Goal: Task Accomplishment & Management: Complete application form

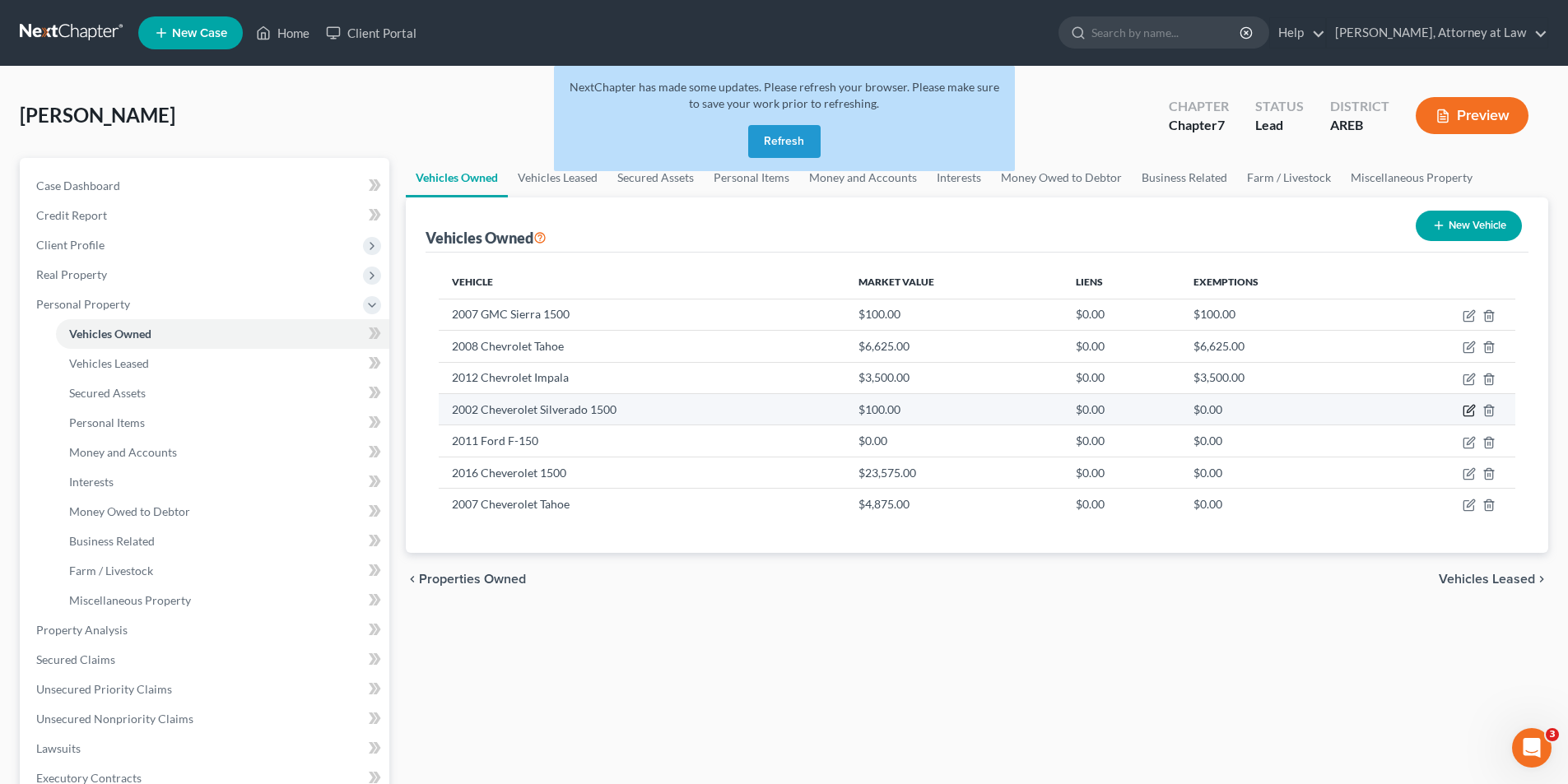
click at [1469, 406] on icon "button" at bounding box center [1469, 410] width 13 height 13
select select "1"
select select "24"
select select "4"
select select "0"
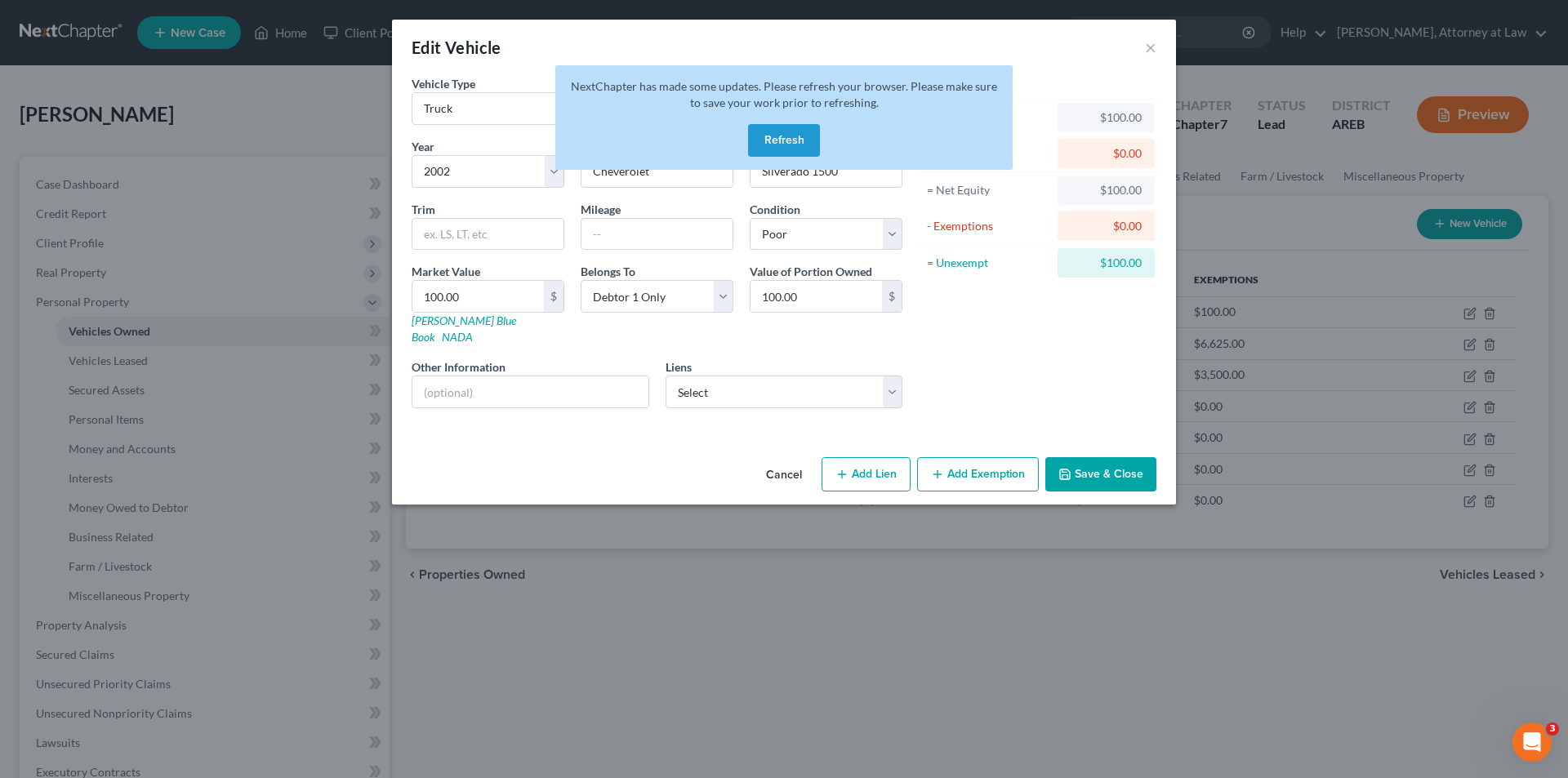
click at [778, 138] on button "Refresh" at bounding box center [784, 140] width 72 height 33
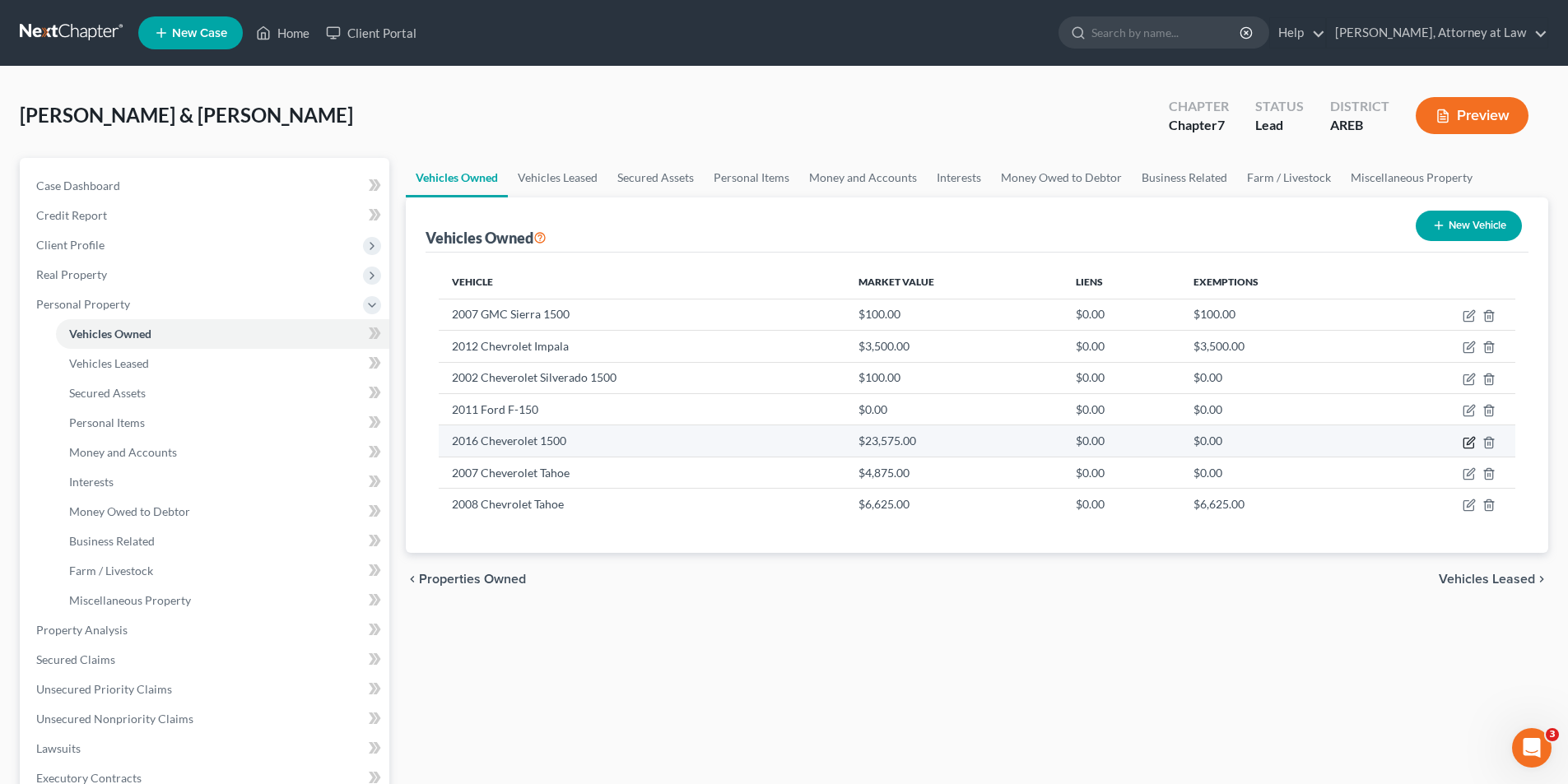
click at [1470, 444] on icon "button" at bounding box center [1469, 442] width 13 height 13
select select "1"
select select "10"
select select "0"
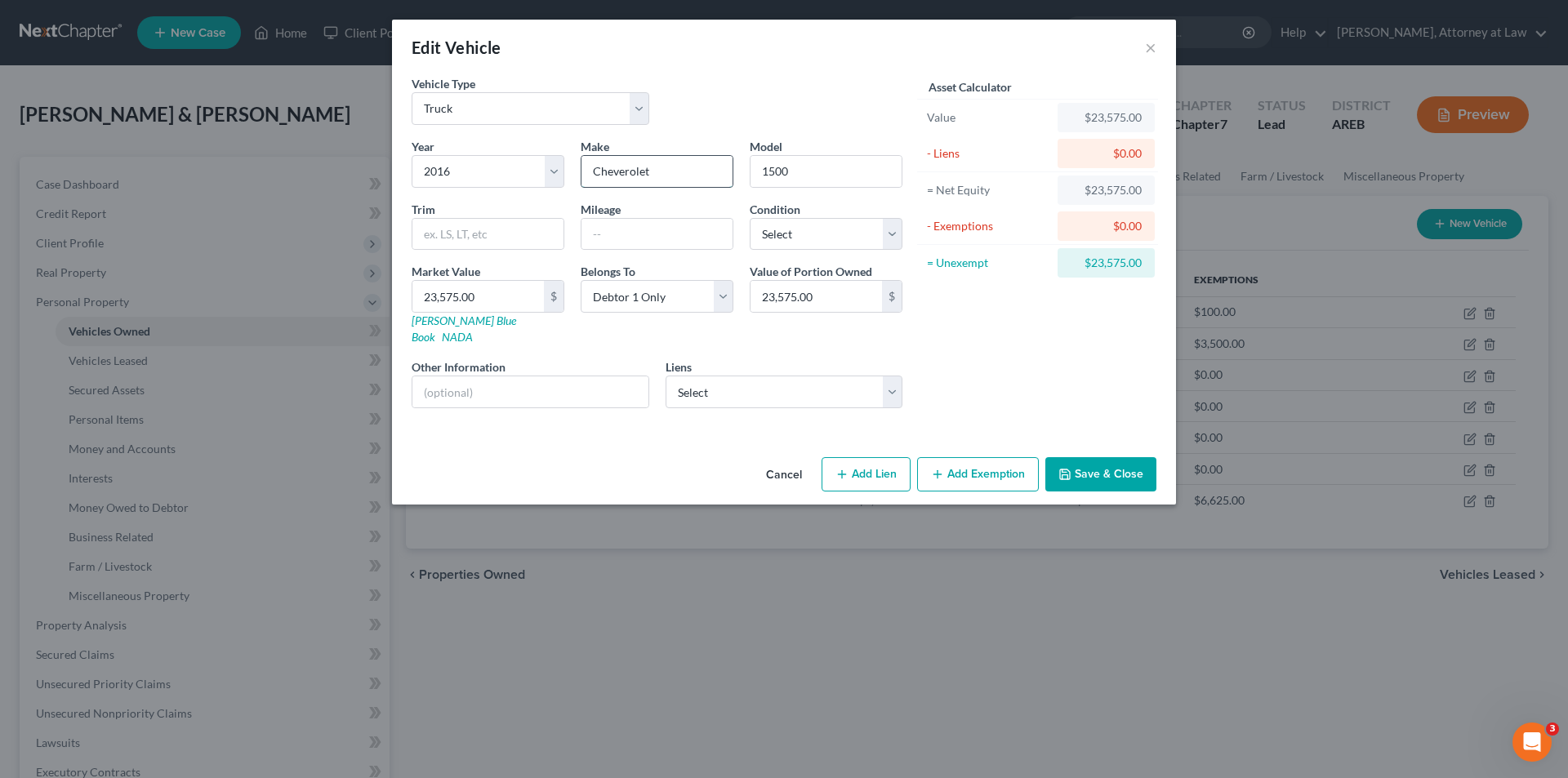
click at [626, 173] on input "Cheverolet" at bounding box center [657, 171] width 151 height 31
type input "Chevrolet"
click at [500, 233] on input "text" at bounding box center [487, 233] width 151 height 31
type input "Crew LT"
click at [895, 229] on select "Select Excellent Very Good Good Fair Poor" at bounding box center [826, 233] width 152 height 33
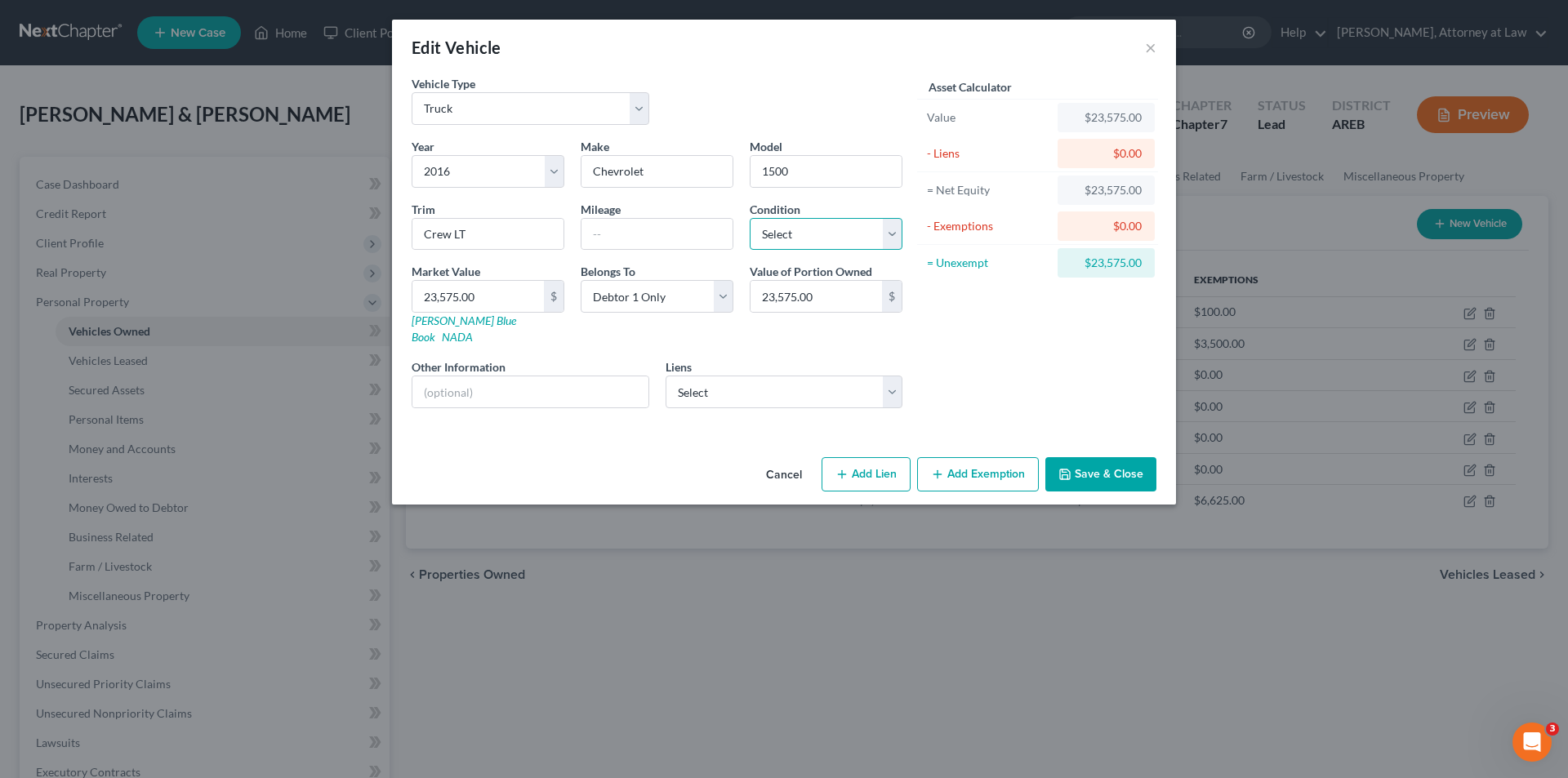
select select "2"
click at [750, 218] on select "Select Excellent Very Good Good Fair Poor" at bounding box center [826, 233] width 152 height 33
click at [1002, 457] on button "Add Exemption" at bounding box center [978, 474] width 122 height 34
select select "2"
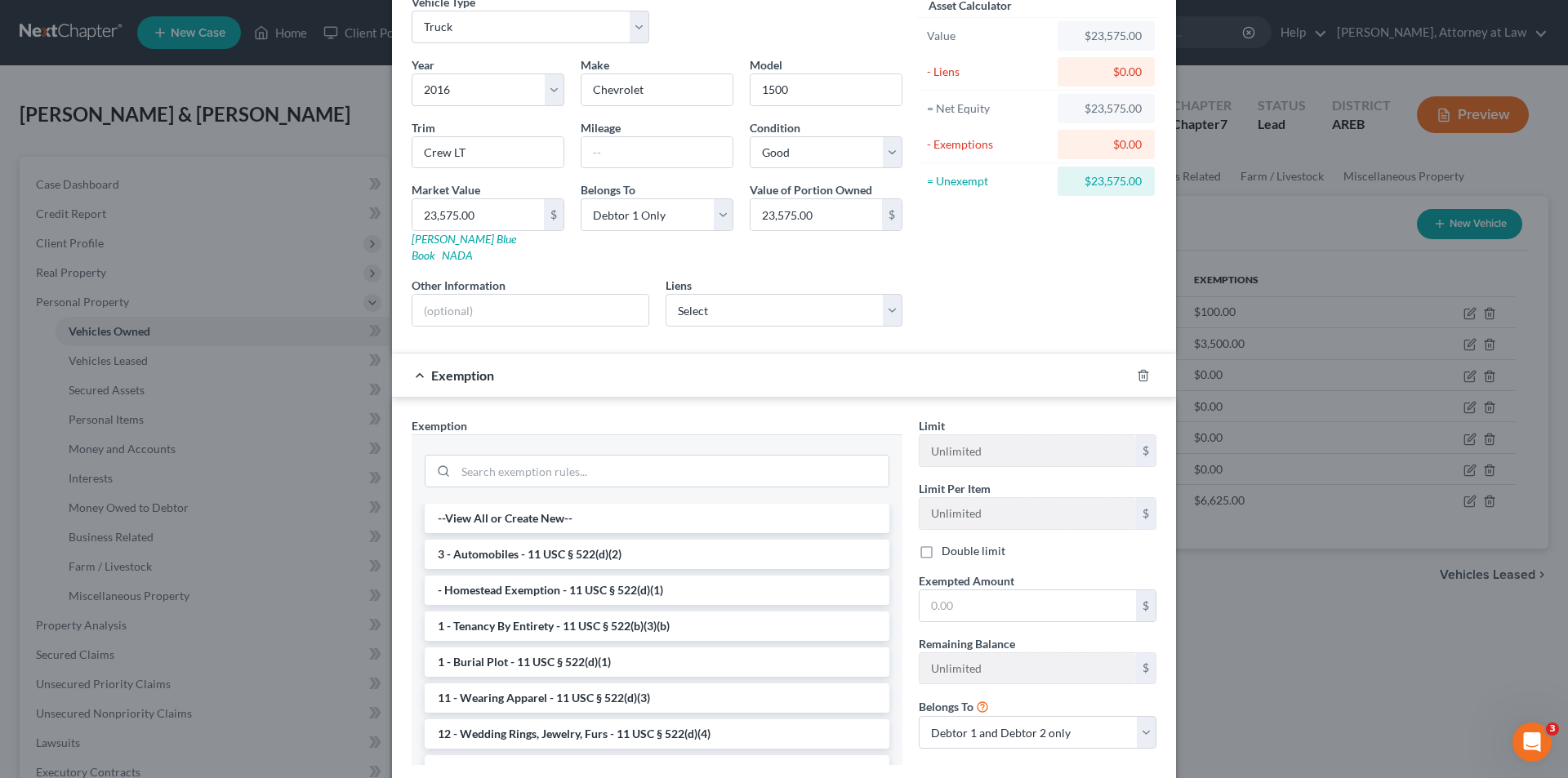
scroll to position [163, 0]
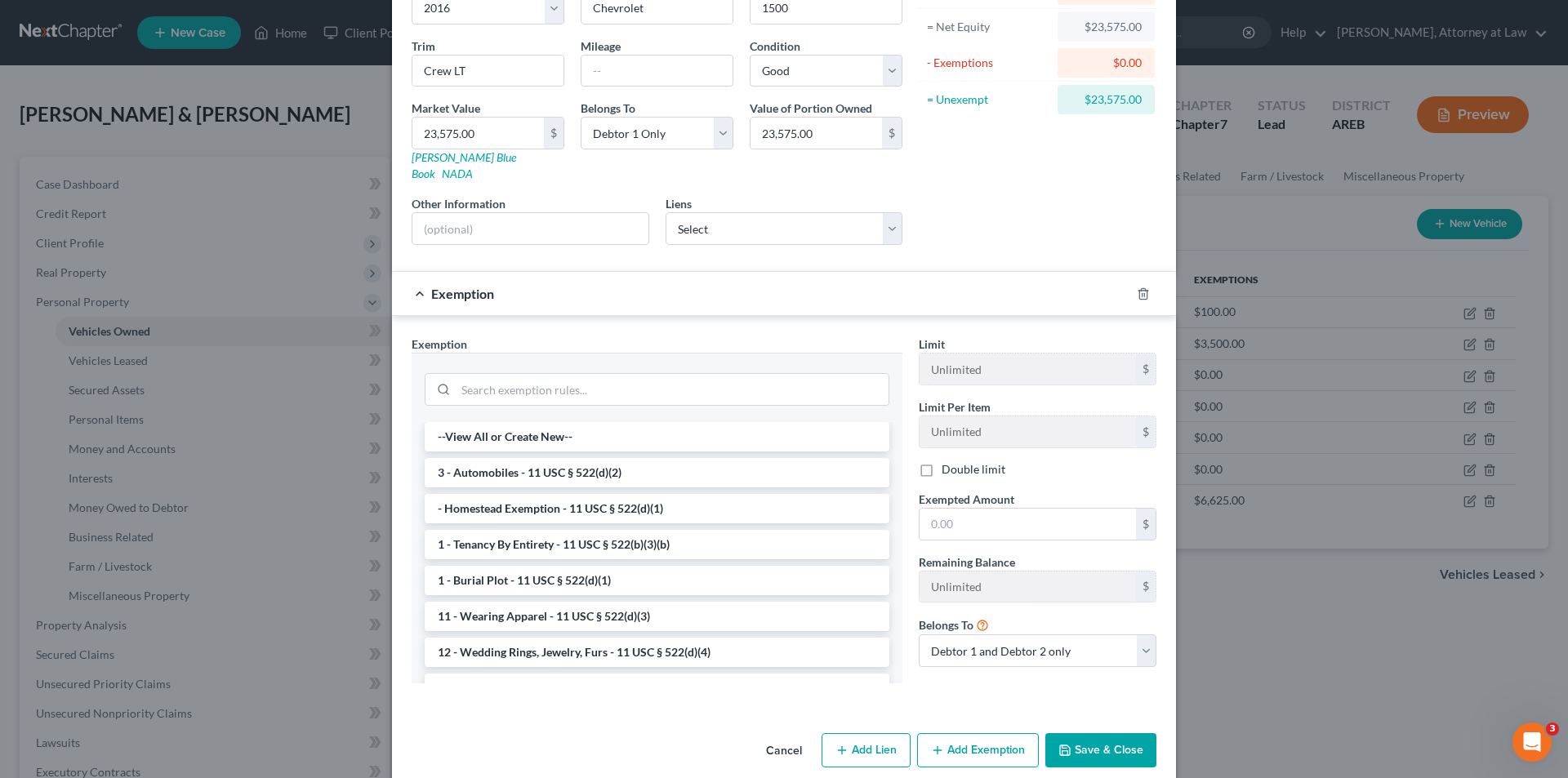
click at [589, 459] on li "3 - Automobiles - 11 USC § 522(d)(2)" at bounding box center [657, 472] width 464 height 29
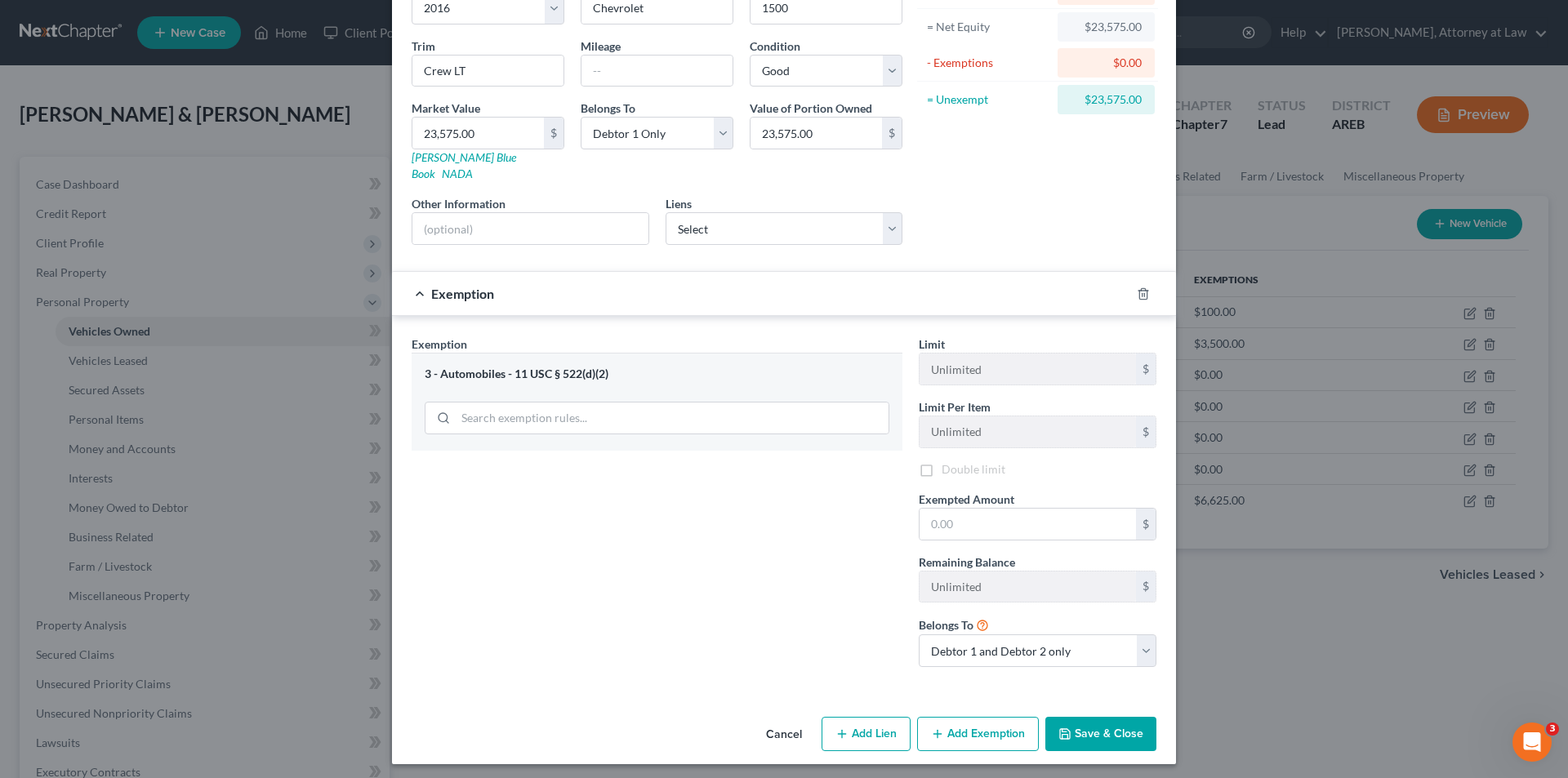
scroll to position [152, 0]
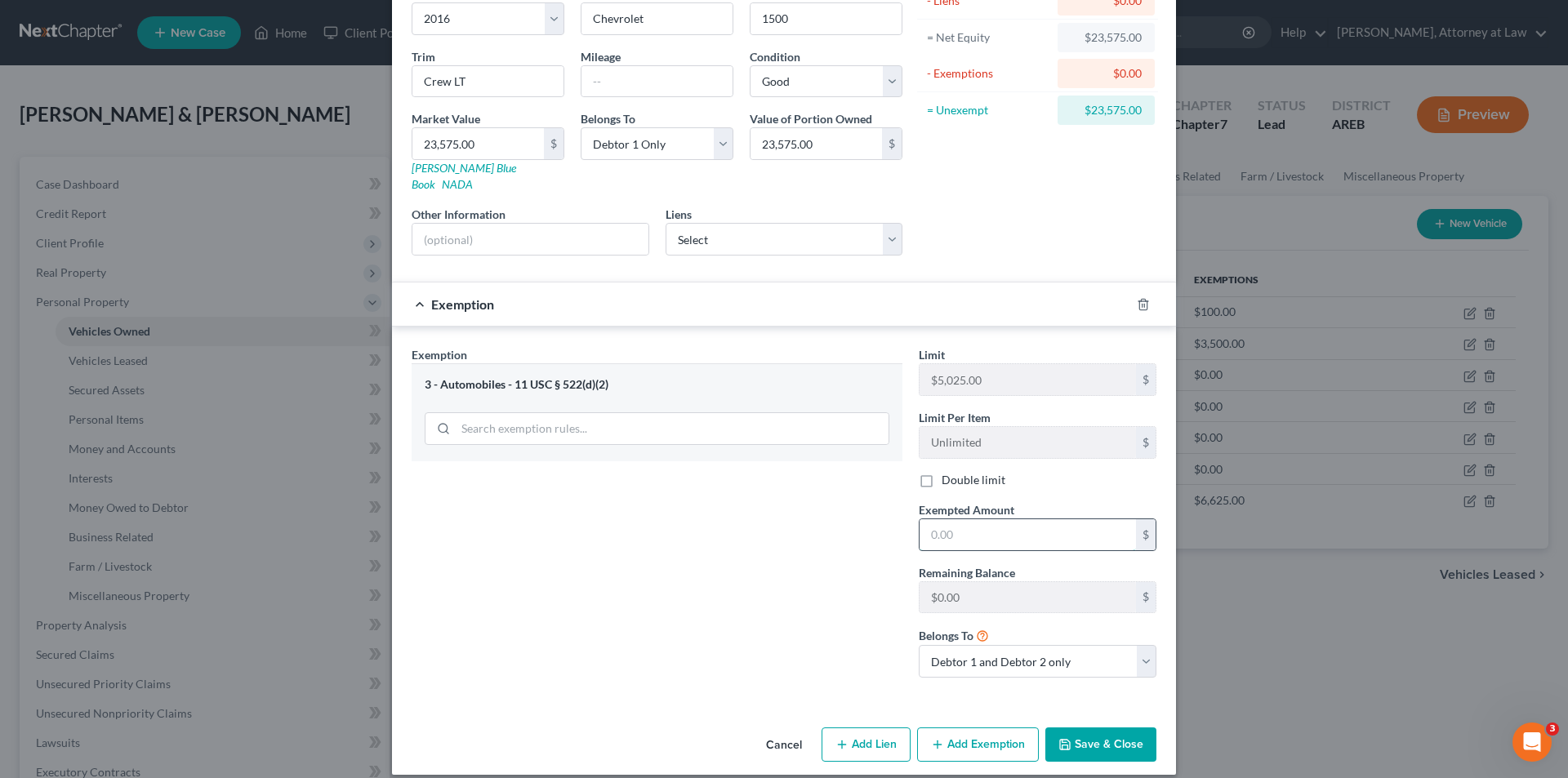
click at [988, 519] on input "text" at bounding box center [1029, 534] width 217 height 31
type input "5,025.00"
click at [1141, 648] on select "Debtor 1 only Debtor 2 only Debtor 1 and Debtor 2 only" at bounding box center [1038, 661] width 238 height 33
click at [919, 645] on select "Debtor 1 only Debtor 2 only Debtor 1 and Debtor 2 only" at bounding box center [1038, 661] width 238 height 33
click at [1050, 652] on select "Debtor 1 only Debtor 2 only Debtor 1 and Debtor 2 only" at bounding box center [1038, 661] width 238 height 33
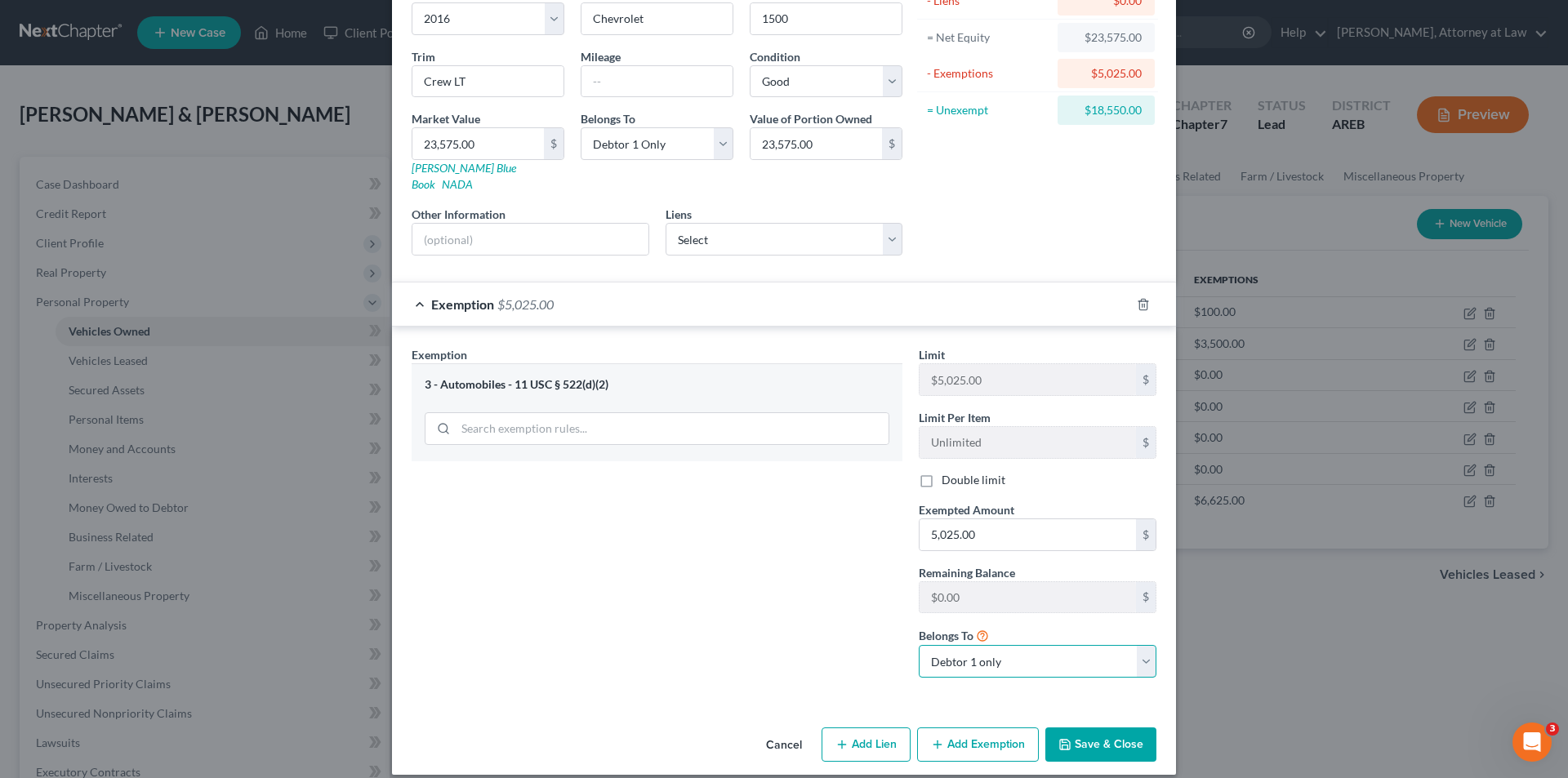
select select "2"
click at [919, 645] on select "Debtor 1 only Debtor 2 only Debtor 1 and Debtor 2 only" at bounding box center [1038, 661] width 238 height 33
click at [1114, 729] on button "Save & Close" at bounding box center [1101, 745] width 111 height 34
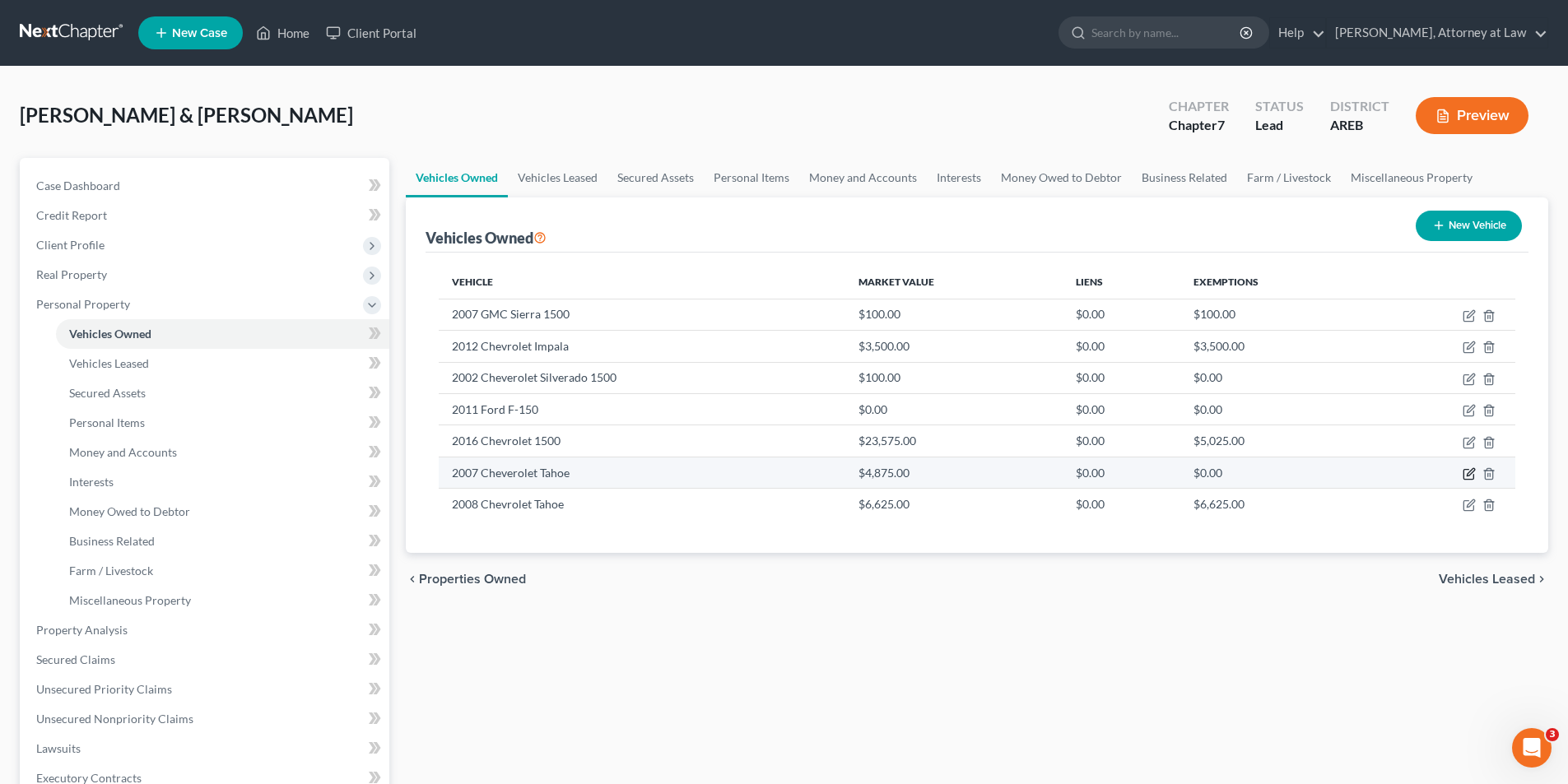
click at [1469, 475] on icon "button" at bounding box center [1470, 471] width 7 height 7
select select "1"
select select "19"
select select "0"
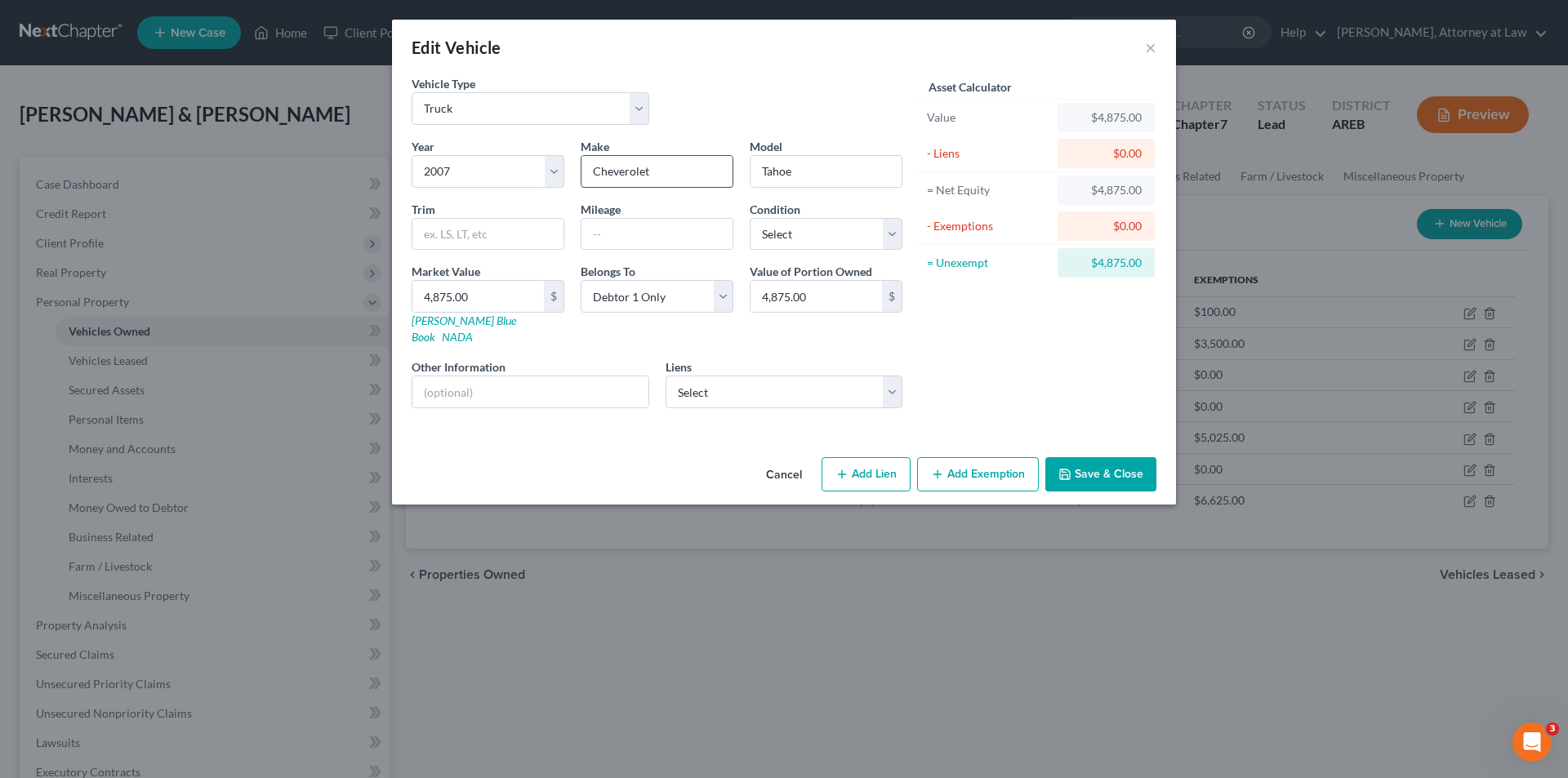
click at [619, 173] on input "Cheverolet" at bounding box center [657, 171] width 151 height 31
type input "Chevrolet"
click at [509, 239] on input "text" at bounding box center [487, 233] width 151 height 31
type input "LS 2WD"
click at [894, 234] on select "Select Excellent Very Good Good Fair Poor" at bounding box center [826, 233] width 152 height 33
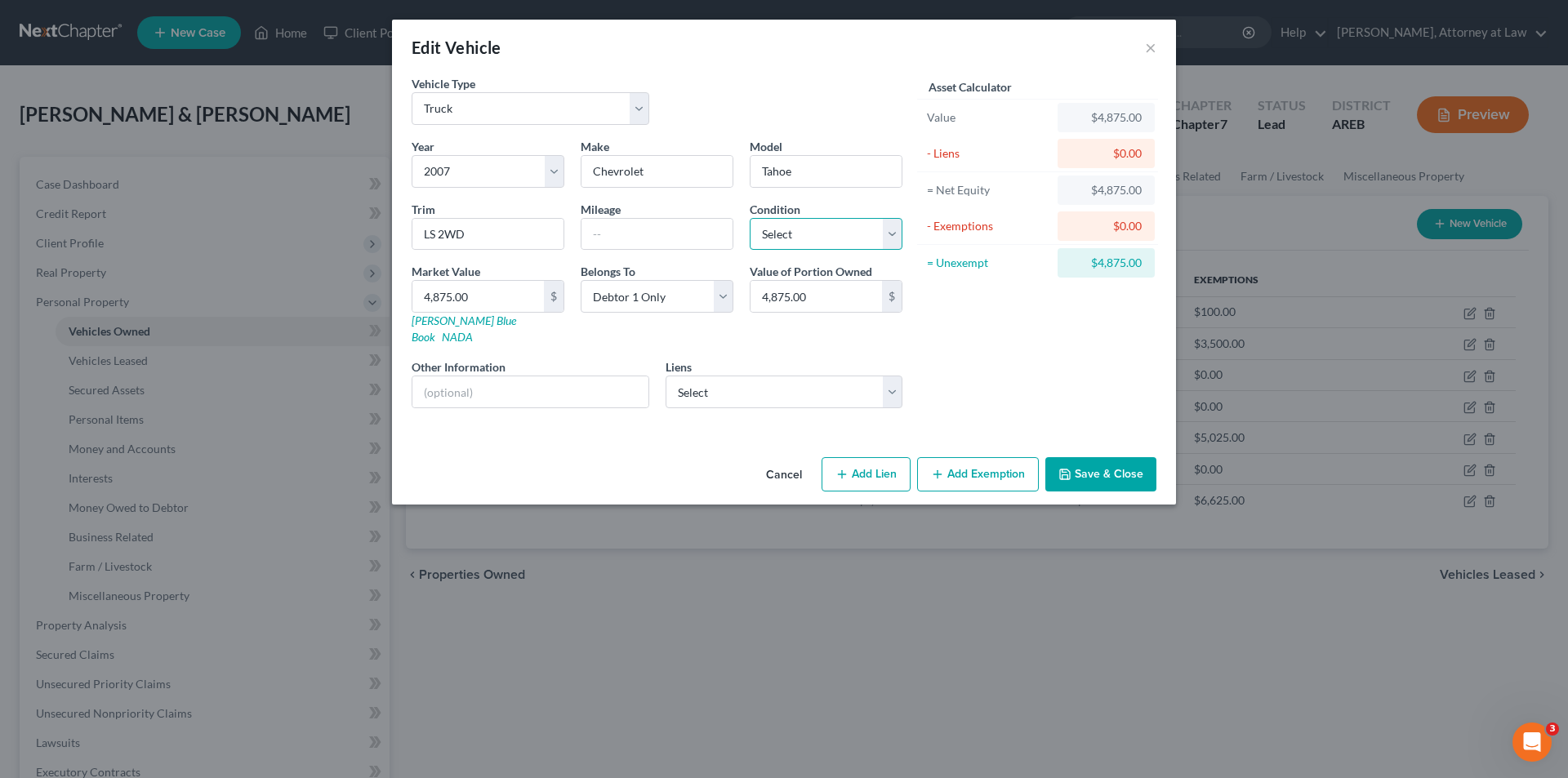
select select "2"
click at [750, 218] on select "Select Excellent Very Good Good Fair Poor" at bounding box center [826, 233] width 152 height 33
click at [977, 457] on button "Add Exemption" at bounding box center [978, 474] width 122 height 34
select select "2"
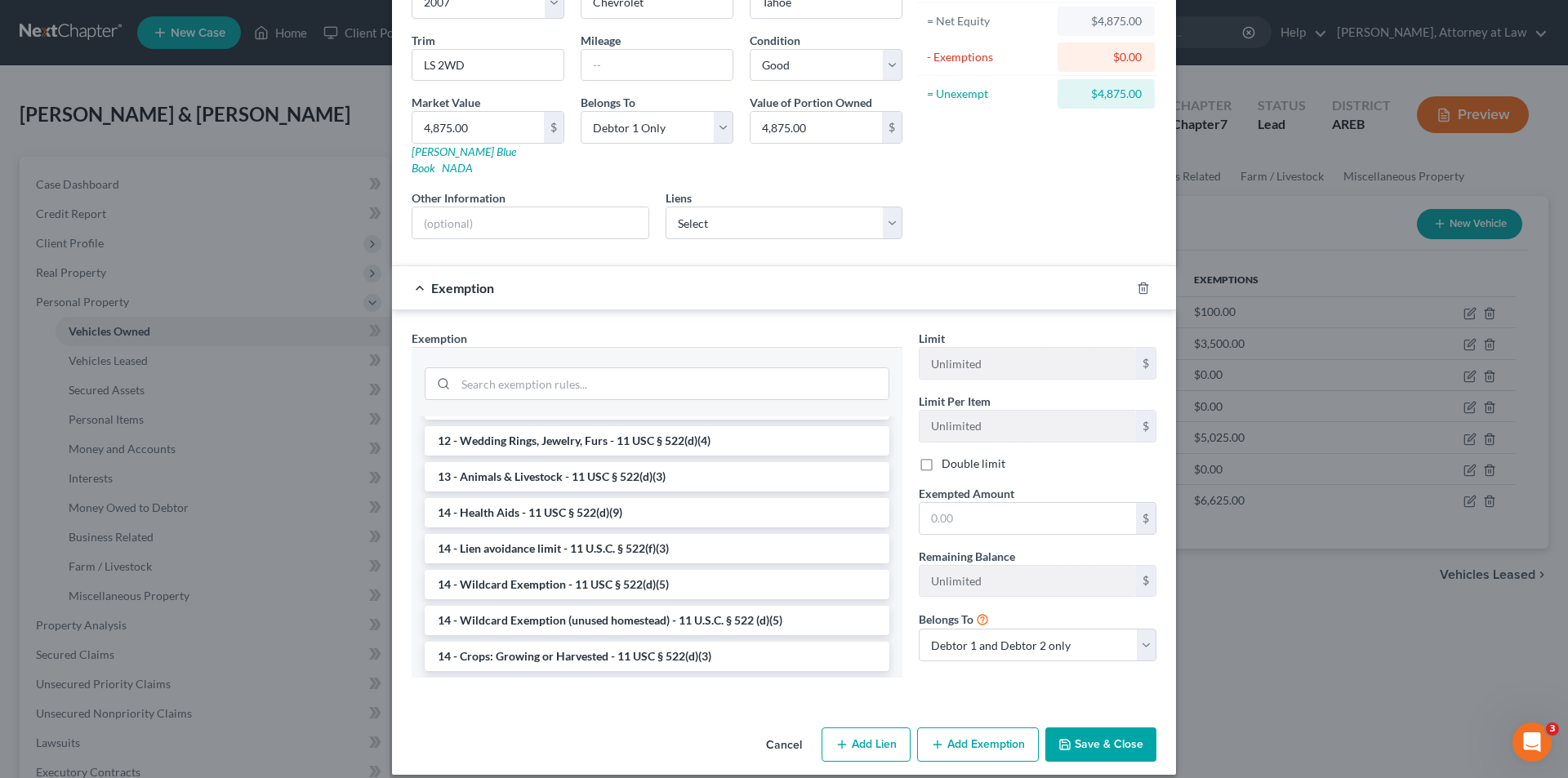
scroll to position [245, 0]
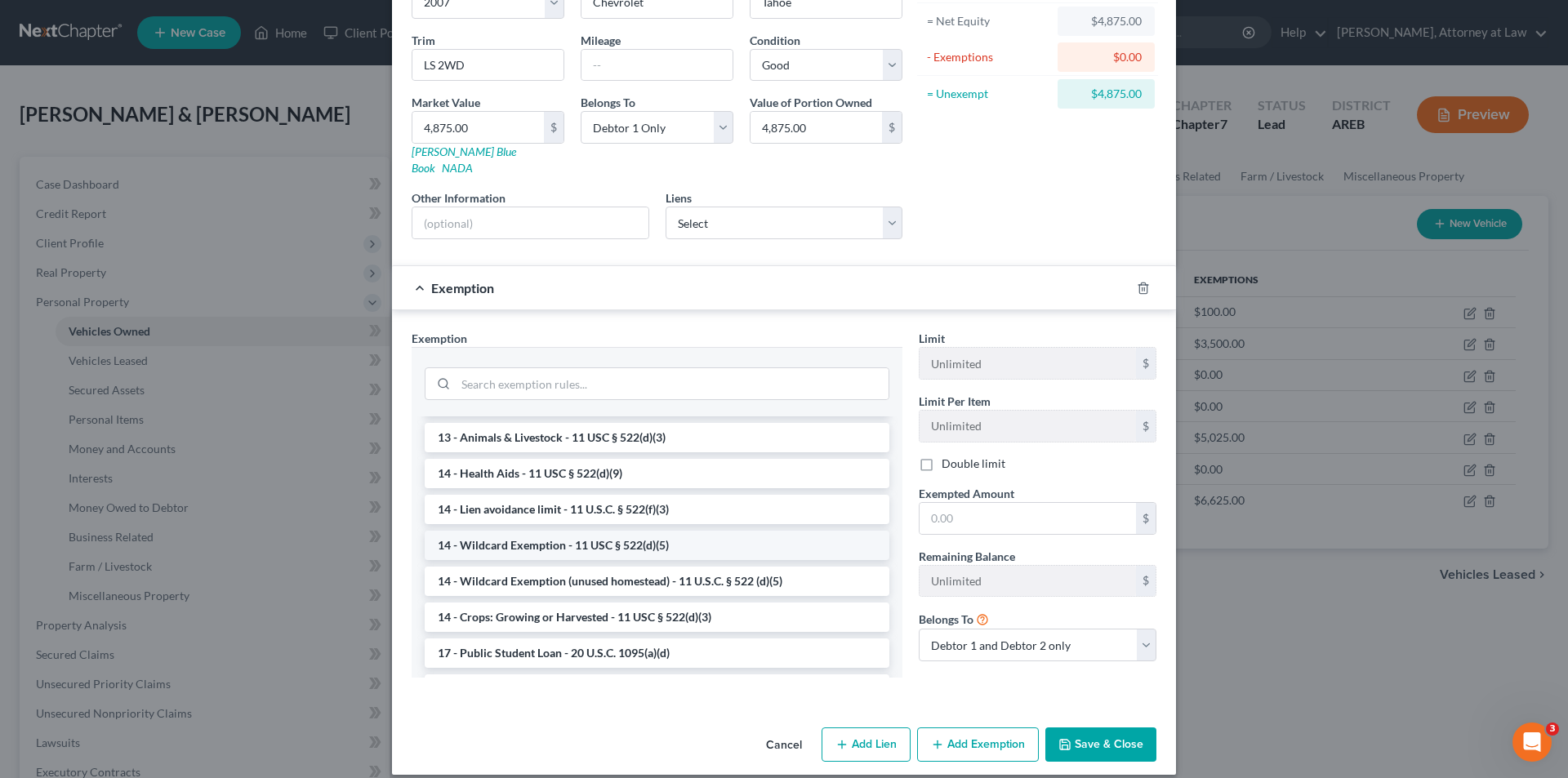
click at [650, 532] on li "14 - Wildcard Exemption - 11 USC § 522(d)(5)" at bounding box center [657, 545] width 464 height 29
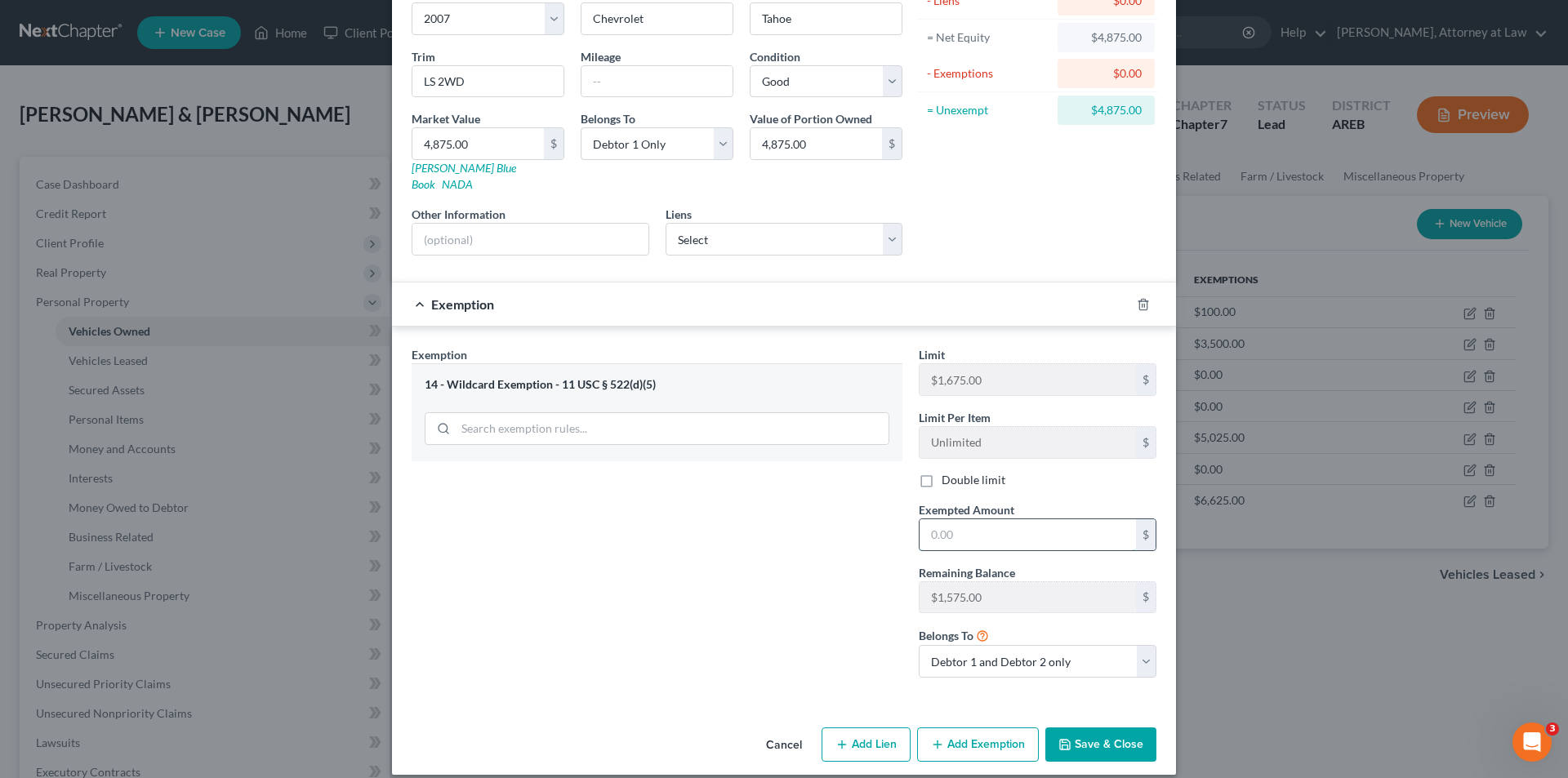
click at [986, 525] on input "text" at bounding box center [1029, 534] width 217 height 31
type input "100.00"
click at [1114, 728] on button "Save & Close" at bounding box center [1101, 745] width 111 height 34
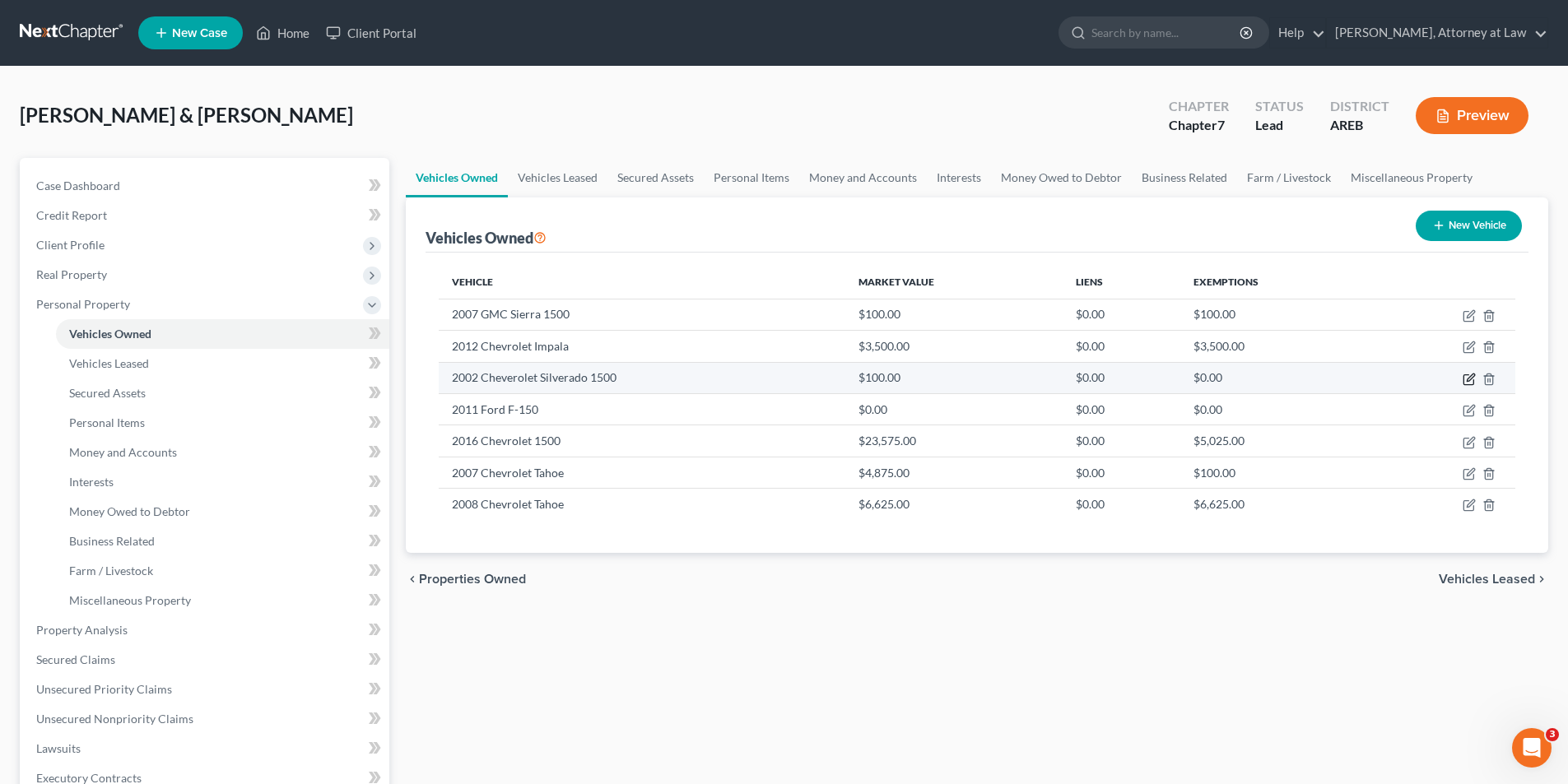
click at [1469, 378] on icon "button" at bounding box center [1469, 379] width 13 height 13
select select "1"
select select "24"
select select "4"
select select "0"
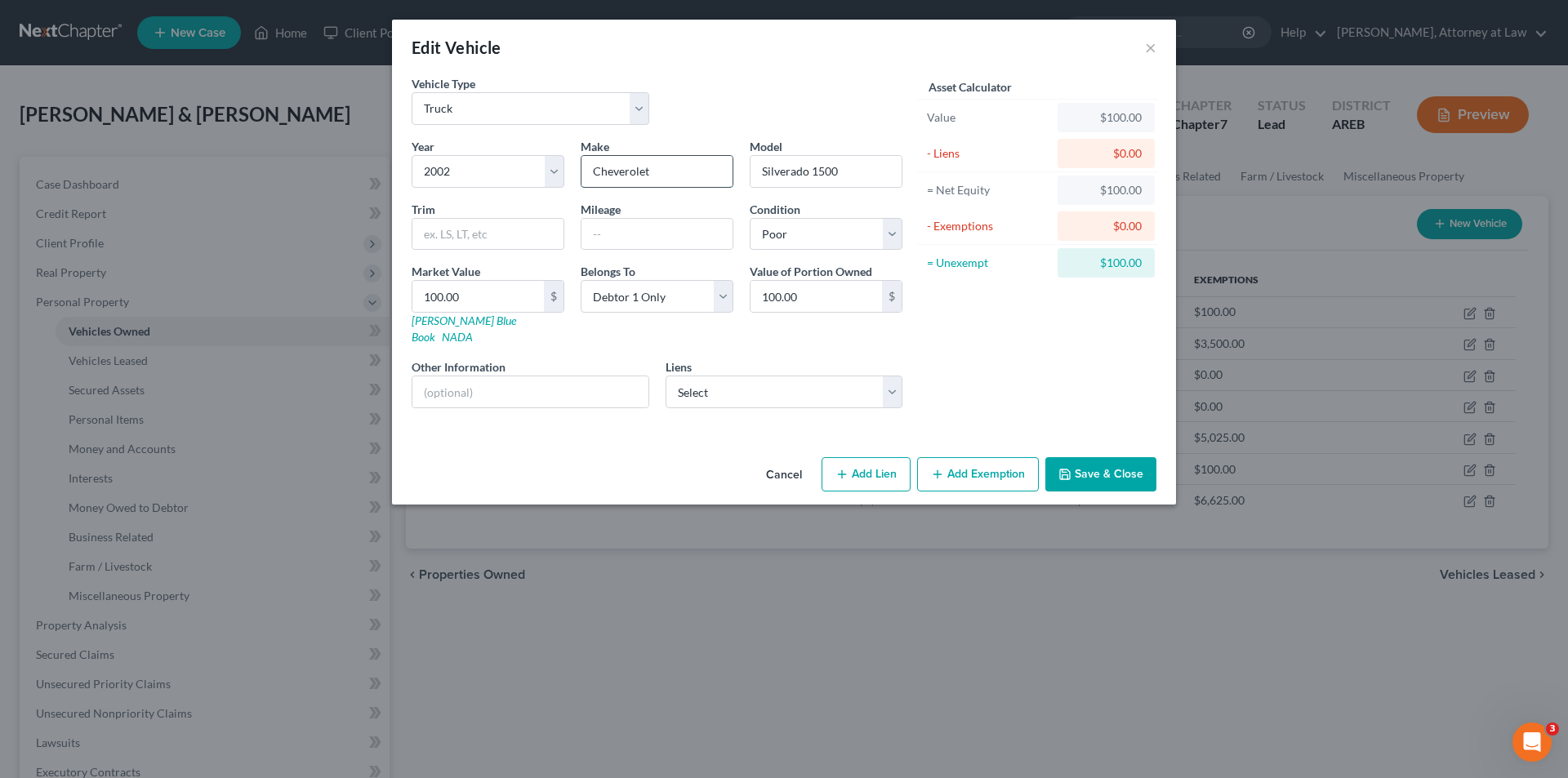
click at [619, 169] on input "Cheverolet" at bounding box center [657, 171] width 151 height 31
type input "Chevrolet"
click at [490, 228] on input "text" at bounding box center [487, 233] width 151 height 31
click at [423, 233] on input "Junk" at bounding box center [487, 233] width 151 height 31
type input "-Junk-"
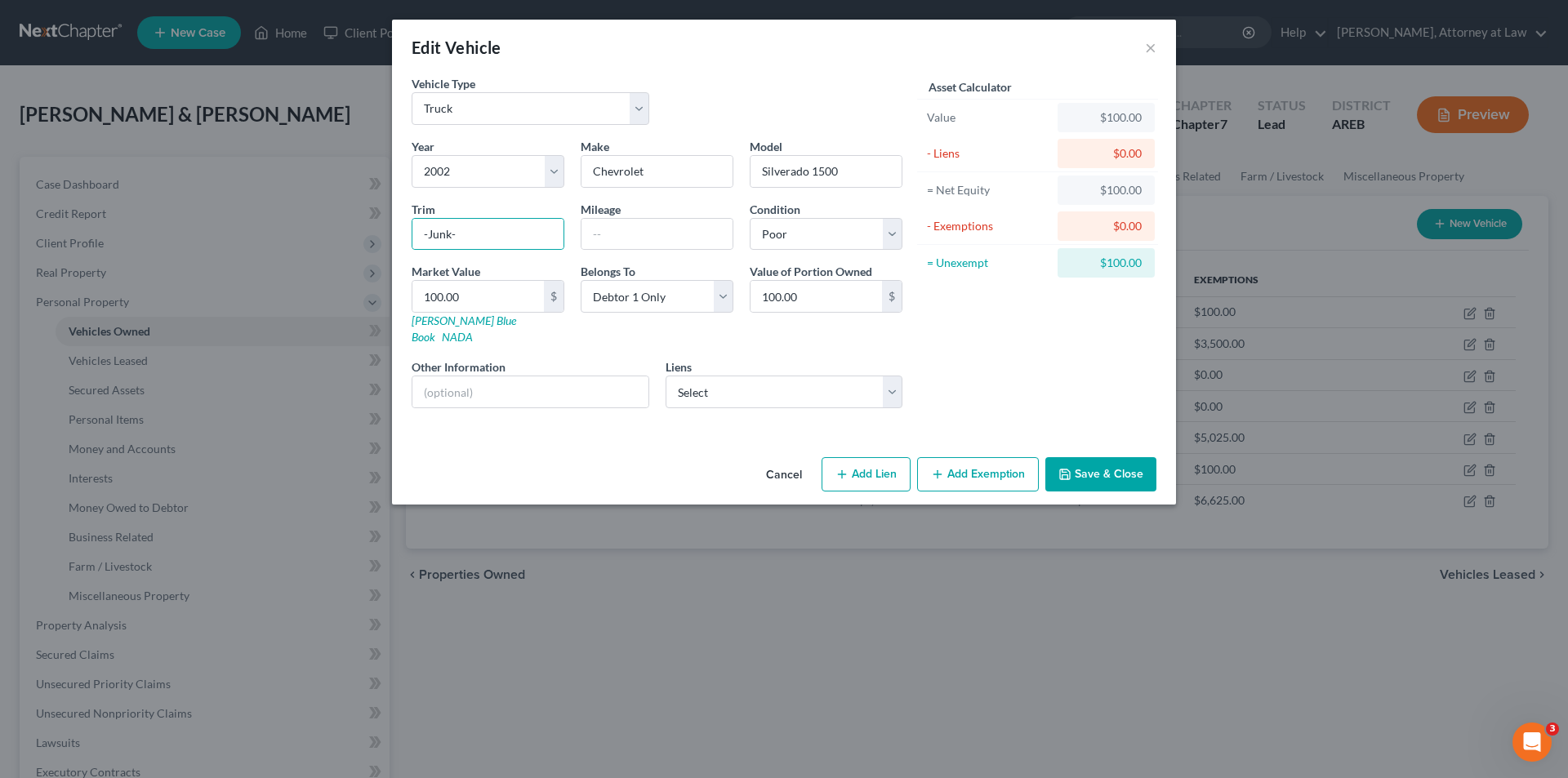
click at [1007, 457] on button "Add Exemption" at bounding box center [978, 474] width 122 height 34
select select "2"
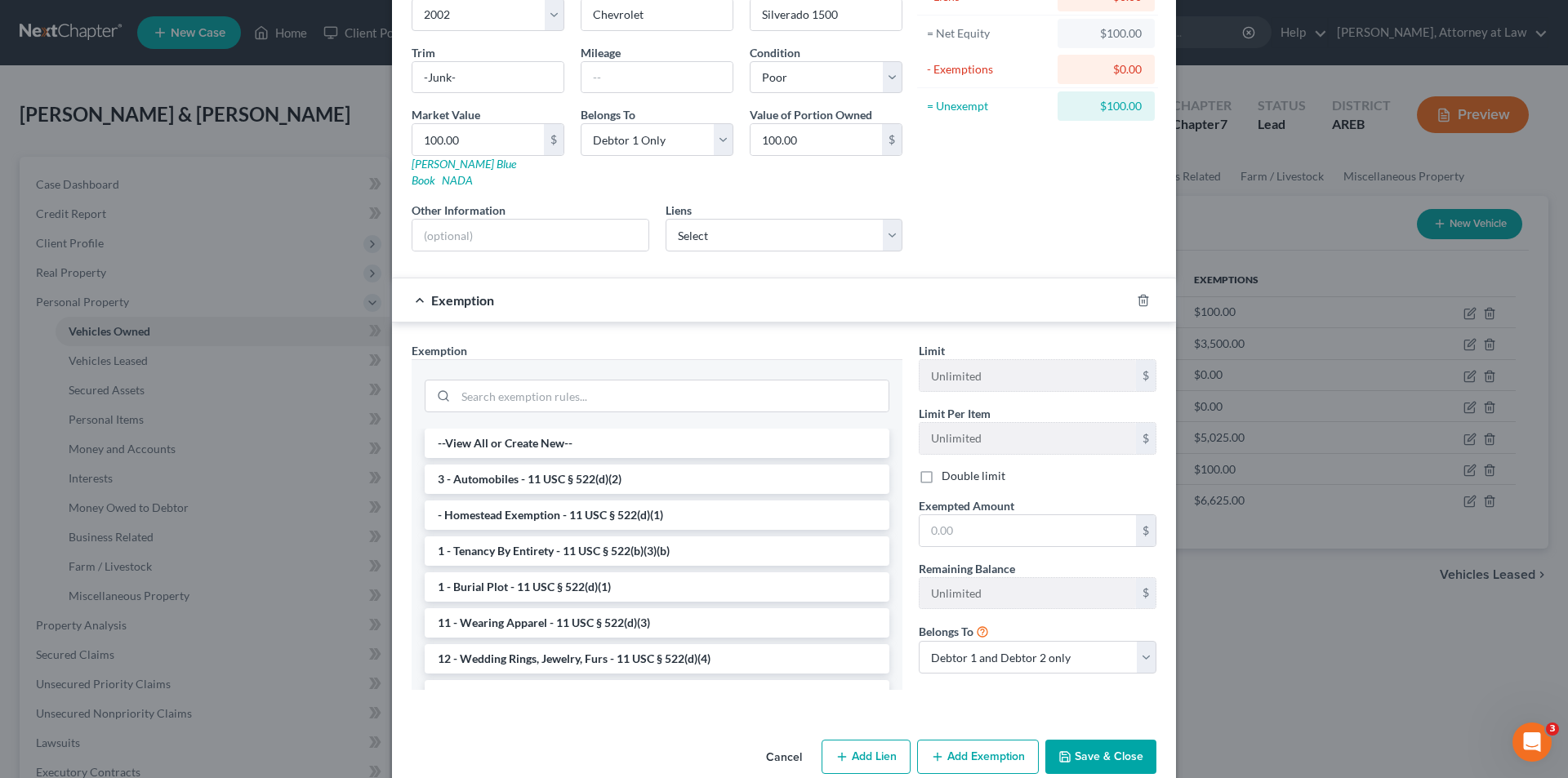
scroll to position [169, 0]
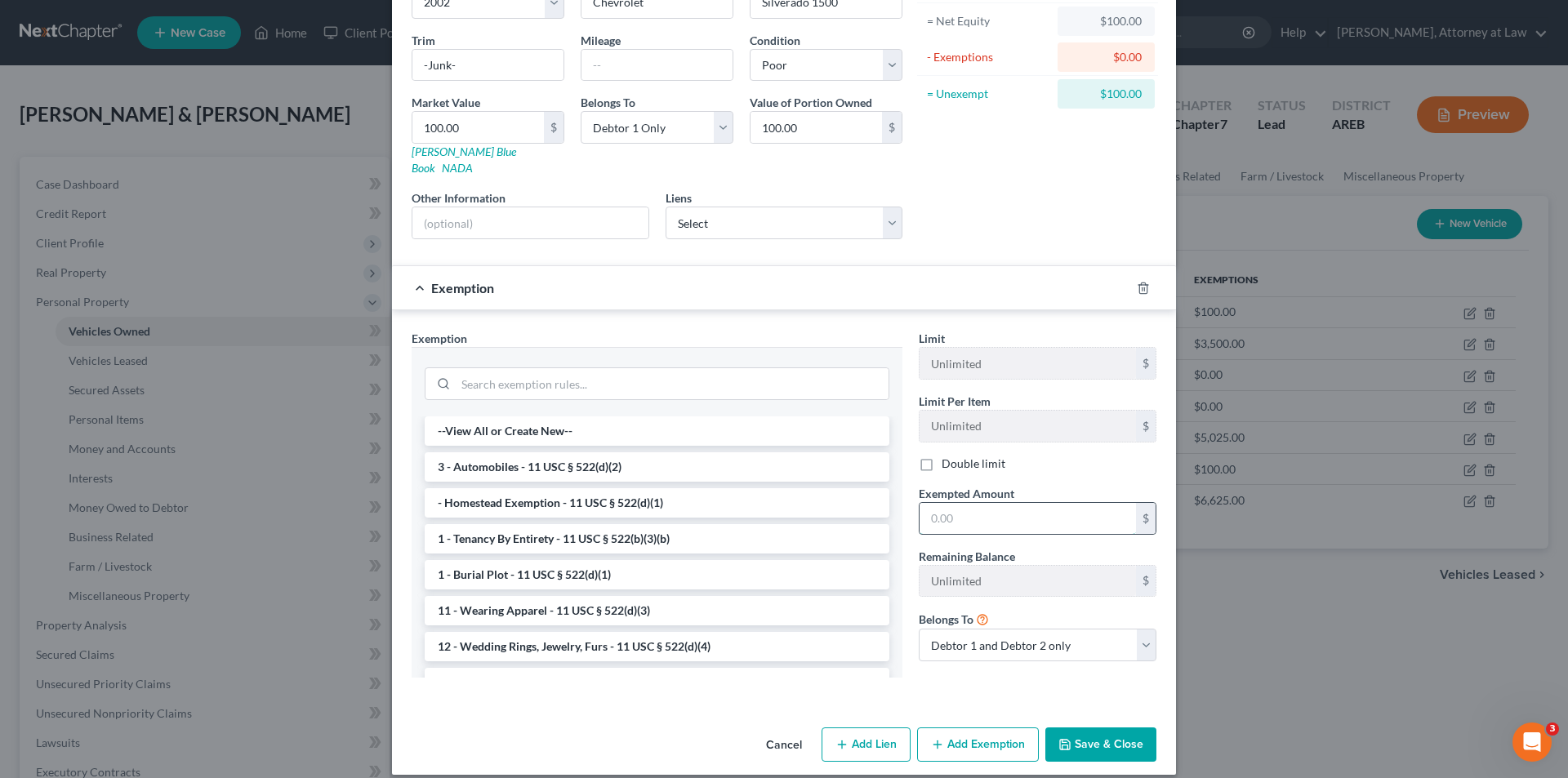
click at [925, 503] on input "text" at bounding box center [1029, 518] width 217 height 31
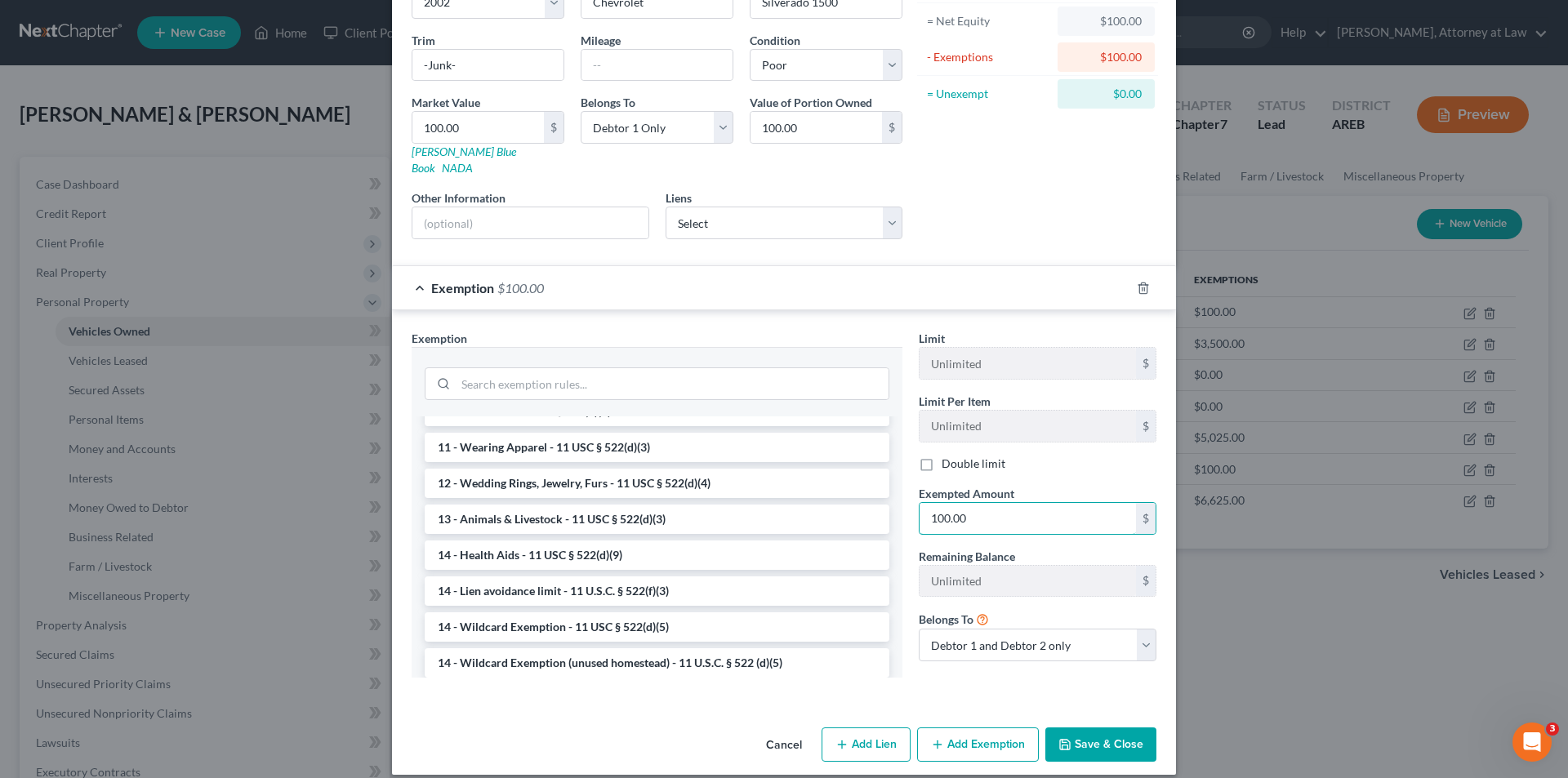
scroll to position [245, 0]
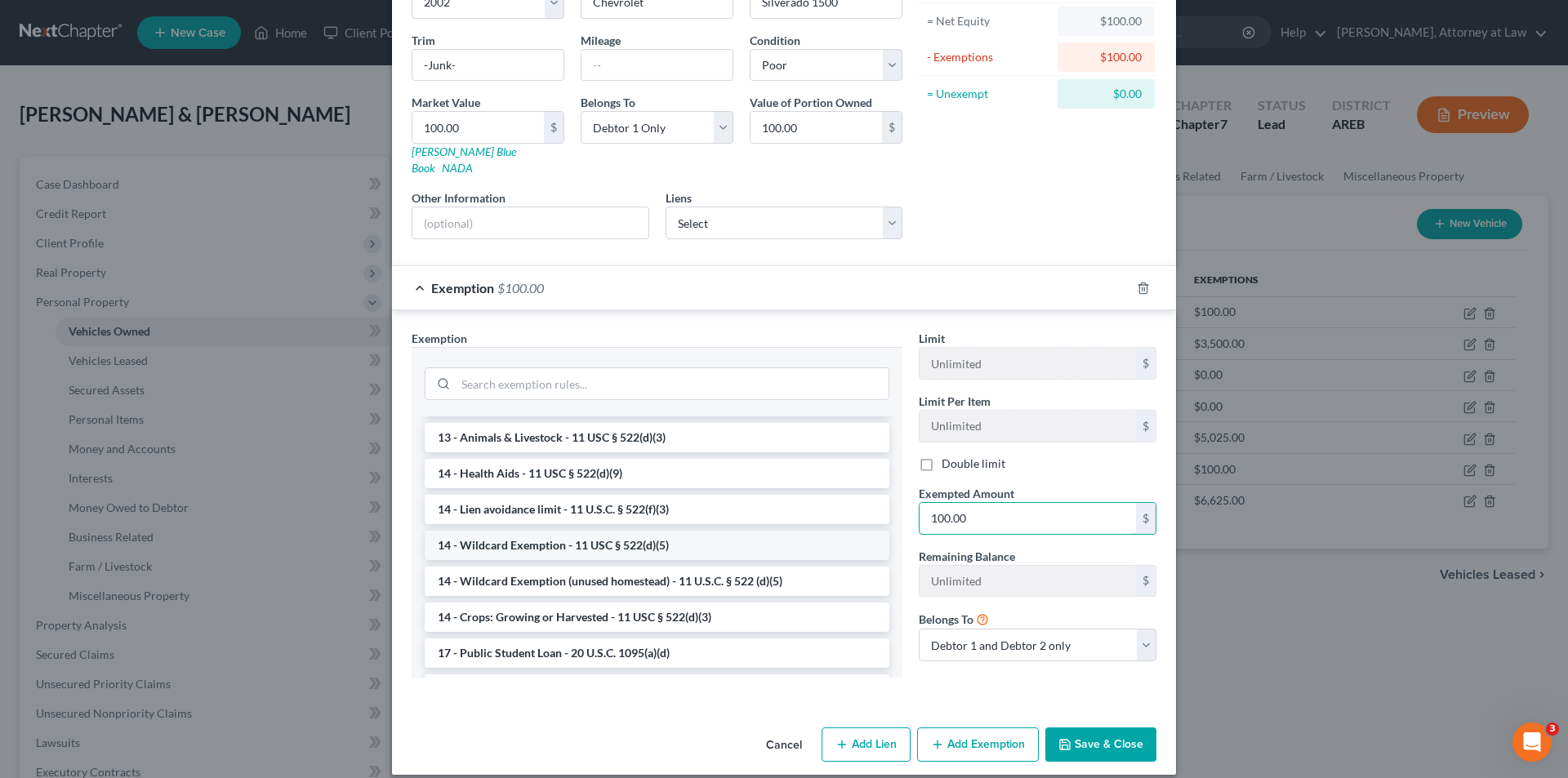
type input "100.00"
click at [598, 531] on li "14 - Wildcard Exemption - 11 USC § 522(d)(5)" at bounding box center [657, 545] width 464 height 29
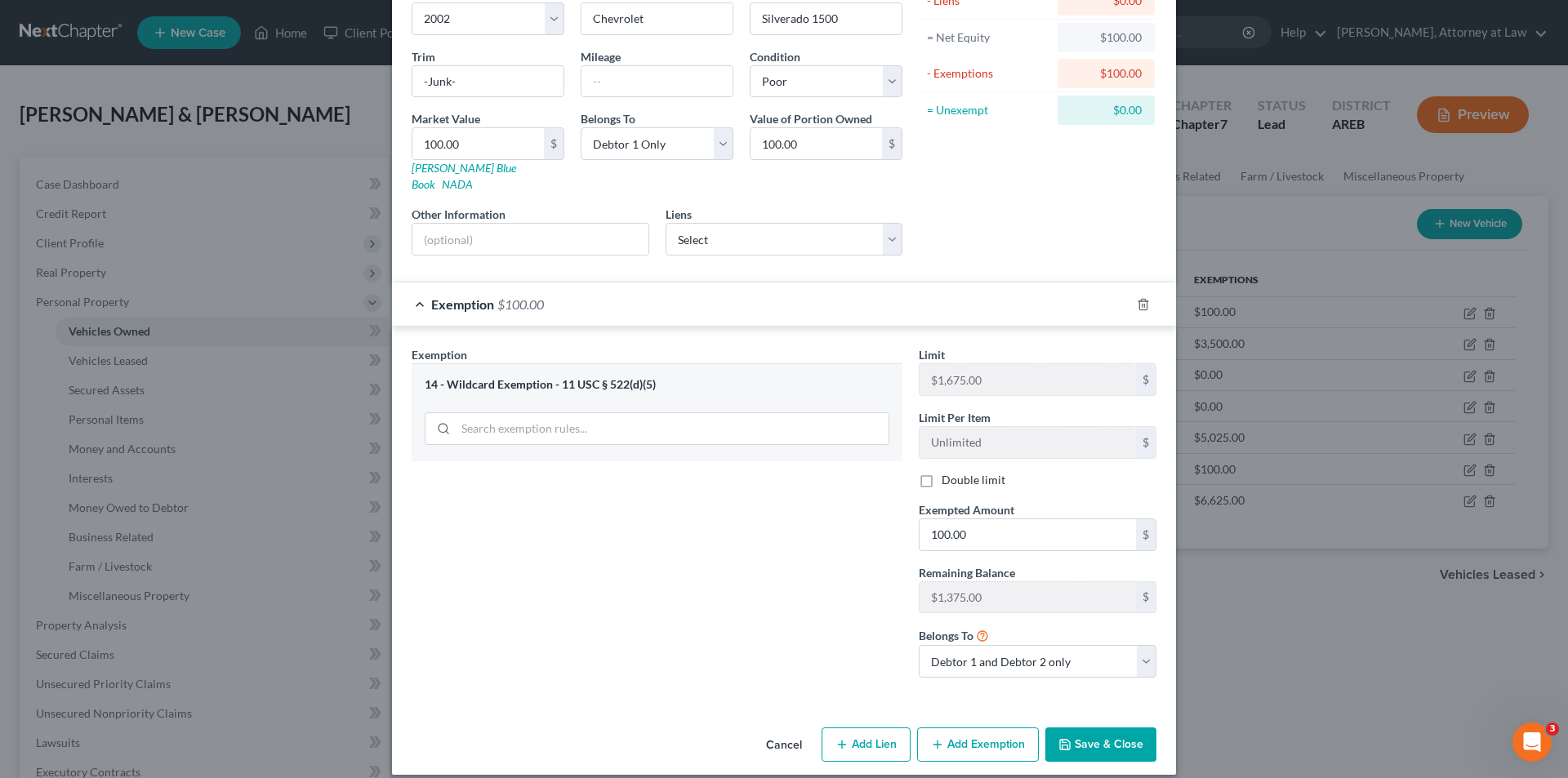
click at [1112, 728] on button "Save & Close" at bounding box center [1101, 745] width 111 height 34
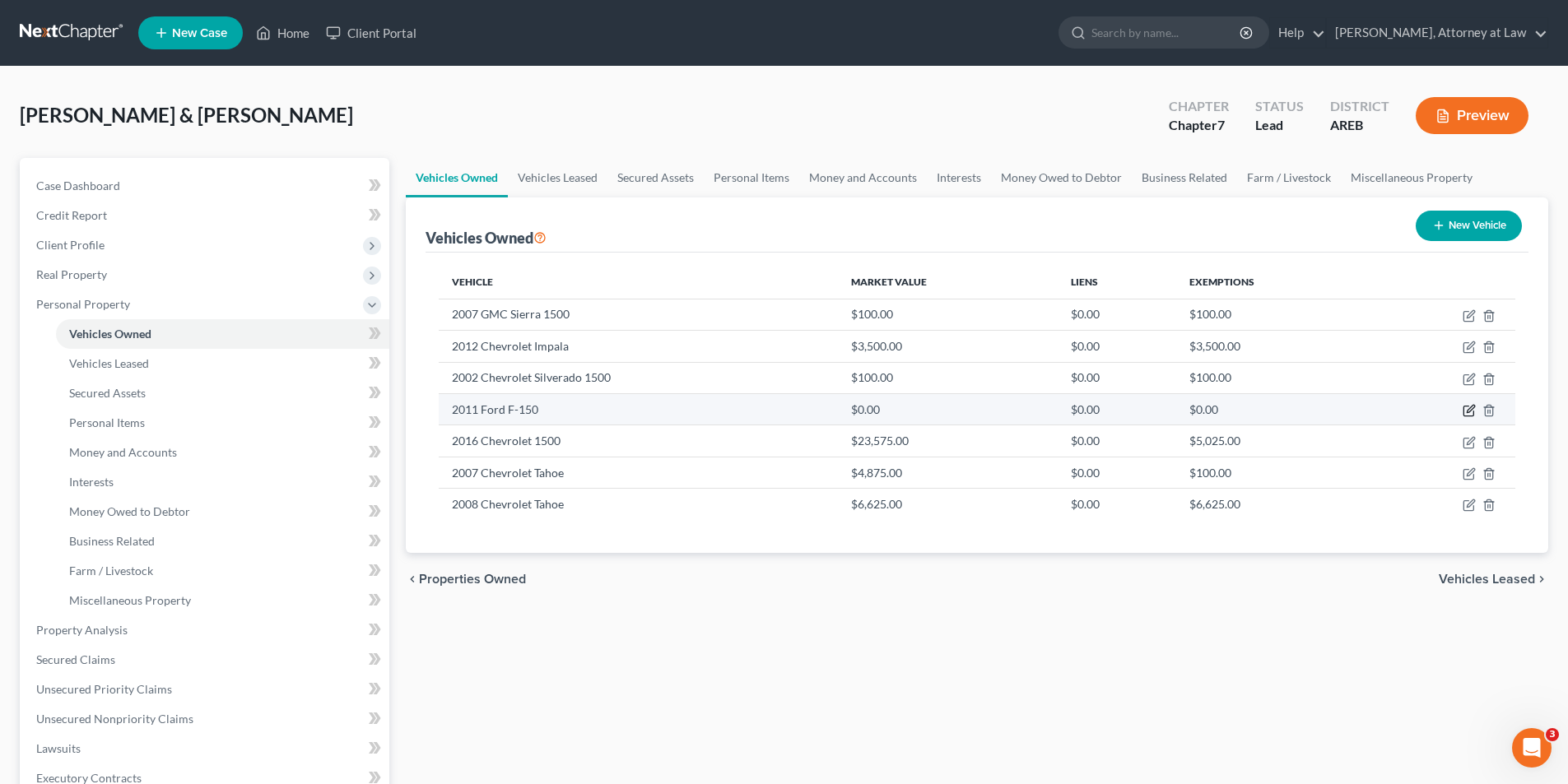
click at [1469, 409] on icon "button" at bounding box center [1470, 408] width 7 height 7
select select "1"
select select "15"
select select "0"
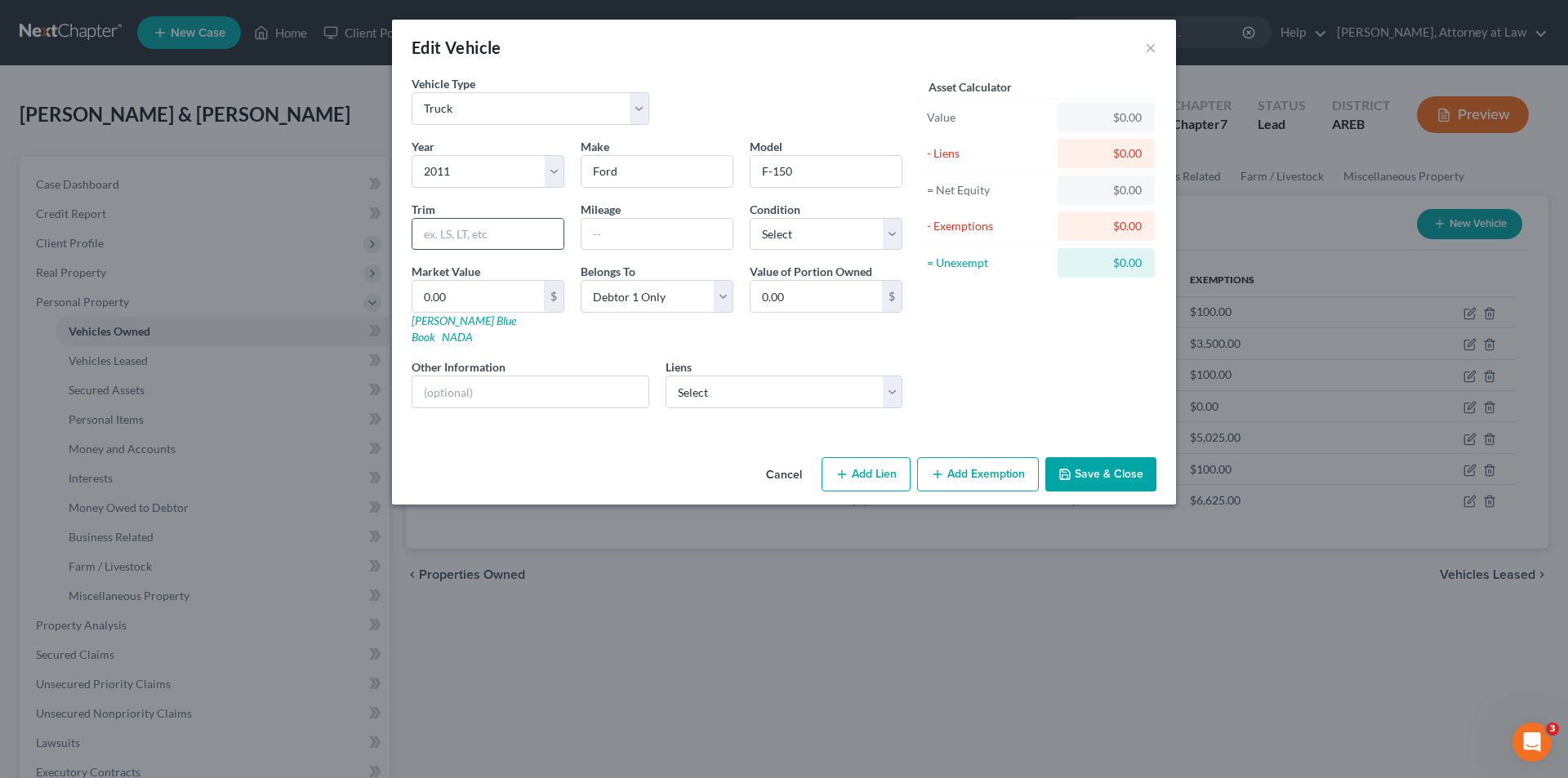
click at [483, 227] on input "text" at bounding box center [487, 233] width 151 height 31
type input "Lariat 4WD"
click at [891, 234] on select "Select Excellent Very Good Good Fair Poor" at bounding box center [826, 233] width 152 height 33
select select "4"
click at [750, 218] on select "Select Excellent Very Good Good Fair Poor" at bounding box center [826, 233] width 152 height 33
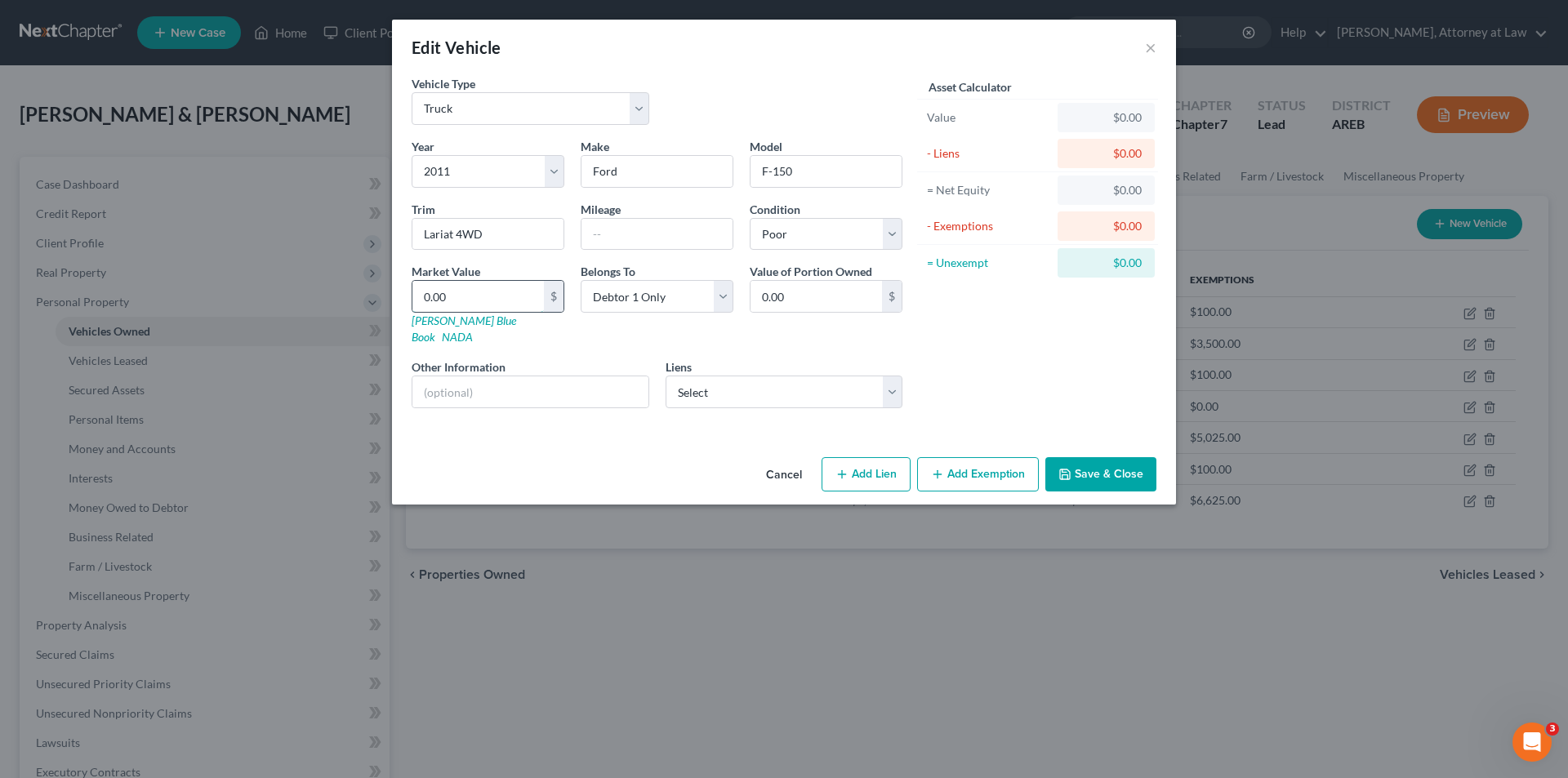
click at [493, 299] on input "0.00" at bounding box center [478, 296] width 131 height 31
type input "7"
type input "7.00"
type input "75"
type input "75.00"
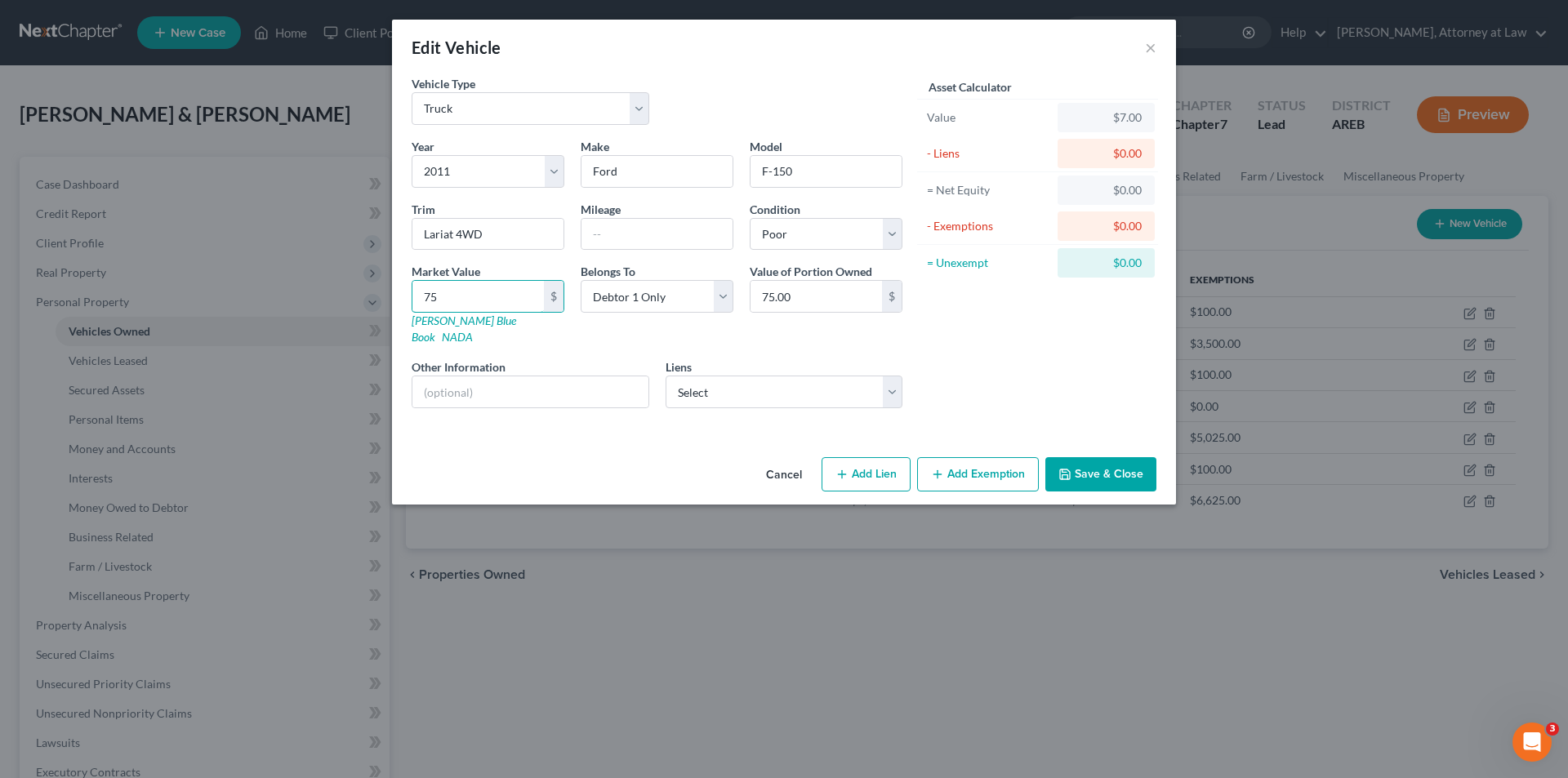
type input "750"
type input "750.00"
type input "750"
click at [998, 457] on button "Add Exemption" at bounding box center [978, 474] width 122 height 34
select select "2"
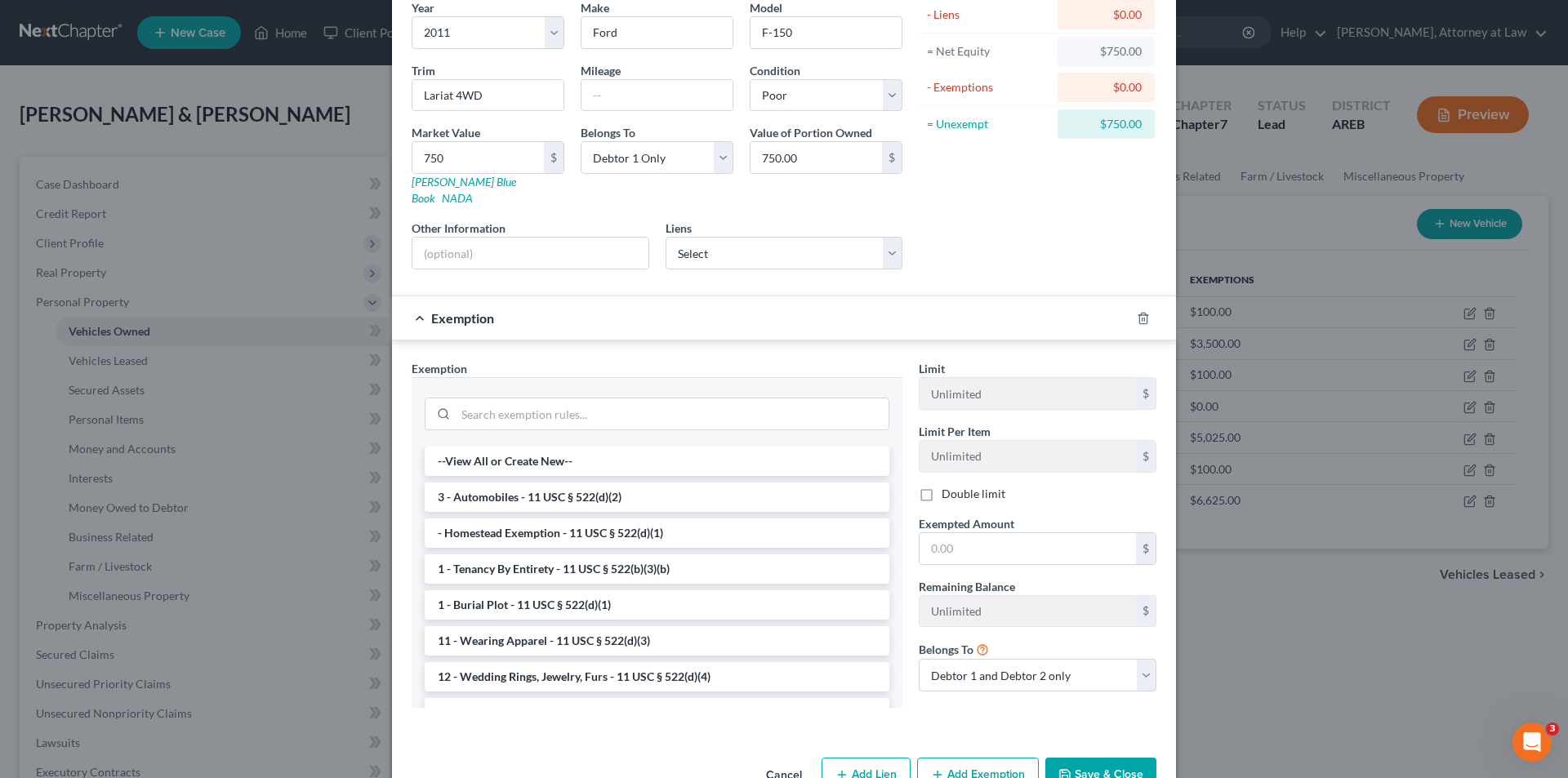
scroll to position [169, 0]
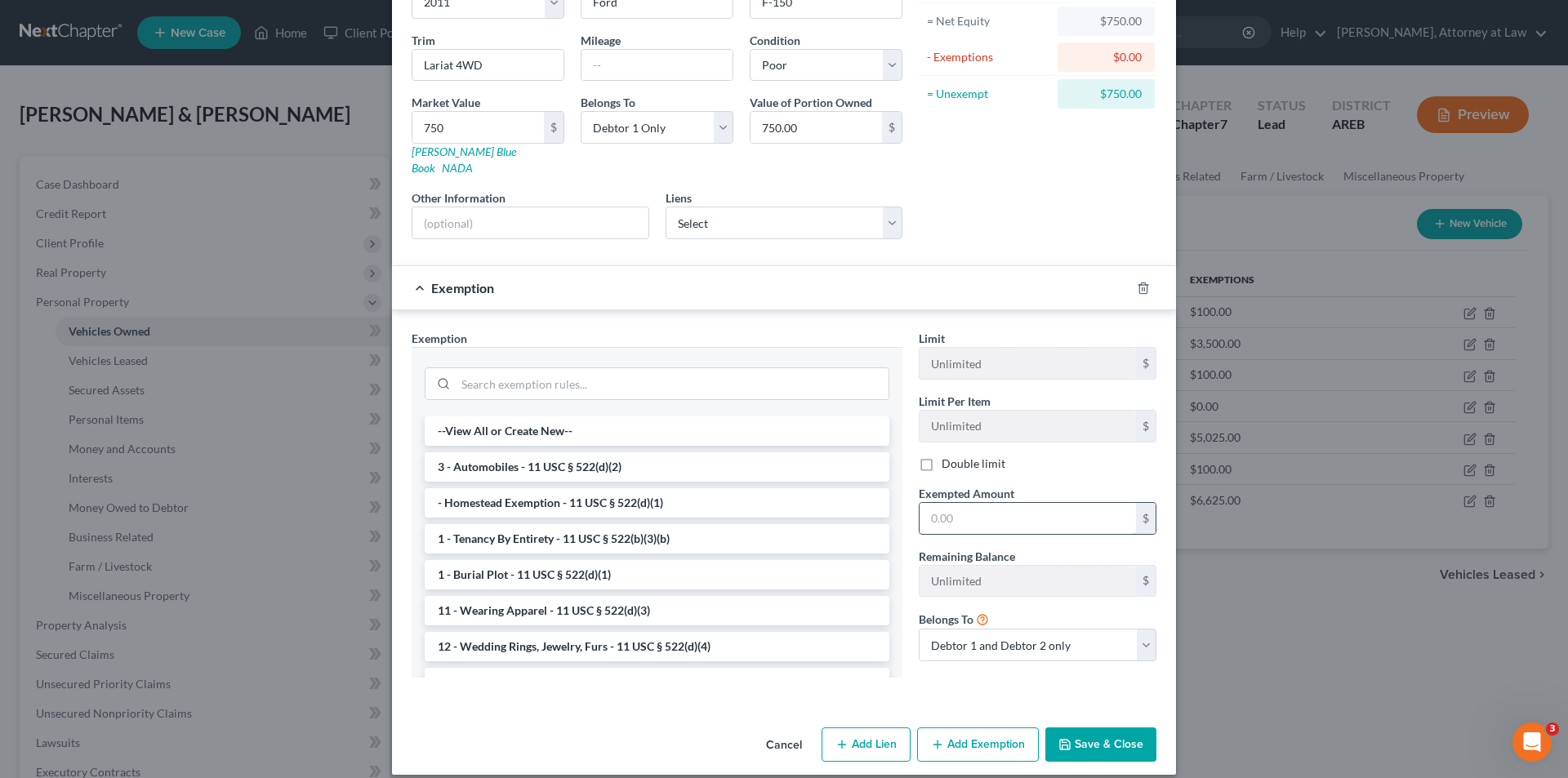
click at [925, 508] on input "text" at bounding box center [1029, 518] width 217 height 31
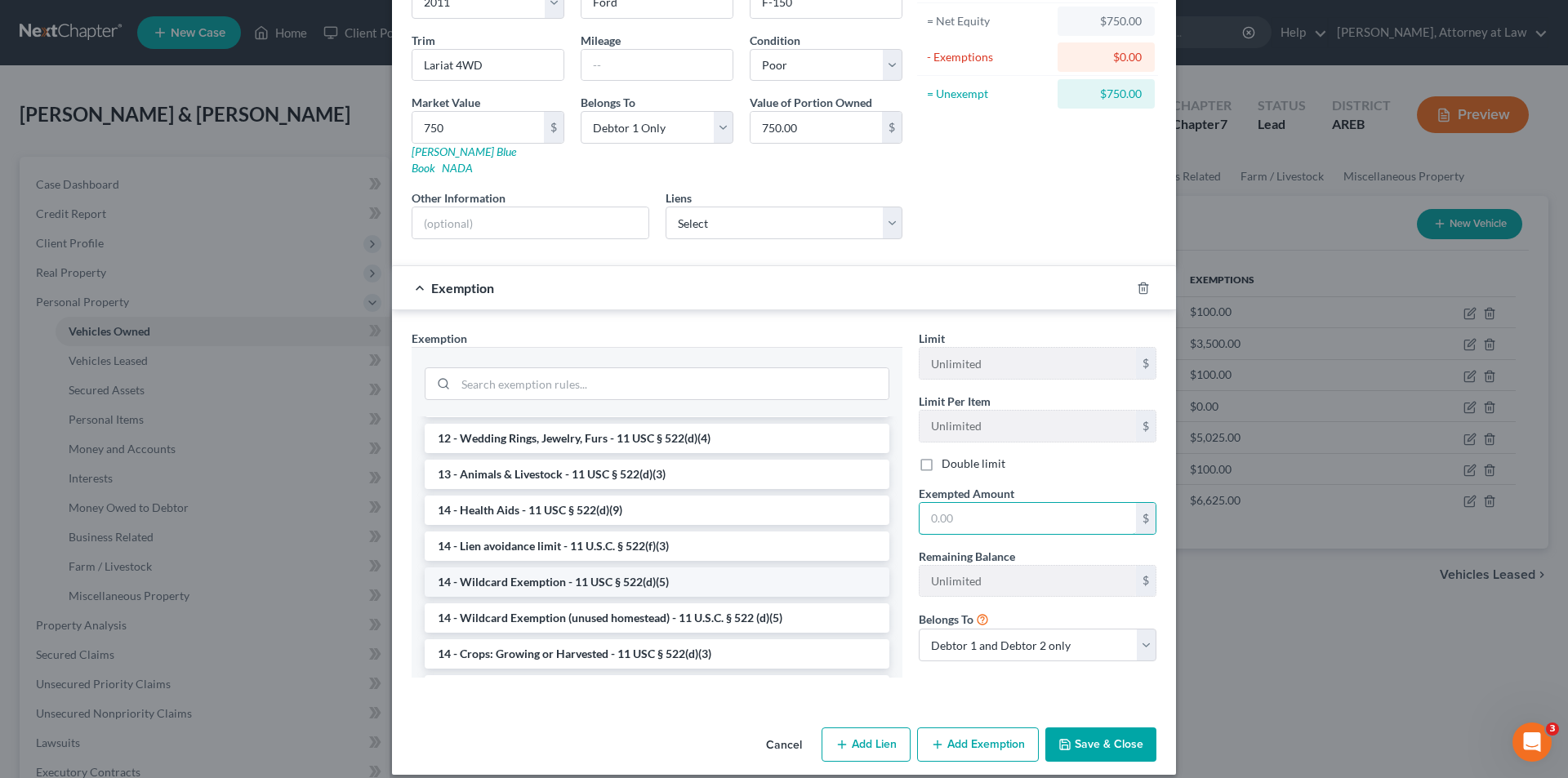
scroll to position [245, 0]
click at [759, 567] on li "14 - Wildcard Exemption (unused homestead) - 11 U.S.C. § 522 (d)(5)" at bounding box center [657, 581] width 464 height 29
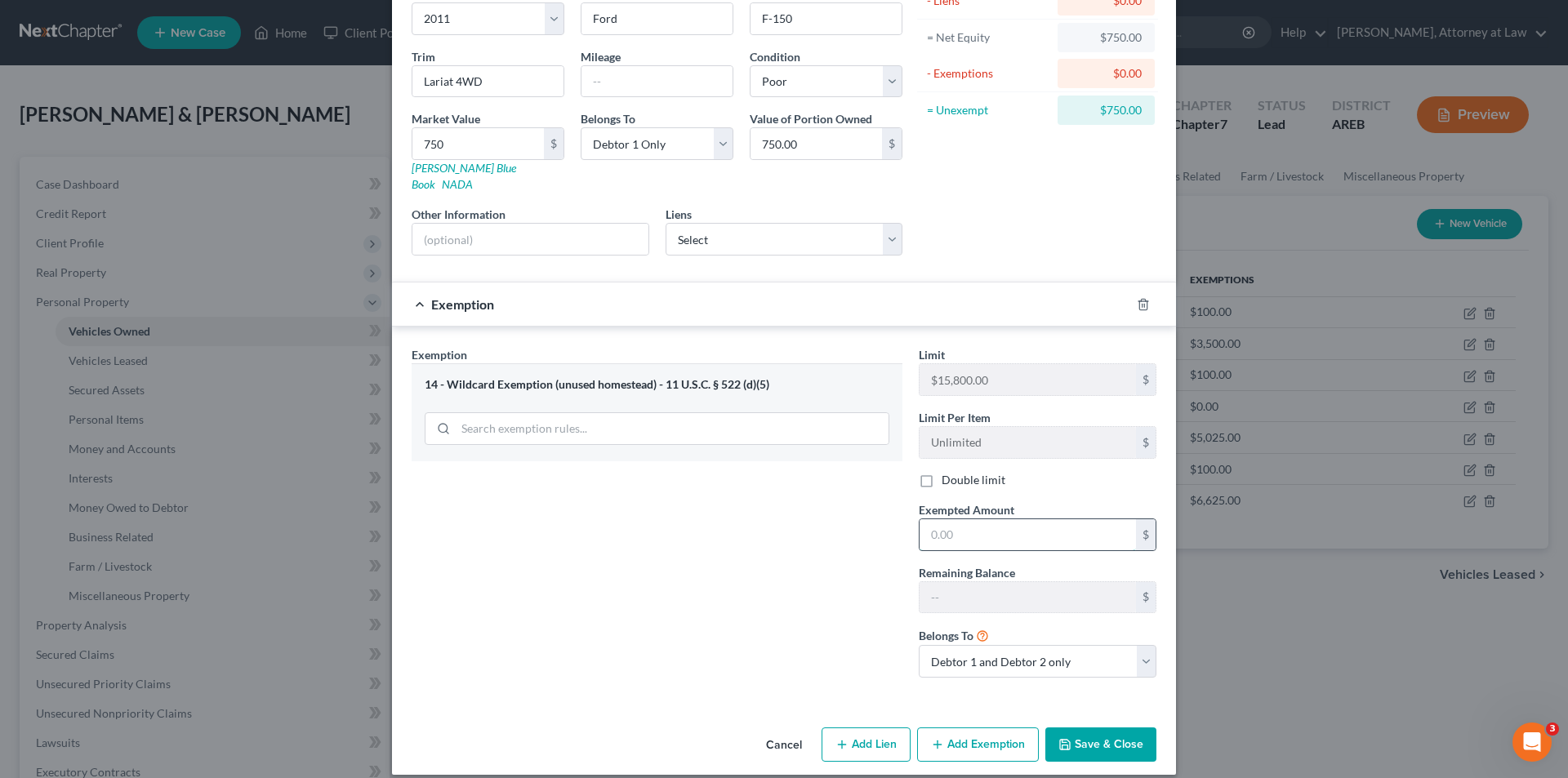
click at [926, 522] on input "text" at bounding box center [1029, 534] width 217 height 31
click at [857, 363] on div "14 - Wildcard Exemption (unused homestead) - 11 U.S.C. § 522 (d)(5)" at bounding box center [657, 411] width 491 height 97
click at [770, 733] on button "Cancel" at bounding box center [784, 745] width 62 height 33
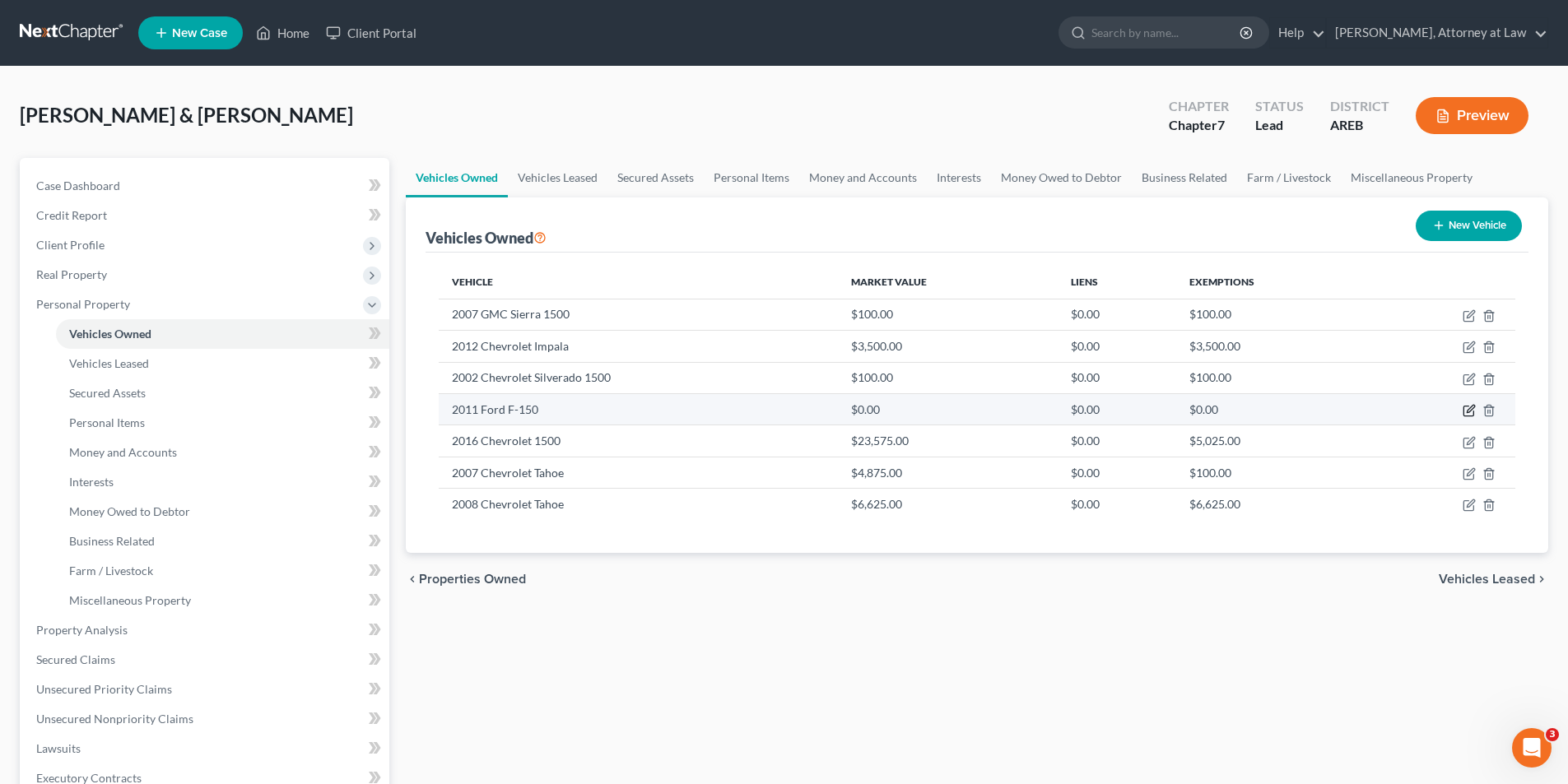
click at [1467, 410] on icon "button" at bounding box center [1469, 410] width 13 height 13
select select "1"
select select "15"
select select "0"
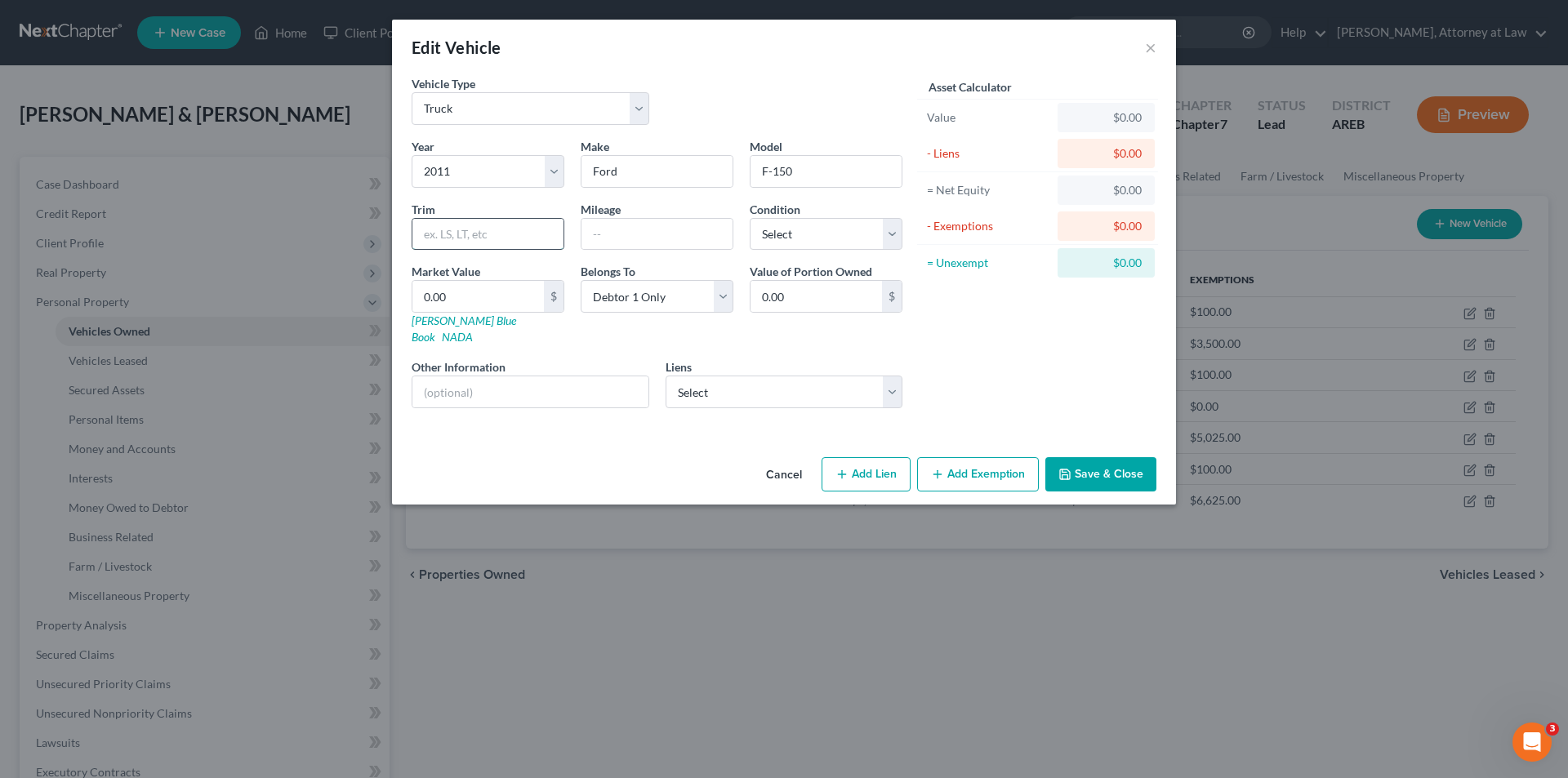
click at [487, 223] on input "text" at bounding box center [487, 233] width 151 height 31
type input "Lariat 4WD"
click at [890, 236] on select "Select Excellent Very Good Good Fair Poor" at bounding box center [826, 233] width 152 height 33
select select "4"
click at [750, 218] on select "Select Excellent Very Good Good Fair Poor" at bounding box center [826, 233] width 152 height 33
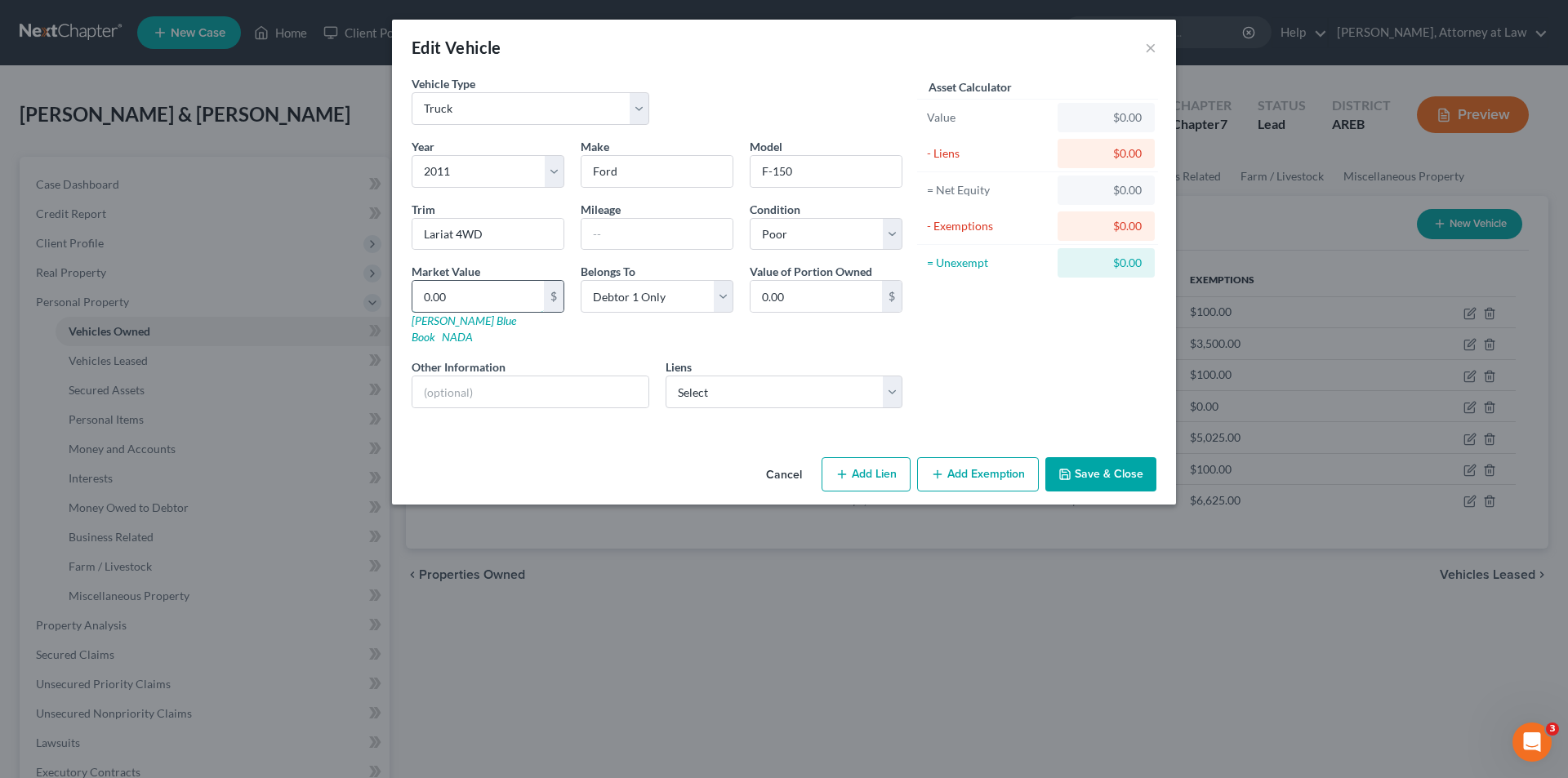
click at [522, 299] on input "0.00" at bounding box center [478, 296] width 131 height 31
type input "7"
type input "7.00"
type input "75"
type input "75.00"
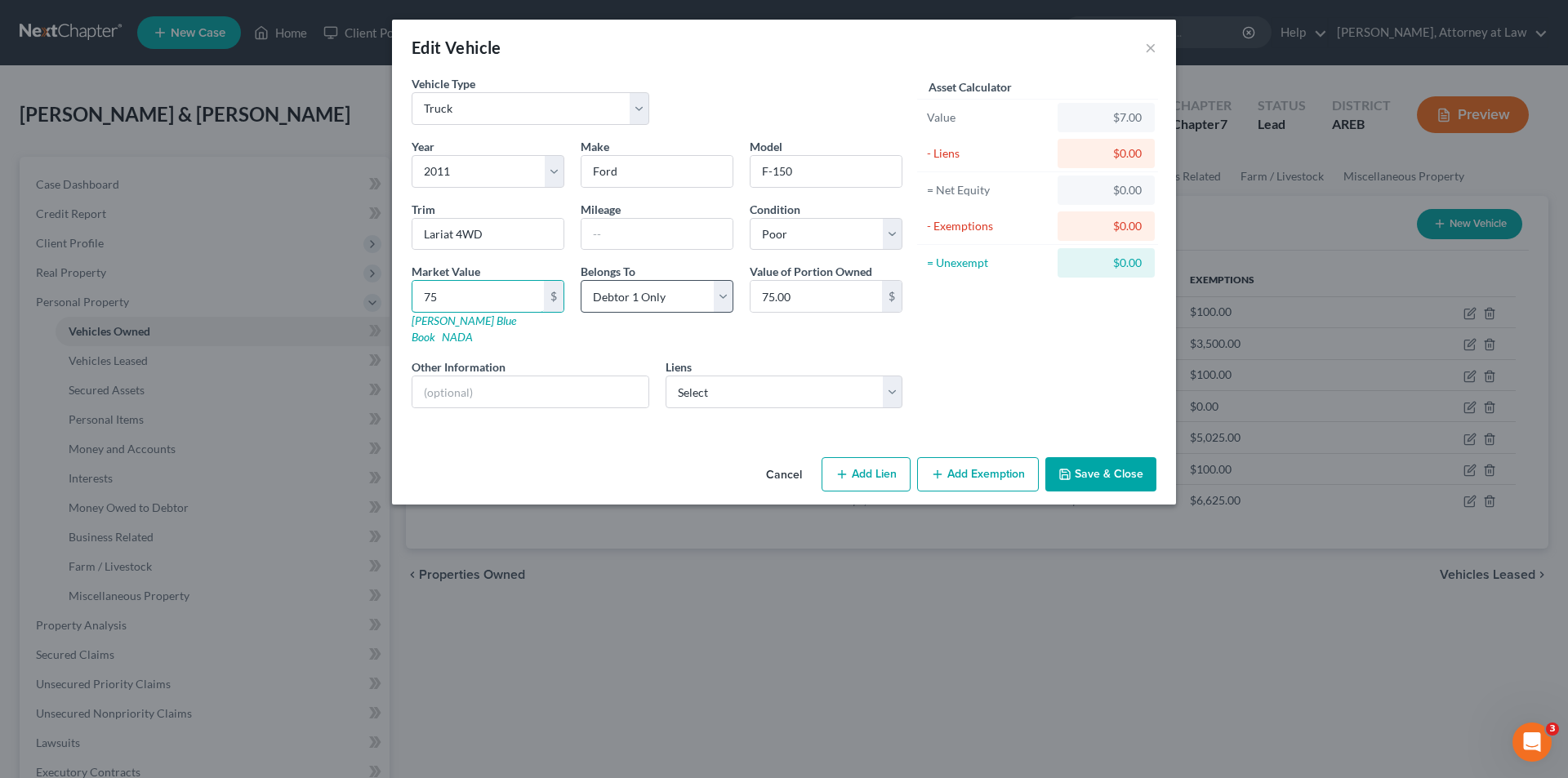
type input "750"
type input "750.00"
click at [721, 300] on select "Select Debtor 1 Only Debtor 2 Only Debtor 1 And Debtor 2 Only At Least One Of T…" at bounding box center [657, 296] width 152 height 33
select select "2"
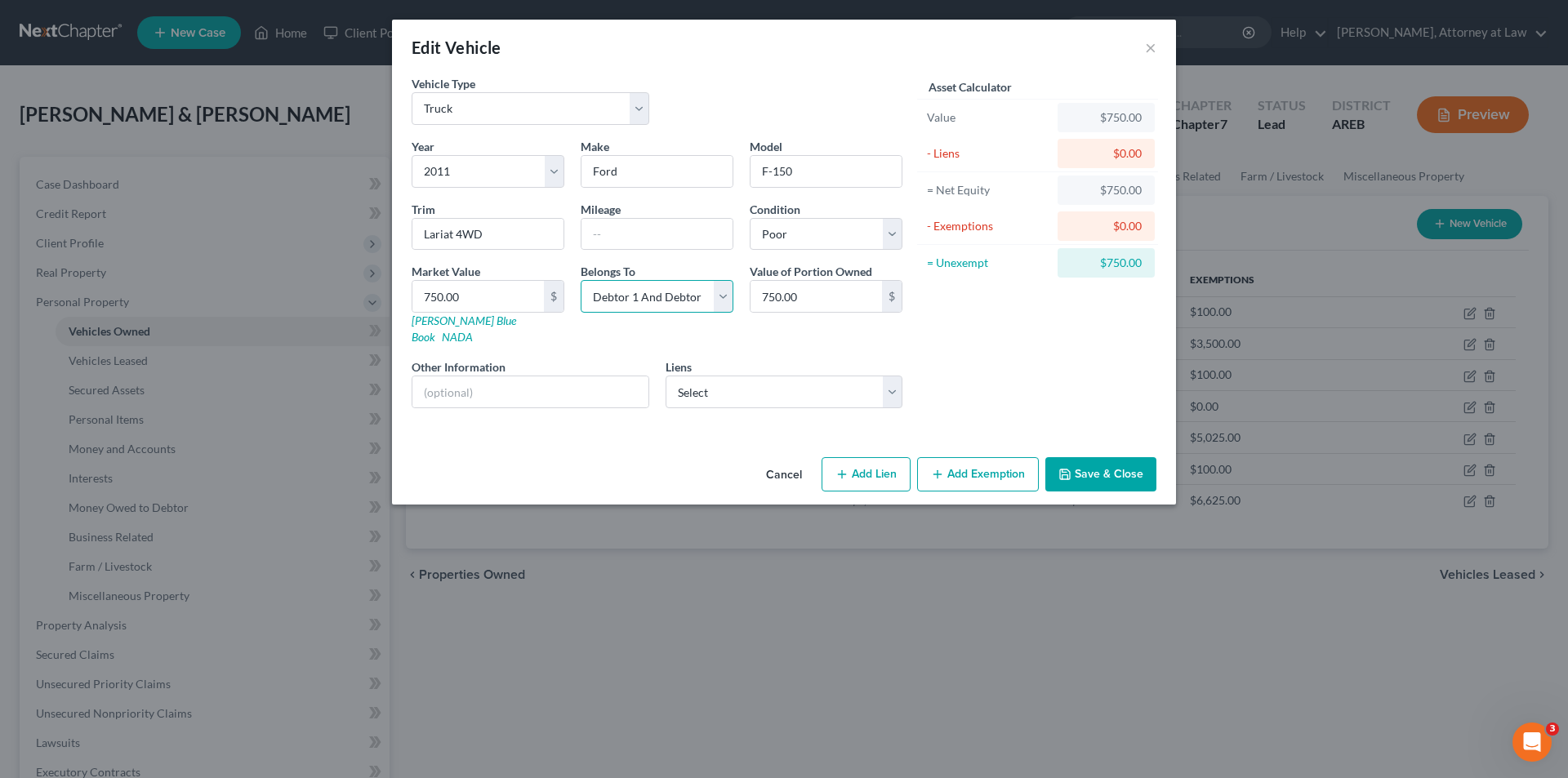
click at [581, 280] on select "Select Debtor 1 Only Debtor 2 Only Debtor 1 And Debtor 2 Only At Least One Of T…" at bounding box center [657, 296] width 152 height 33
click at [994, 457] on button "Add Exemption" at bounding box center [978, 474] width 122 height 34
select select "2"
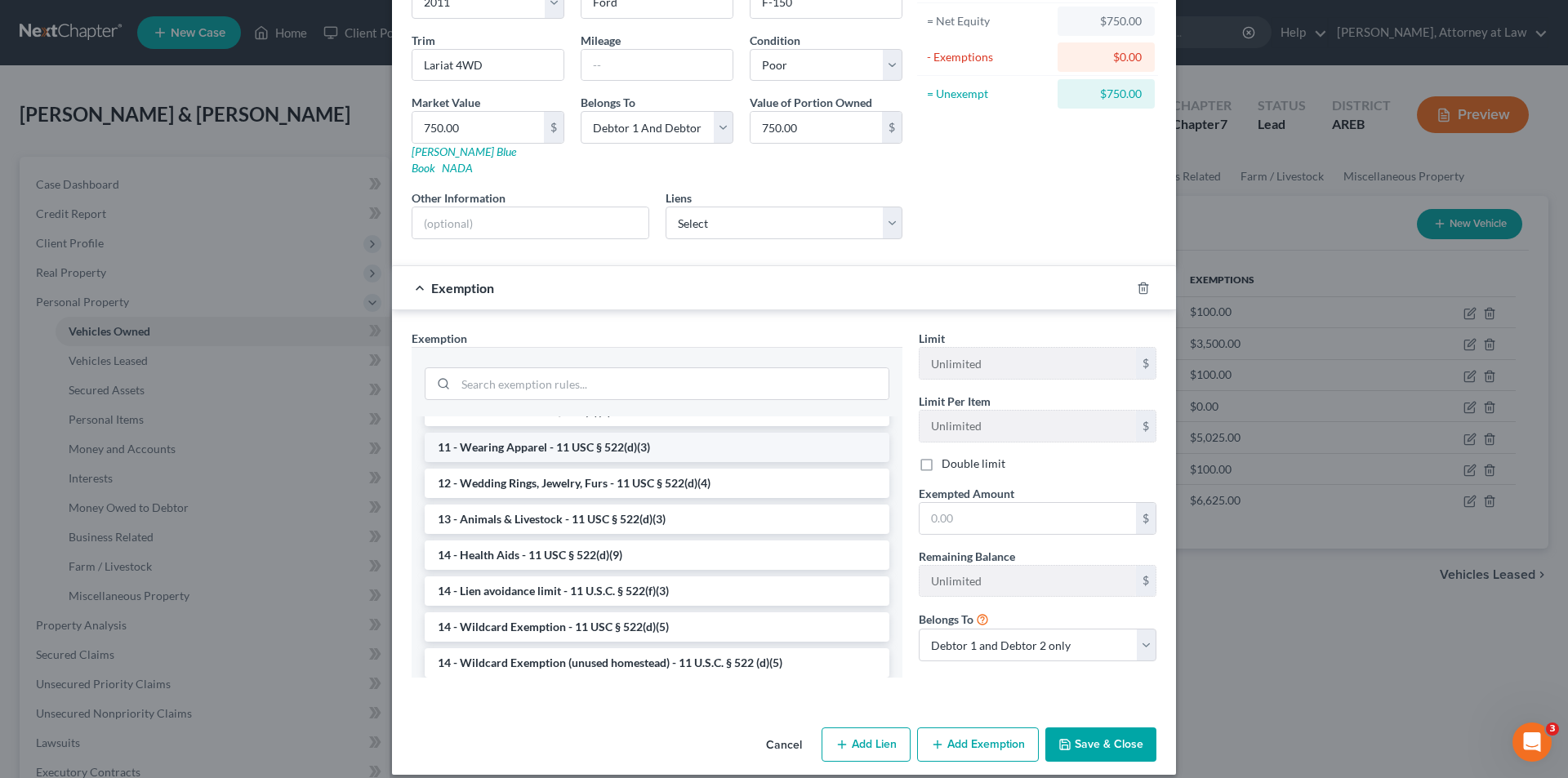
scroll to position [245, 0]
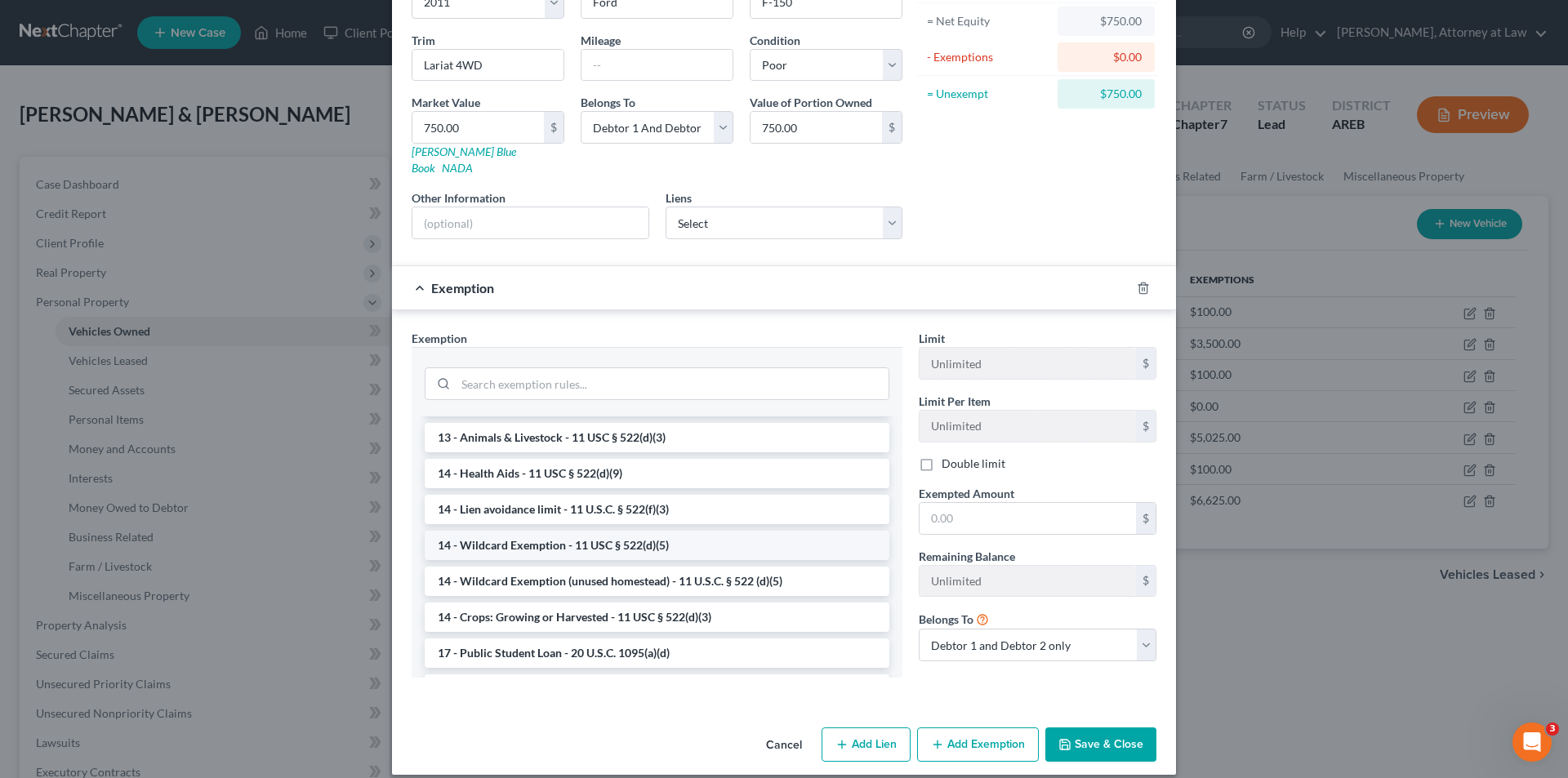
click at [659, 530] on li "14 - Wildcard Exemption - 11 USC § 522(d)(5)" at bounding box center [657, 545] width 464 height 29
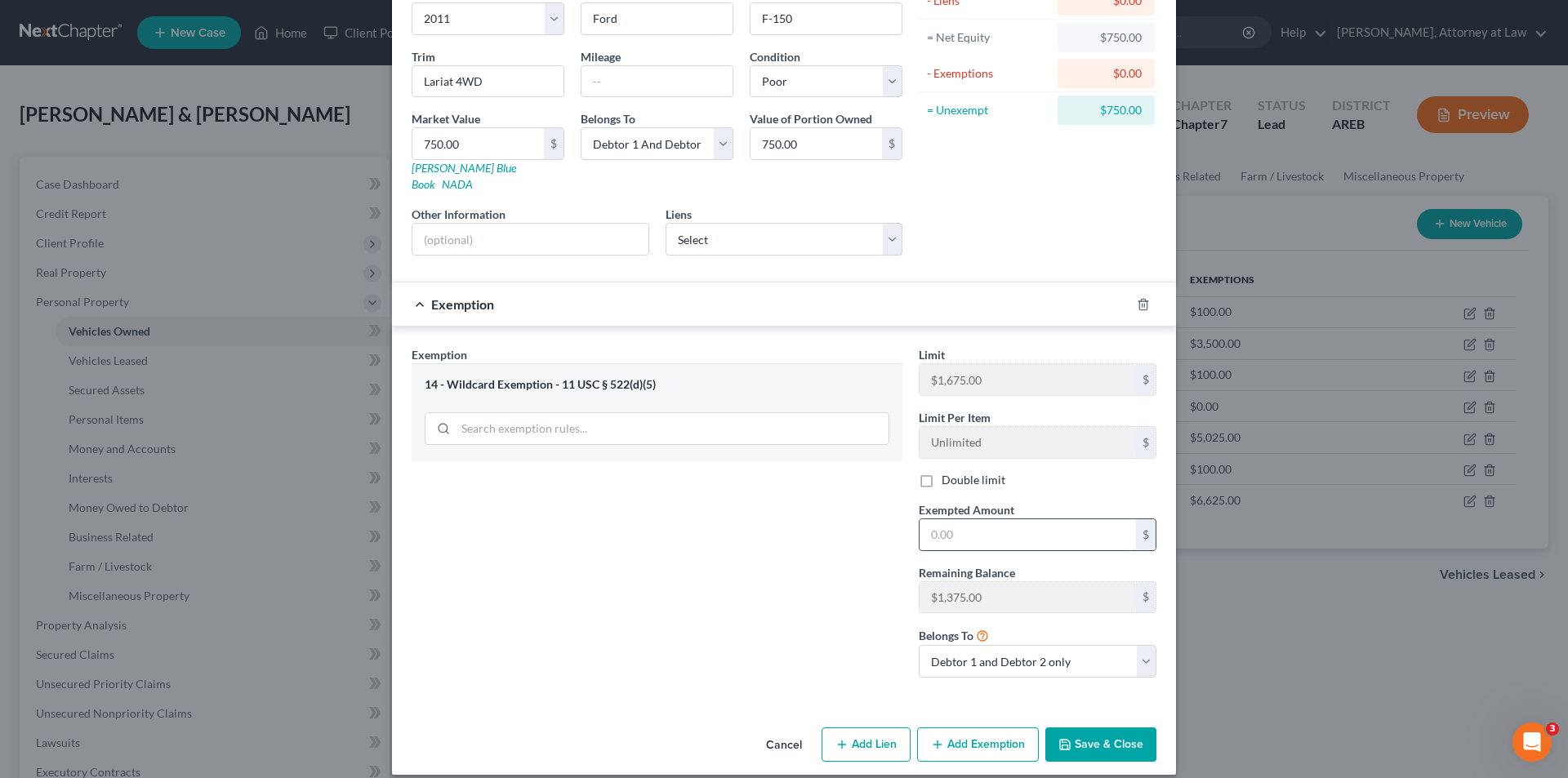
click at [996, 524] on input "text" at bounding box center [1029, 534] width 217 height 31
type input "500.00"
click at [996, 728] on button "Add Exemption" at bounding box center [978, 745] width 122 height 34
select select "2"
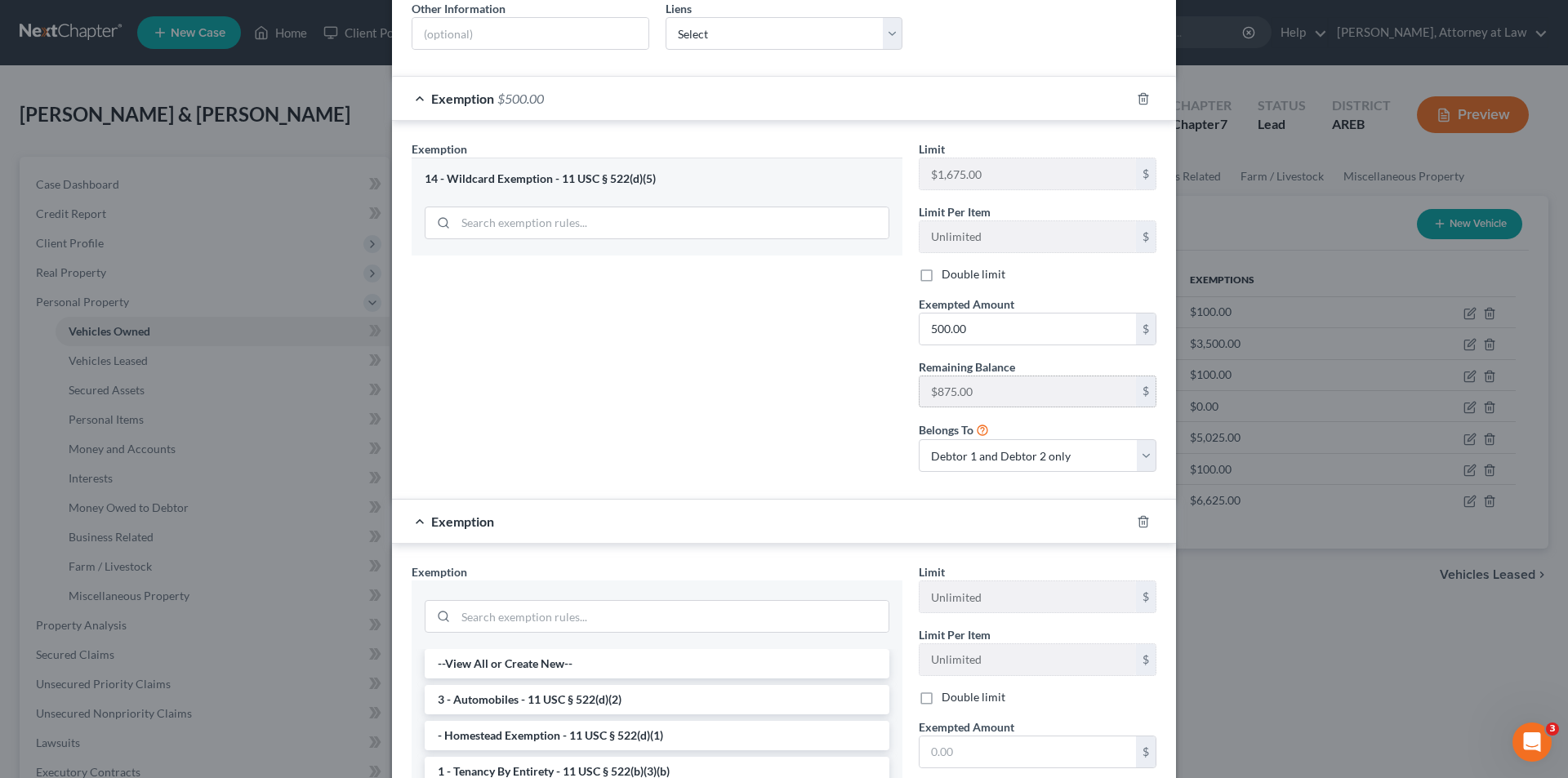
scroll to position [561, 0]
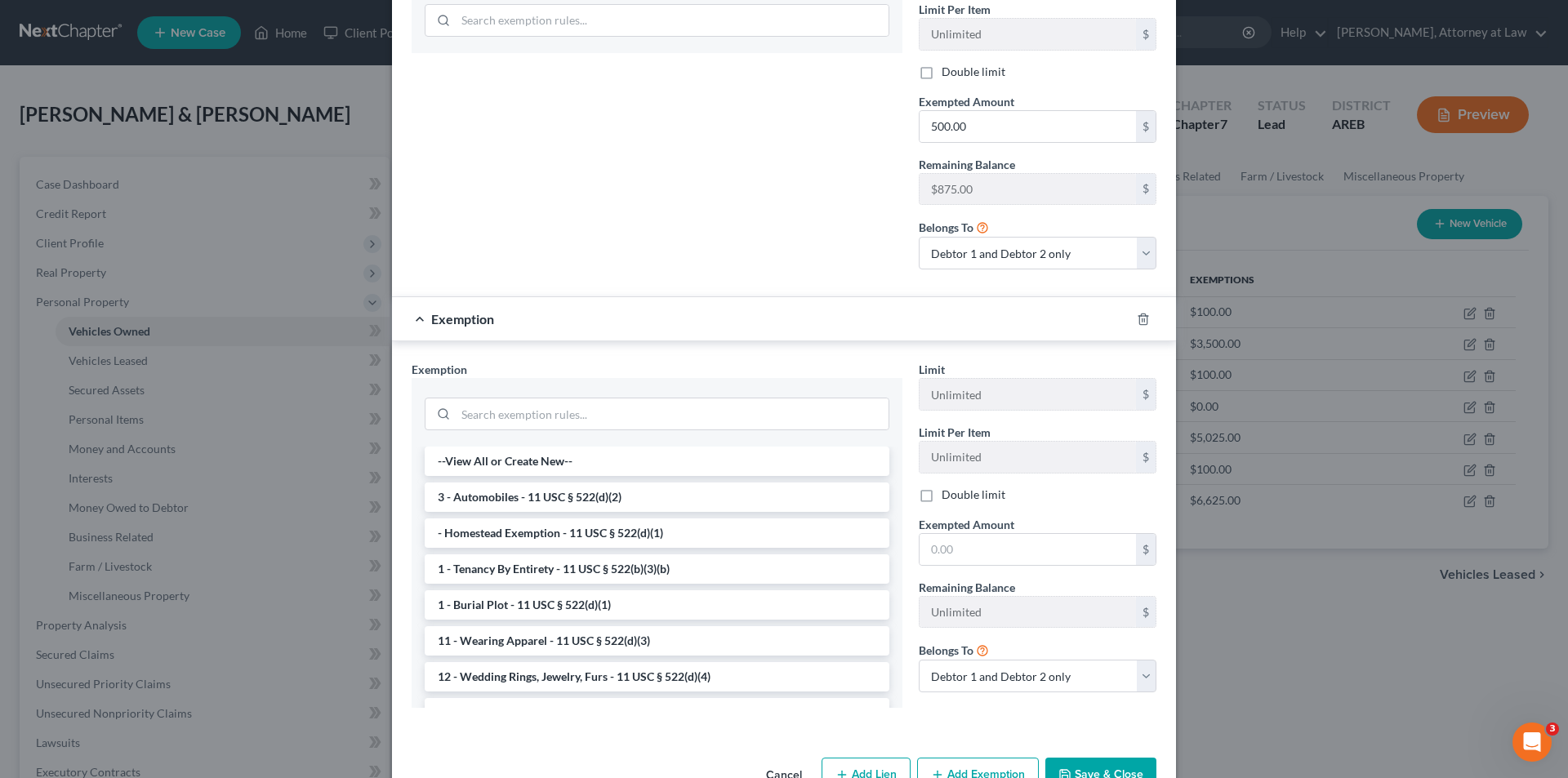
click at [1123, 761] on button "Save & Close" at bounding box center [1101, 774] width 111 height 34
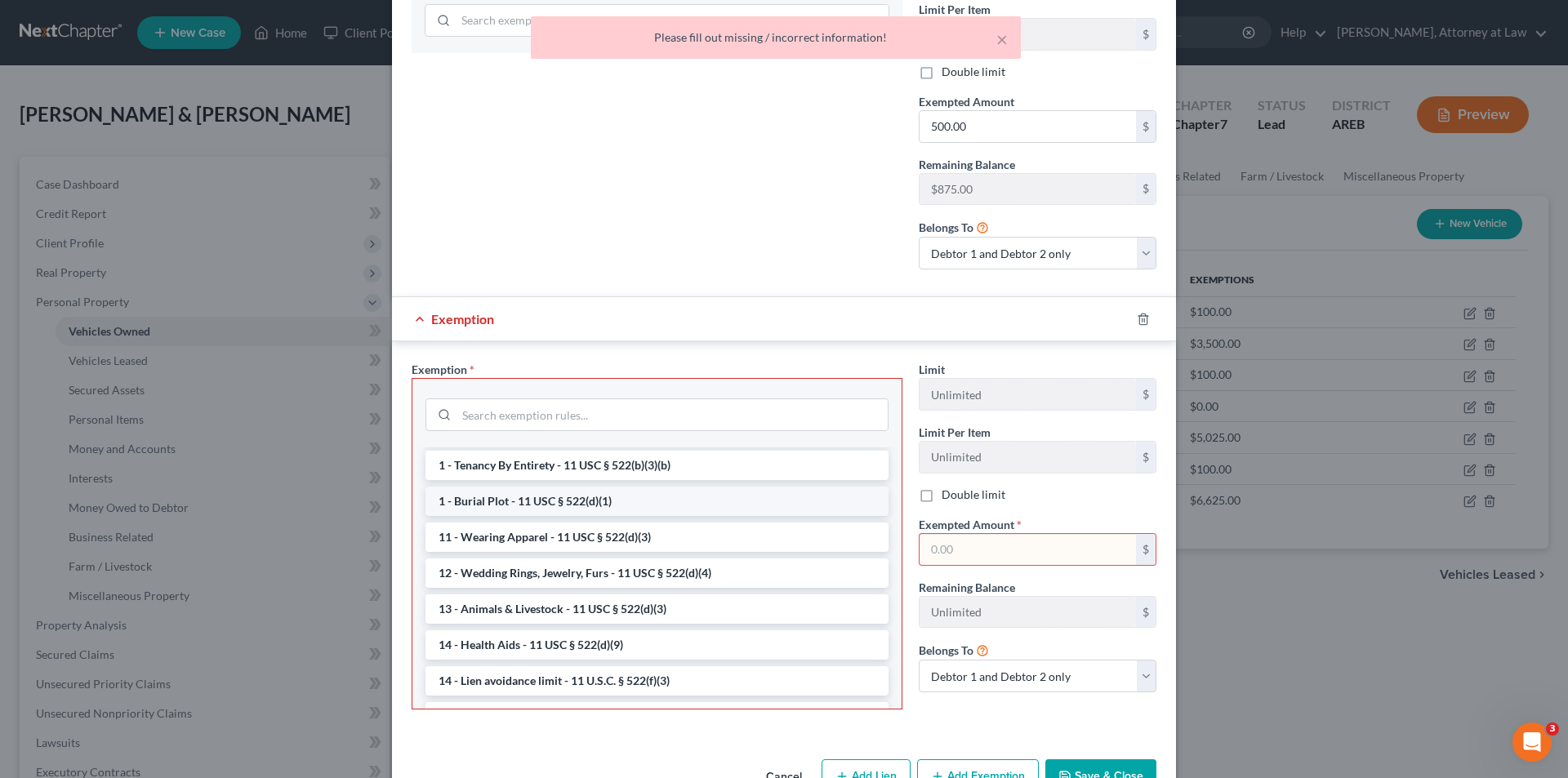
scroll to position [245, 0]
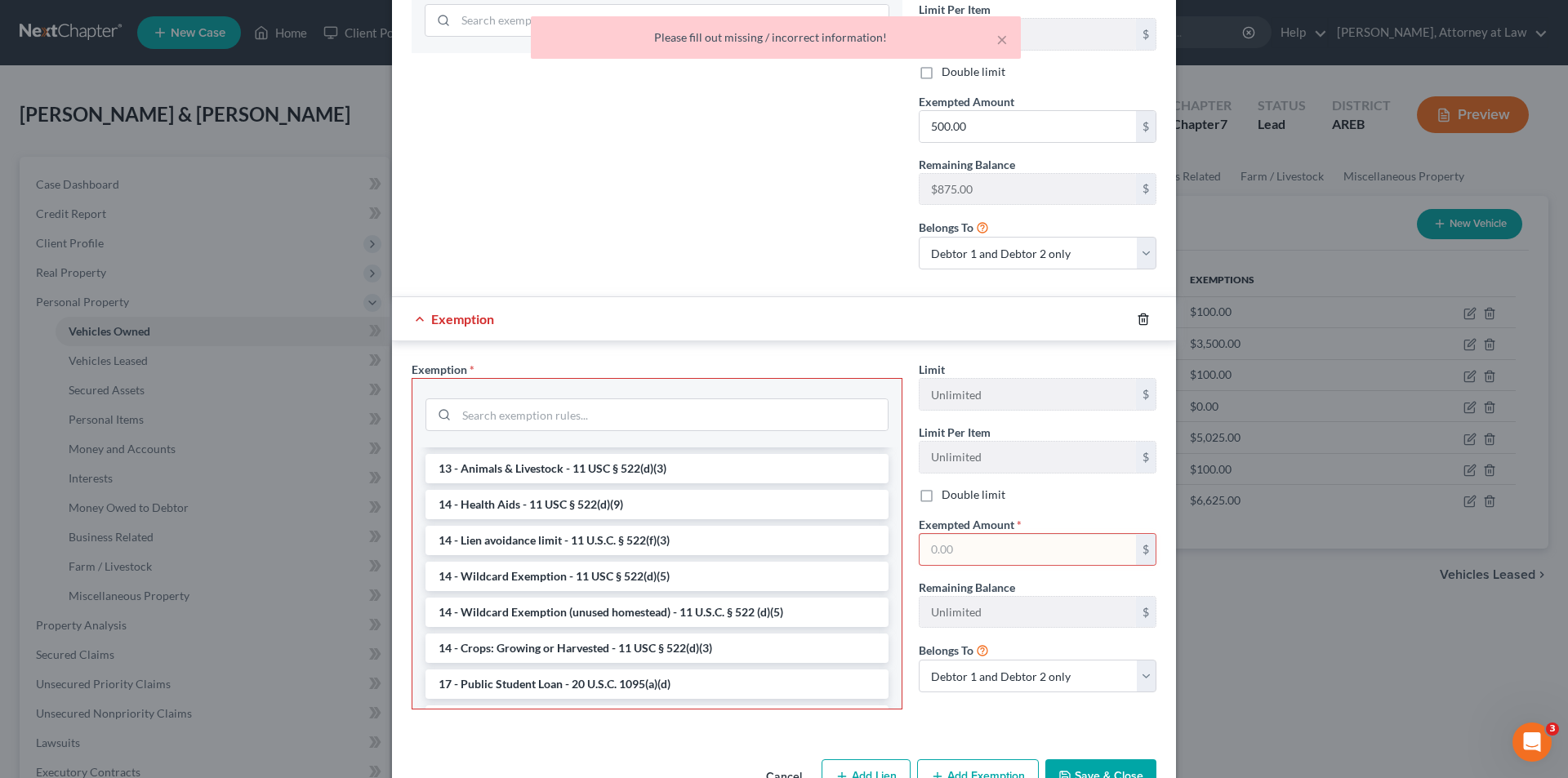
click at [1137, 313] on icon "button" at bounding box center [1143, 319] width 13 height 13
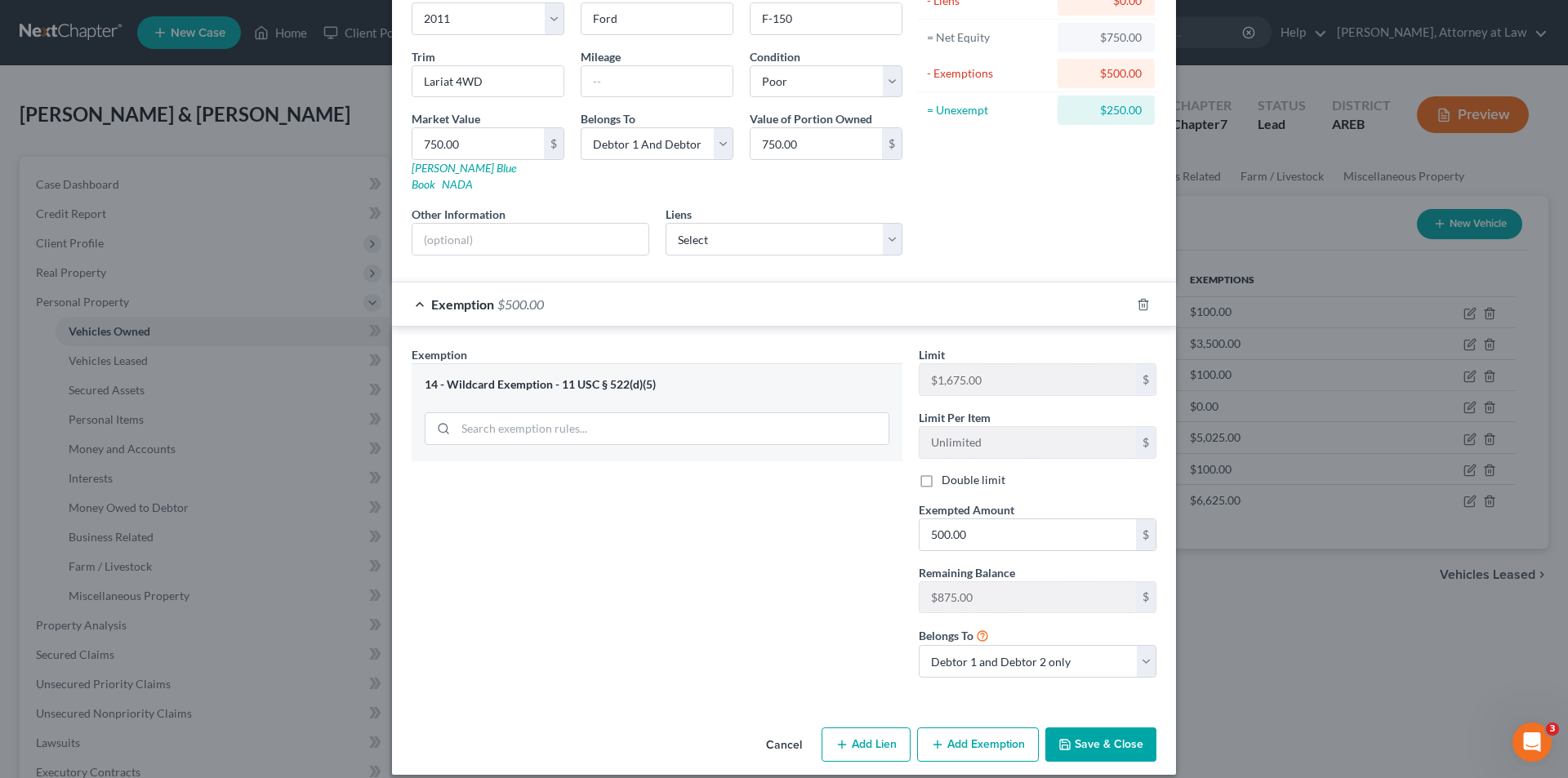
click at [1107, 730] on button "Save & Close" at bounding box center [1101, 745] width 111 height 34
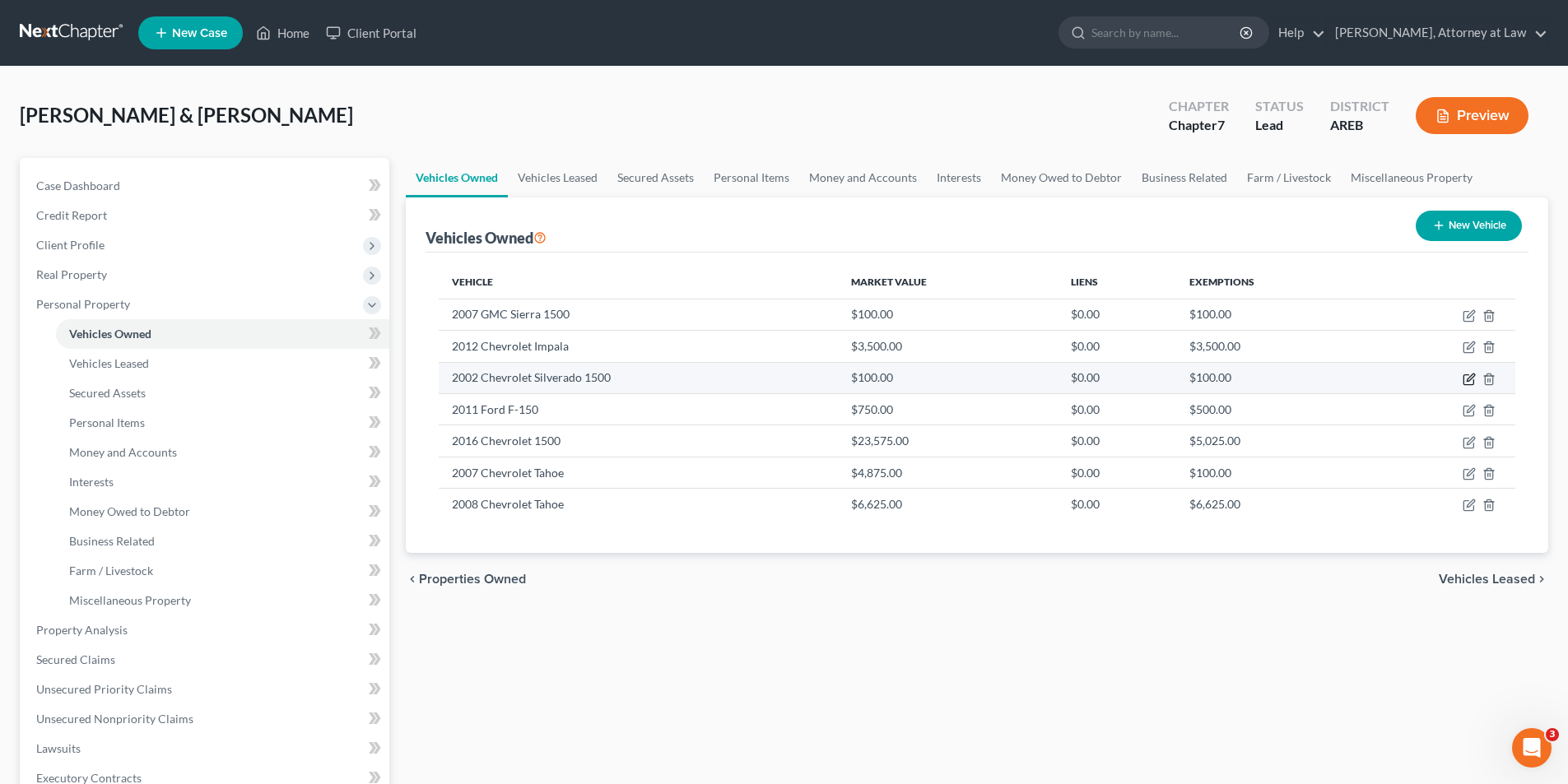
click at [1468, 380] on icon "button" at bounding box center [1469, 379] width 13 height 13
select select "1"
select select "24"
select select "4"
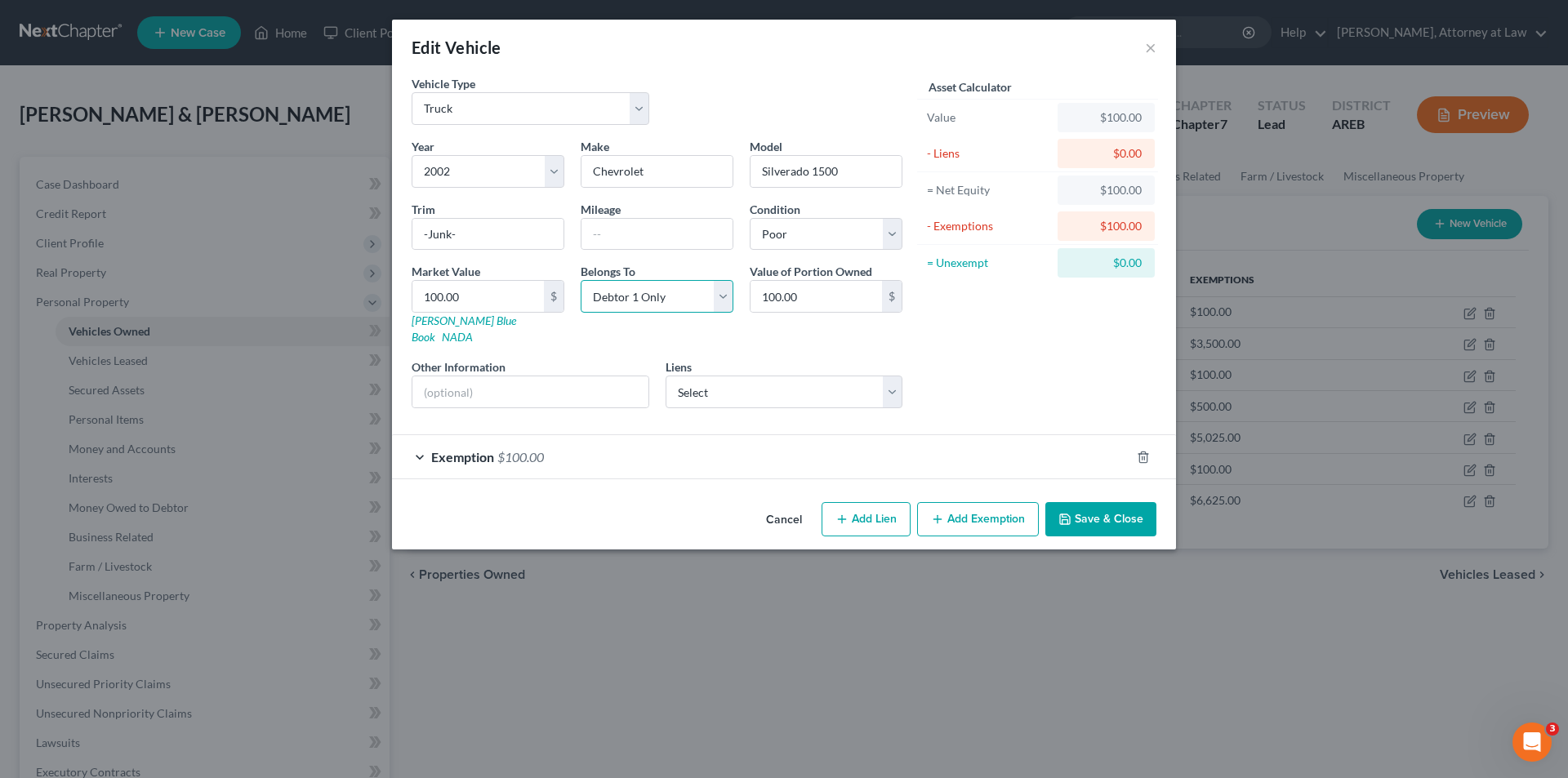
click at [719, 295] on select "Select Debtor 1 Only Debtor 2 Only Debtor 1 And Debtor 2 Only At Least One Of T…" at bounding box center [657, 296] width 152 height 33
select select "2"
click at [581, 280] on select "Select Debtor 1 Only Debtor 2 Only Debtor 1 And Debtor 2 Only At Least One Of T…" at bounding box center [657, 296] width 152 height 33
click at [1109, 504] on button "Save & Close" at bounding box center [1101, 519] width 111 height 34
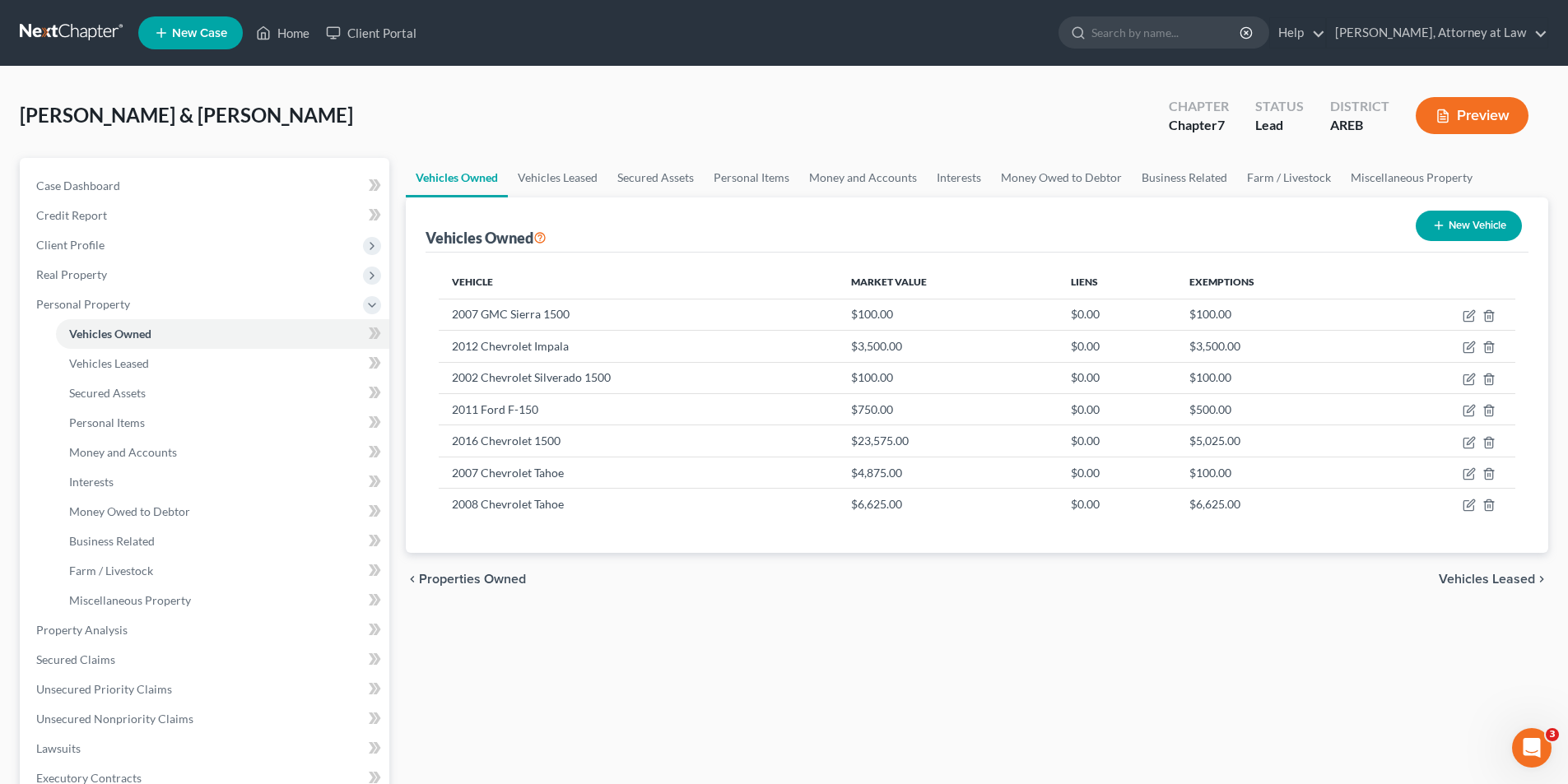
click at [1472, 226] on button "New Vehicle" at bounding box center [1469, 226] width 107 height 30
select select "0"
select select "2"
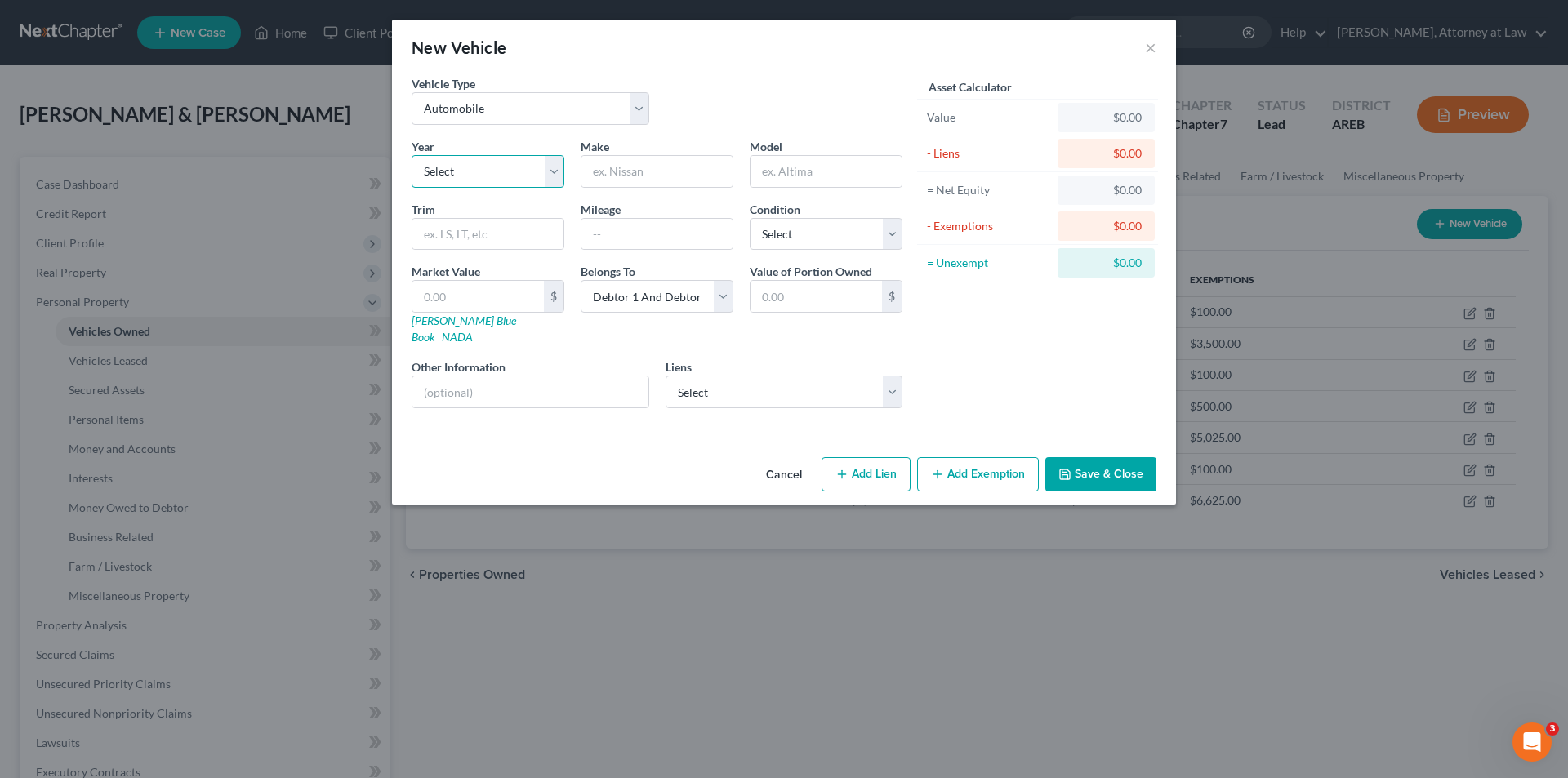
click at [462, 176] on select "Select 2026 2025 2024 2023 2022 2021 2020 2019 2018 2017 2016 2015 2014 2013 20…" at bounding box center [487, 171] width 152 height 33
select select "22"
click at [412, 155] on select "Select 2026 2025 2024 2023 2022 2021 2020 2019 2018 2017 2016 2015 2014 2013 20…" at bounding box center [487, 171] width 152 height 33
click at [658, 174] on input "text" at bounding box center [657, 171] width 151 height 31
type input "Chevrolet"
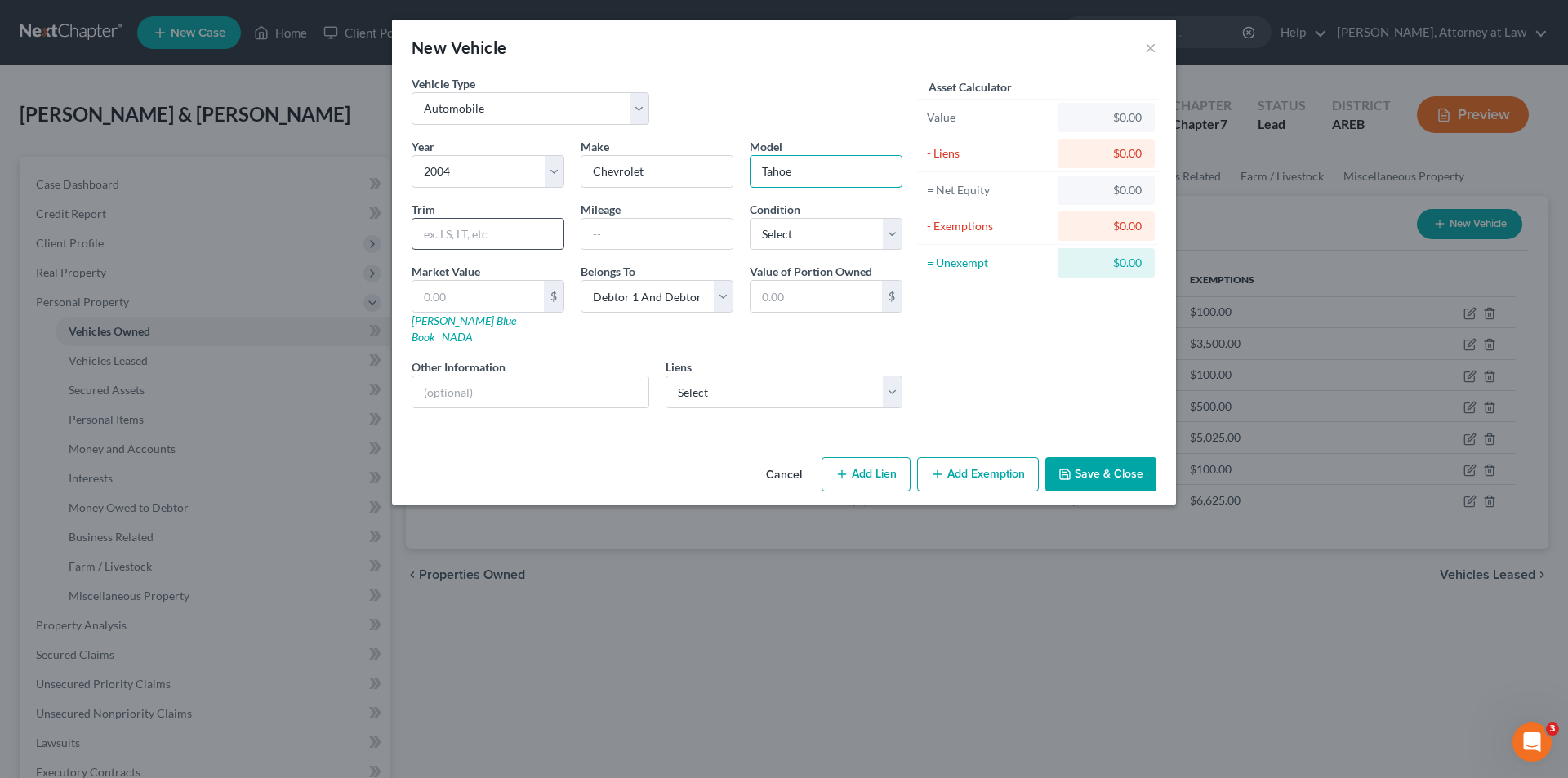
type input "Tahoe"
click at [460, 242] on input "text" at bounding box center [487, 233] width 151 height 31
type input "LS 2WD"
click at [898, 235] on select "Select Excellent Very Good Good Fair Poor" at bounding box center [826, 233] width 152 height 33
select select "3"
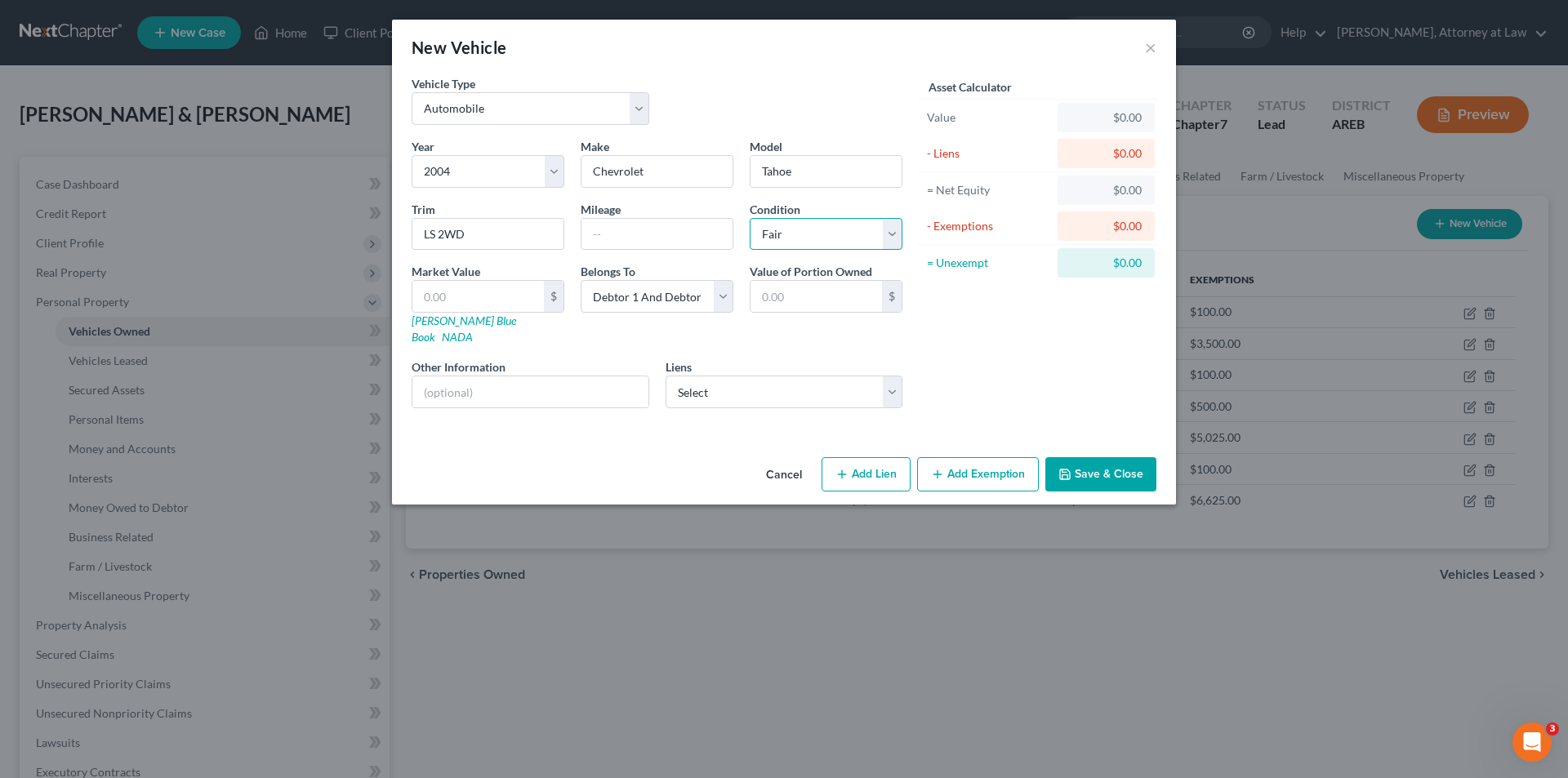
click at [750, 218] on select "Select Excellent Very Good Good Fair Poor" at bounding box center [826, 233] width 152 height 33
click at [489, 302] on input "text" at bounding box center [478, 296] width 131 height 31
type input "2"
type input "2.00"
type input "28"
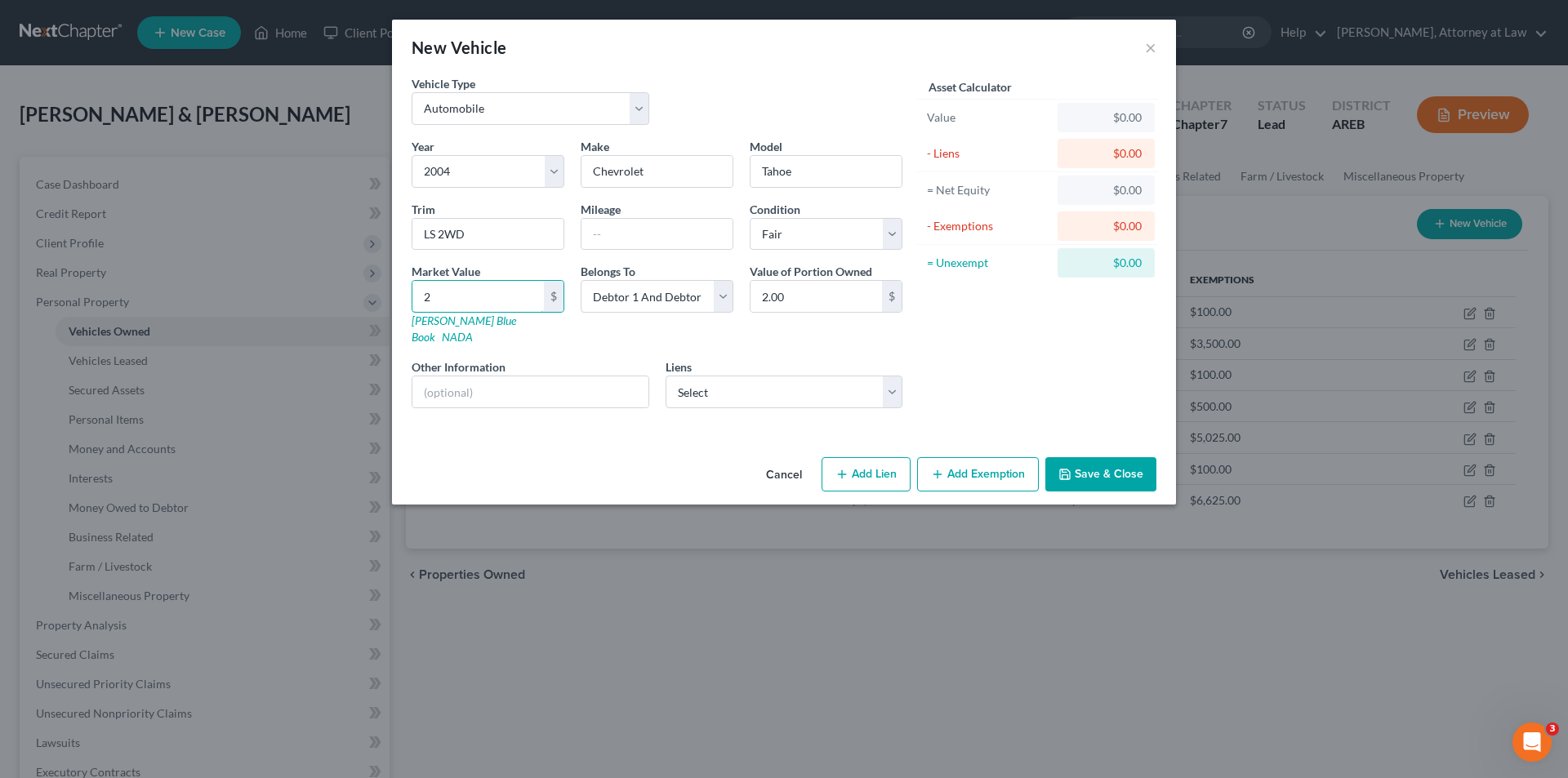
type input "28.00"
type input "280"
type input "280.00"
type input "2800"
type input "2,800.00"
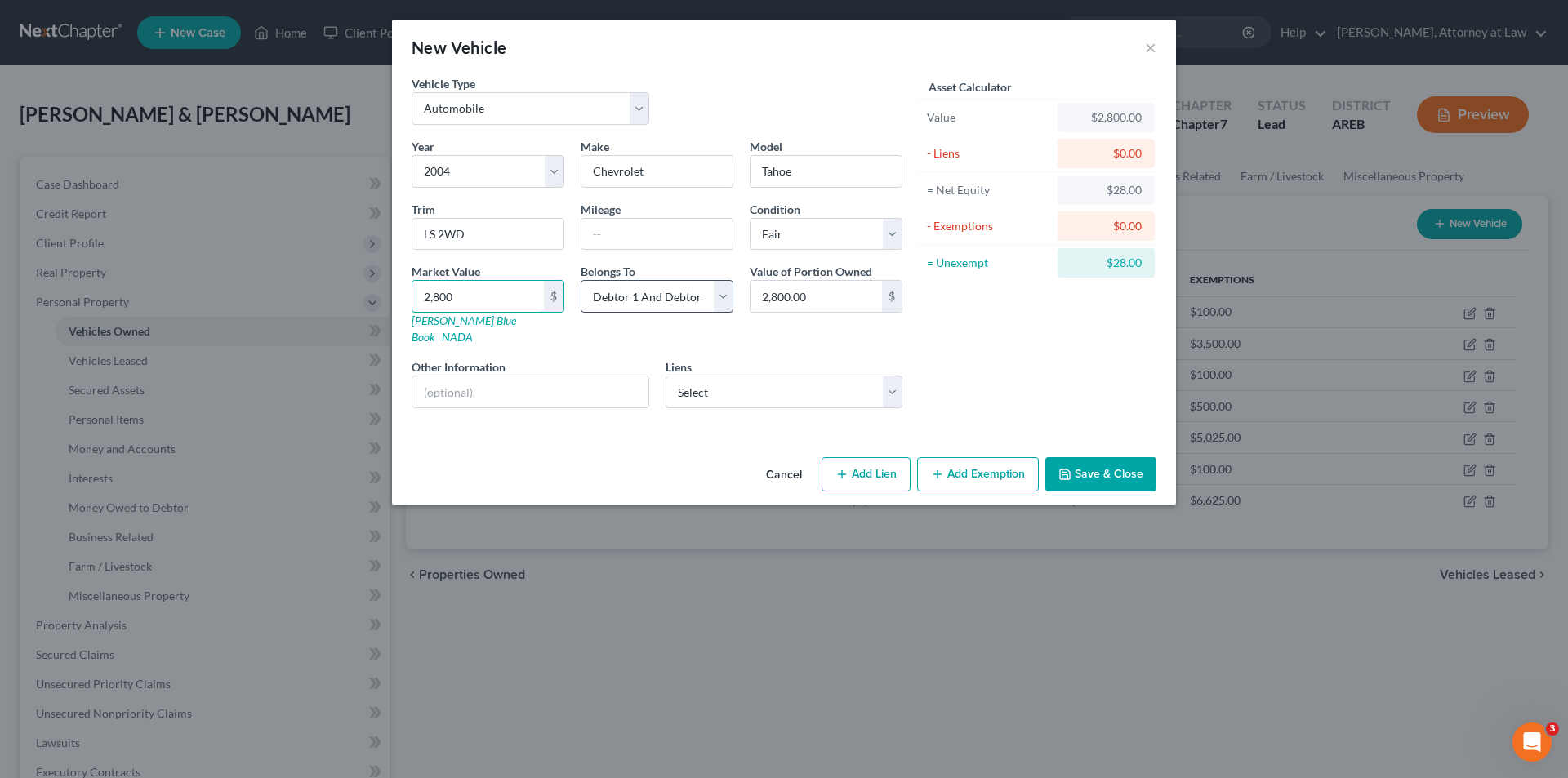
type input "2,800"
click at [731, 300] on select "Select Debtor 1 Only Debtor 2 Only Debtor 1 And Debtor 2 Only At Least One Of T…" at bounding box center [657, 296] width 152 height 33
click at [581, 280] on select "Select Debtor 1 Only Debtor 2 Only Debtor 1 And Debtor 2 Only At Least One Of T…" at bounding box center [657, 296] width 152 height 33
click at [981, 463] on button "Add Exemption" at bounding box center [978, 474] width 122 height 34
select select "2"
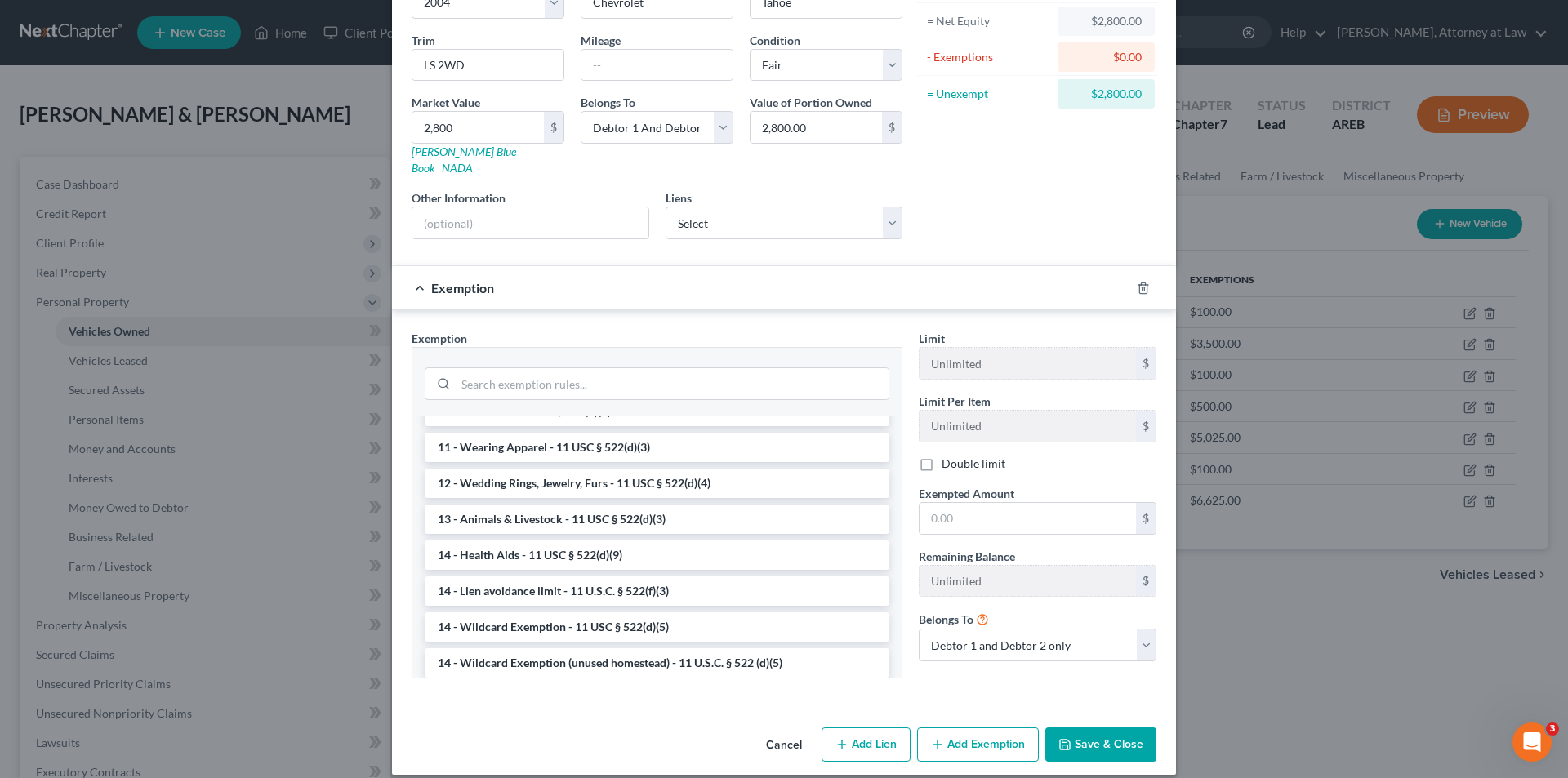
scroll to position [245, 0]
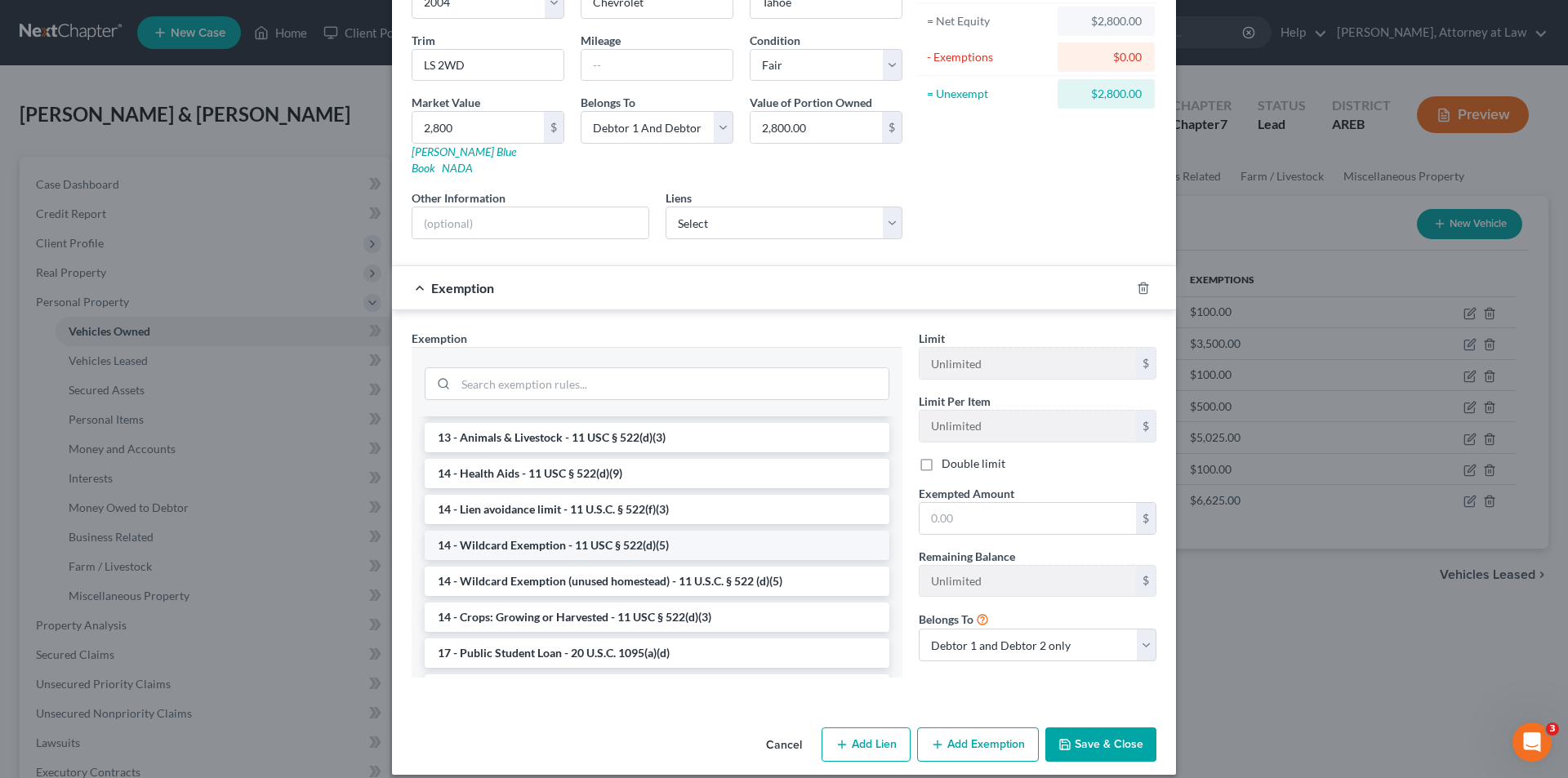
click at [656, 530] on li "14 - Wildcard Exemption - 11 USC § 522(d)(5)" at bounding box center [657, 545] width 464 height 29
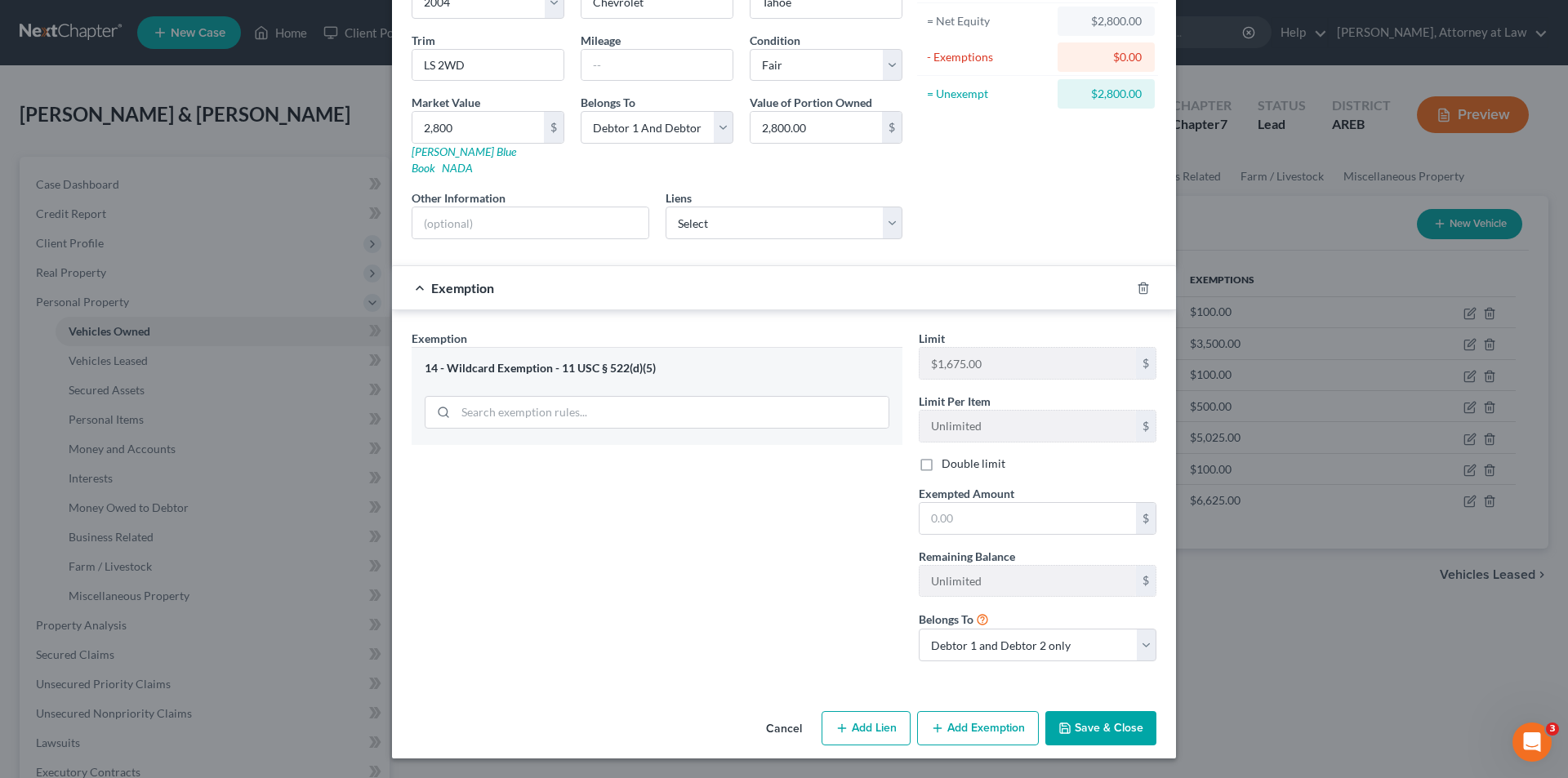
scroll to position [152, 0]
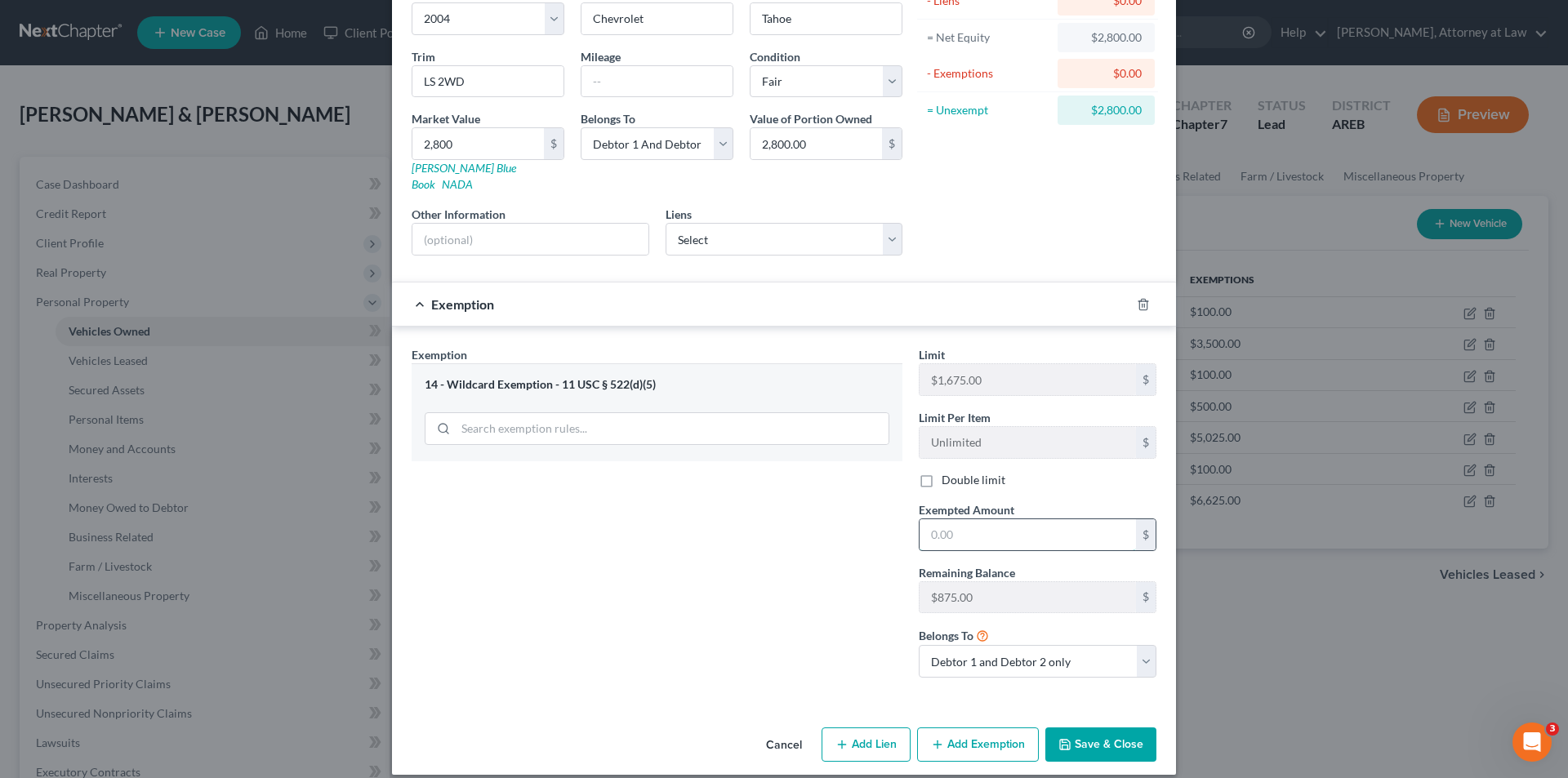
click at [1007, 522] on input "text" at bounding box center [1029, 534] width 217 height 31
type input "875.00"
click at [1097, 730] on button "Save & Close" at bounding box center [1101, 745] width 111 height 34
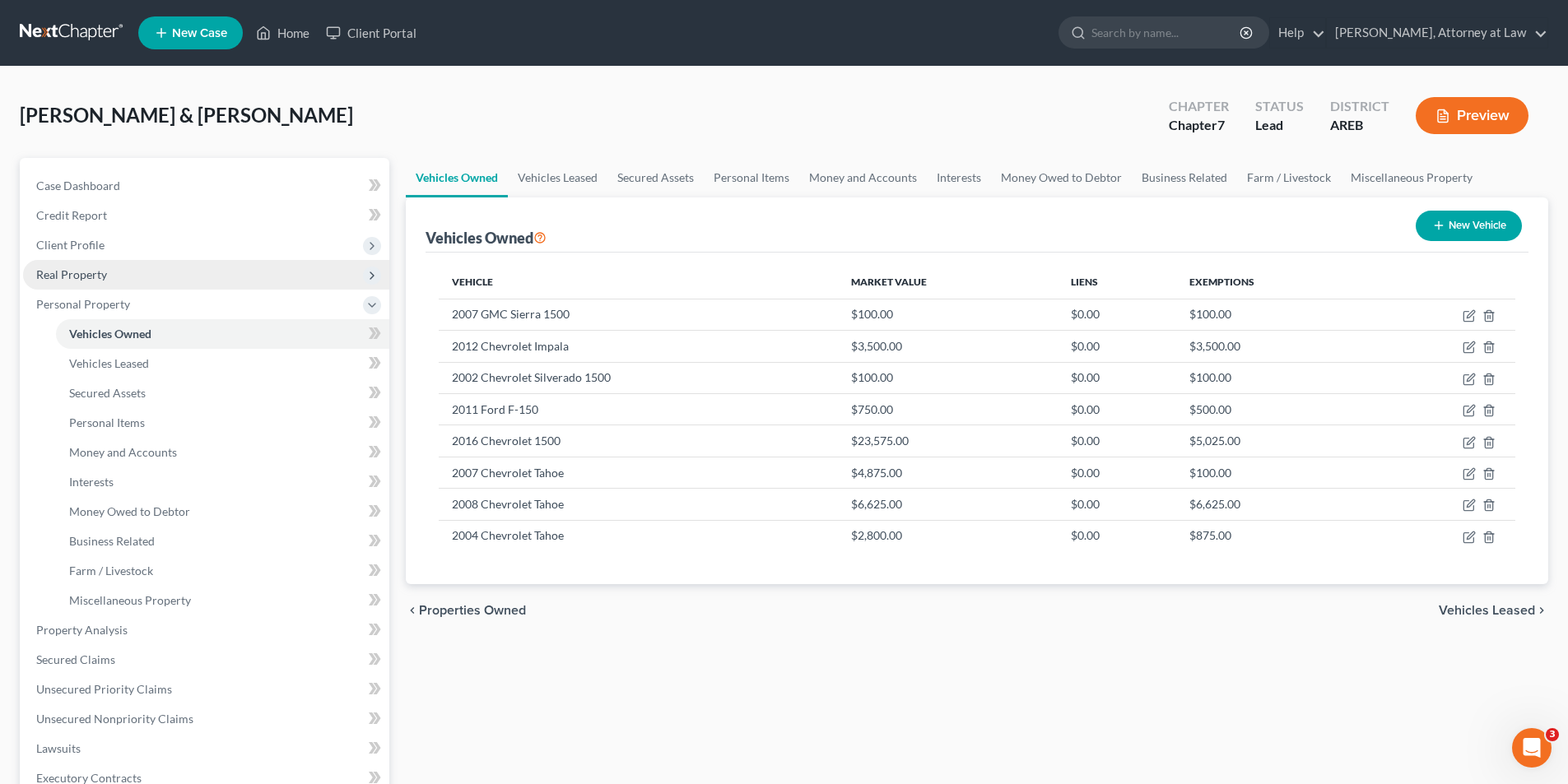
click at [107, 270] on span "Real Property" at bounding box center [206, 274] width 366 height 29
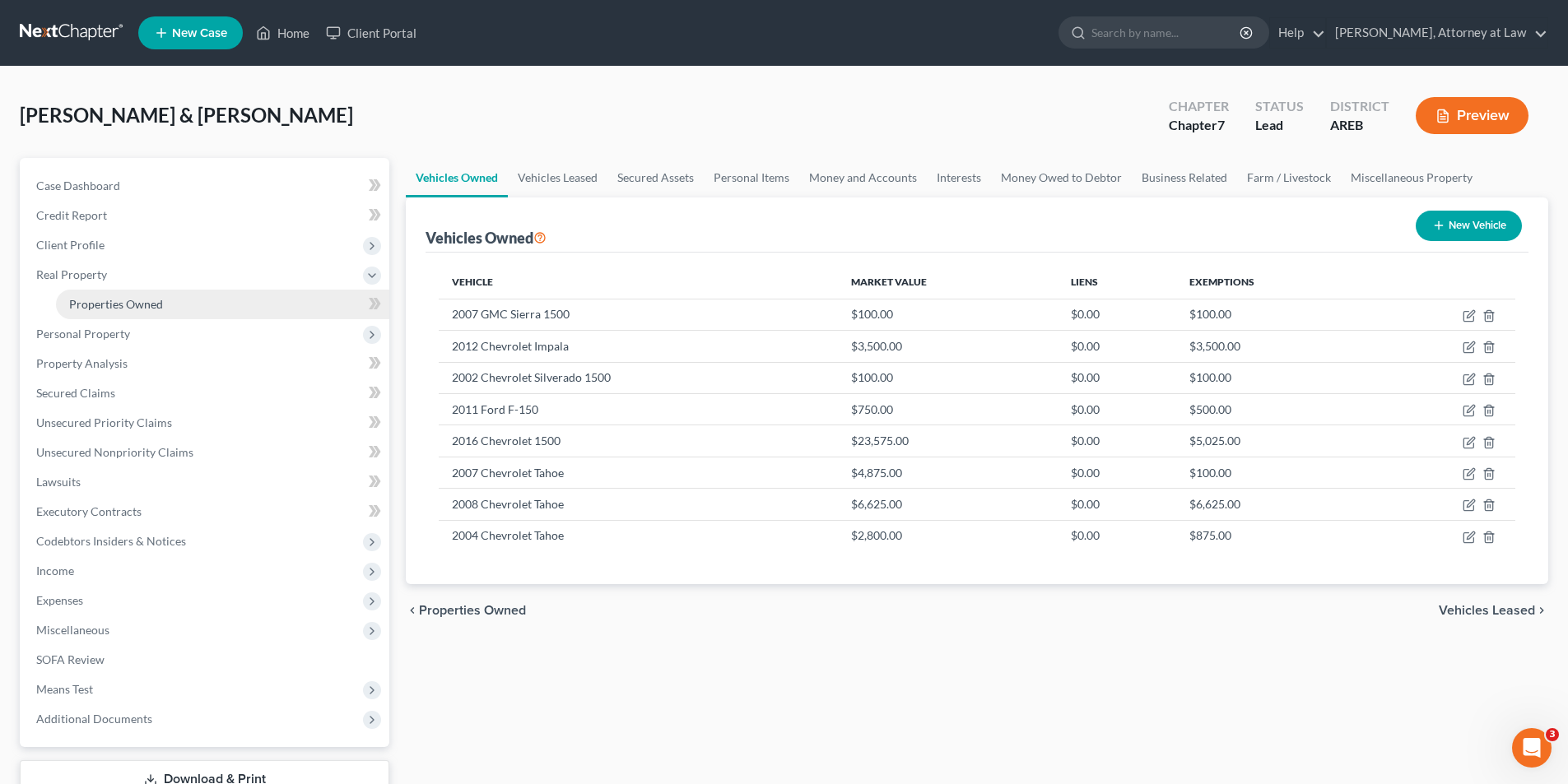
click at [156, 308] on span "Properties Owned" at bounding box center [116, 305] width 94 height 14
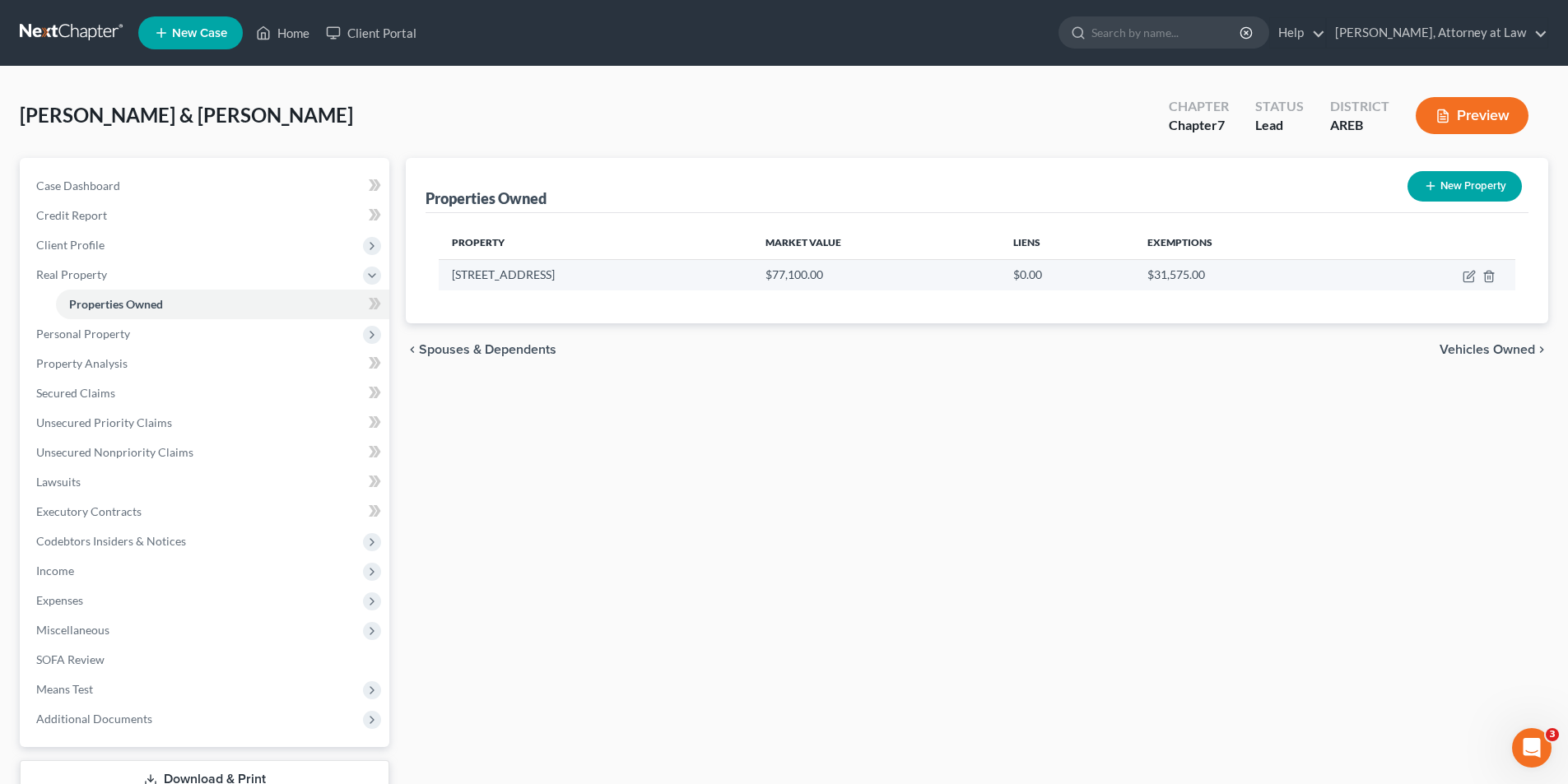
click at [1461, 275] on td at bounding box center [1435, 274] width 160 height 31
click at [1468, 276] on icon "button" at bounding box center [1469, 276] width 13 height 13
select select "2"
select select "0"
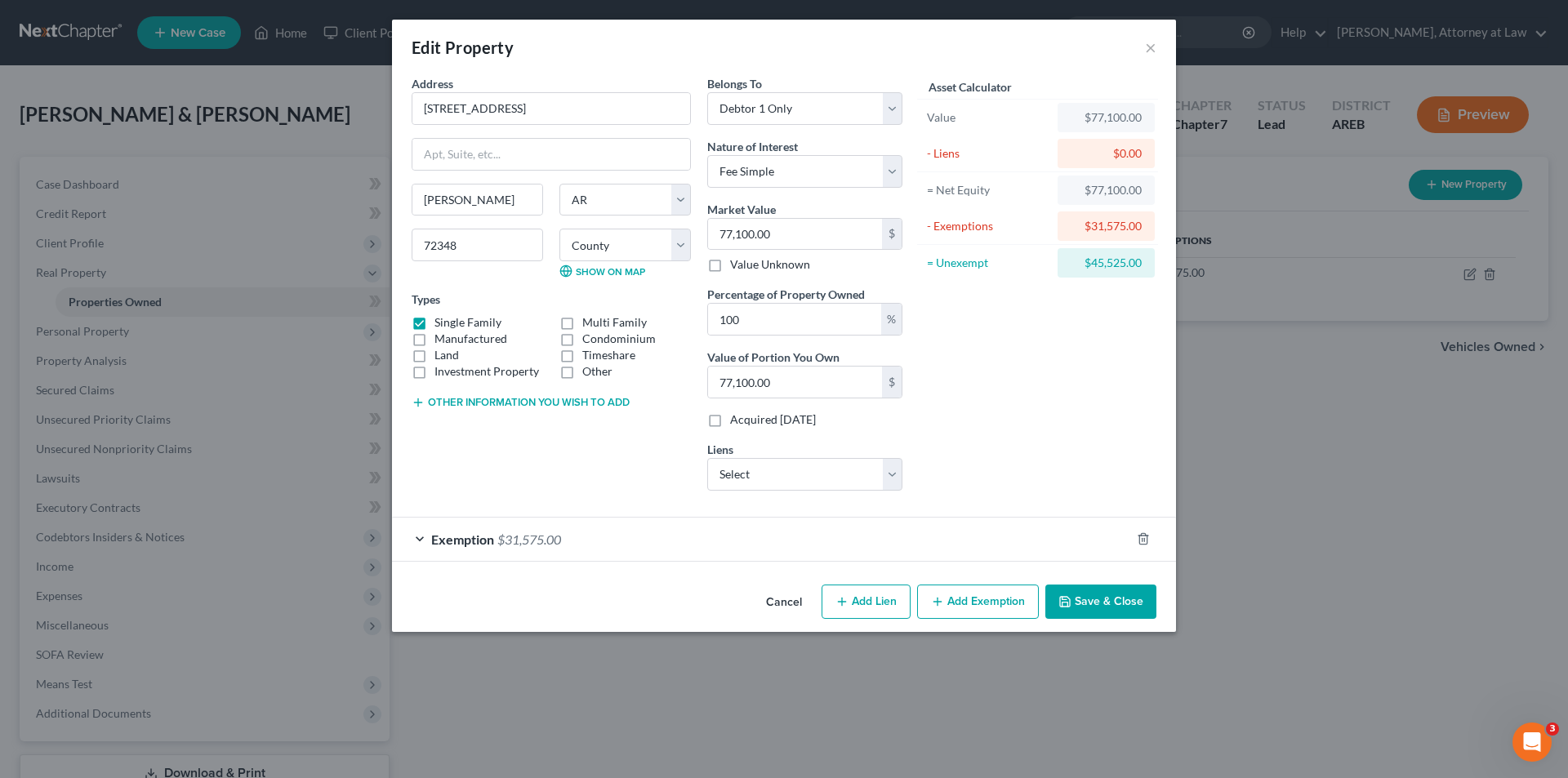
click at [888, 602] on button "Add Lien" at bounding box center [866, 602] width 89 height 34
select select "0"
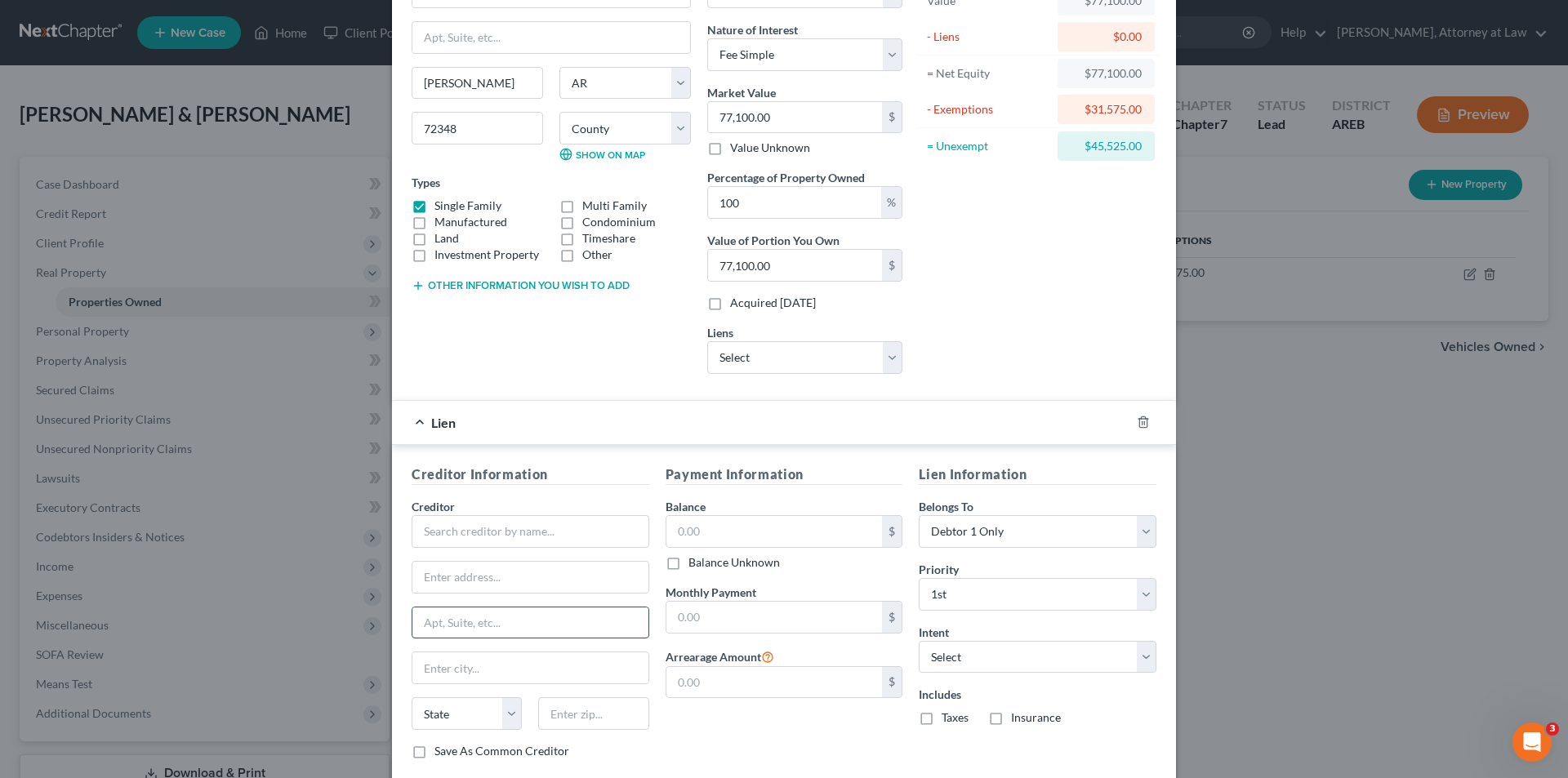
scroll to position [259, 0]
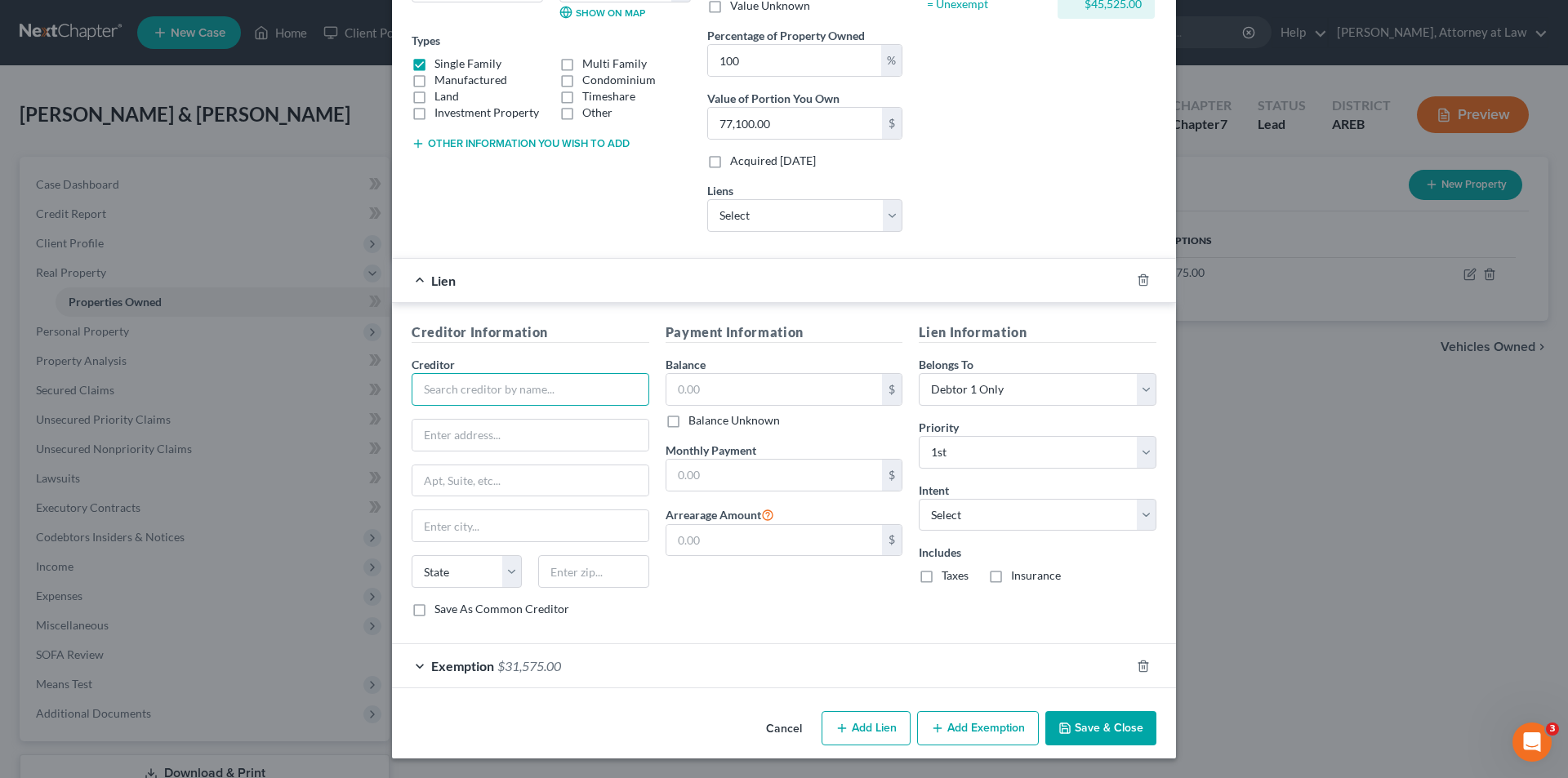
click at [552, 382] on input "text" at bounding box center [531, 389] width 238 height 33
click at [464, 421] on div "Best EGG" at bounding box center [509, 418] width 170 height 17
type input "Best EGG"
type input "P.O. Box 70165"
type input "[GEOGRAPHIC_DATA]"
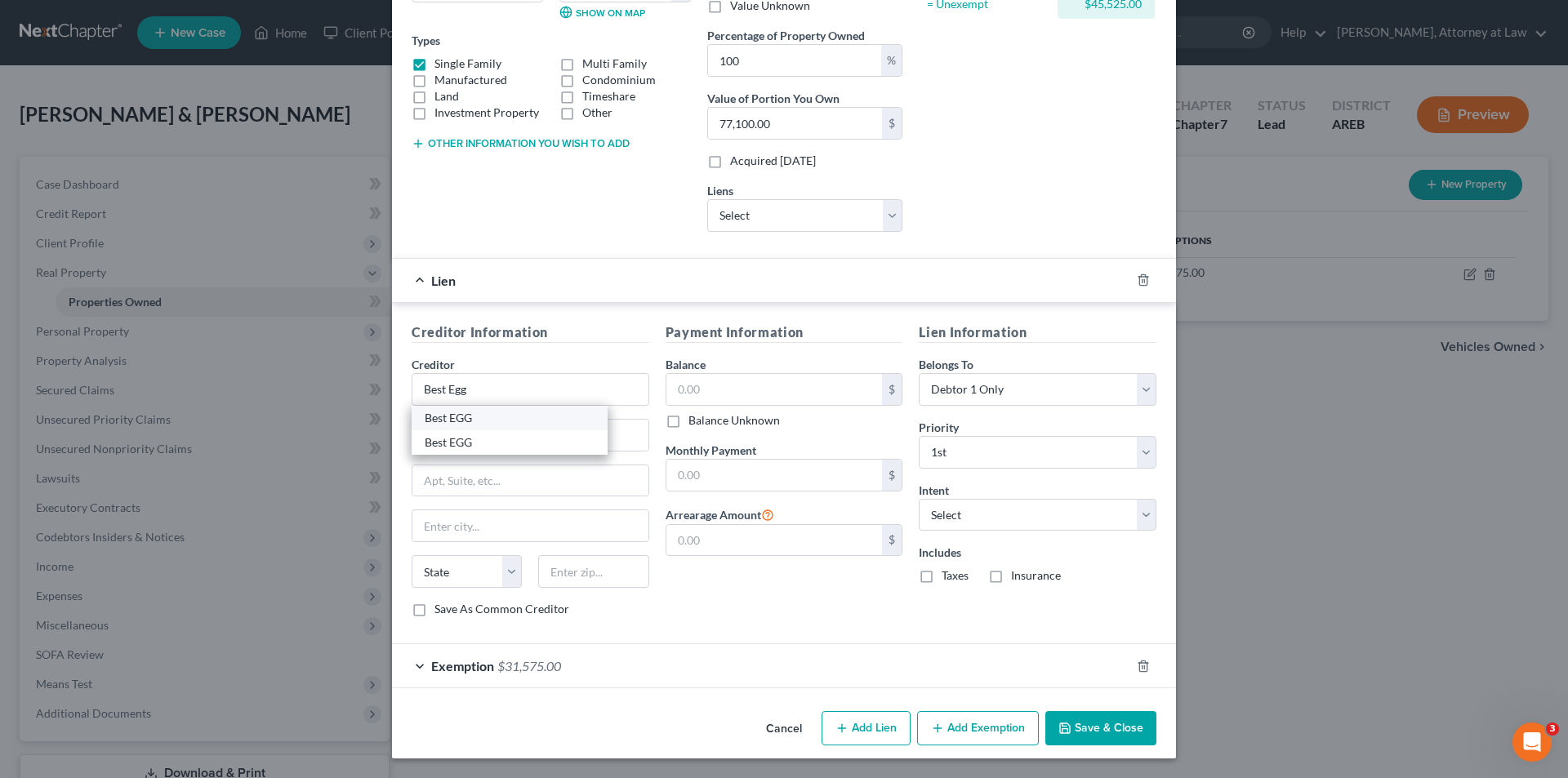
select select "39"
type input "19101"
click at [500, 435] on input "P.O. Box 70165" at bounding box center [531, 434] width 236 height 31
type input "P.O. Box 42912"
click at [435, 612] on label "Save As Common Creditor" at bounding box center [502, 609] width 135 height 17
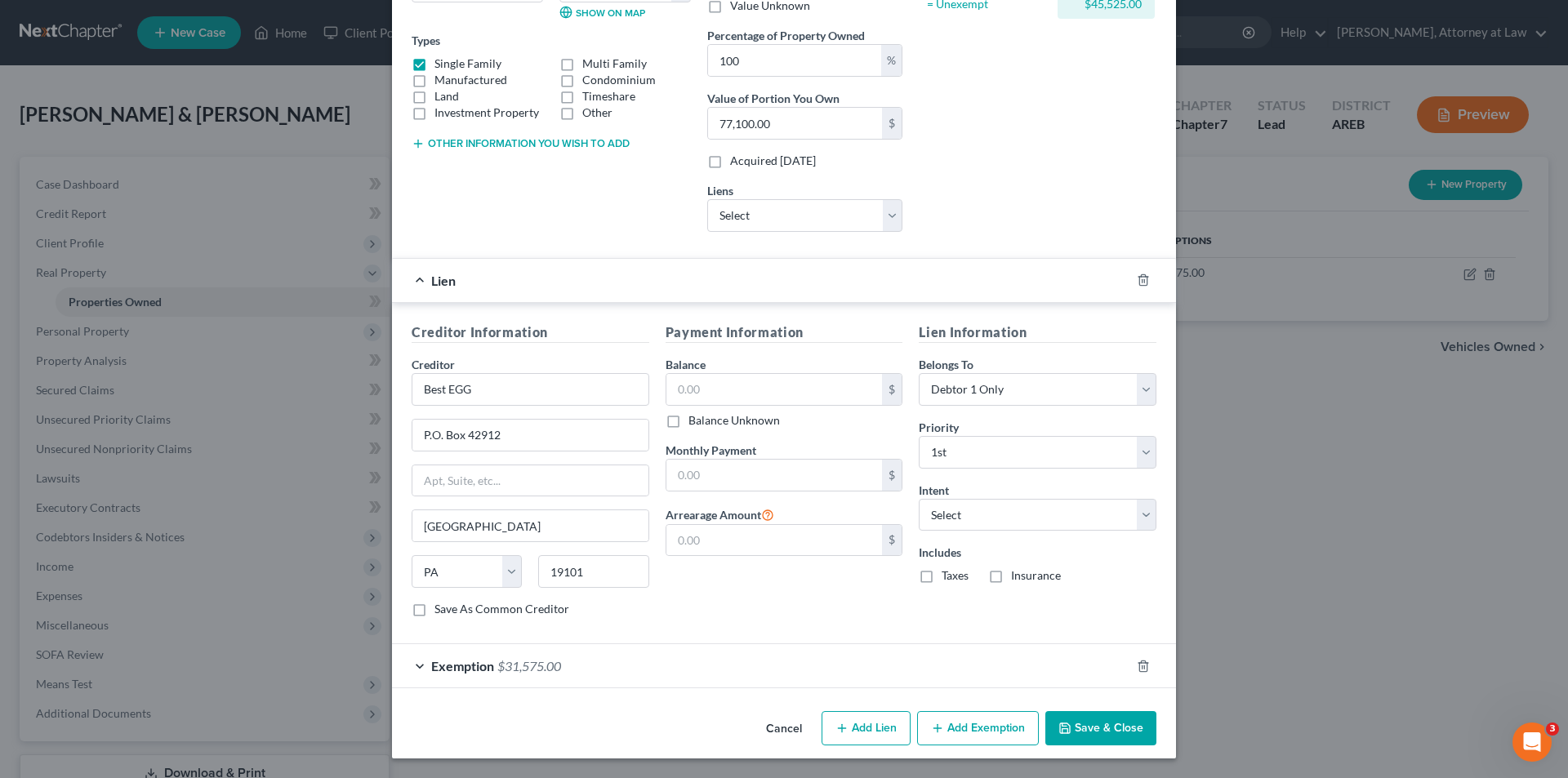
click at [441, 611] on input "Save As Common Creditor" at bounding box center [446, 606] width 11 height 11
checkbox input "true"
click at [806, 388] on input "text" at bounding box center [775, 389] width 217 height 31
type input "10,144.19"
click at [762, 474] on input "text" at bounding box center [775, 475] width 217 height 31
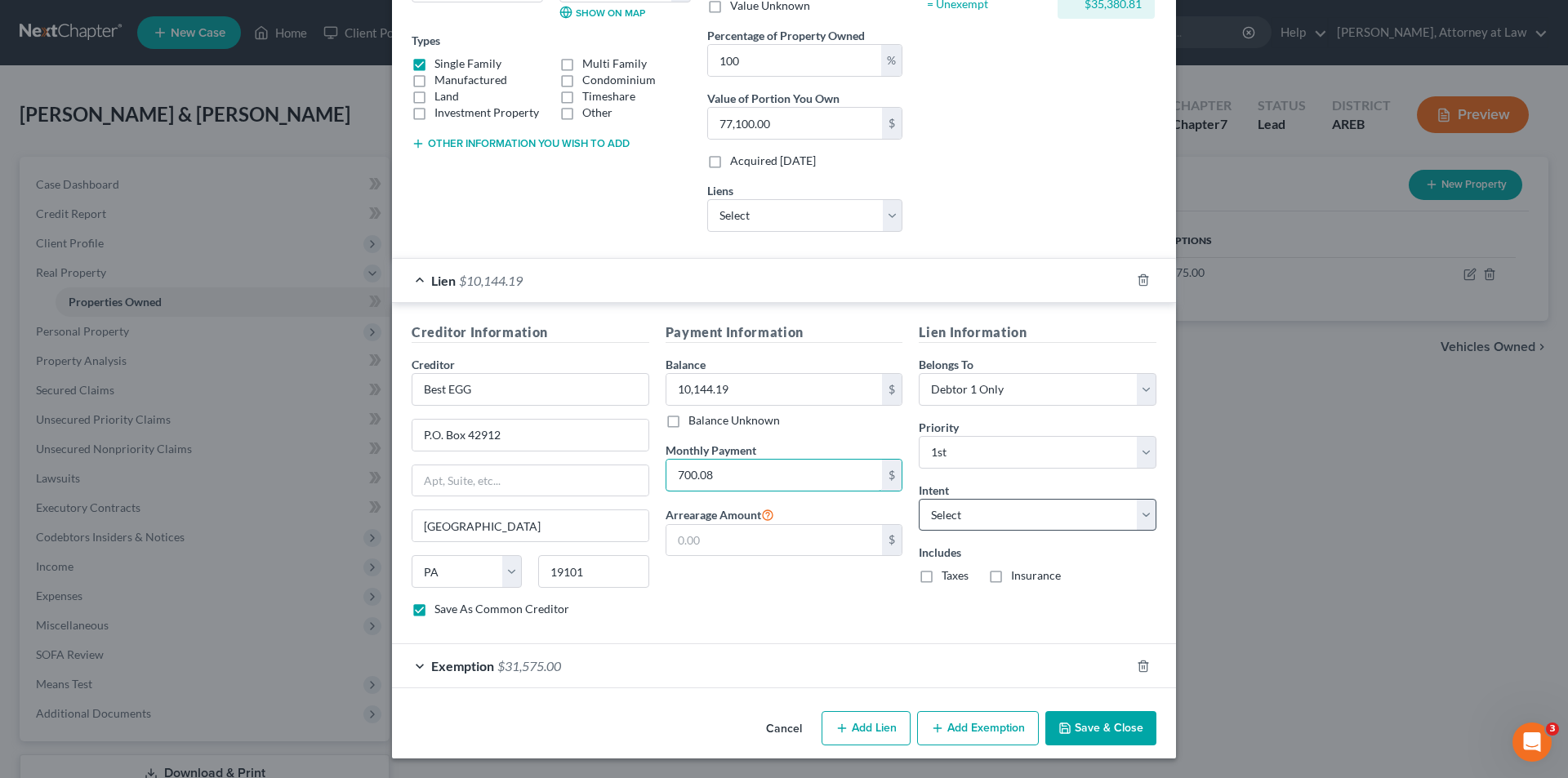
type input "700.08"
click at [998, 508] on select "Select Surrender Redeem Reaffirm Avoid Other" at bounding box center [1038, 515] width 238 height 33
select select "2"
click at [919, 499] on select "Select Surrender Redeem Reaffirm Avoid Other" at bounding box center [1038, 515] width 238 height 33
click at [1094, 724] on button "Save & Close" at bounding box center [1101, 728] width 111 height 34
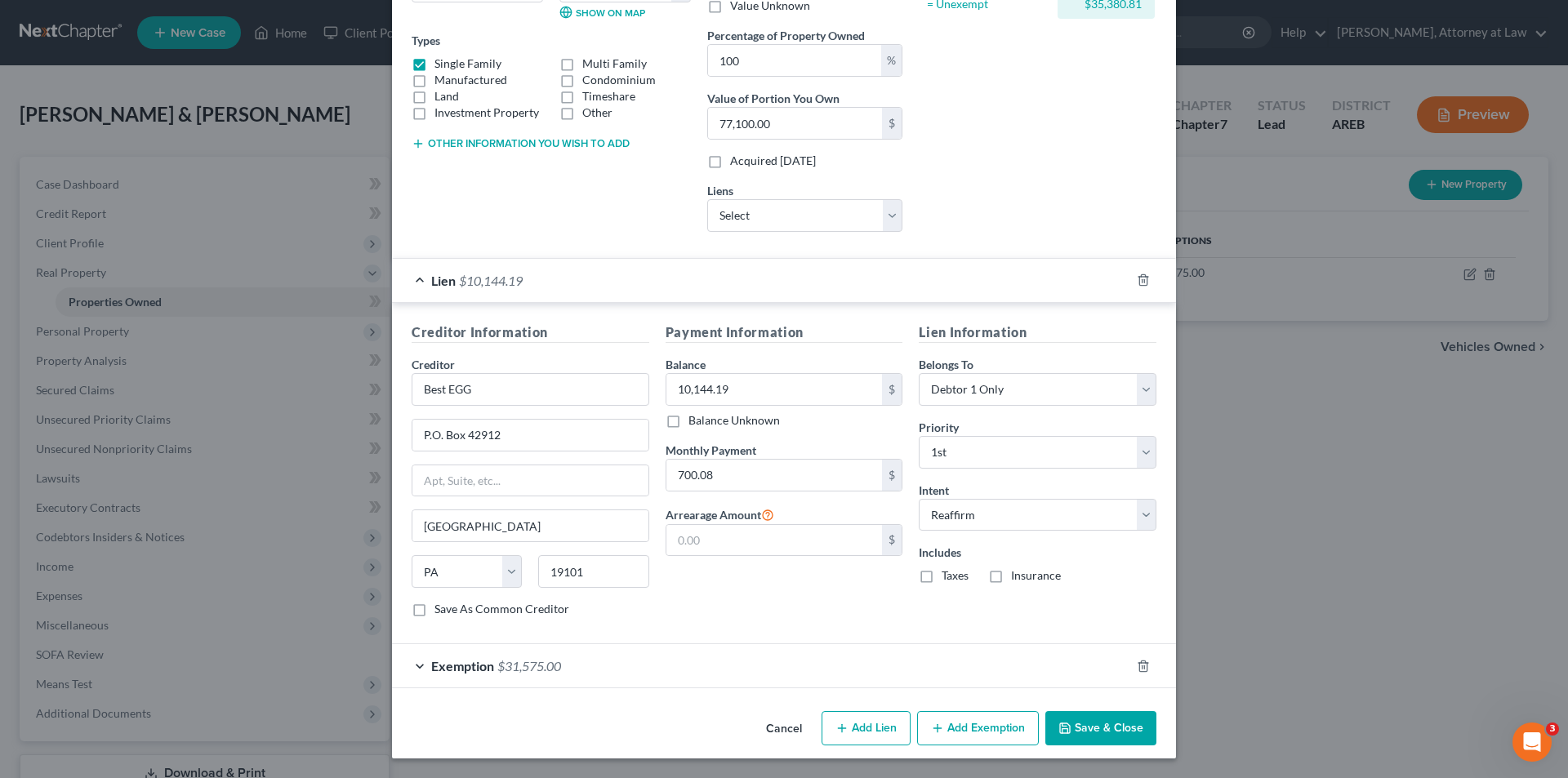
checkbox input "false"
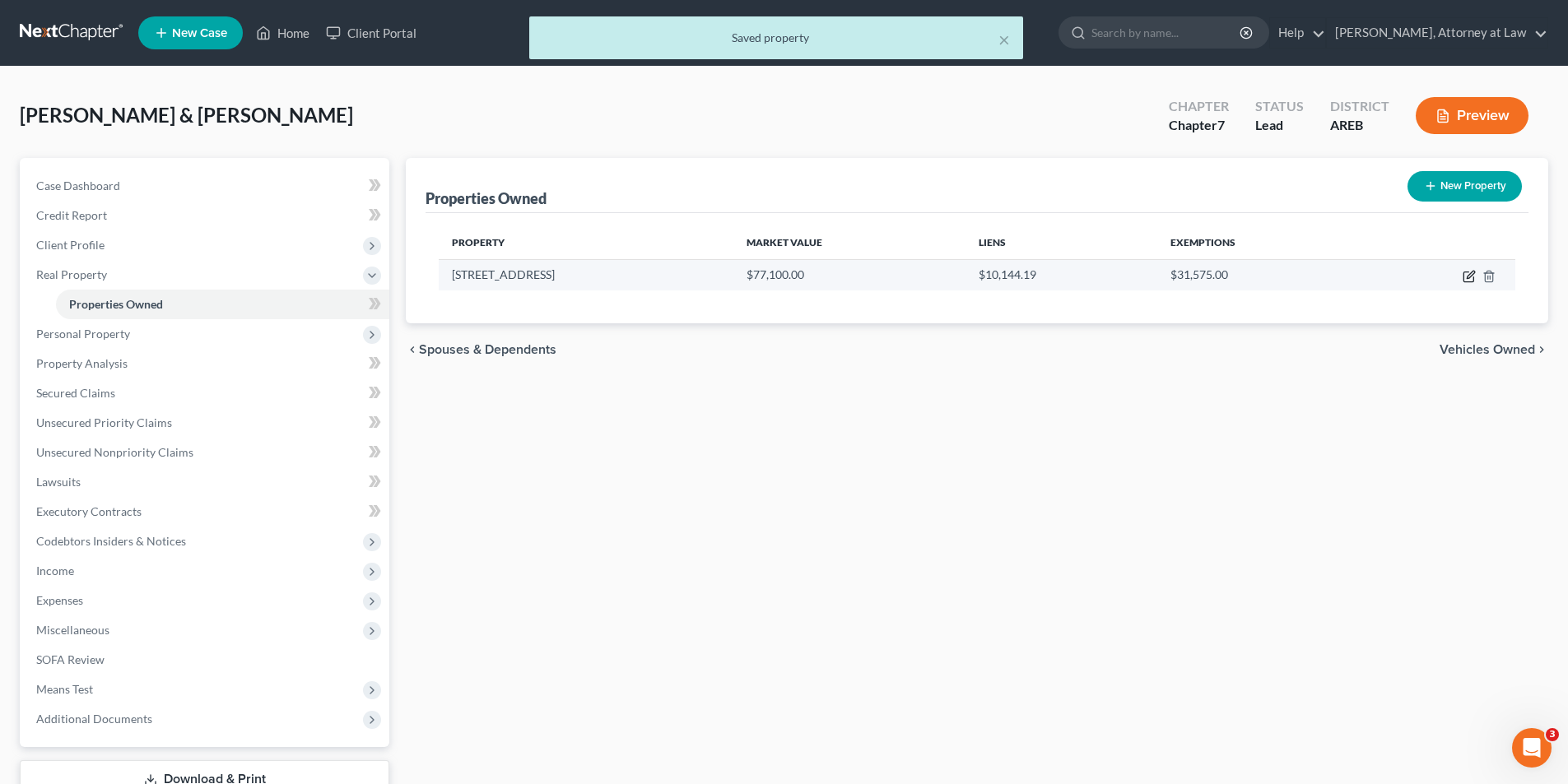
click at [1469, 274] on icon "button" at bounding box center [1470, 274] width 7 height 7
select select "2"
select select "0"
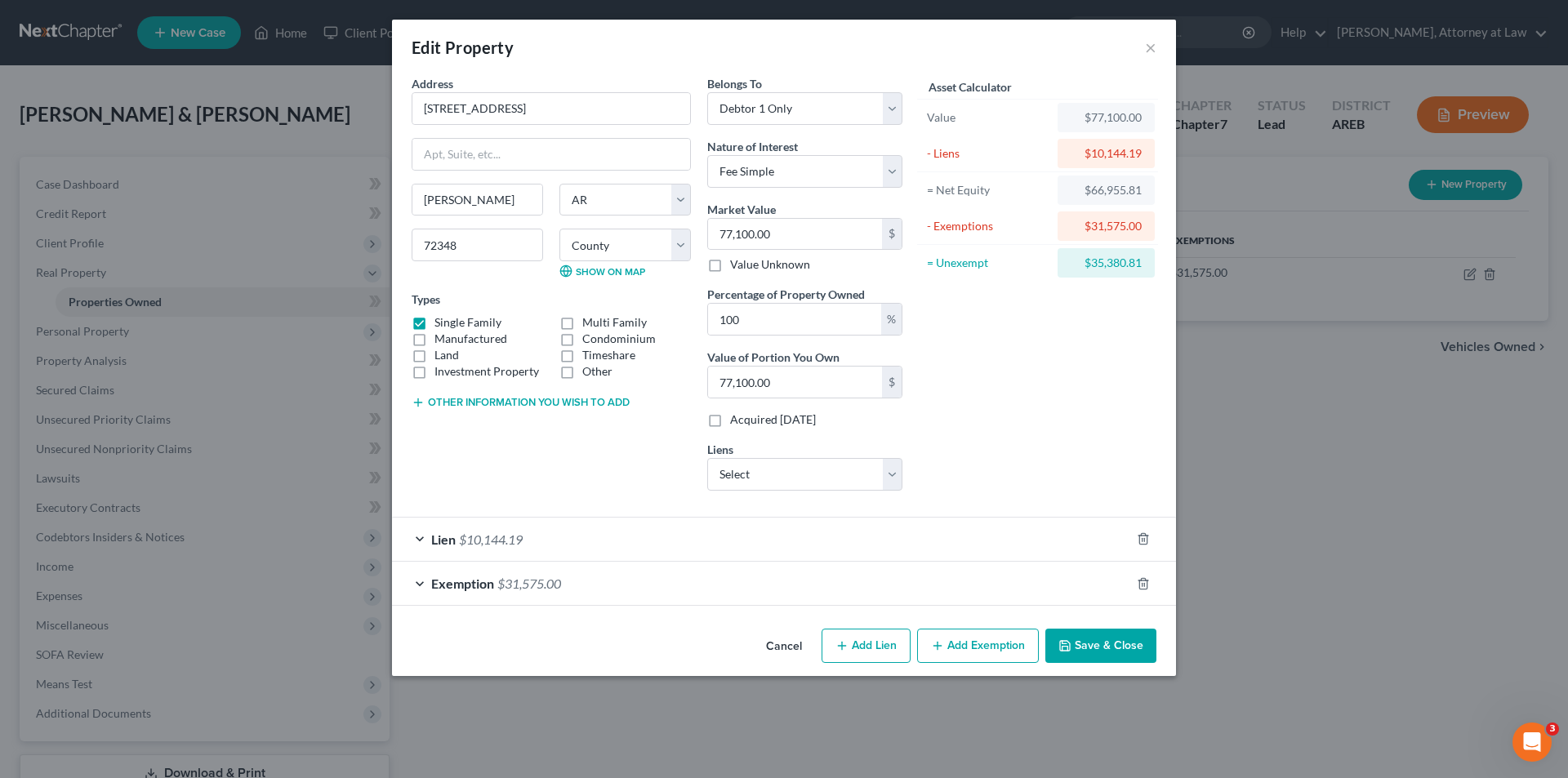
click at [1118, 648] on button "Save & Close" at bounding box center [1101, 646] width 111 height 34
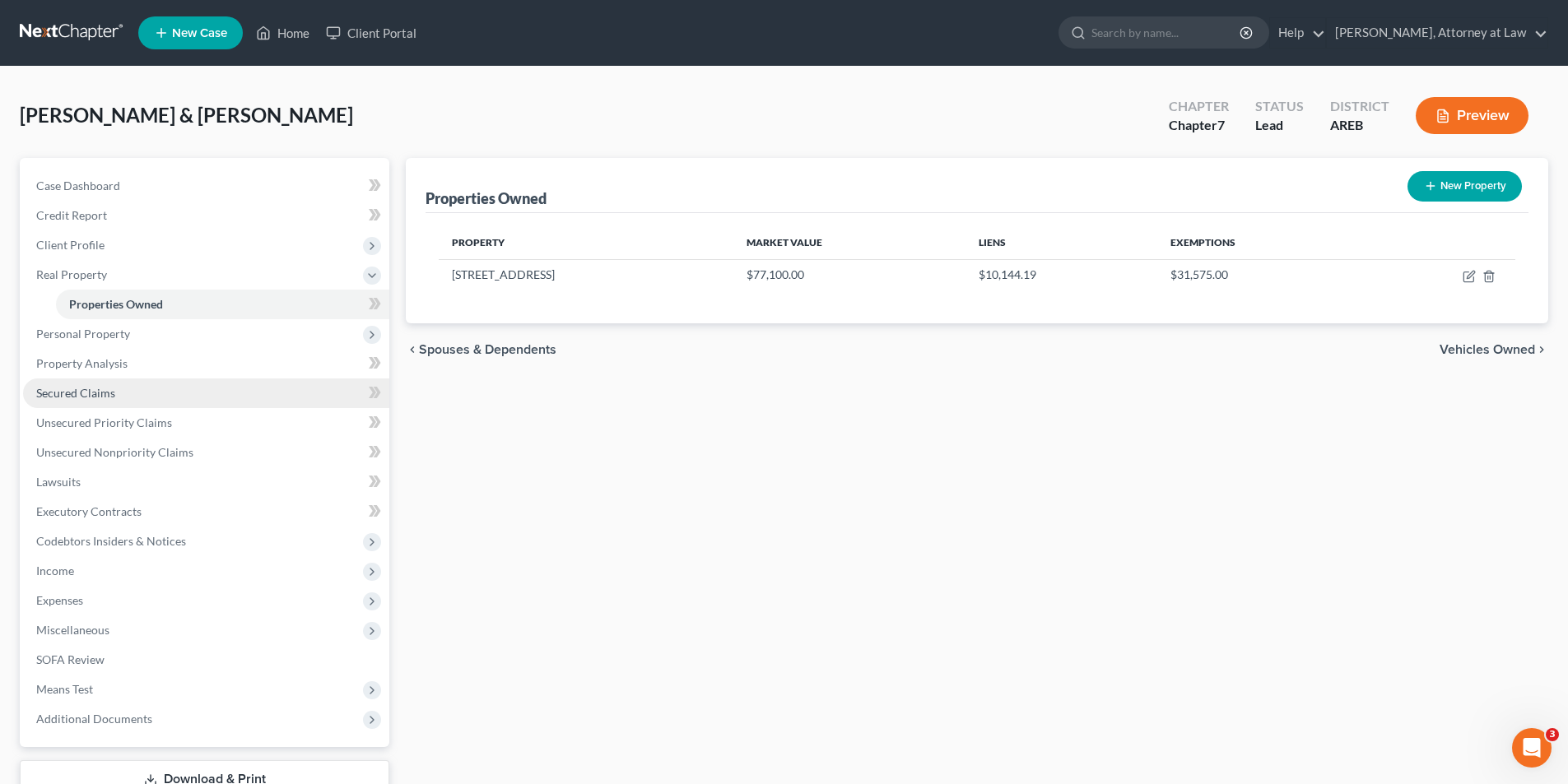
click at [158, 395] on link "Secured Claims" at bounding box center [206, 392] width 366 height 29
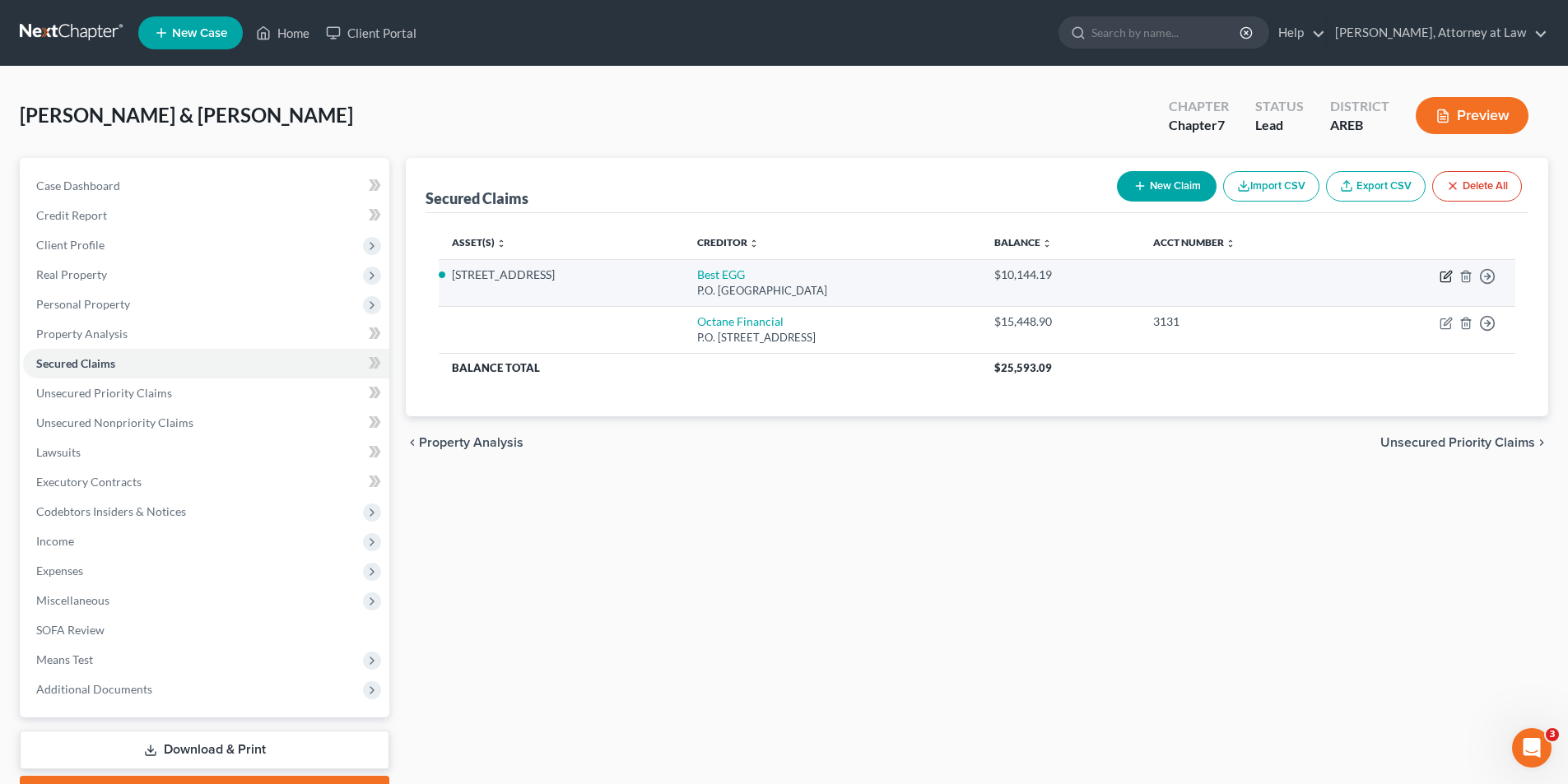
click at [1447, 279] on icon "button" at bounding box center [1445, 276] width 13 height 13
select select "39"
select select "2"
select select "0"
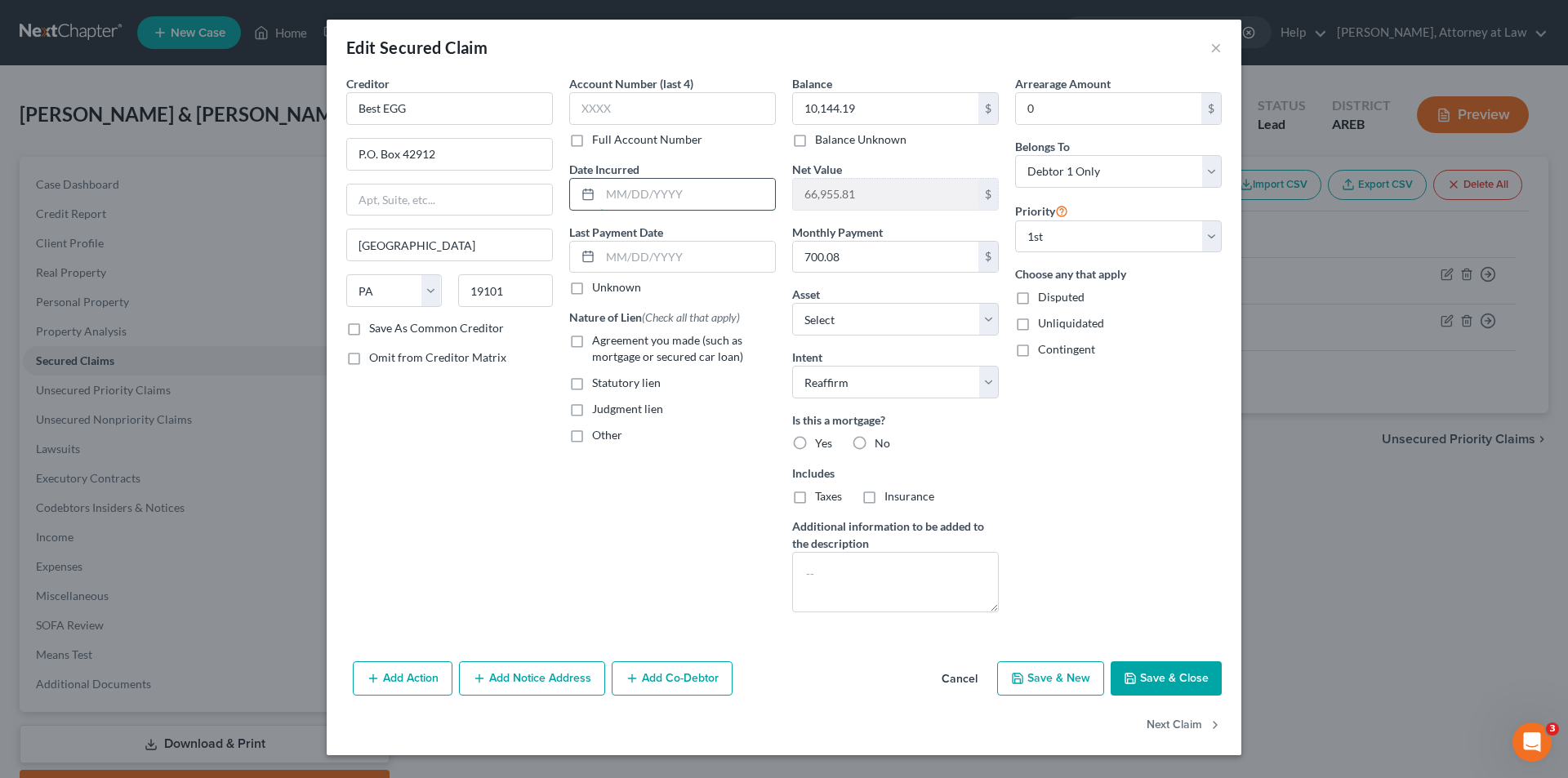
click at [607, 194] on input "text" at bounding box center [687, 194] width 175 height 31
type input "[DATE]"
click at [608, 258] on input "text" at bounding box center [687, 256] width 175 height 31
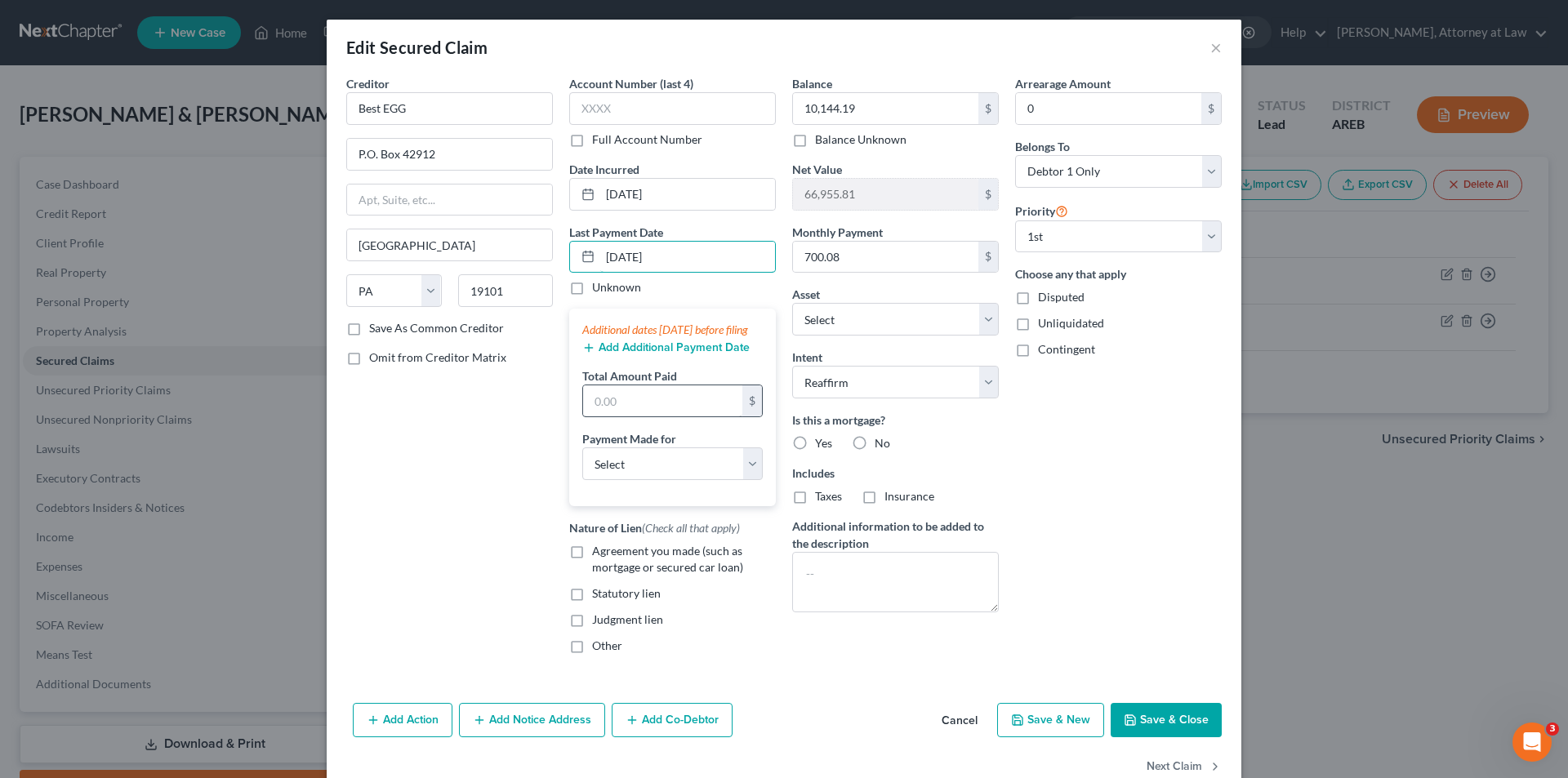
type input "[DATE]"
click at [658, 417] on input "text" at bounding box center [663, 400] width 160 height 31
type input "700.08"
click at [740, 480] on select "Select Car Credit Card Loan Repayment Mortgage Other Suppliers Or Vendors" at bounding box center [673, 463] width 181 height 33
select select "2"
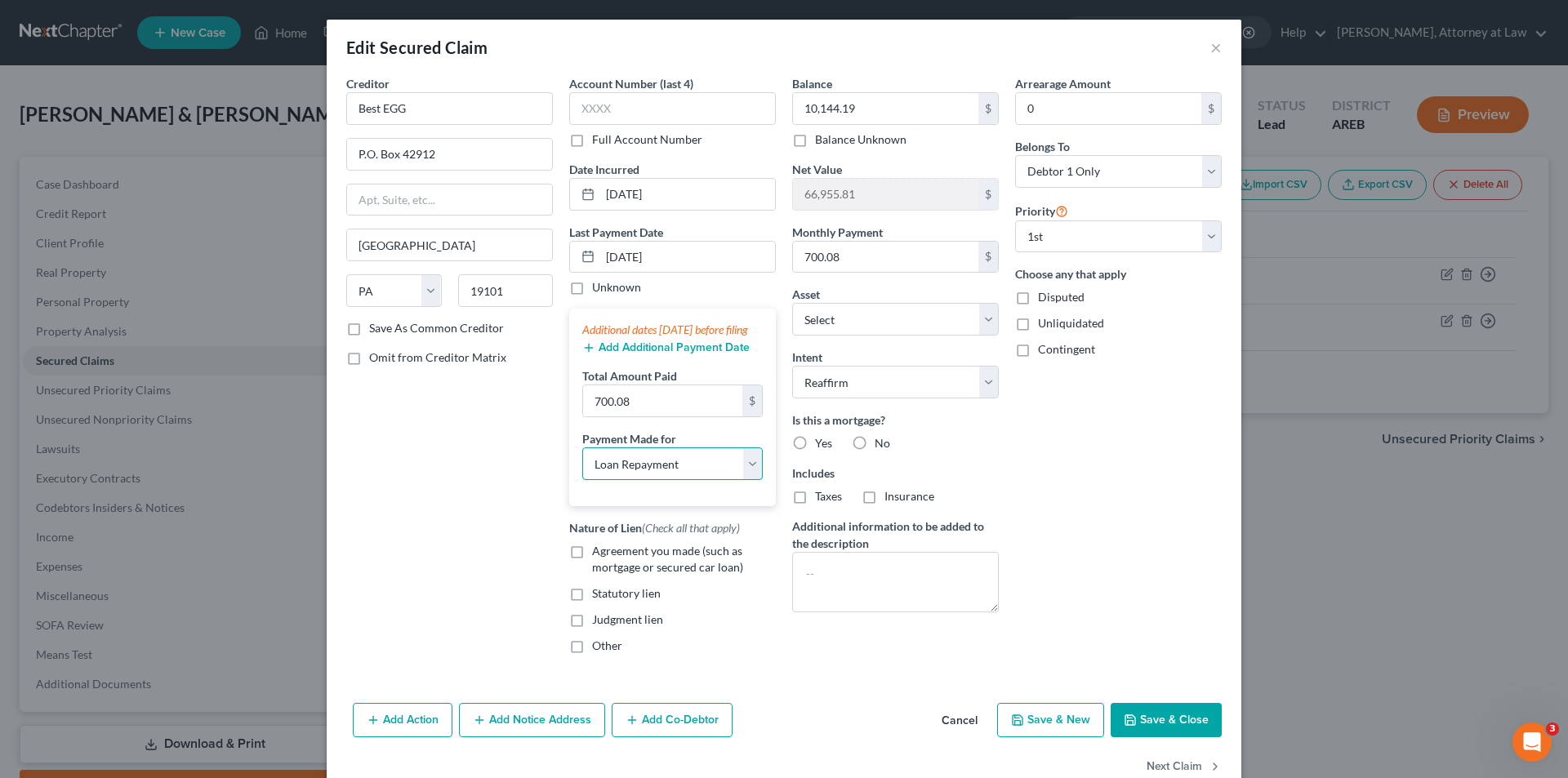
click at [583, 463] on select "Select Car Credit Card Loan Repayment Mortgage Other Suppliers Or Vendors" at bounding box center [673, 463] width 181 height 33
click at [661, 354] on button "Add Additional Payment Date" at bounding box center [666, 347] width 167 height 13
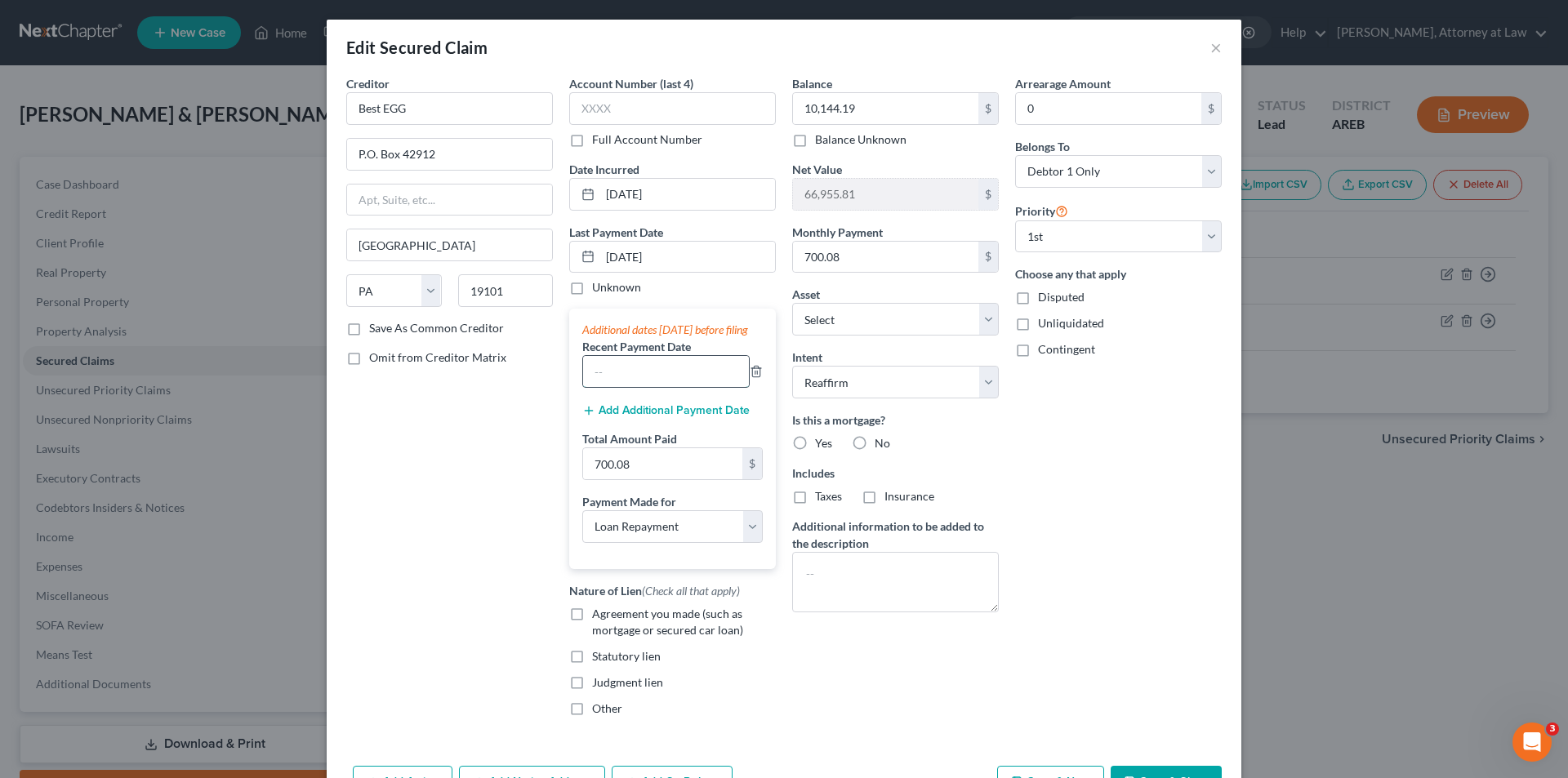
click at [627, 387] on input "text" at bounding box center [666, 371] width 166 height 31
type input "[DATE]"
click at [658, 418] on button "Add Additional Payment Date" at bounding box center [666, 411] width 167 height 13
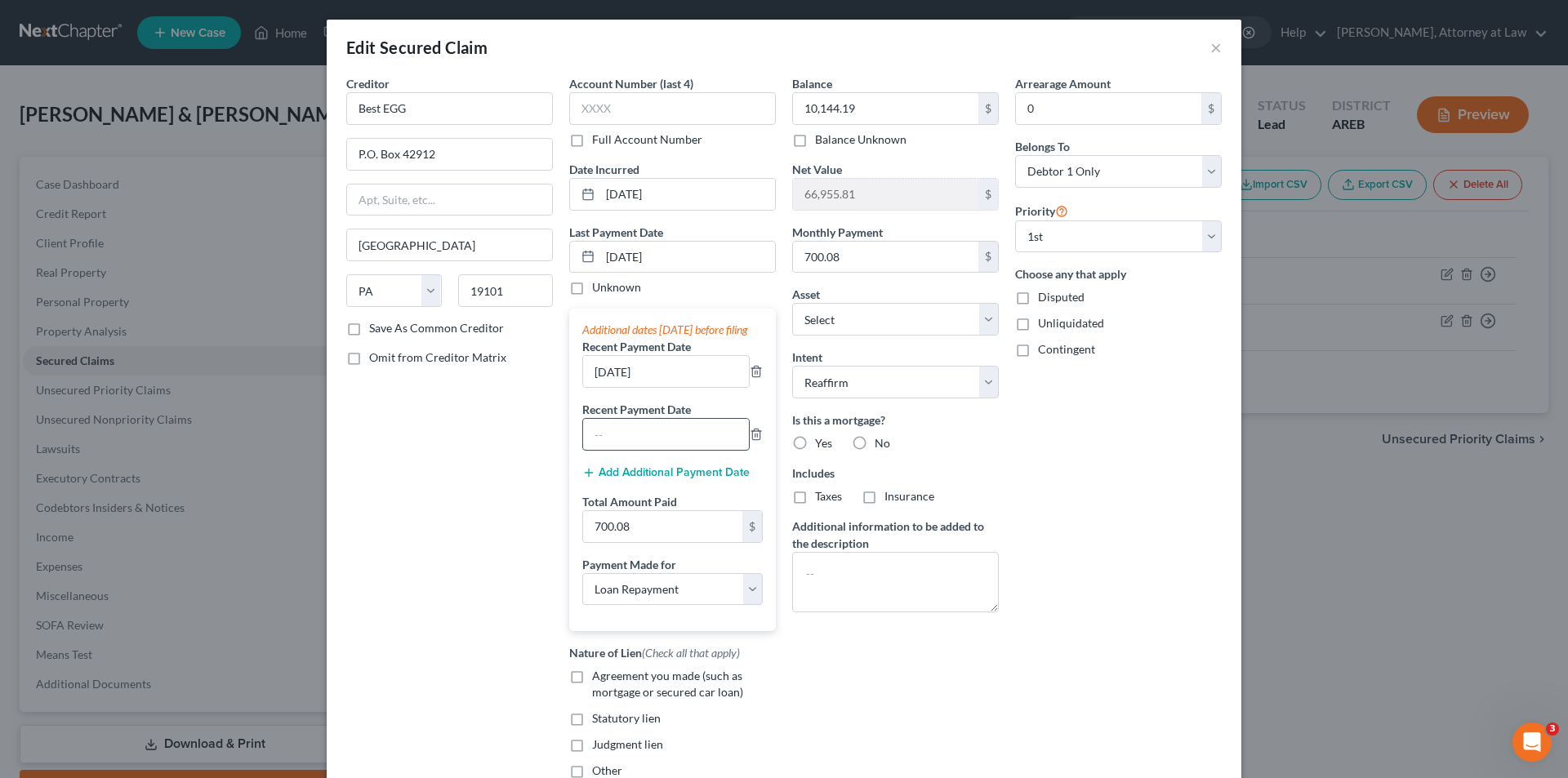
click at [649, 450] on input "text" at bounding box center [666, 433] width 166 height 31
type input "[DATE]"
click at [517, 463] on div "Creditor * Best EGG P.O. Box 42912 [GEOGRAPHIC_DATA] [US_STATE] AK AR AZ CA CO …" at bounding box center [450, 433] width 223 height 717
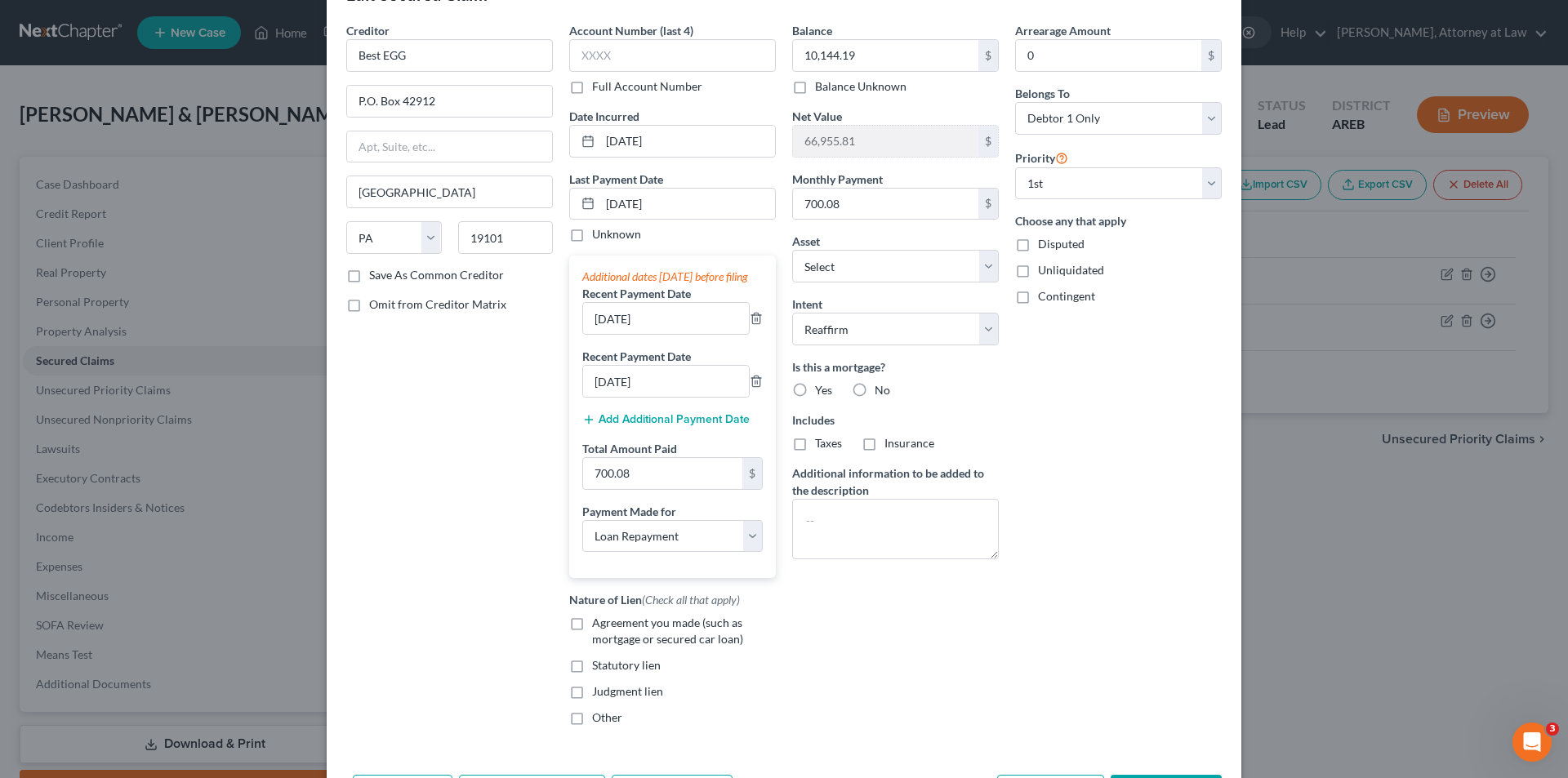
scroll to position [82, 0]
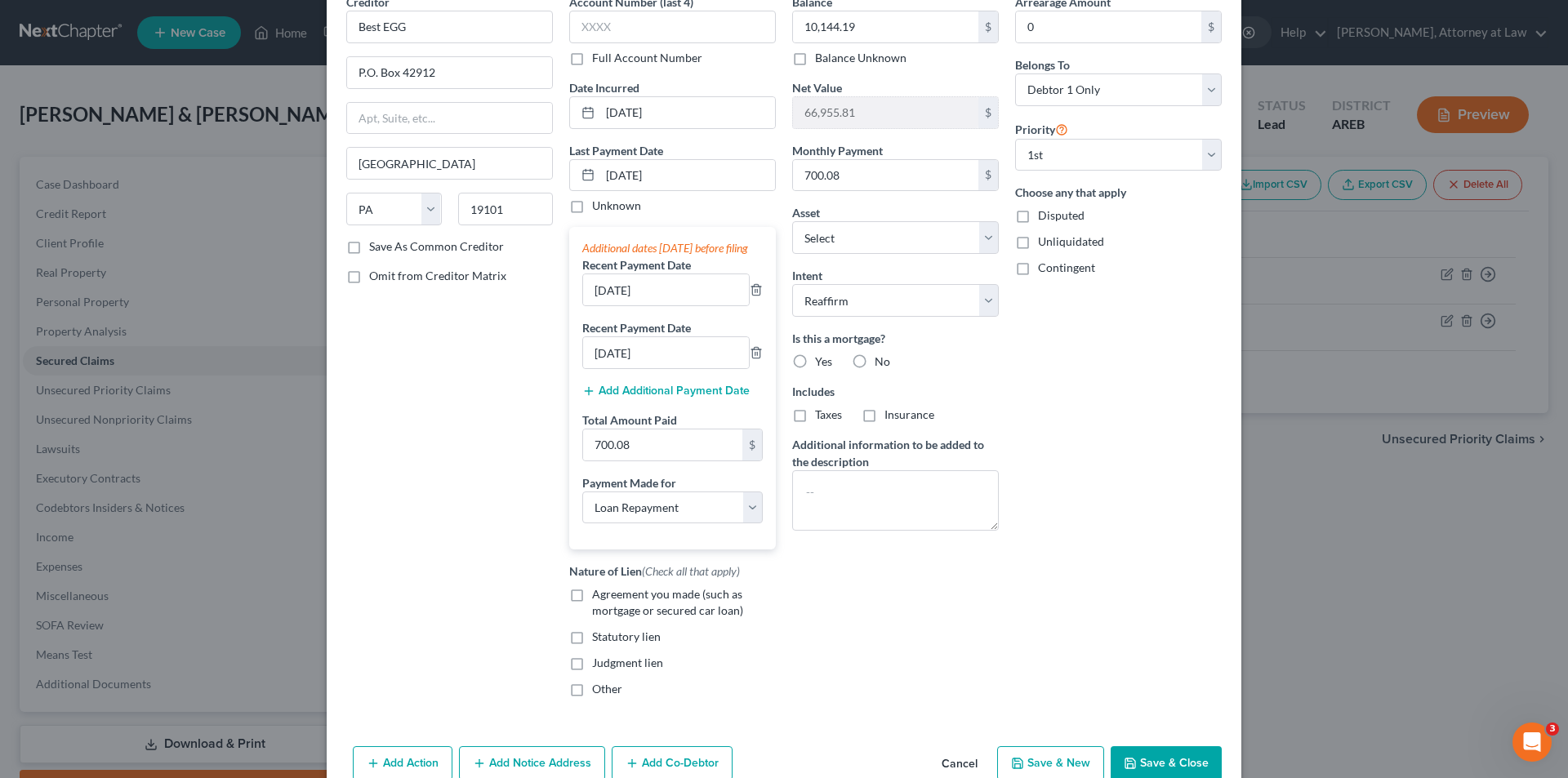
click at [592, 610] on label "Agreement you made (such as mortgage or secured car loan)" at bounding box center [684, 602] width 184 height 33
click at [598, 596] on input "Agreement you made (such as mortgage or secured car loan)" at bounding box center [604, 591] width 11 height 11
checkbox input "true"
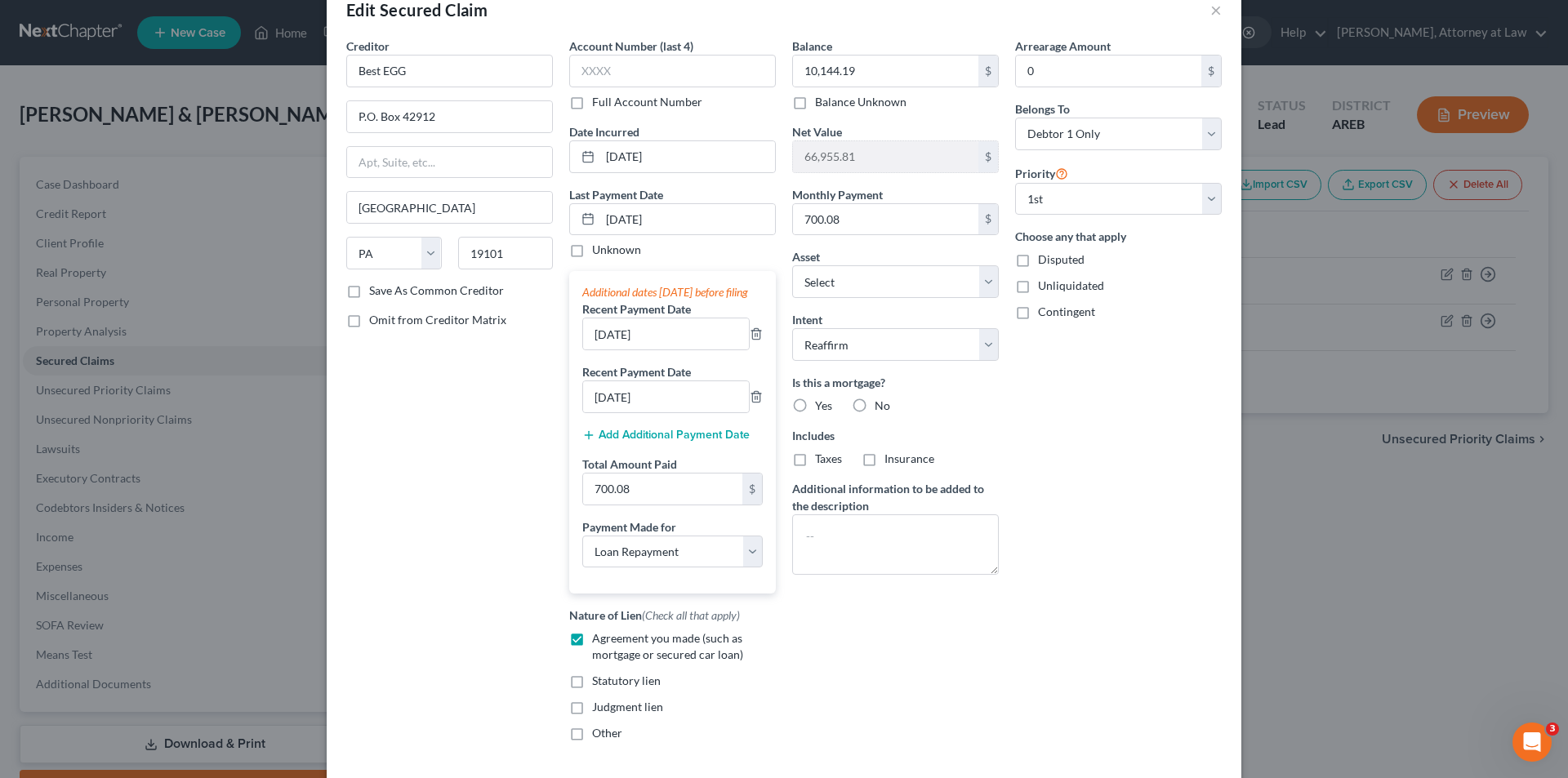
scroll to position [0, 0]
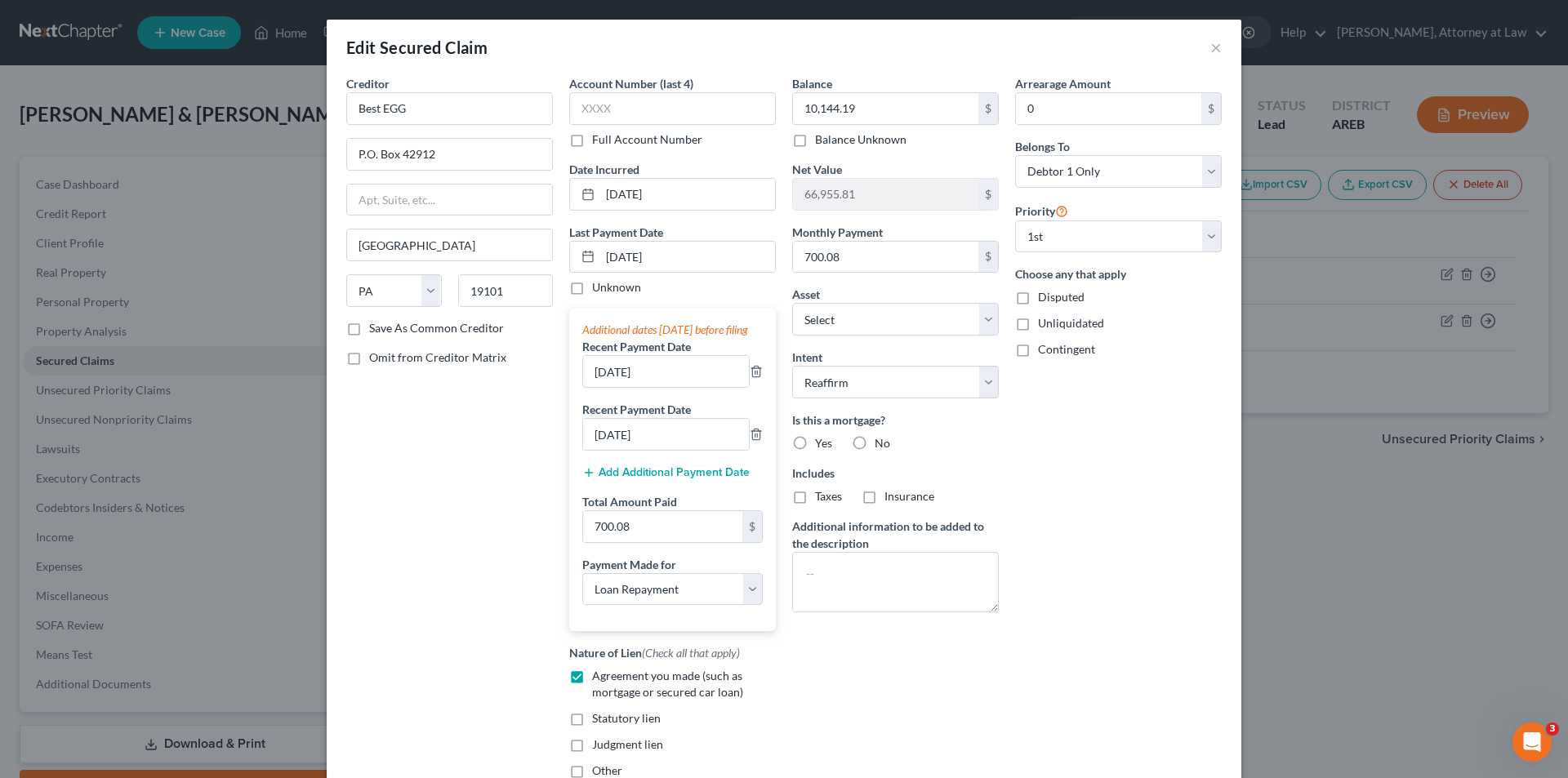
click at [875, 444] on label "No" at bounding box center [883, 443] width 16 height 17
click at [881, 444] on input "No" at bounding box center [887, 441] width 11 height 11
radio input "true"
click at [875, 496] on label "No" at bounding box center [883, 496] width 16 height 17
click at [881, 496] on input "No" at bounding box center [887, 493] width 11 height 11
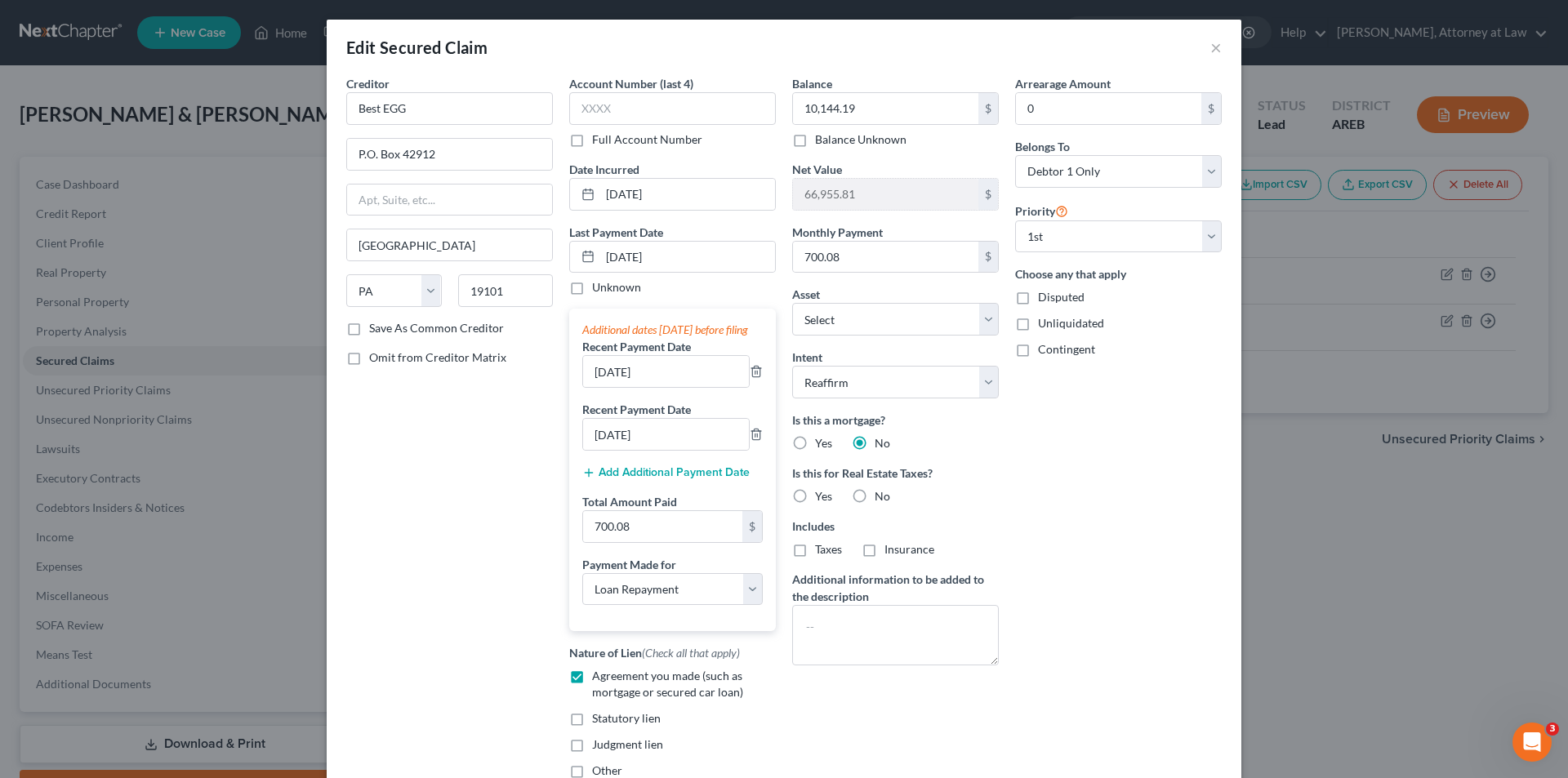
radio input "true"
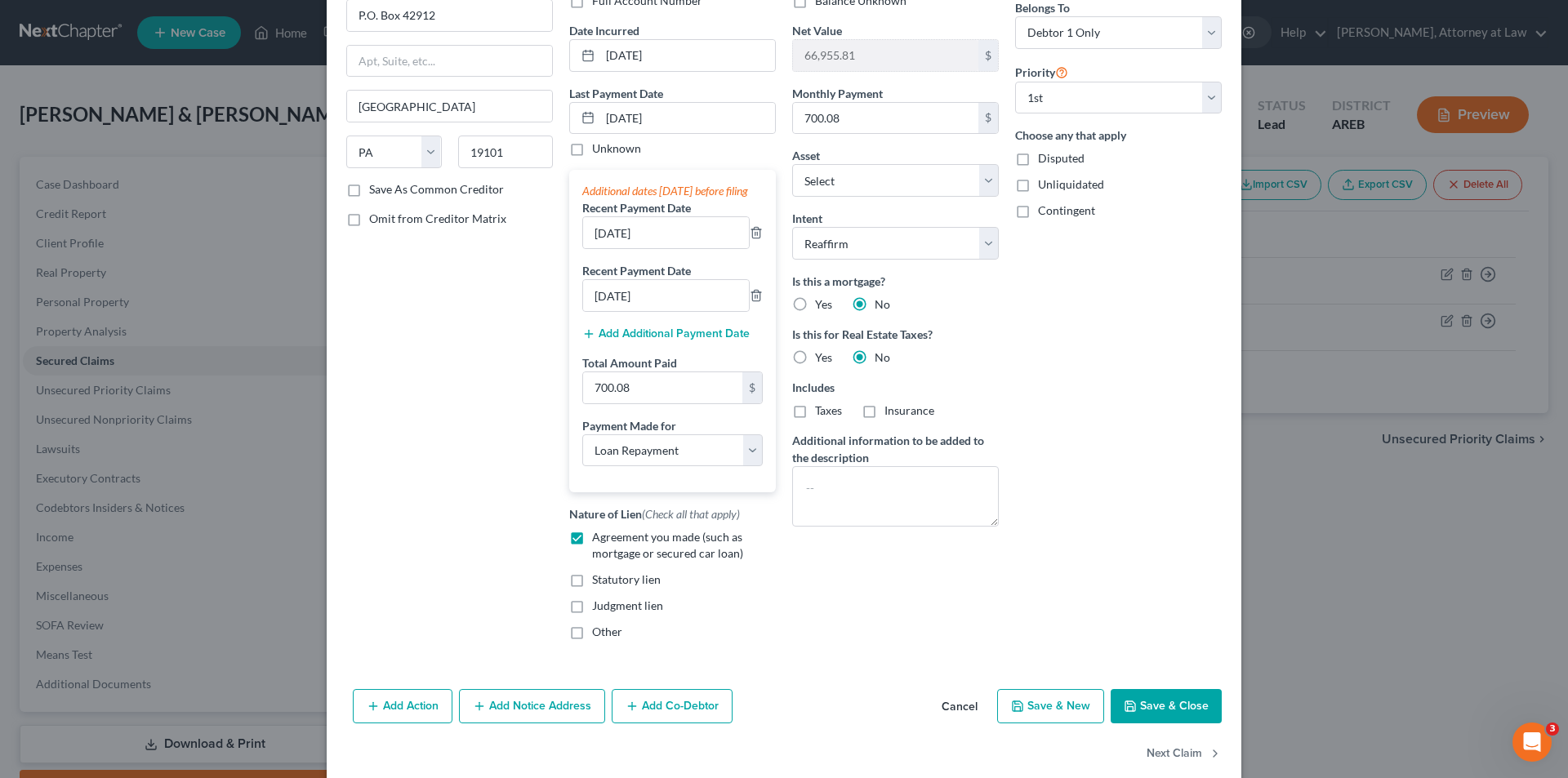
scroll to position [163, 0]
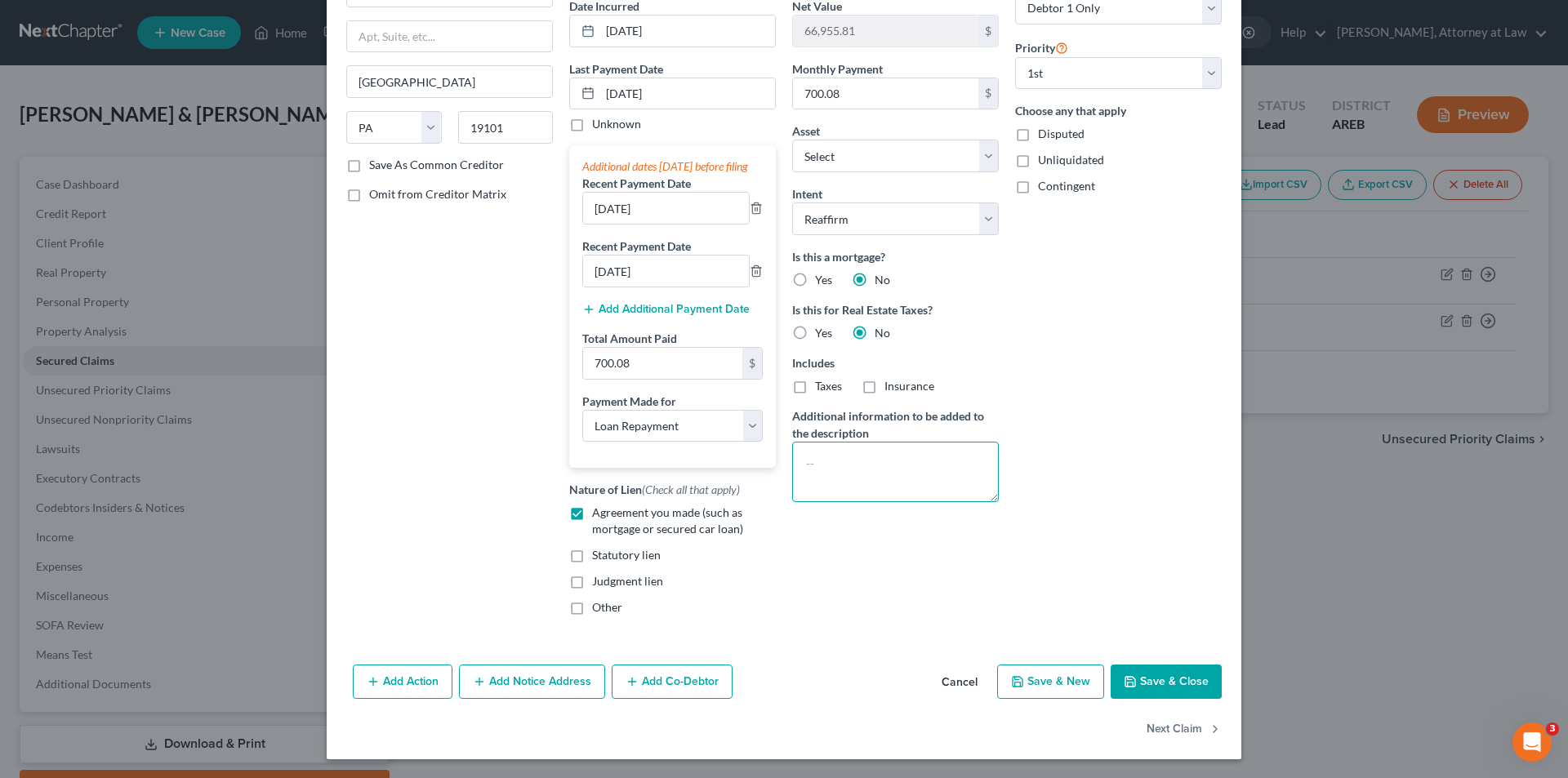
click at [794, 462] on textarea at bounding box center [895, 471] width 206 height 61
type textarea "f"
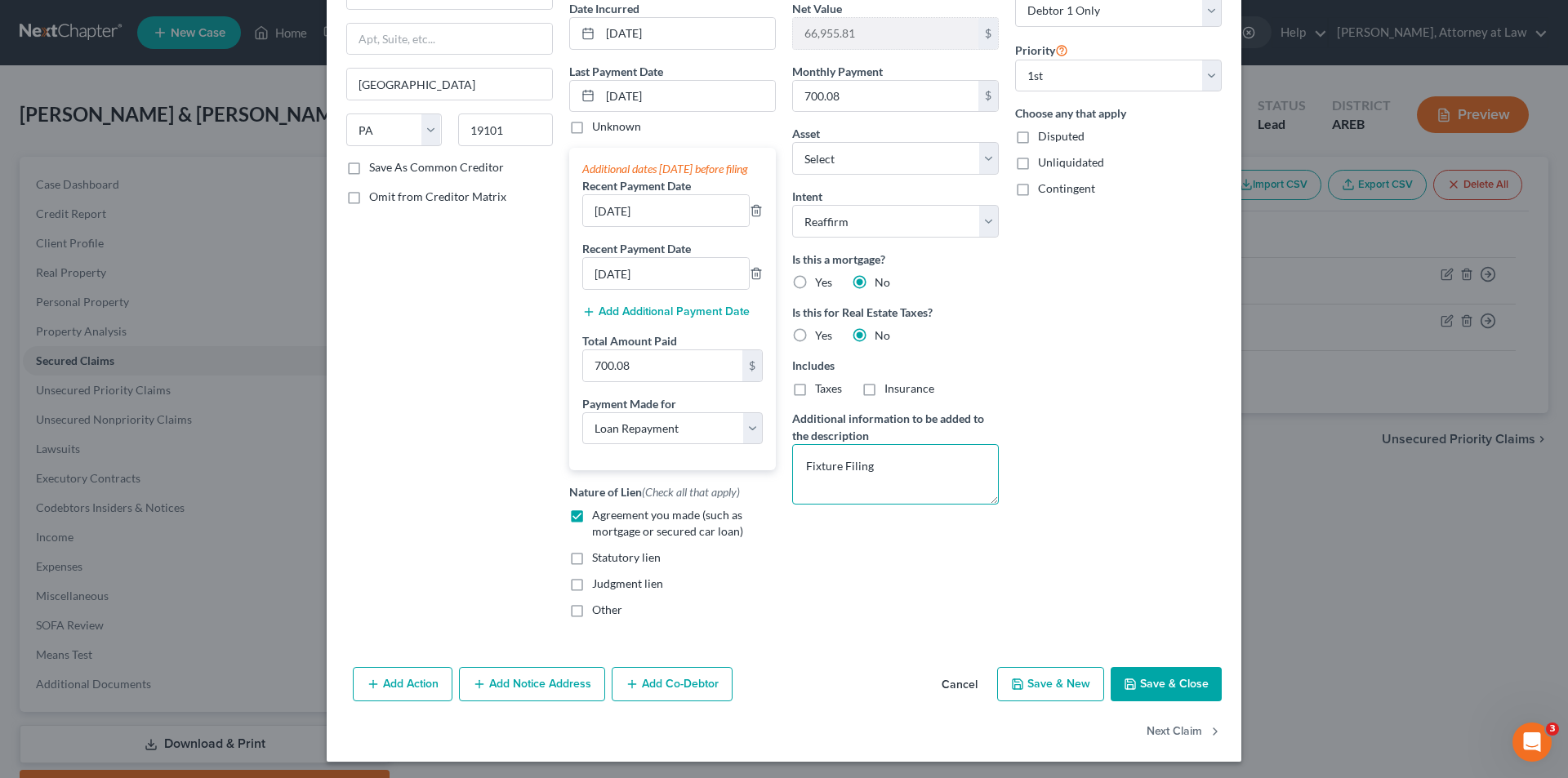
scroll to position [181, 0]
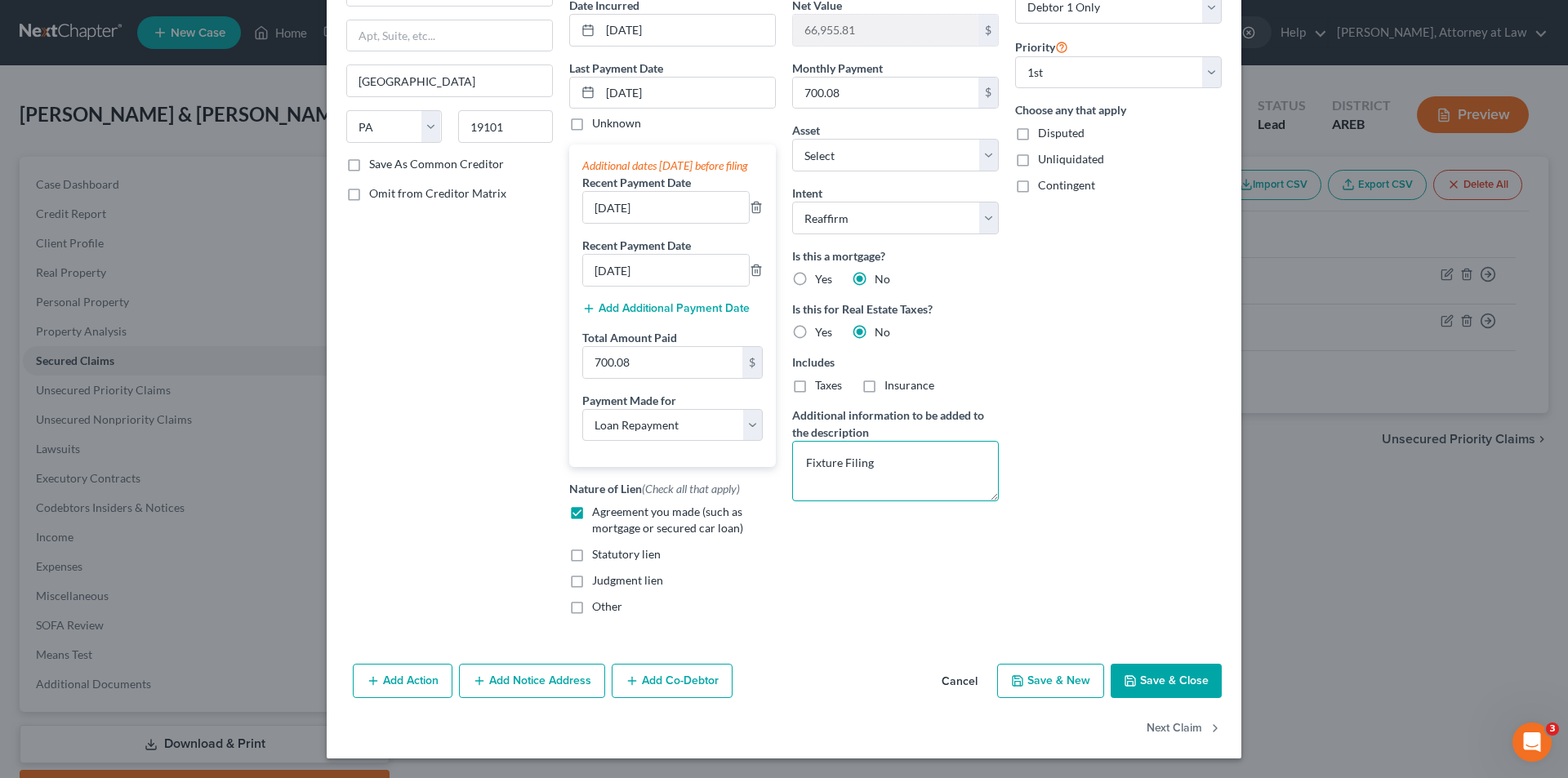
type textarea "Fixture Filing"
click at [539, 684] on button "Add Notice Address" at bounding box center [532, 680] width 146 height 34
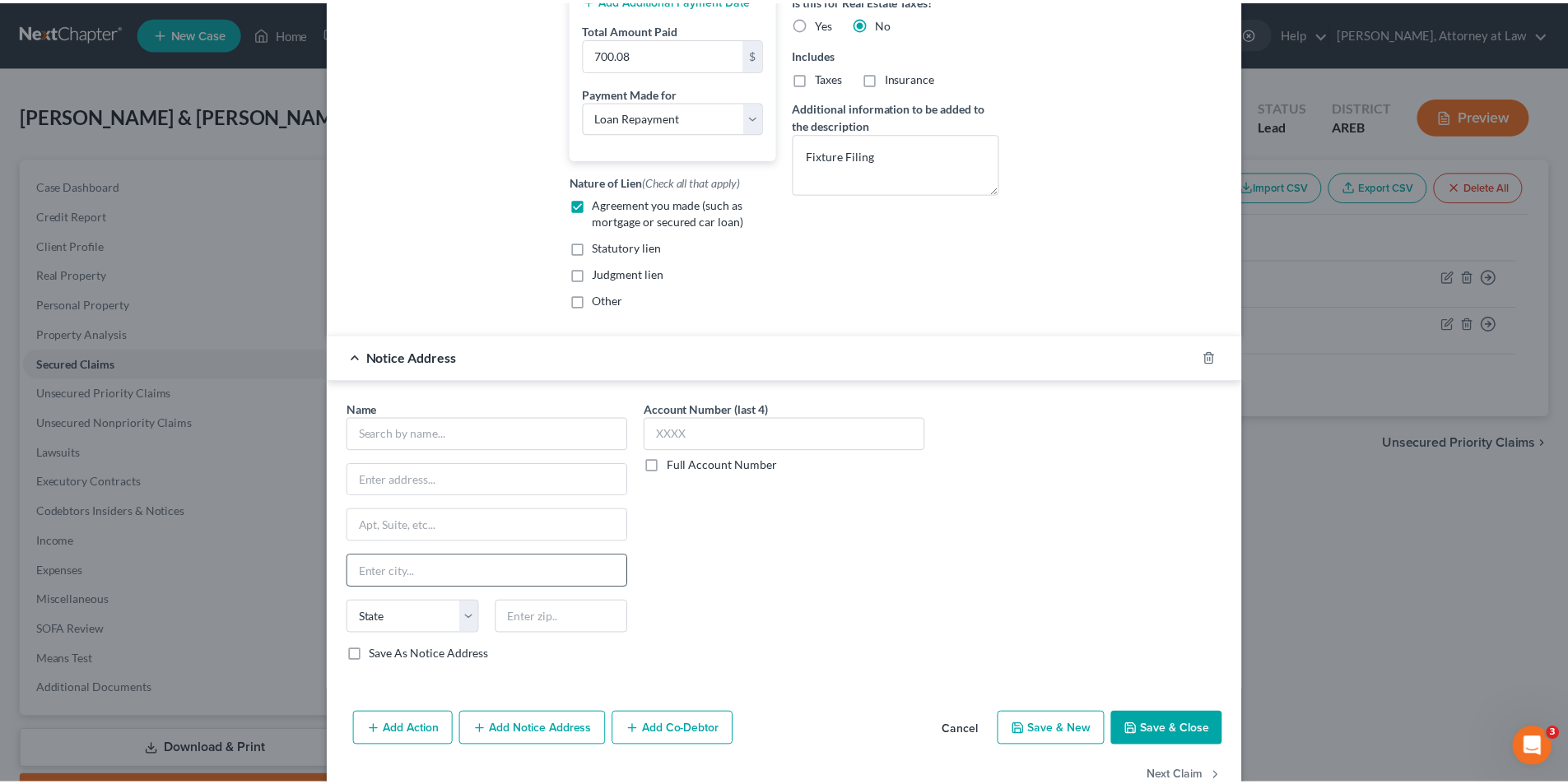
scroll to position [511, 0]
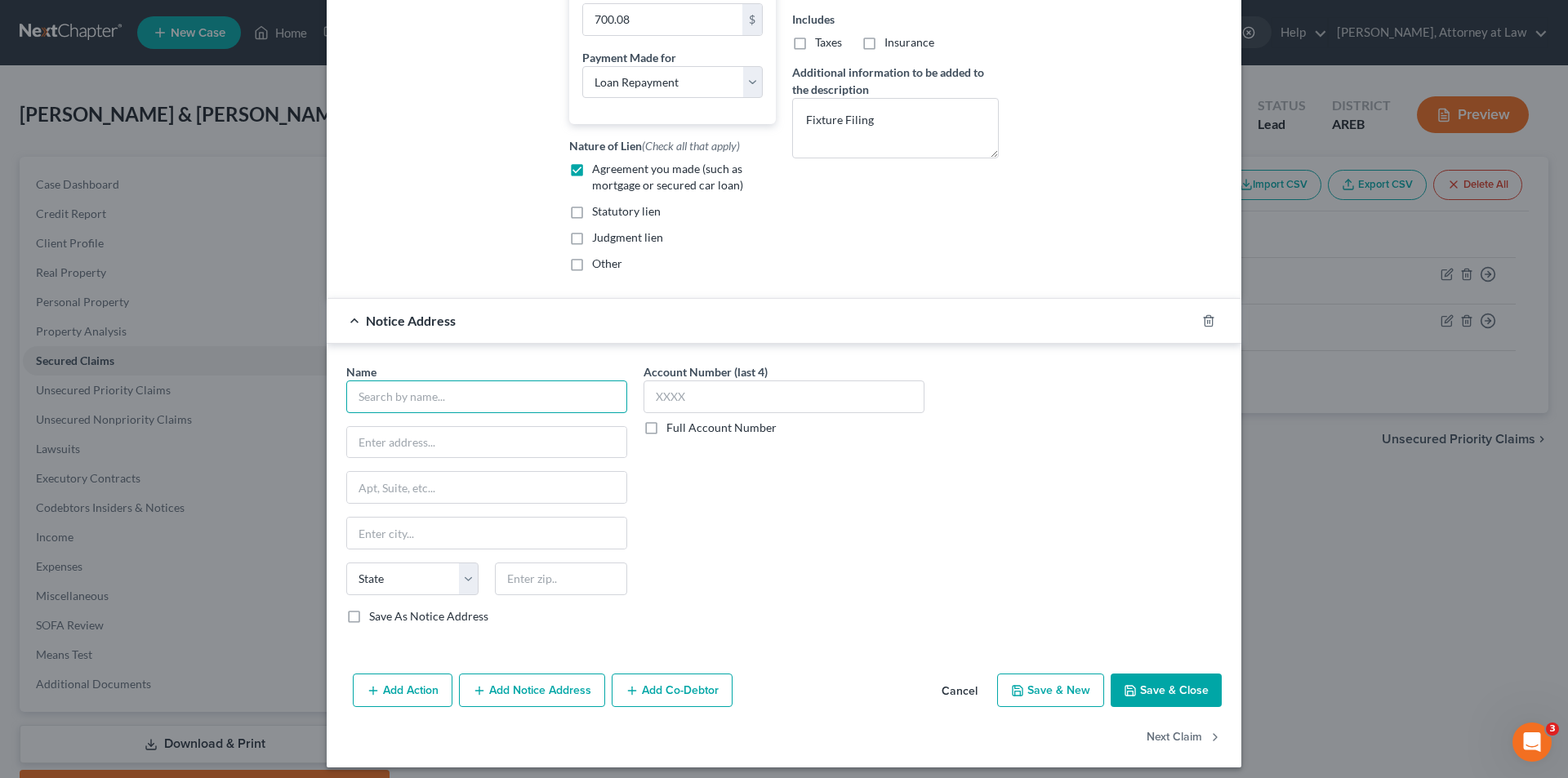
click at [519, 413] on input "text" at bounding box center [487, 396] width 281 height 33
type input "Cross River Bank"
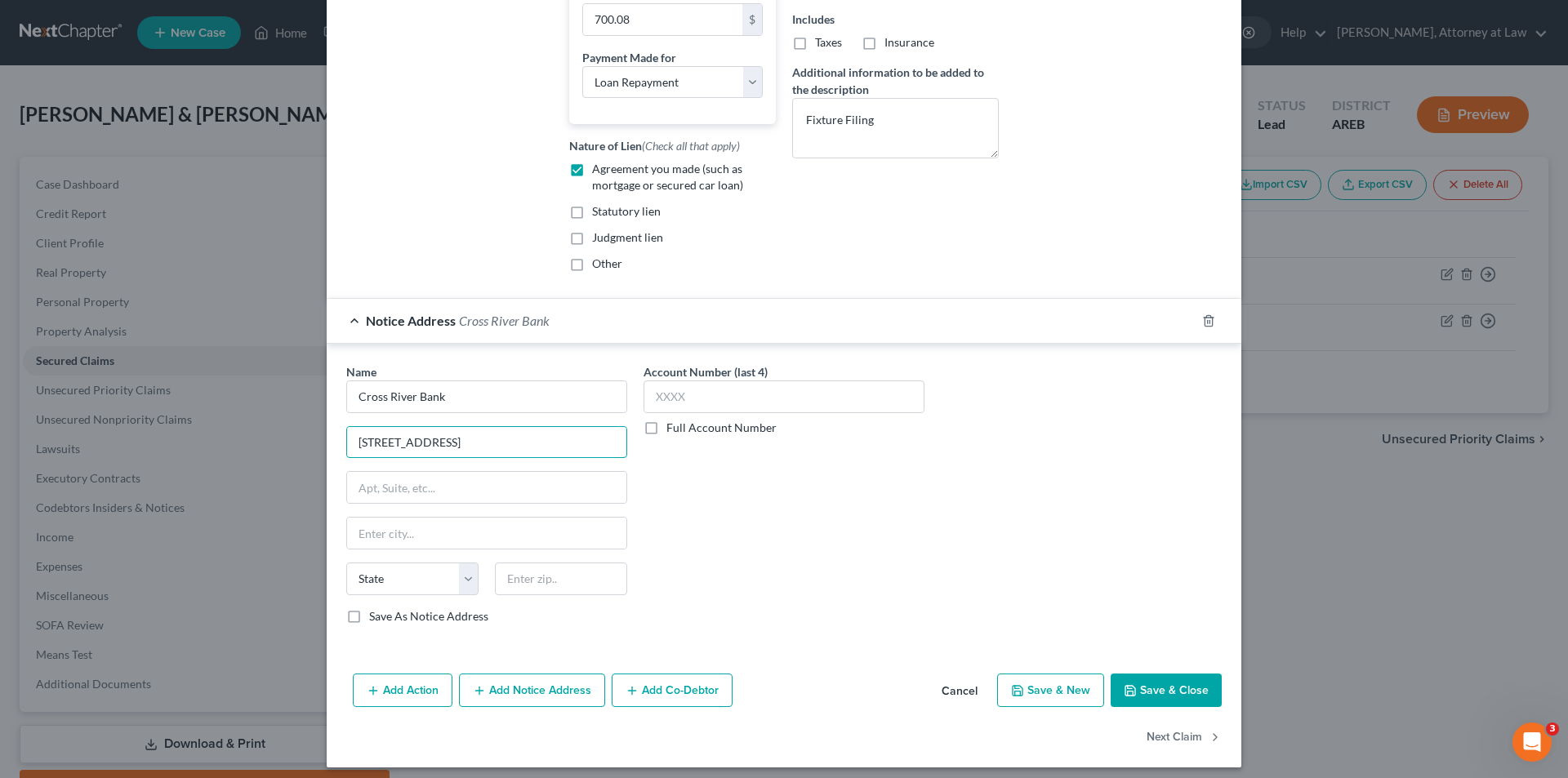
type input "[STREET_ADDRESS]"
type input "Wilmington"
select select "7"
type input "19810"
click at [1178, 703] on button "Save & Close" at bounding box center [1166, 691] width 111 height 34
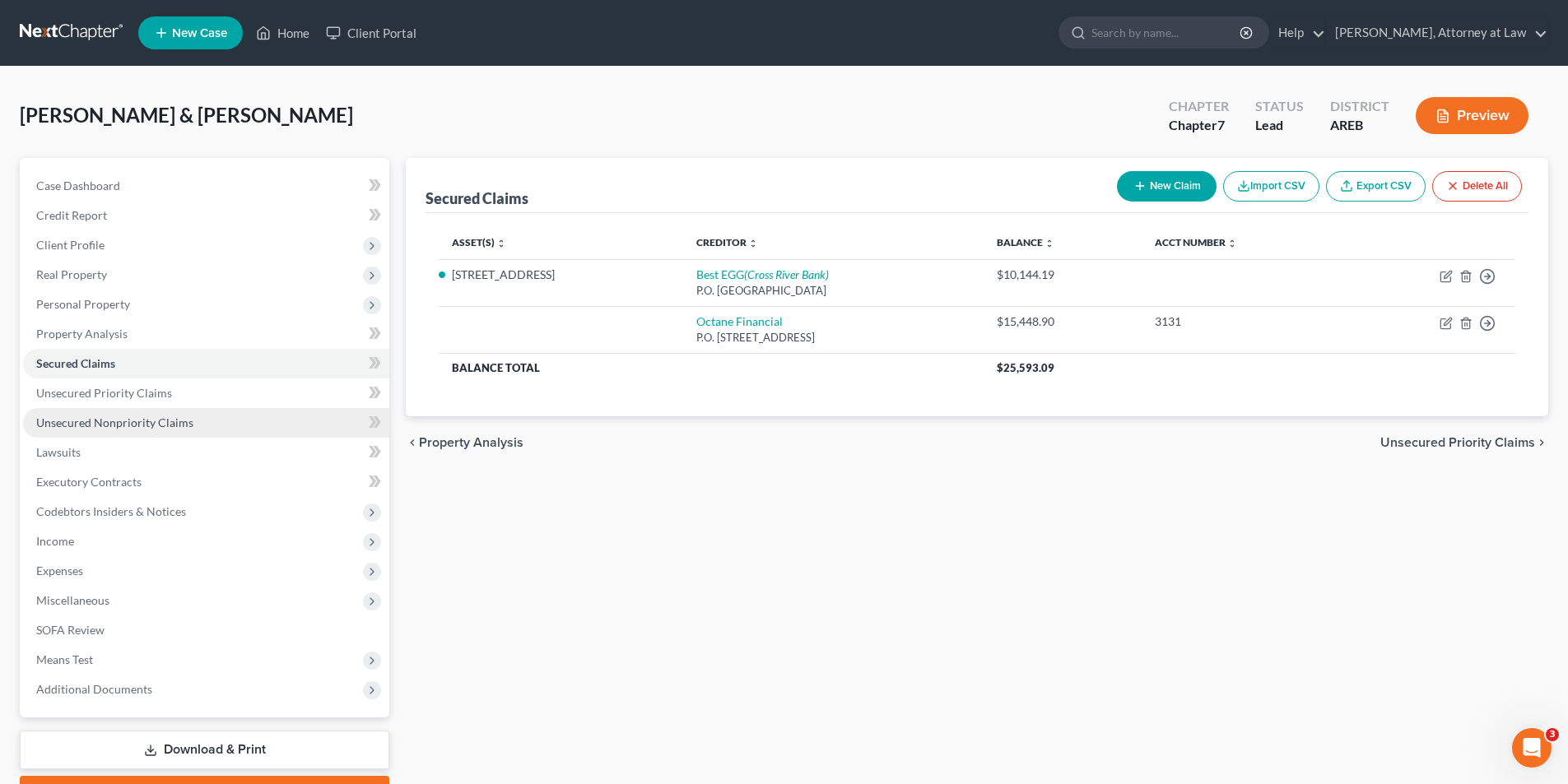
click at [182, 420] on span "Unsecured Nonpriority Claims" at bounding box center [115, 423] width 157 height 14
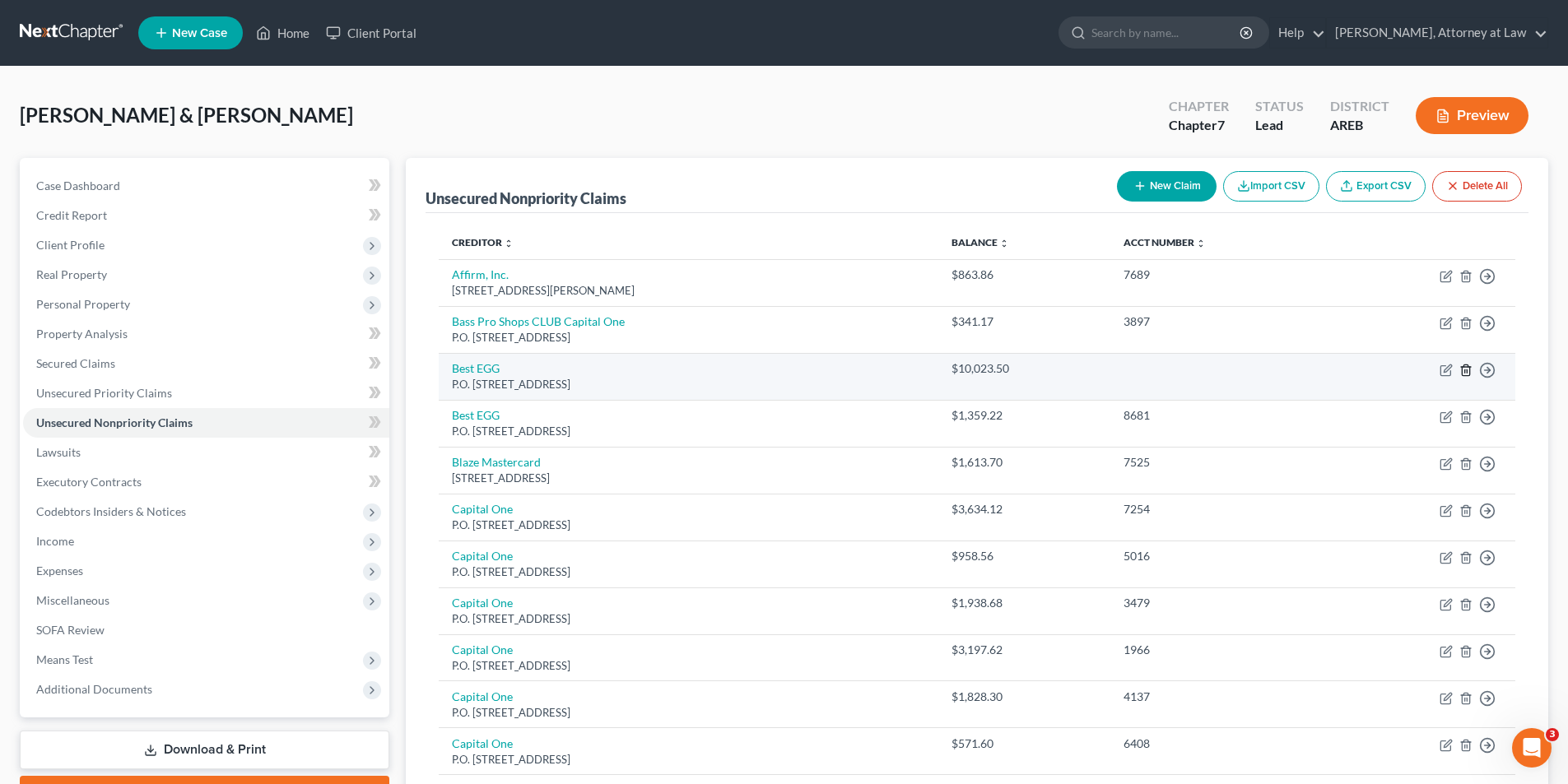
click at [1469, 373] on icon "button" at bounding box center [1465, 370] width 7 height 11
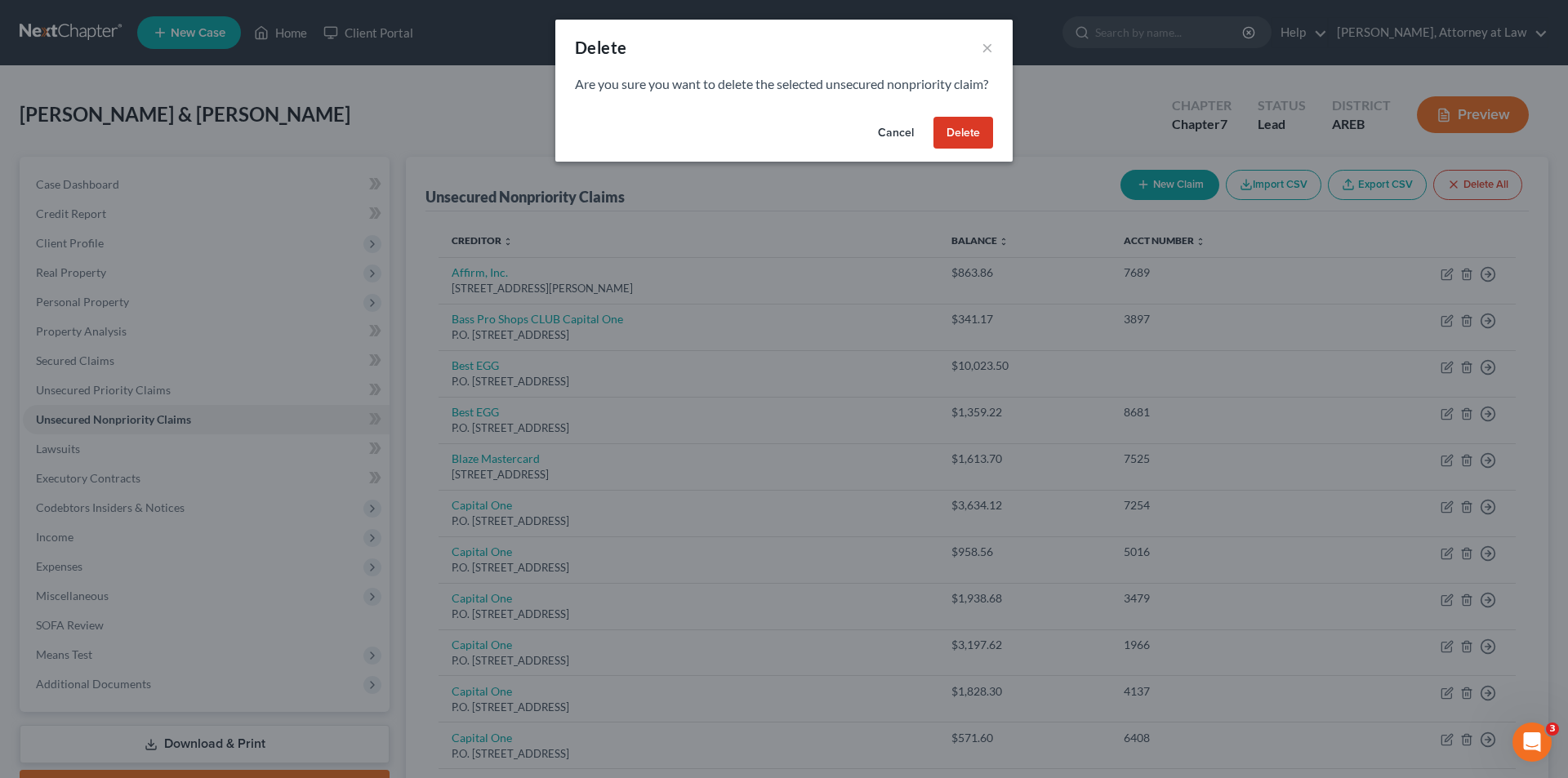
click at [965, 148] on button "Delete" at bounding box center [963, 133] width 60 height 33
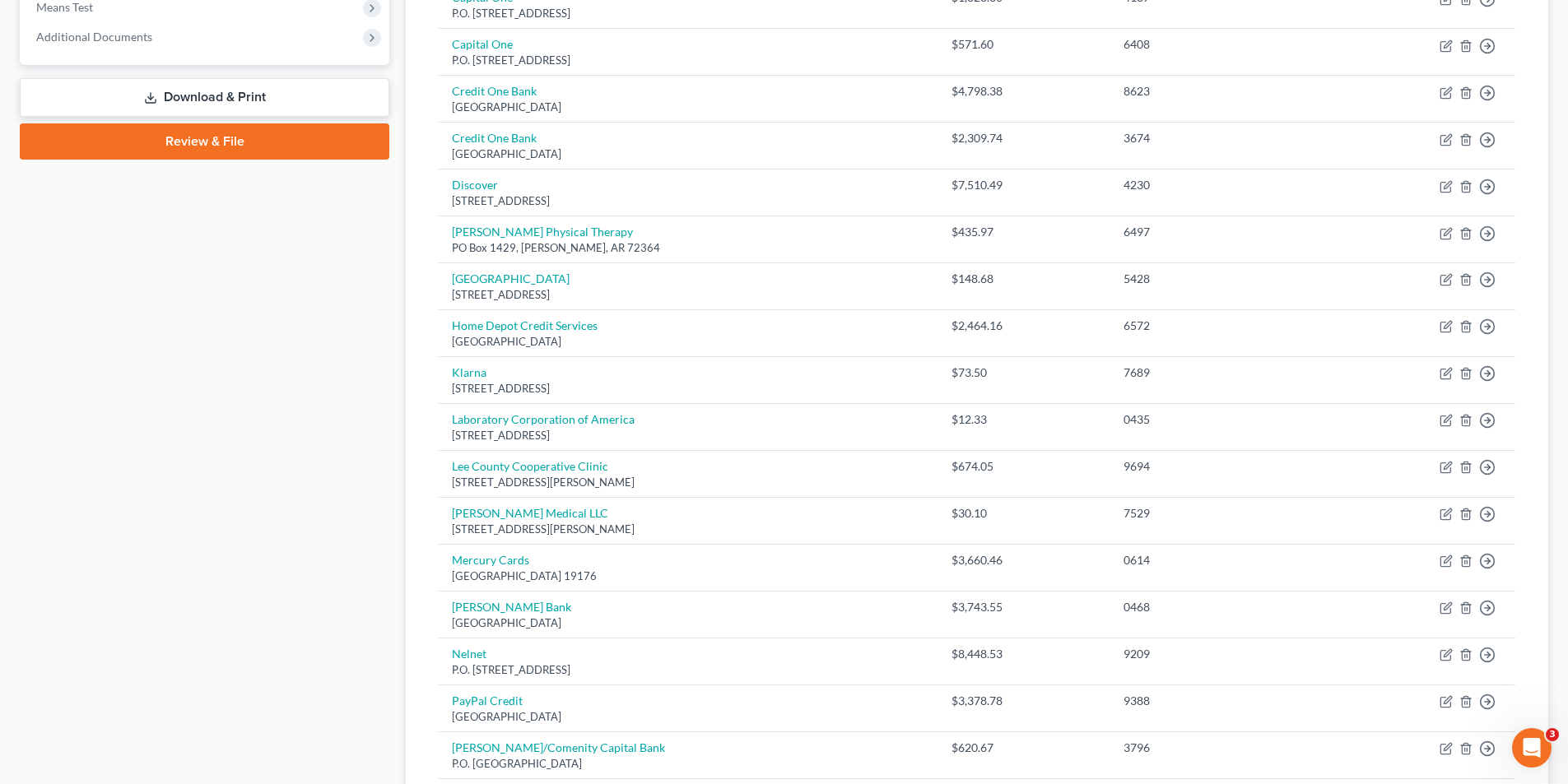
scroll to position [658, 0]
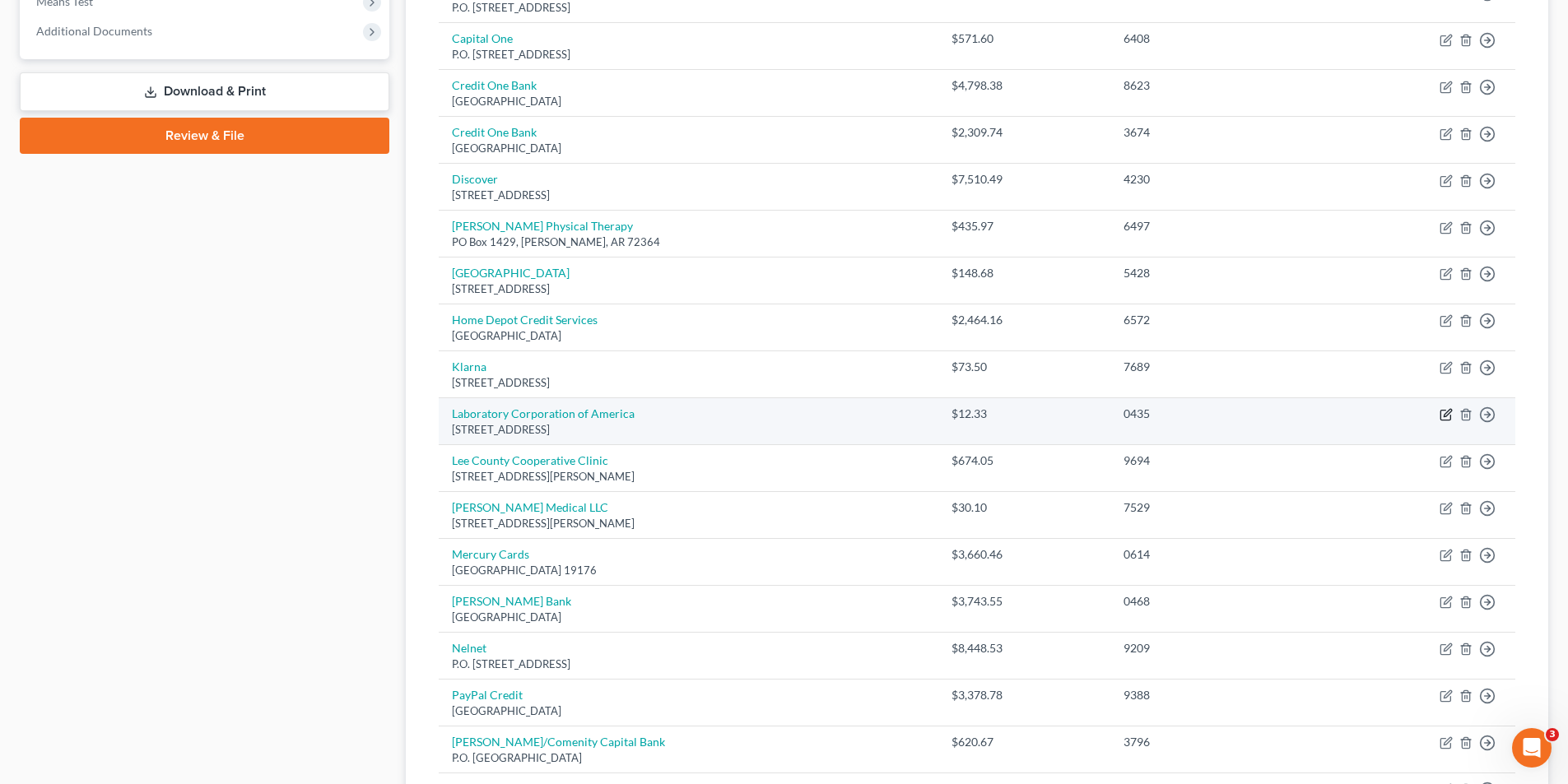
click at [1444, 412] on icon "button" at bounding box center [1445, 415] width 13 height 13
select select "28"
select select "9"
select select "1"
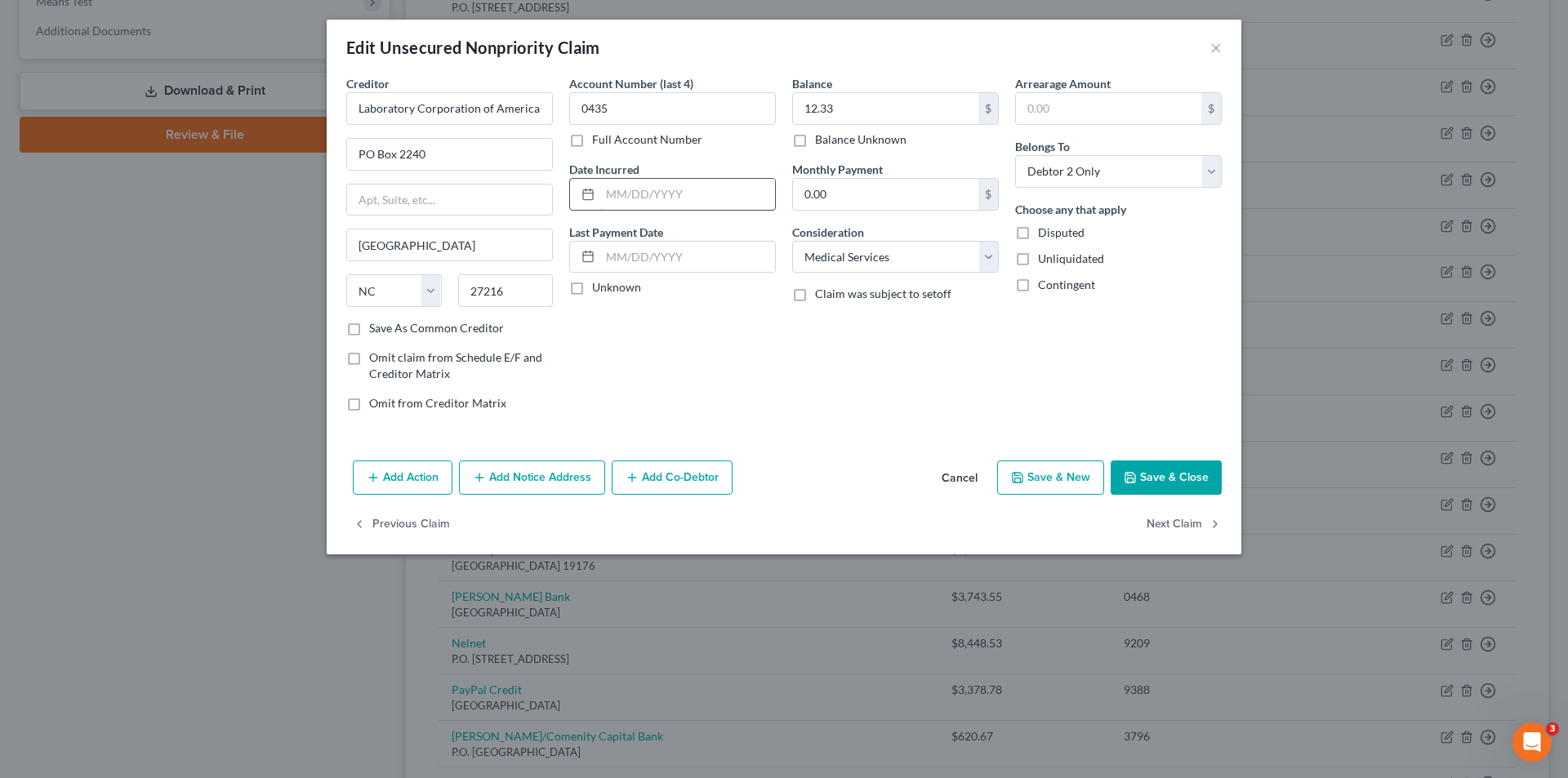
click at [603, 196] on input "text" at bounding box center [687, 194] width 175 height 31
type input "[DATE]"
click at [369, 327] on label "Save As Common Creditor" at bounding box center [436, 328] width 135 height 17
click at [375, 327] on input "Save As Common Creditor" at bounding box center [381, 325] width 11 height 11
click at [1177, 478] on button "Save & Close" at bounding box center [1166, 478] width 111 height 34
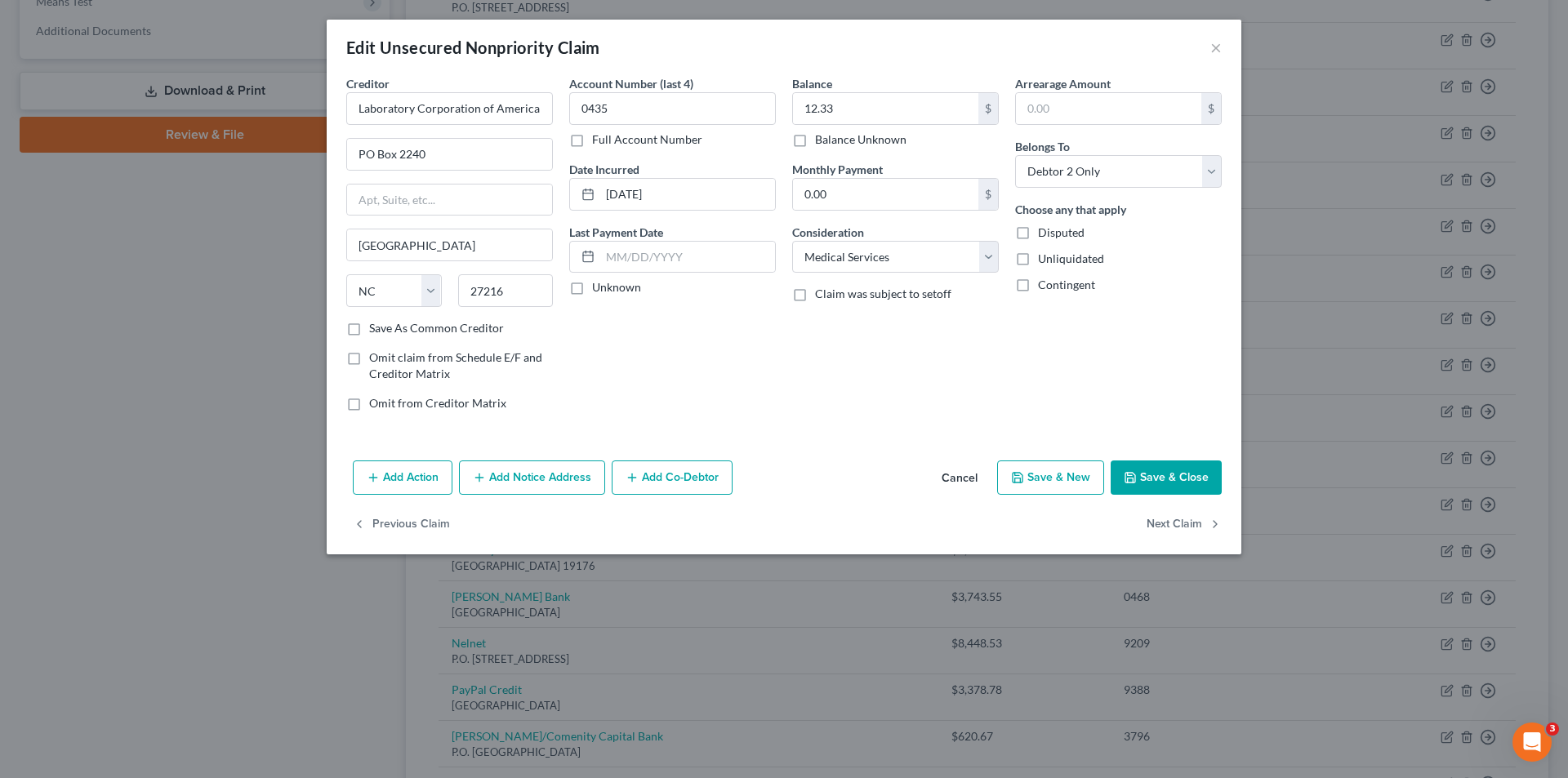
checkbox input "false"
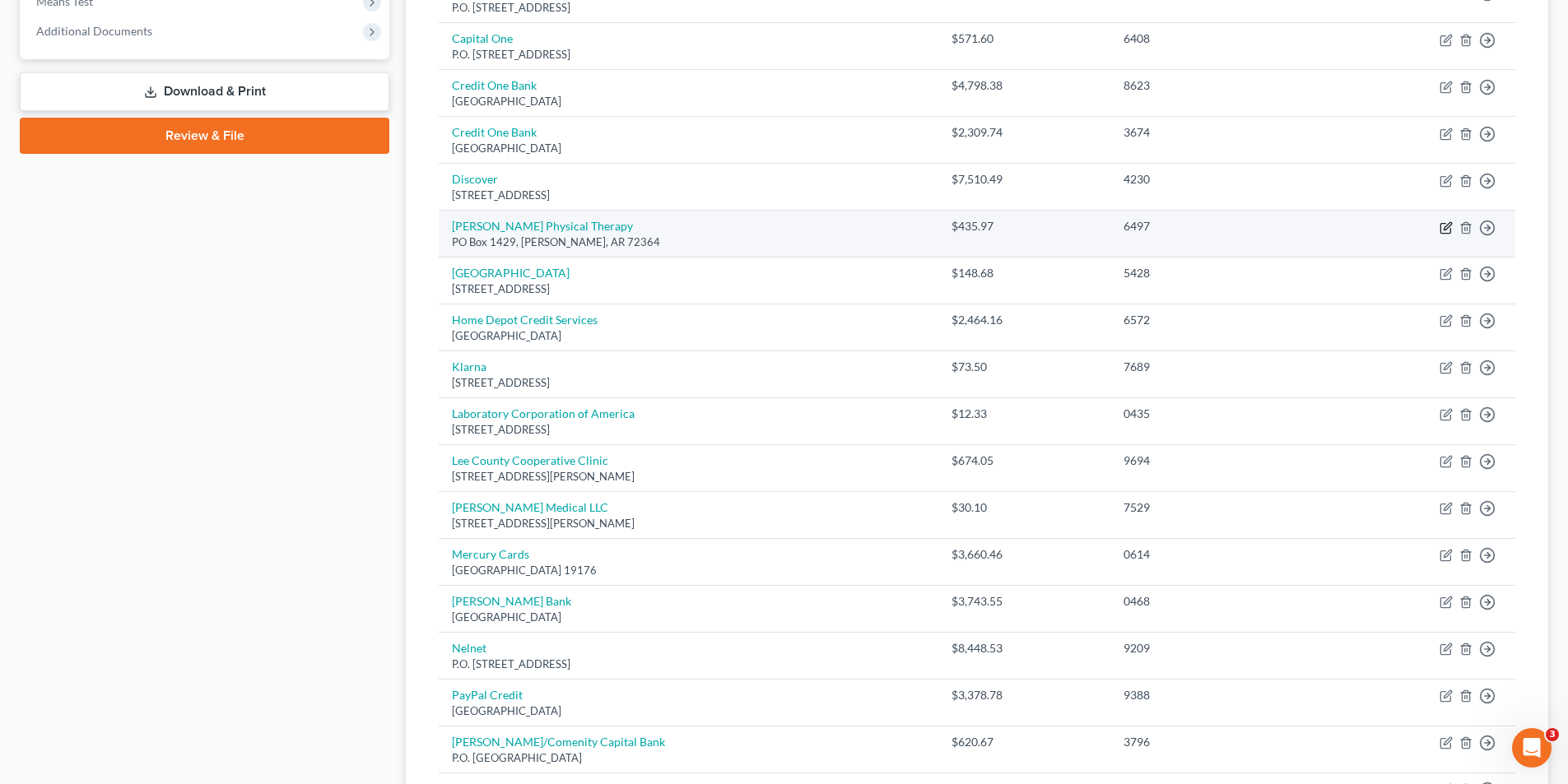
click at [1445, 230] on icon "button" at bounding box center [1445, 227] width 13 height 13
select select "2"
select select "9"
select select "1"
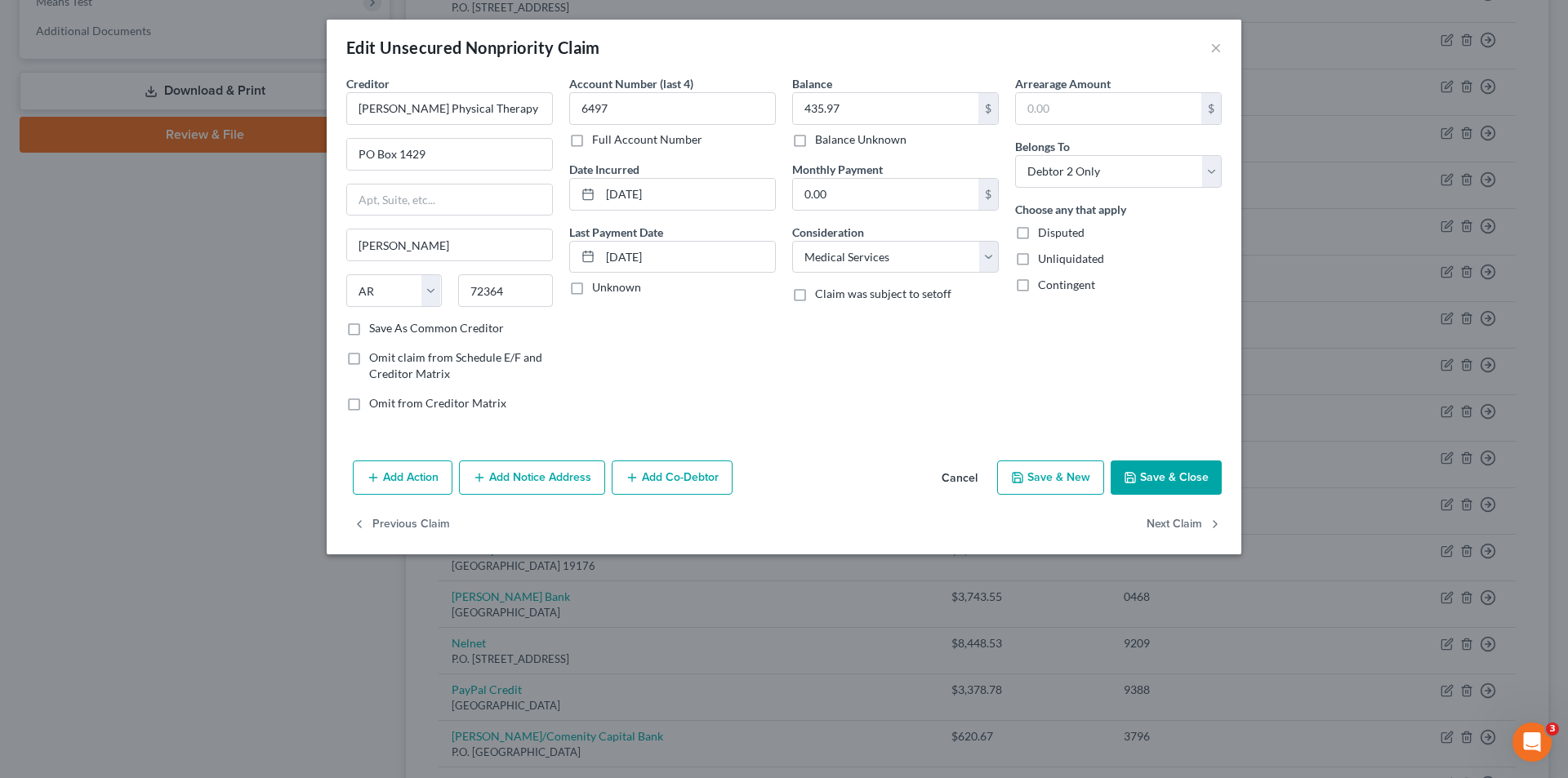
click at [369, 331] on label "Save As Common Creditor" at bounding box center [436, 328] width 135 height 17
click at [375, 330] on input "Save As Common Creditor" at bounding box center [381, 325] width 11 height 11
checkbox input "true"
click at [609, 195] on input "[DATE]" at bounding box center [687, 194] width 175 height 31
drag, startPoint x: 608, startPoint y: 195, endPoint x: 674, endPoint y: 202, distance: 66.4
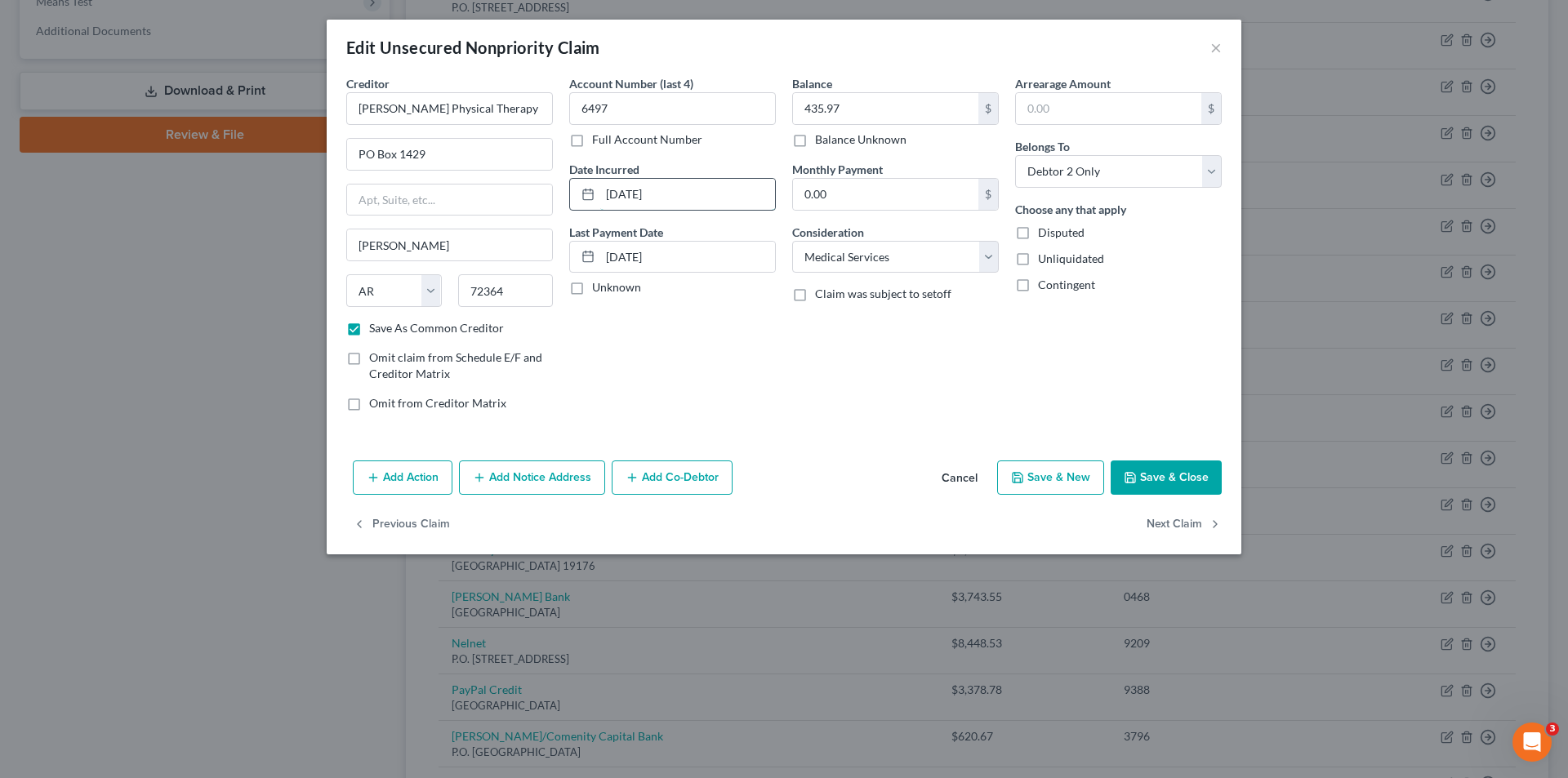
click at [674, 202] on input "[DATE]" at bounding box center [687, 194] width 175 height 31
type input "[DATE]"
click at [1188, 478] on button "Save & Close" at bounding box center [1166, 478] width 111 height 34
checkbox input "false"
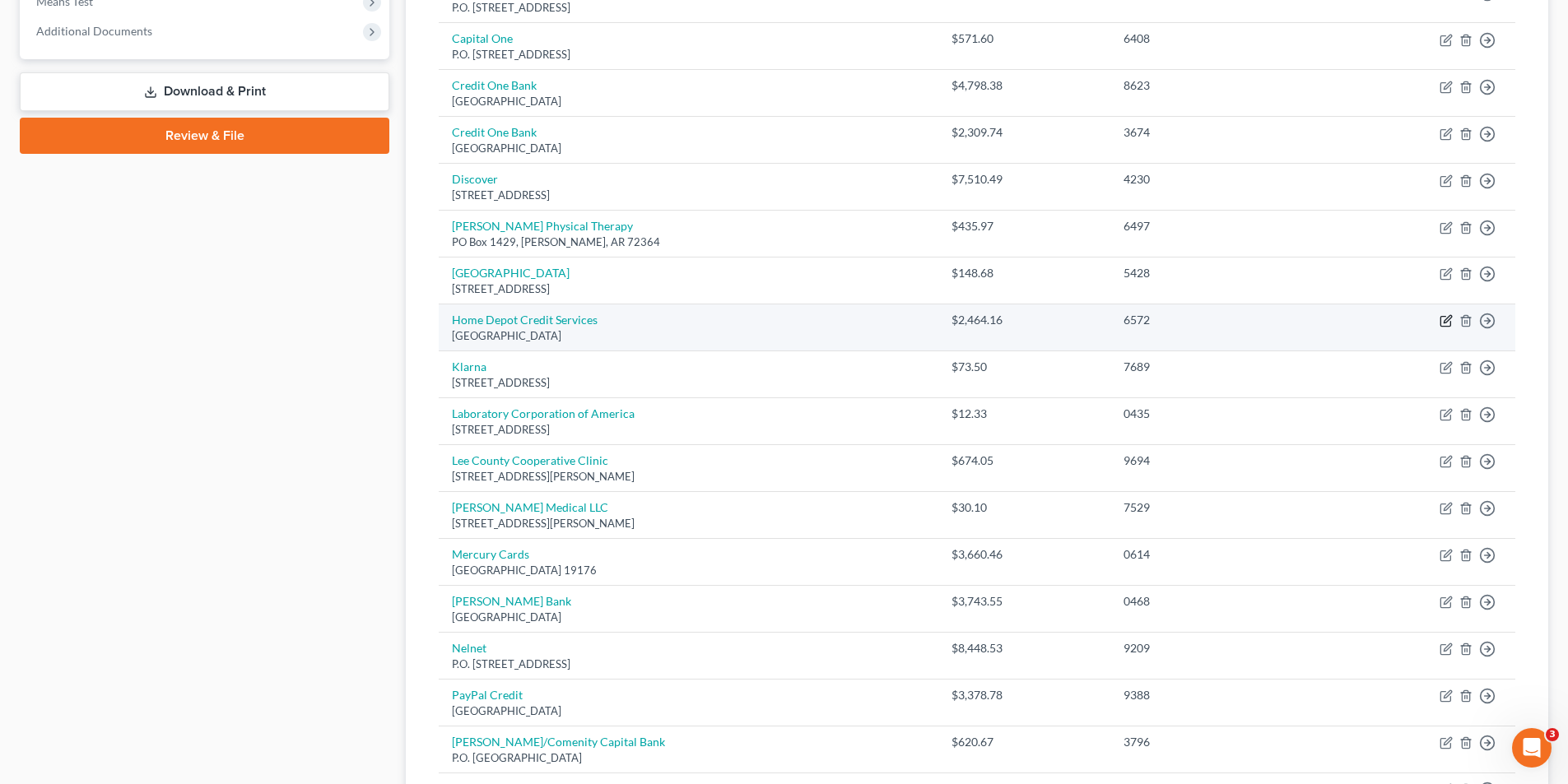
click at [1441, 322] on icon "button" at bounding box center [1445, 321] width 10 height 10
select select "26"
select select "2"
select select "1"
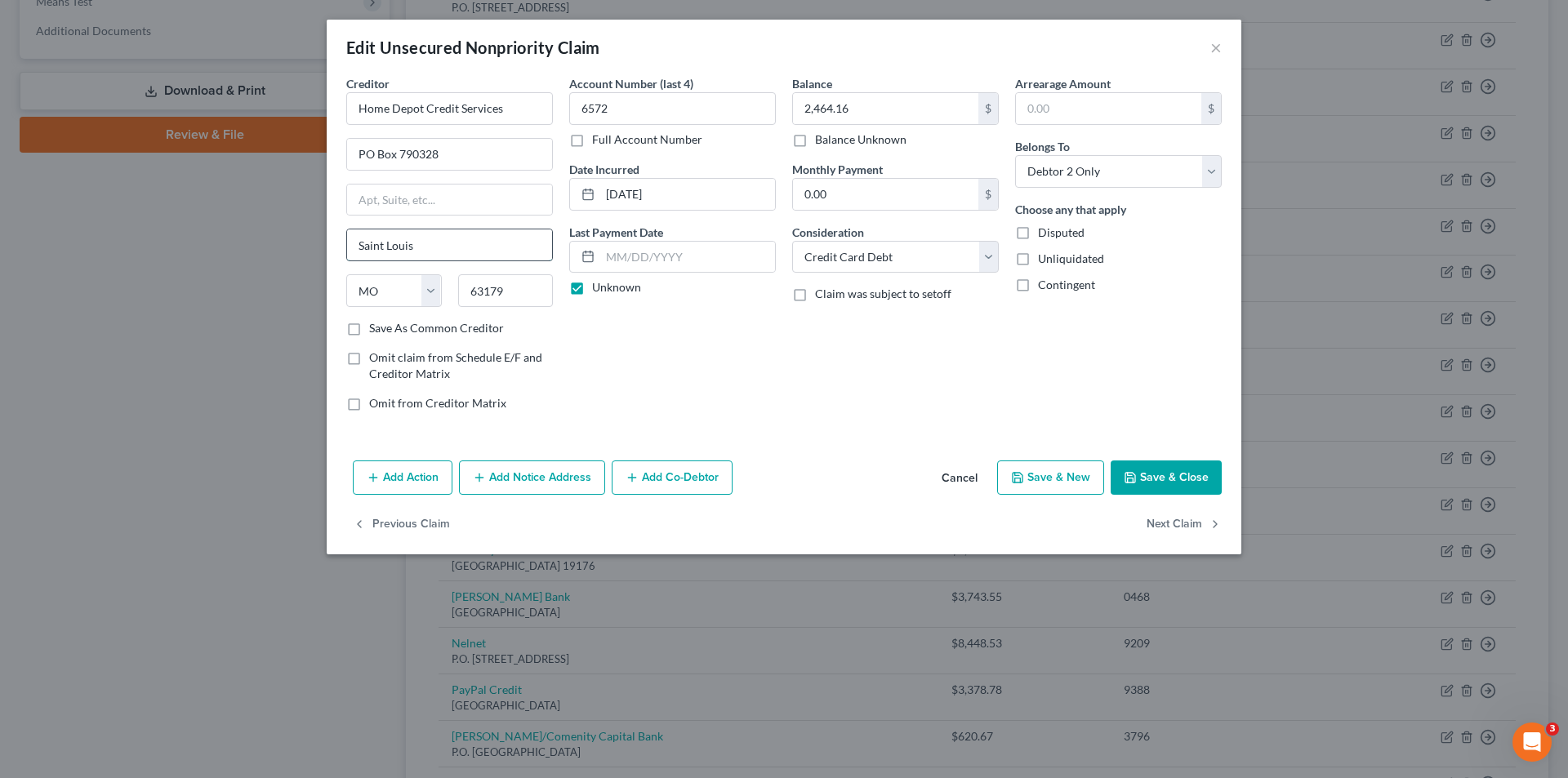
click at [367, 247] on input "Saint Louis" at bounding box center [450, 244] width 205 height 31
type input "[GEOGRAPHIC_DATA][PERSON_NAME]"
click at [369, 331] on label "Save As Common Creditor" at bounding box center [436, 328] width 135 height 17
click at [375, 330] on input "Save As Common Creditor" at bounding box center [381, 325] width 11 height 11
checkbox input "true"
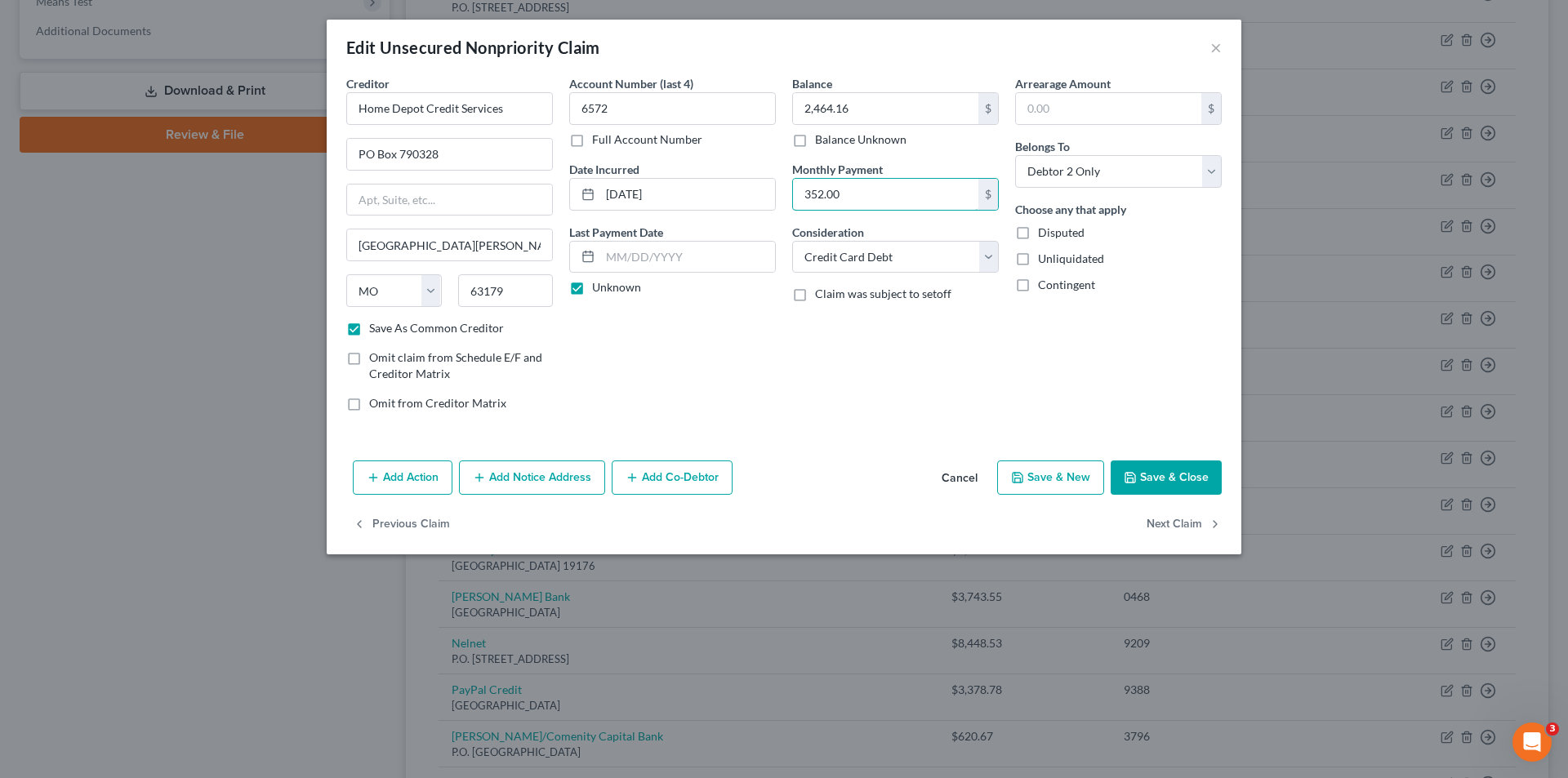
type input "352.00"
click at [1162, 478] on button "Save & Close" at bounding box center [1166, 478] width 111 height 34
checkbox input "false"
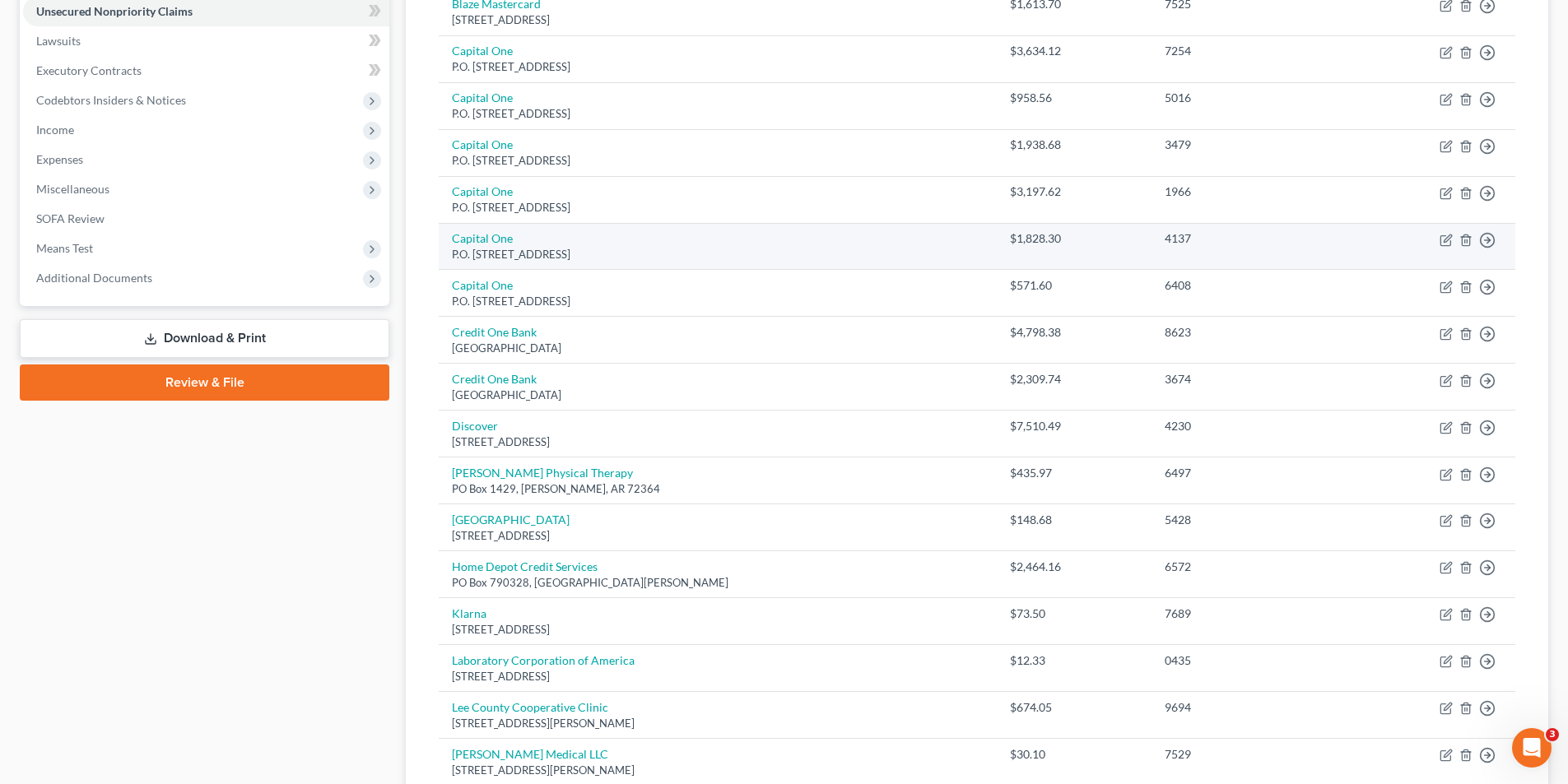
scroll to position [329, 0]
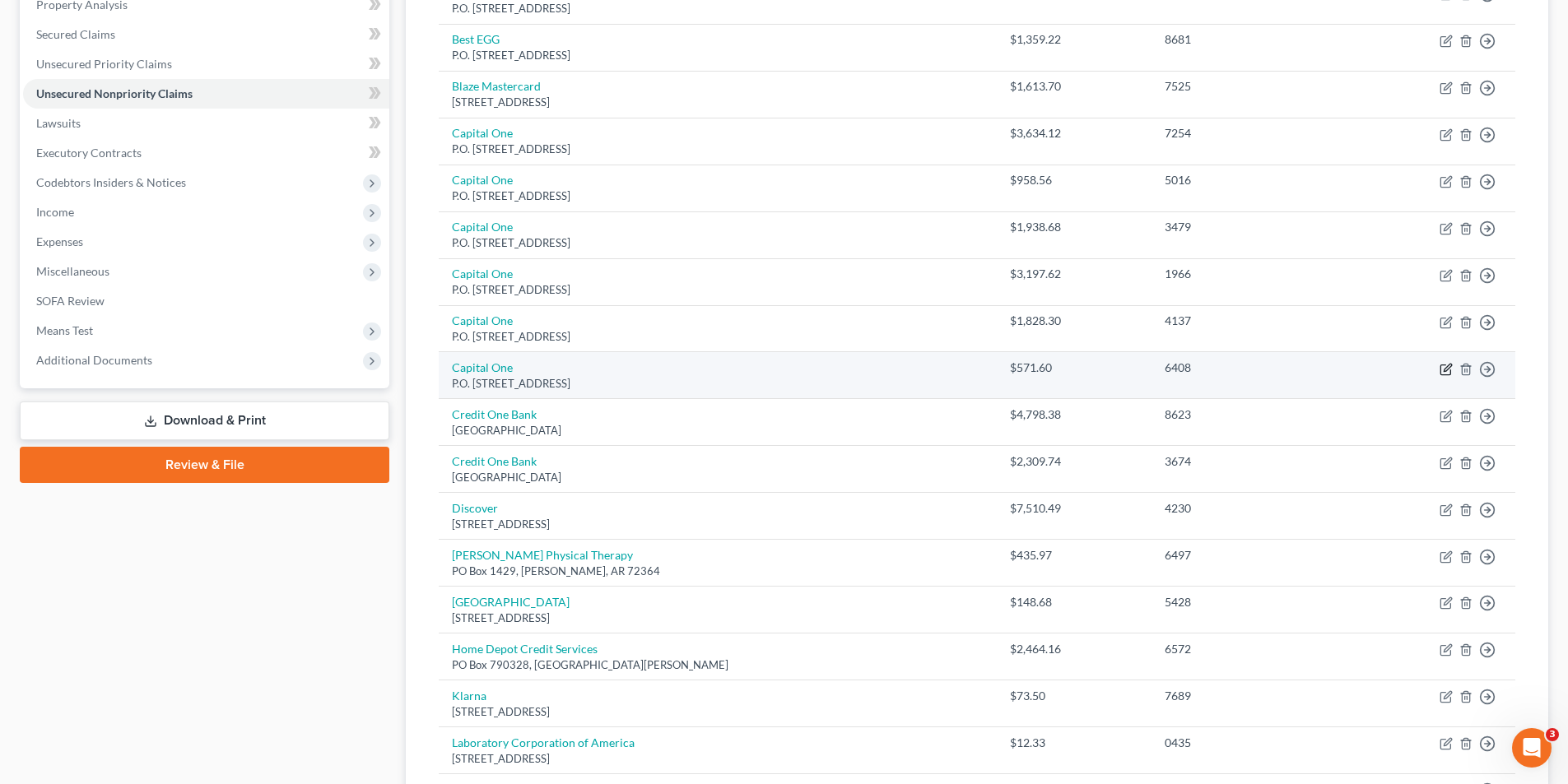
click at [1444, 367] on icon "button" at bounding box center [1445, 369] width 13 height 13
select select "4"
select select "2"
select select "1"
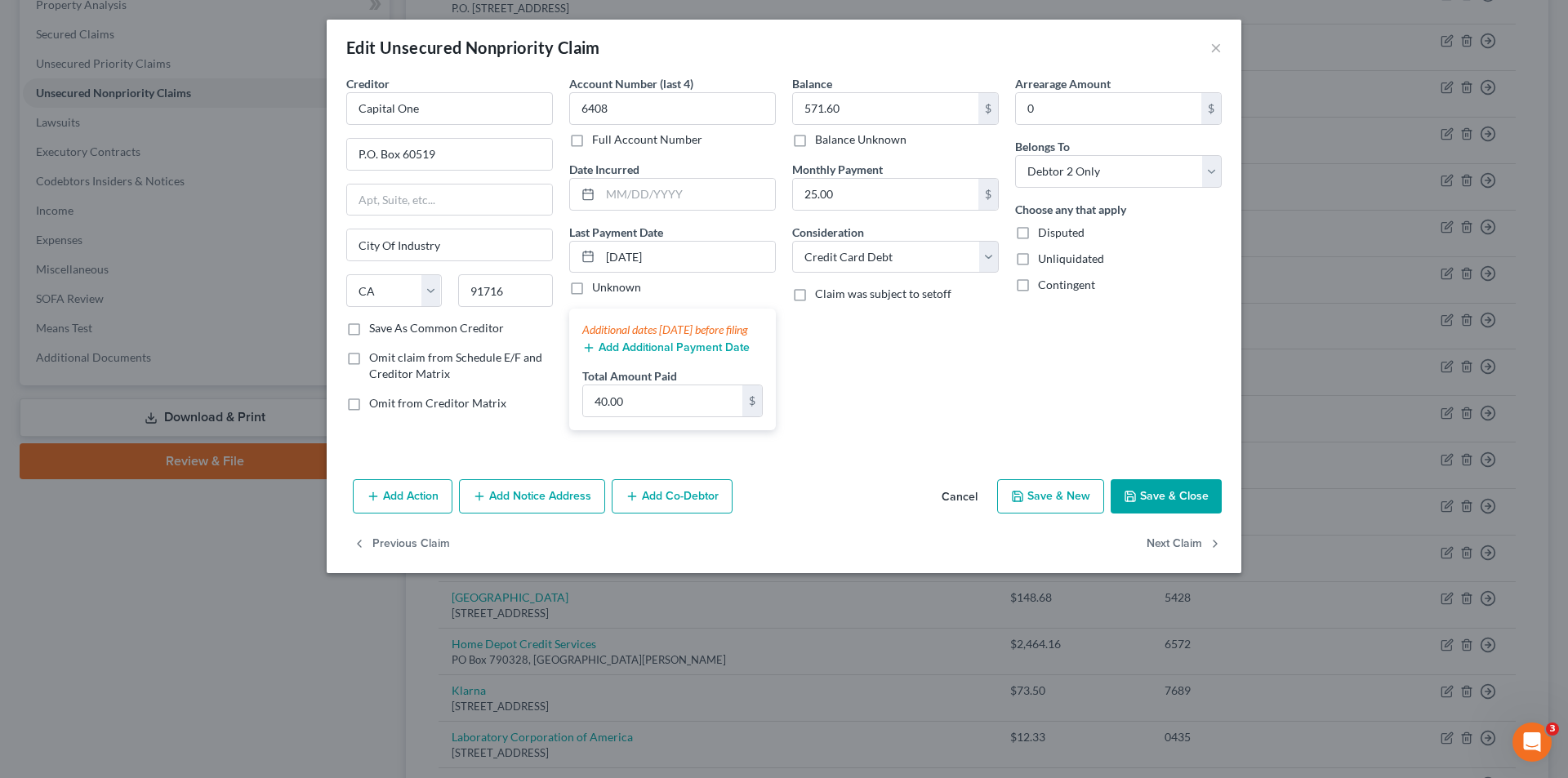
click at [1185, 509] on button "Save & Close" at bounding box center [1166, 496] width 111 height 34
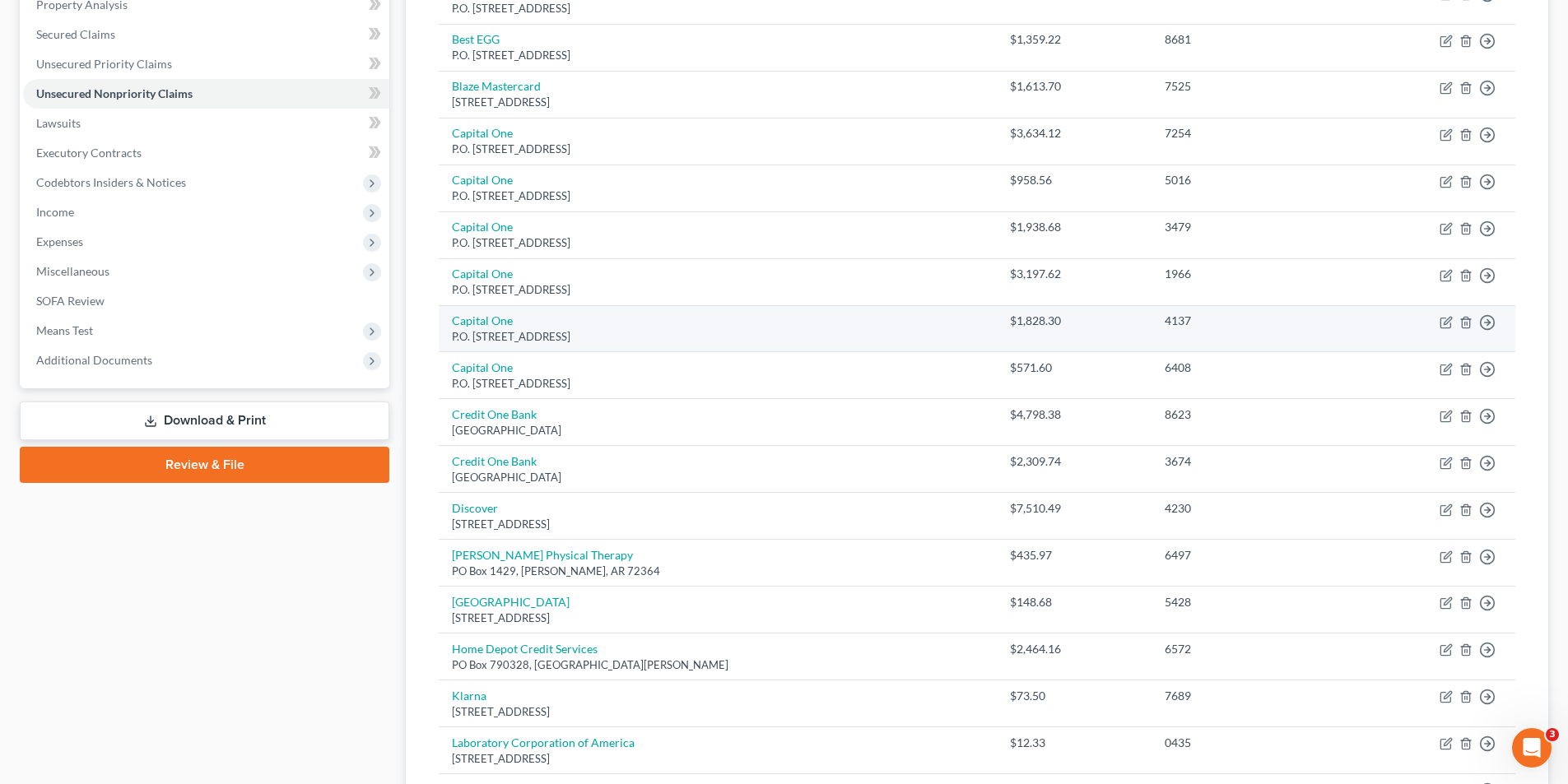
scroll to position [247, 0]
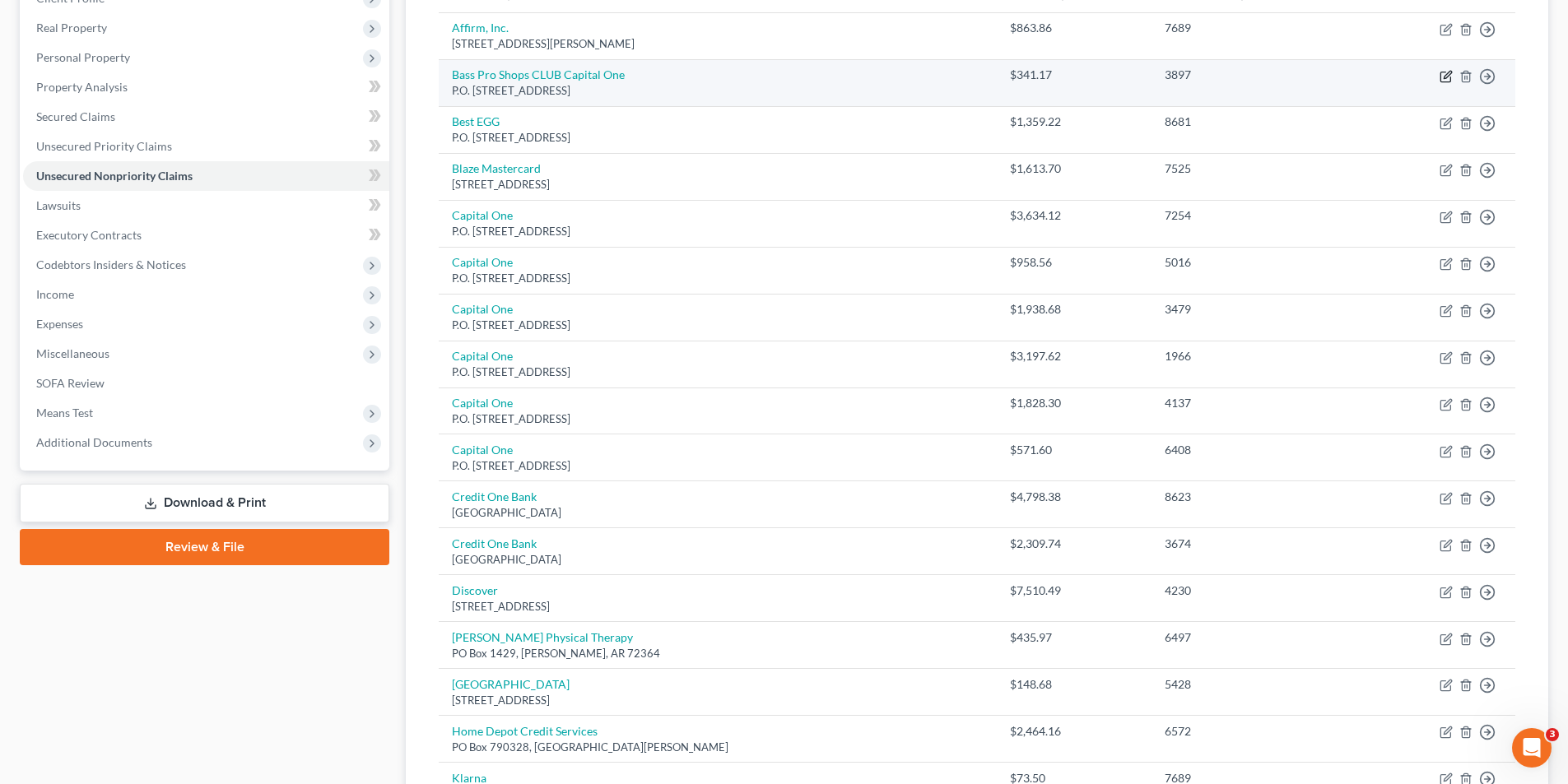
click at [1445, 77] on icon "button" at bounding box center [1445, 76] width 13 height 13
select select "4"
select select "2"
select select "1"
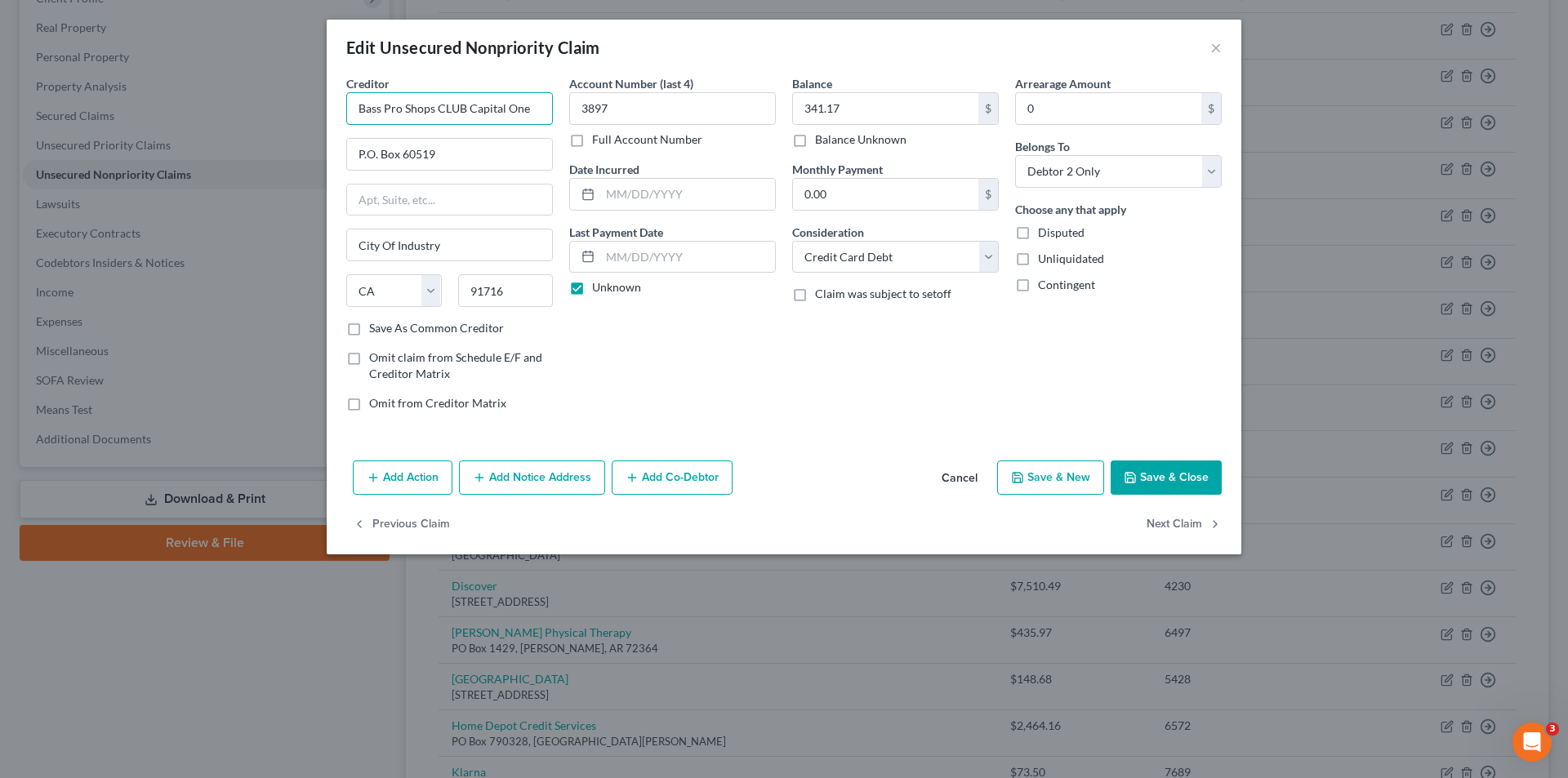
drag, startPoint x: 358, startPoint y: 108, endPoint x: 469, endPoint y: 106, distance: 111.0
click at [469, 106] on input "Bass Pro Shops CLUB Capital One" at bounding box center [450, 108] width 206 height 33
type input "Capital One Bass Pro"
click at [839, 195] on input "0.00" at bounding box center [886, 194] width 185 height 31
type input "65.00"
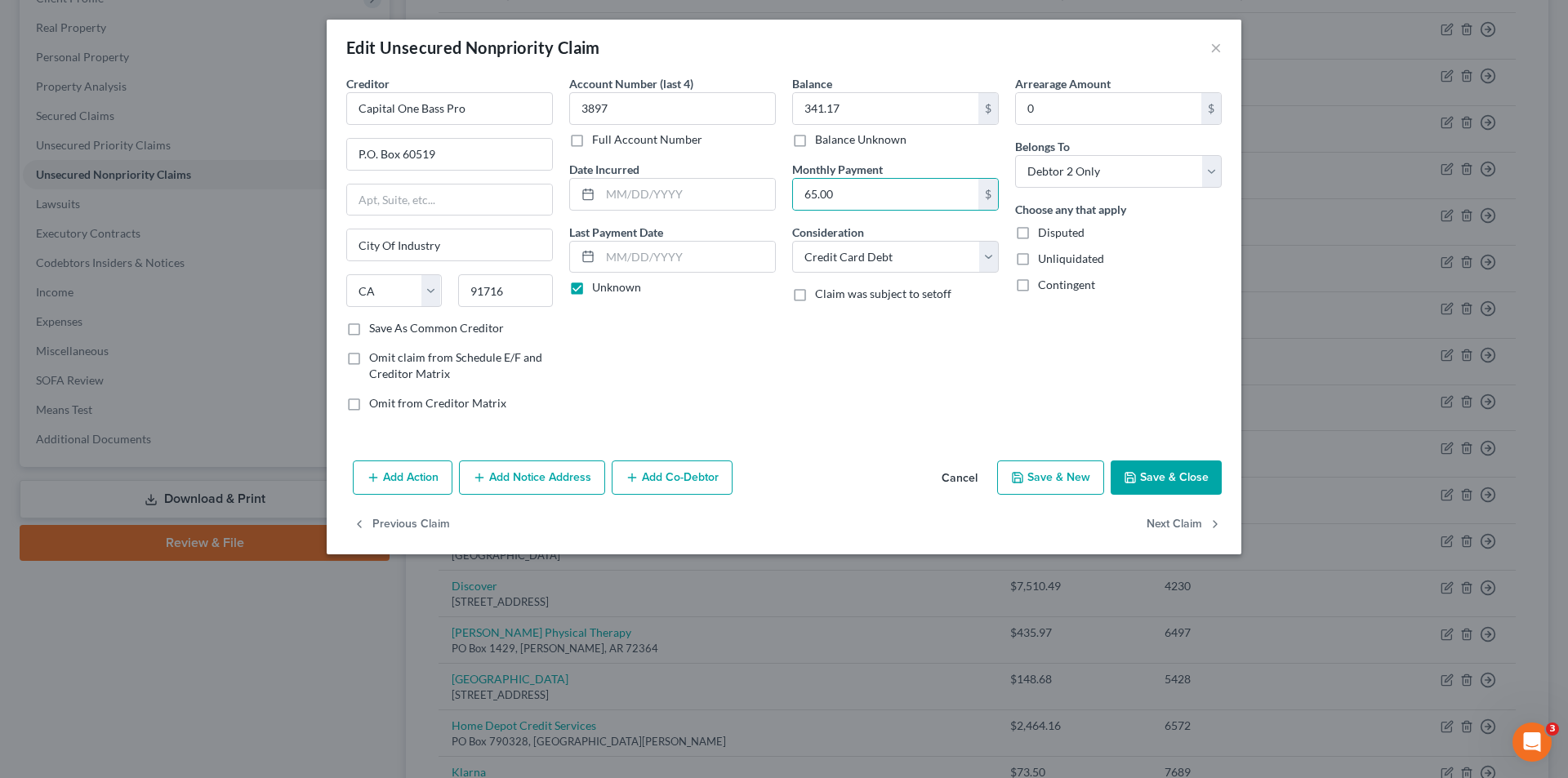
click at [1174, 485] on button "Save & Close" at bounding box center [1166, 478] width 111 height 34
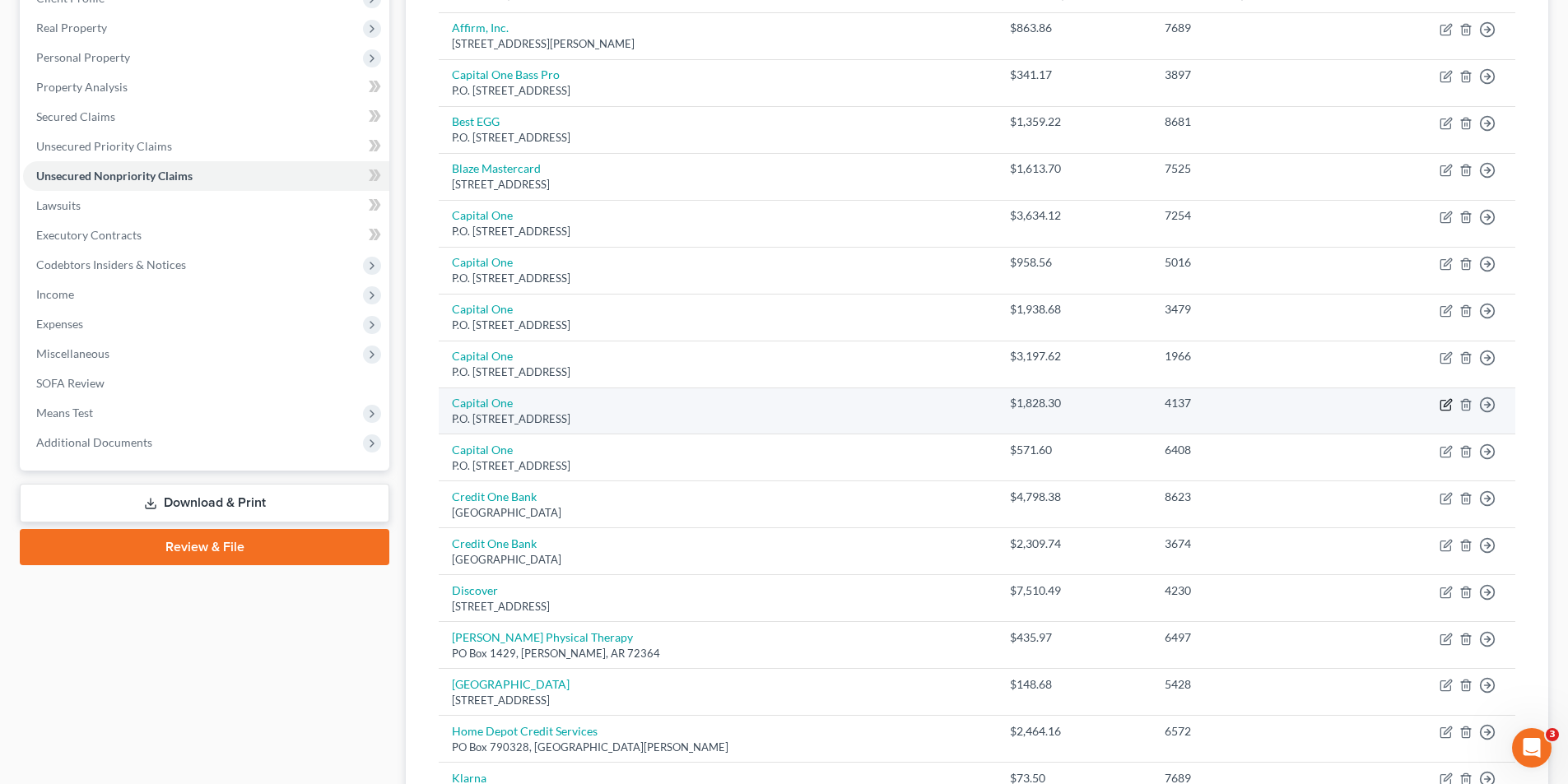
click at [1445, 403] on icon "button" at bounding box center [1447, 402] width 7 height 7
select select "4"
select select "2"
select select "1"
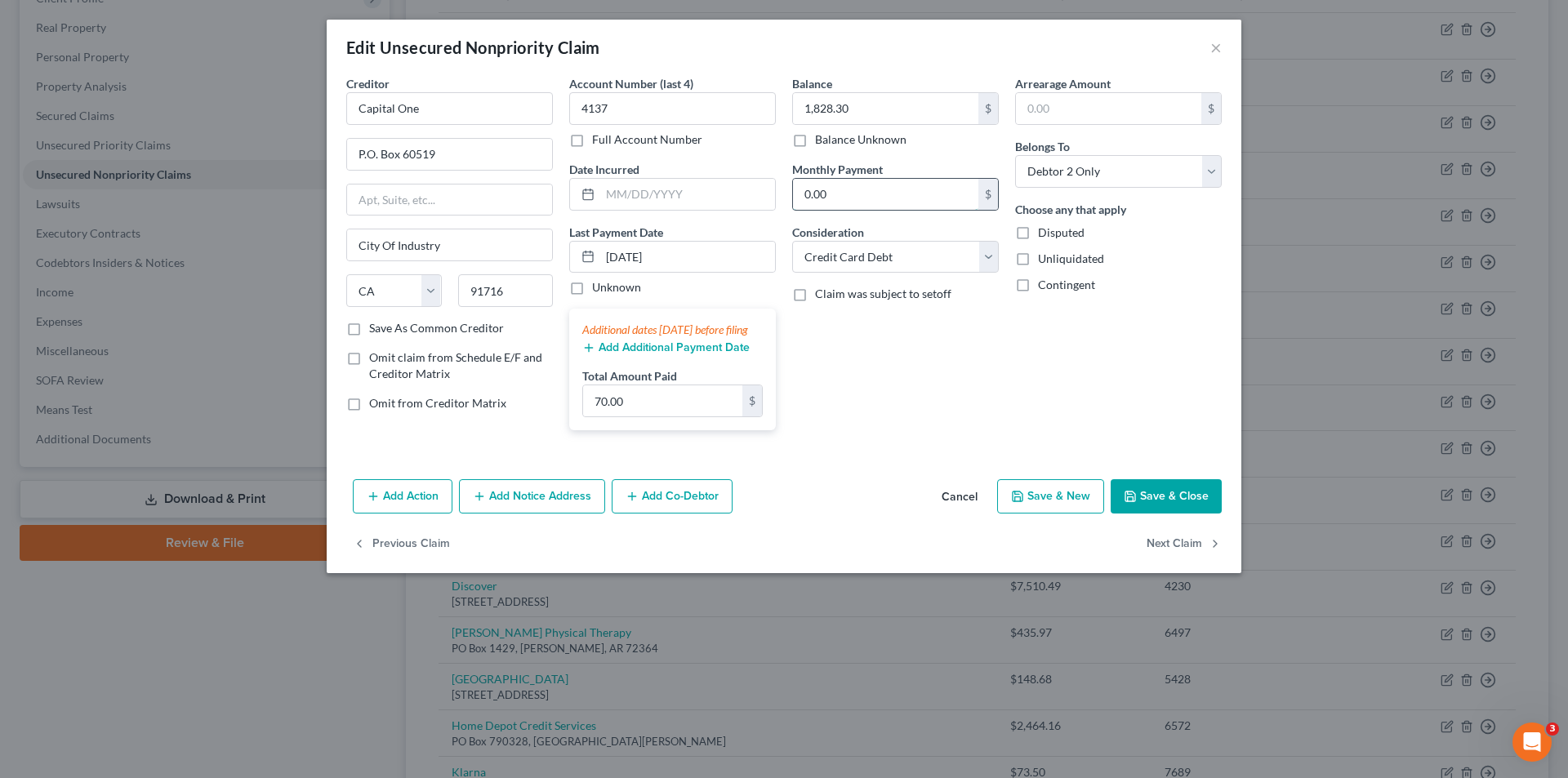
click at [838, 195] on input "0.00" at bounding box center [886, 194] width 185 height 31
type input "67.00"
click at [1166, 514] on button "Save & Close" at bounding box center [1166, 496] width 111 height 34
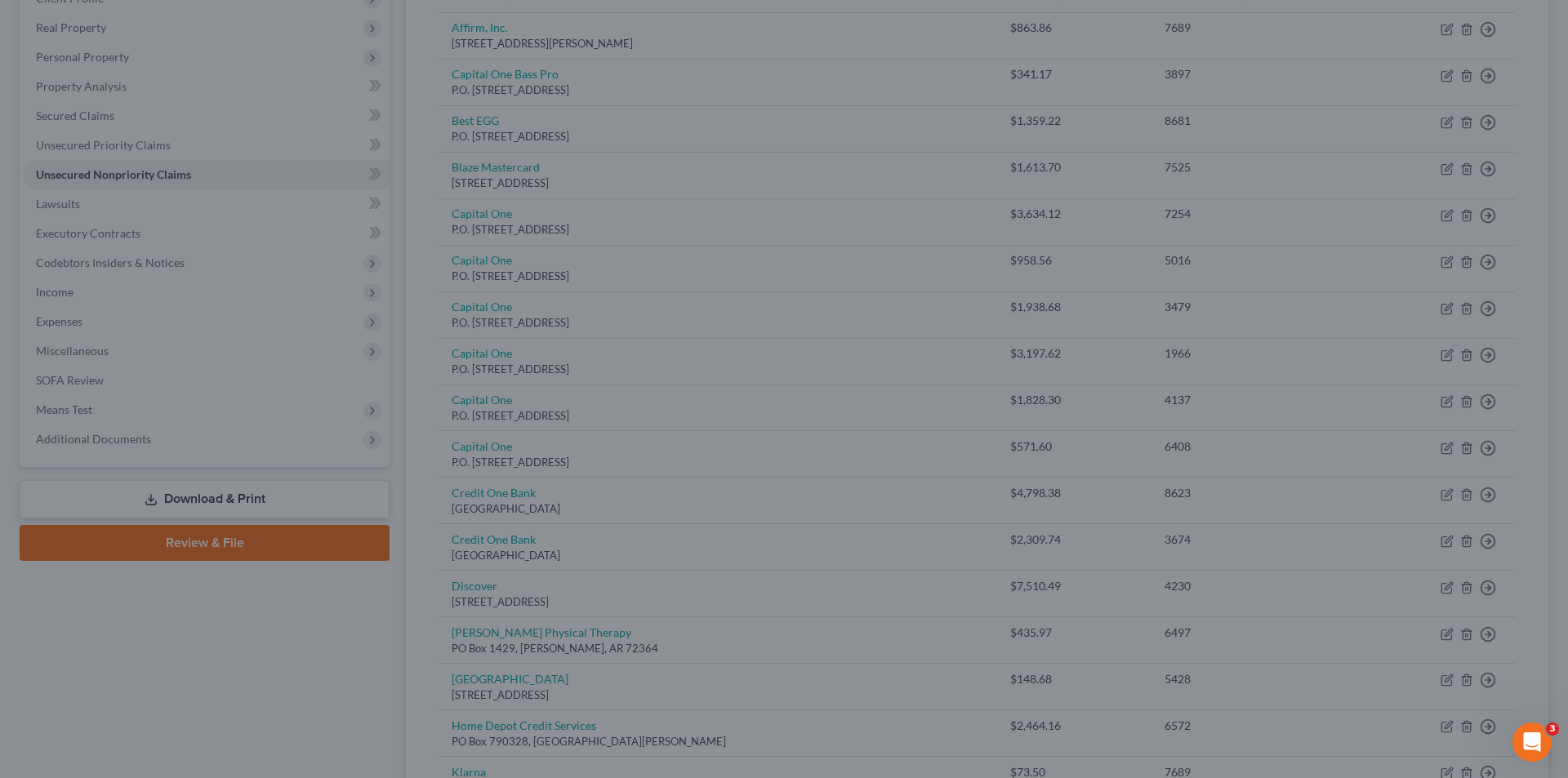
type input "0"
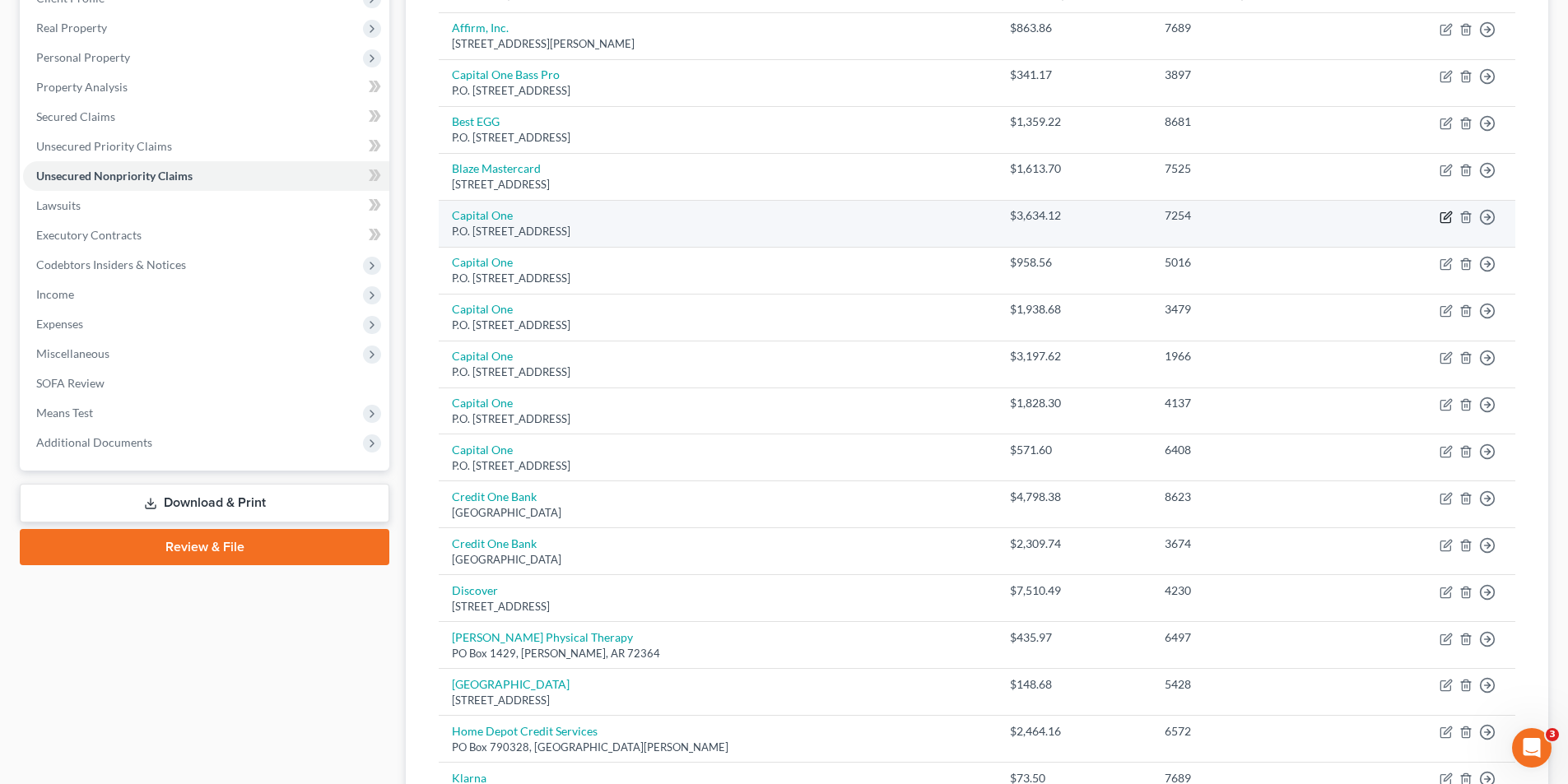
click at [1447, 216] on icon "button" at bounding box center [1445, 217] width 13 height 13
select select "4"
select select "2"
select select "1"
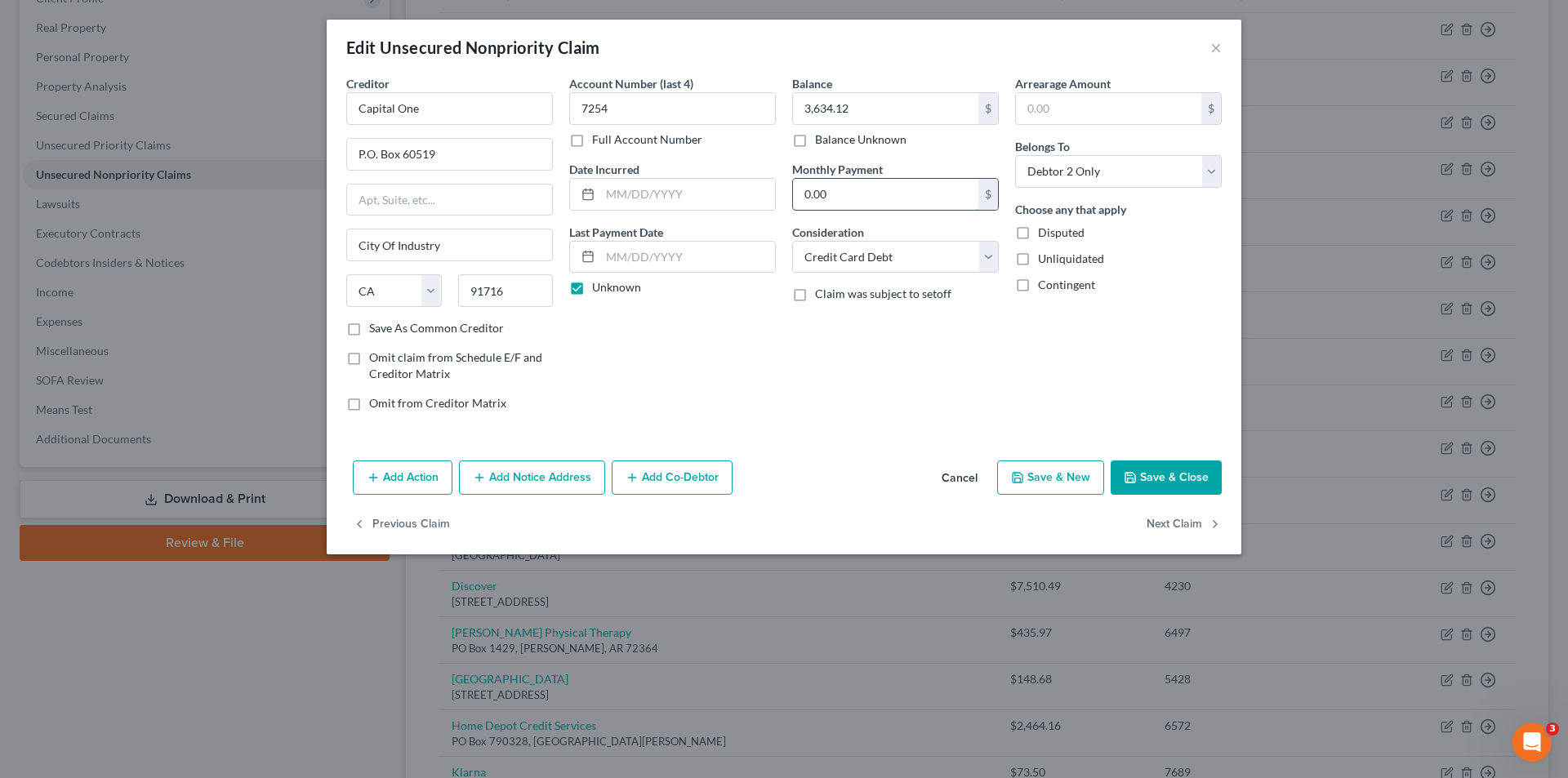
click at [805, 200] on input "0.00" at bounding box center [886, 194] width 185 height 31
type input "287.00"
click at [1195, 479] on button "Save & Close" at bounding box center [1166, 478] width 111 height 34
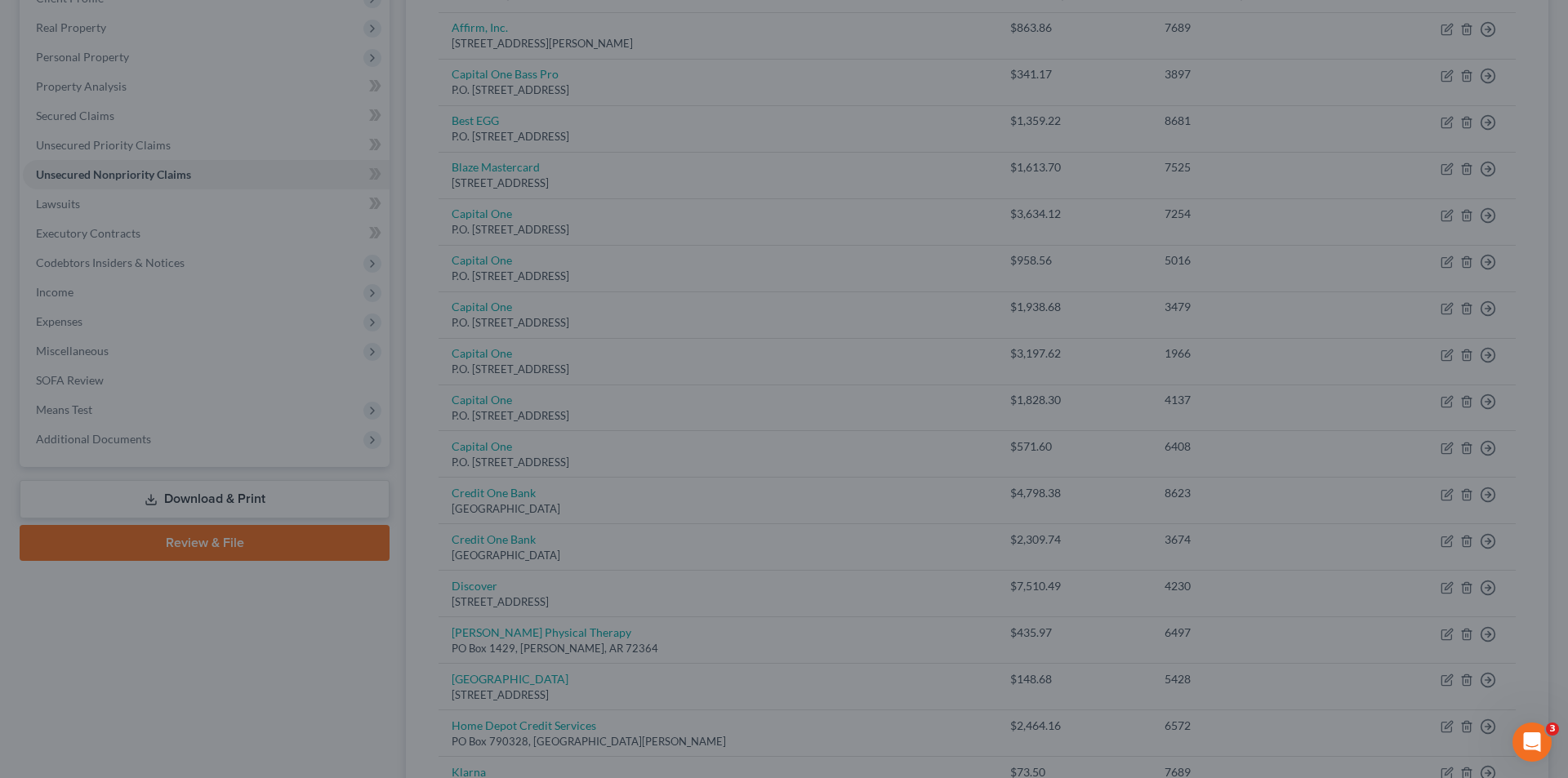
type input "0"
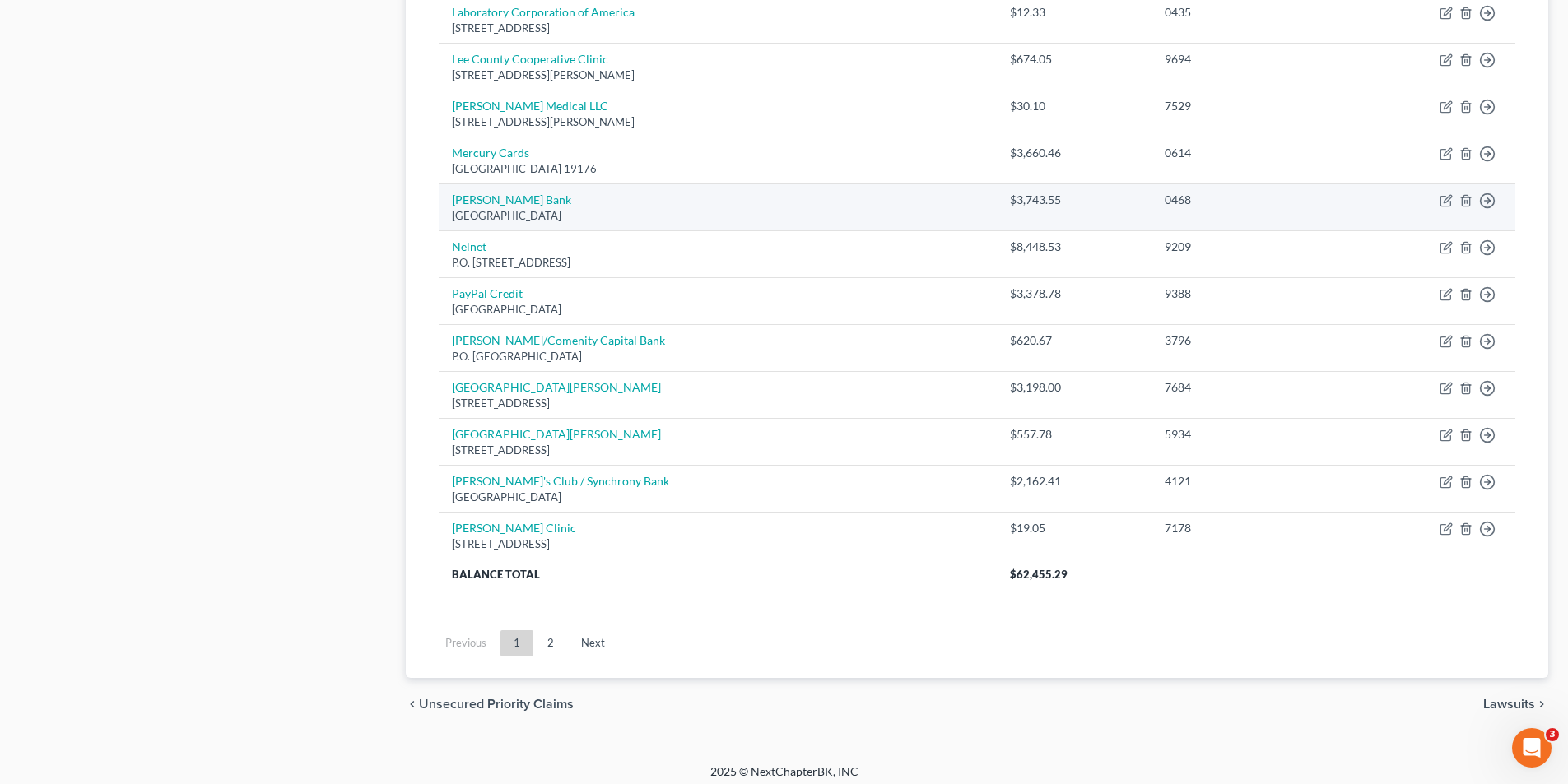
scroll to position [1069, 0]
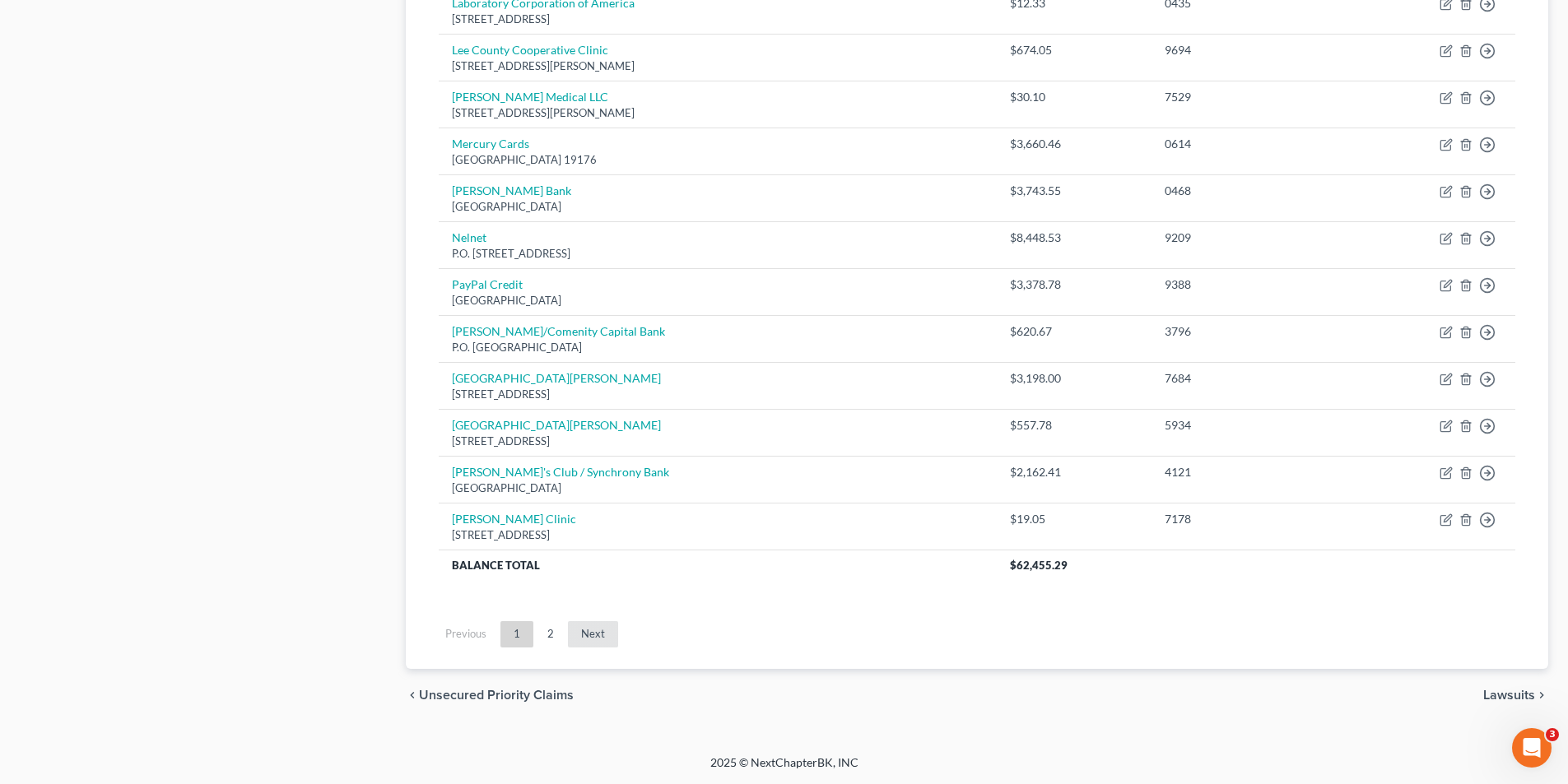
click at [598, 638] on link "Next" at bounding box center [592, 635] width 51 height 27
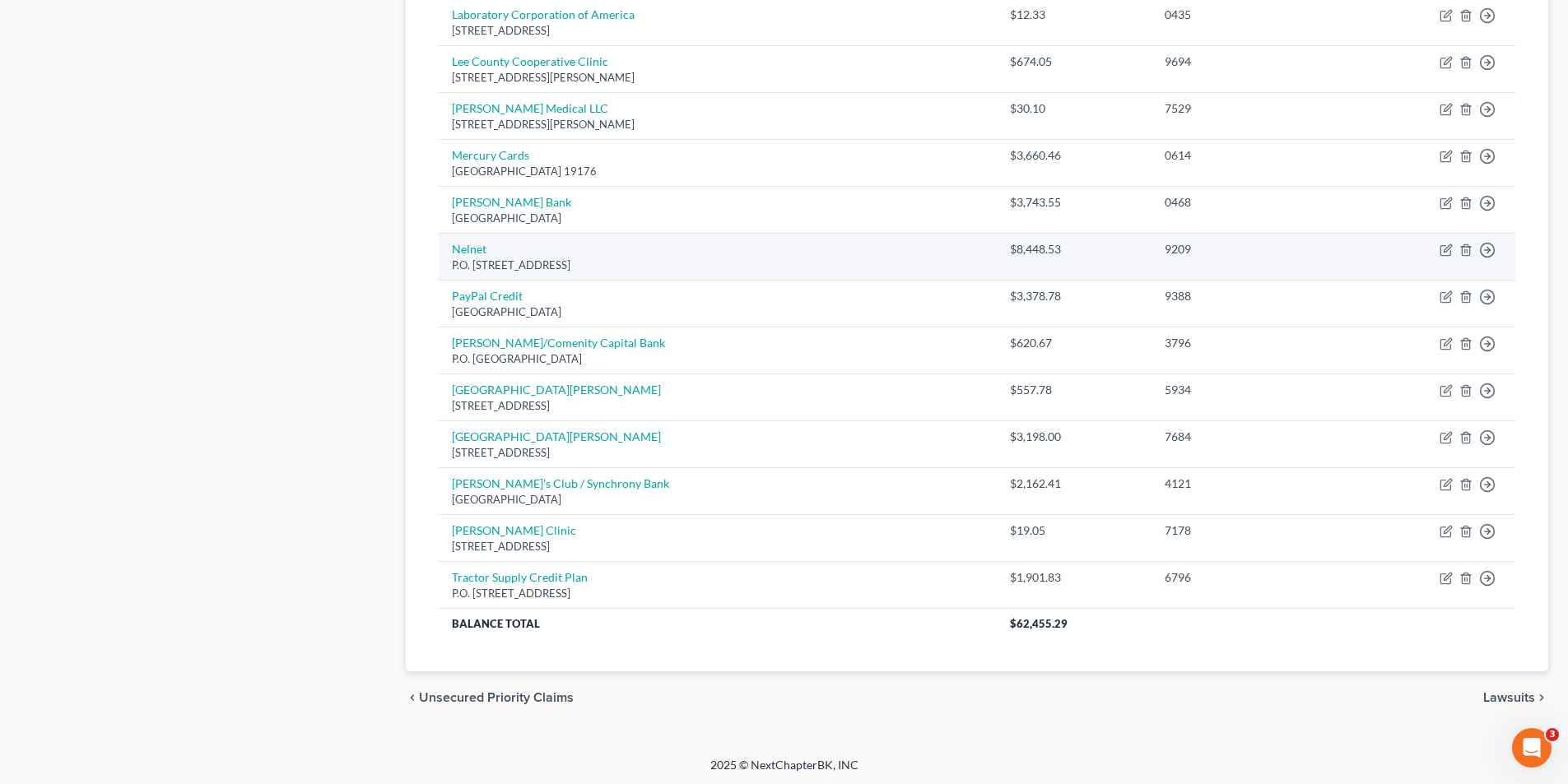
scroll to position [1060, 0]
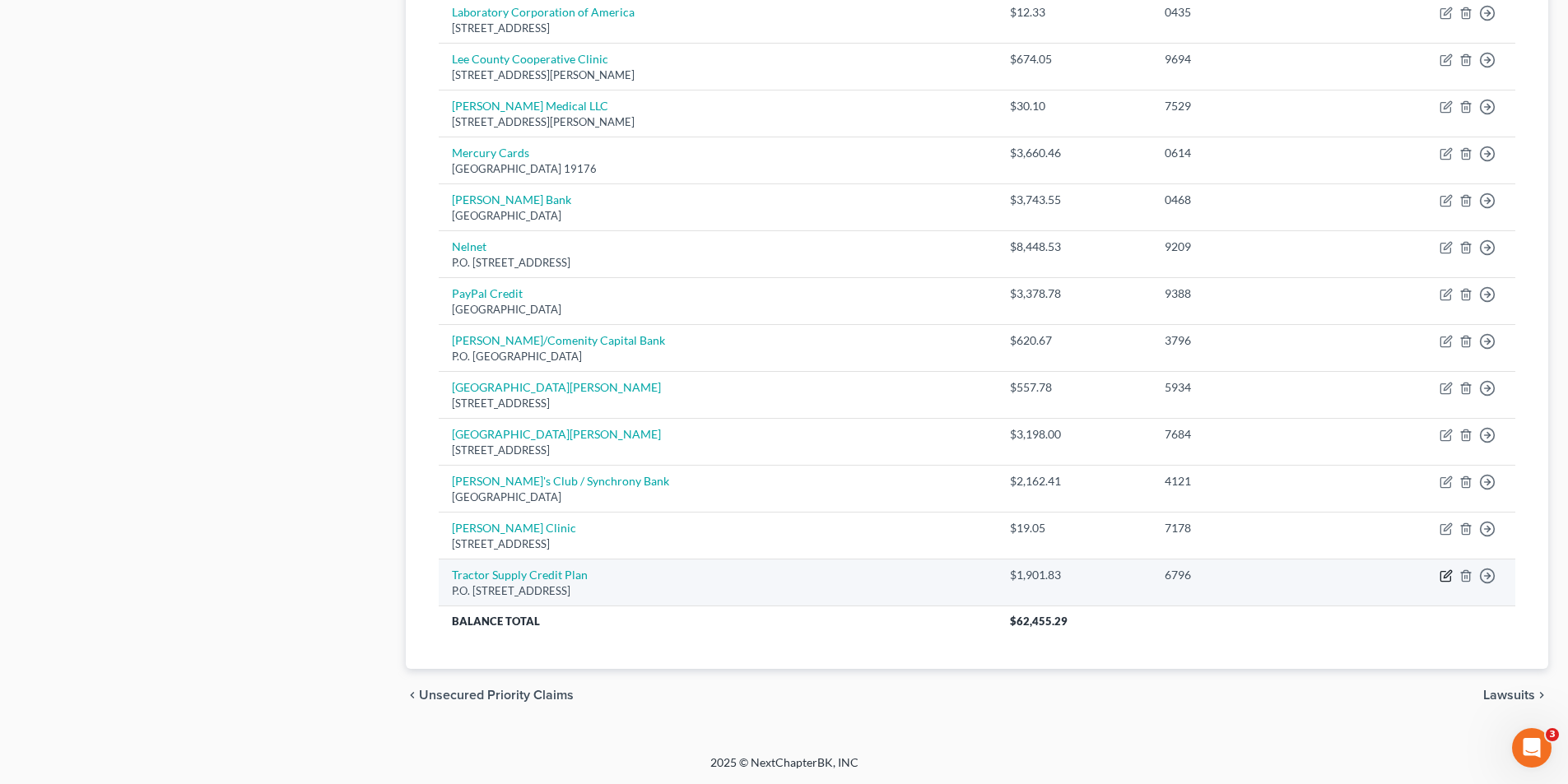
click at [1444, 575] on icon "button" at bounding box center [1445, 575] width 13 height 13
select select "45"
select select "2"
select select "0"
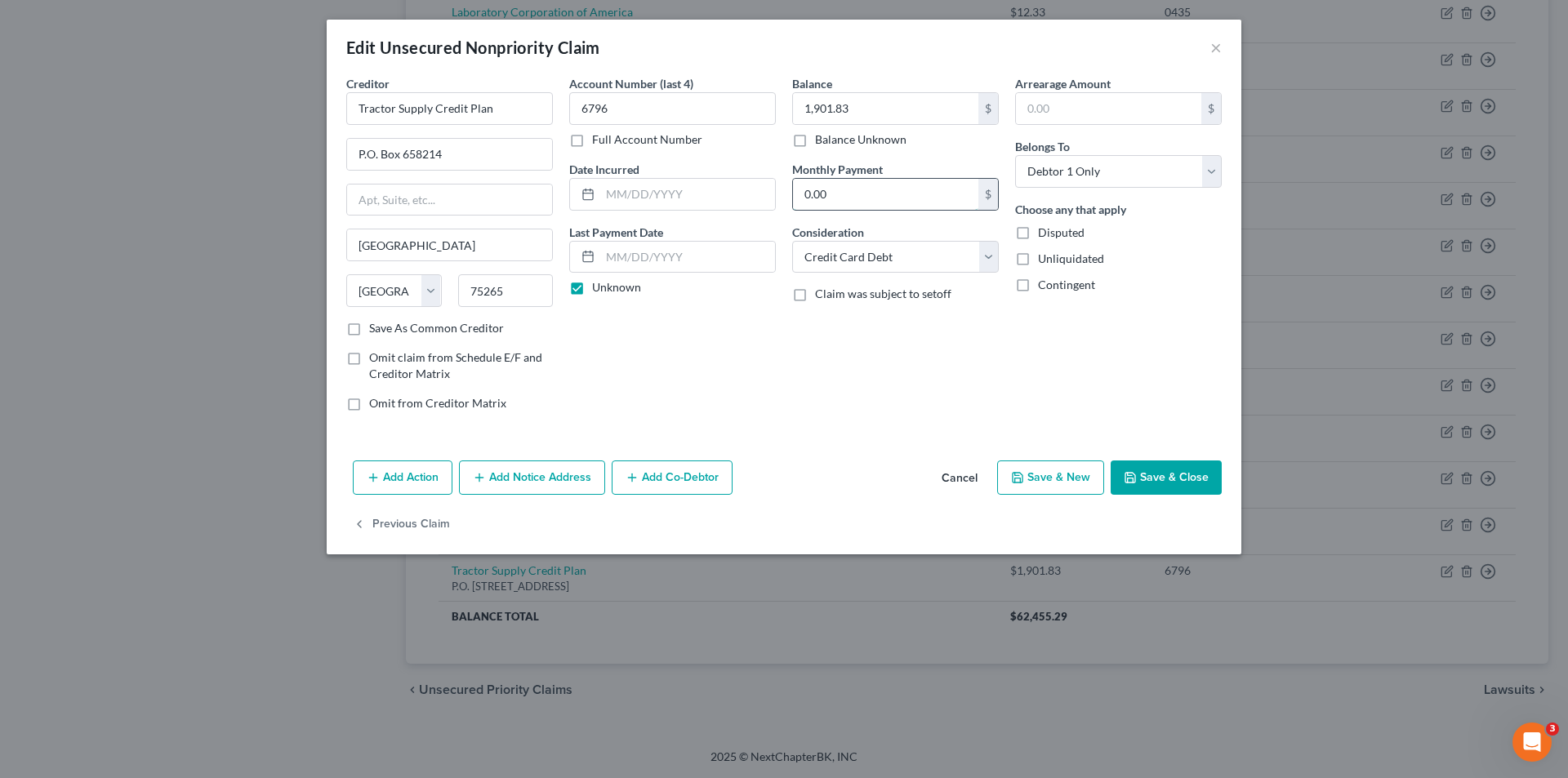
click at [843, 197] on input "0.00" at bounding box center [886, 194] width 185 height 31
type input "68.00"
click at [691, 256] on input "text" at bounding box center [687, 256] width 175 height 31
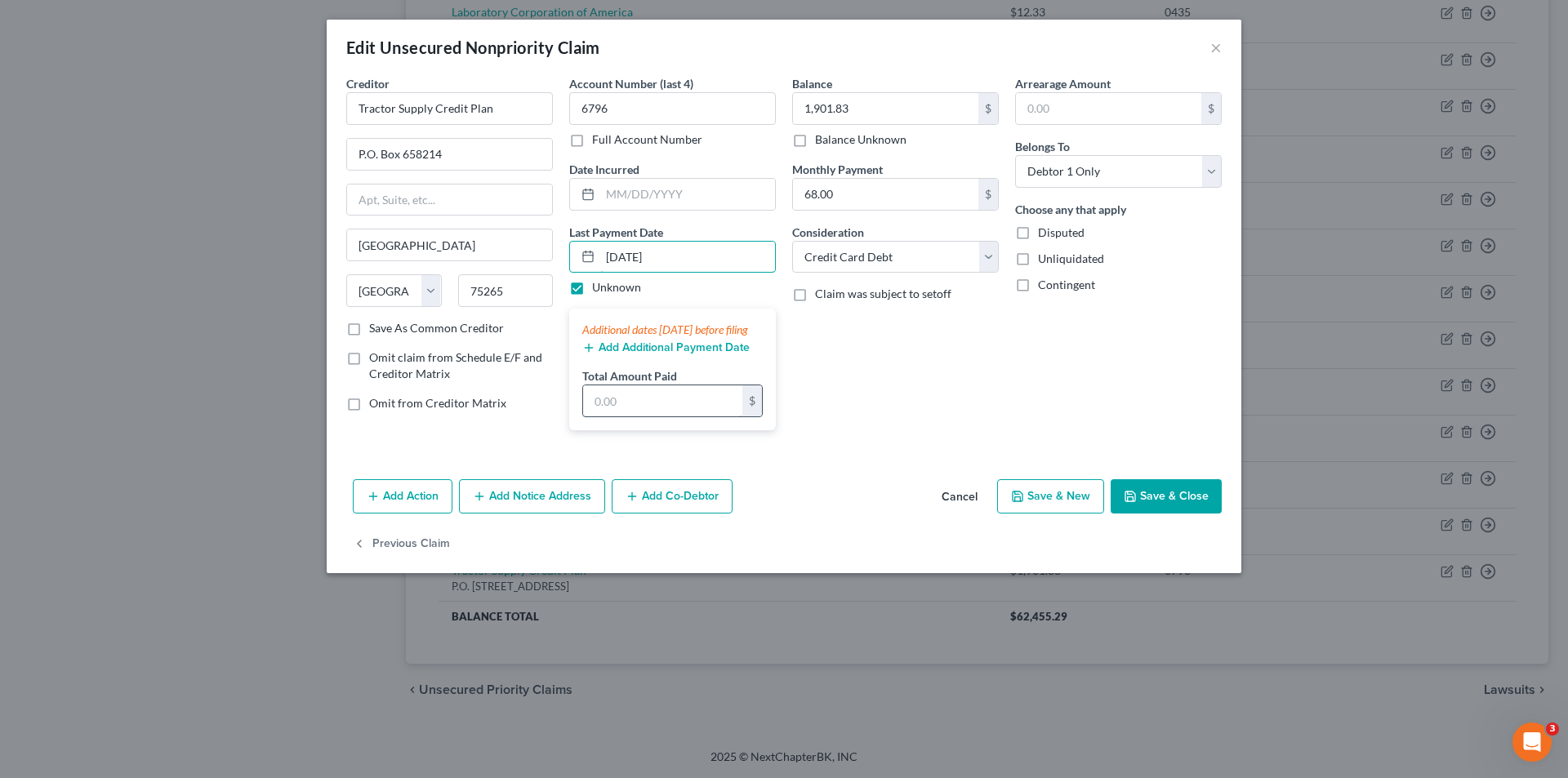
type input "[DATE]"
click at [663, 417] on input "text" at bounding box center [663, 400] width 160 height 31
type input "80.00"
click at [592, 294] on label "Unknown" at bounding box center [617, 287] width 49 height 17
click at [598, 290] on input "Unknown" at bounding box center [604, 285] width 11 height 11
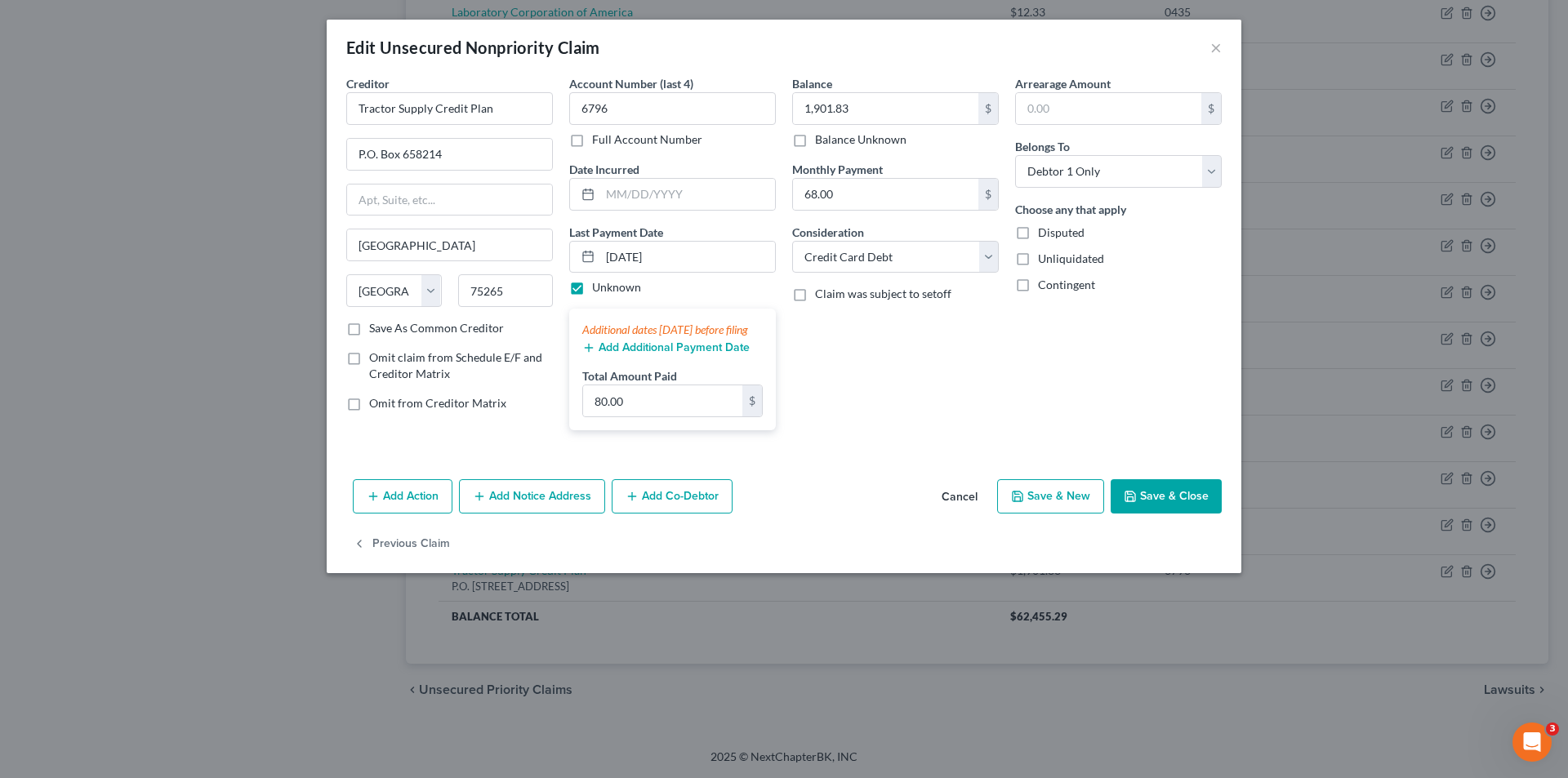
checkbox input "false"
click at [1184, 508] on button "Save & Close" at bounding box center [1166, 496] width 111 height 34
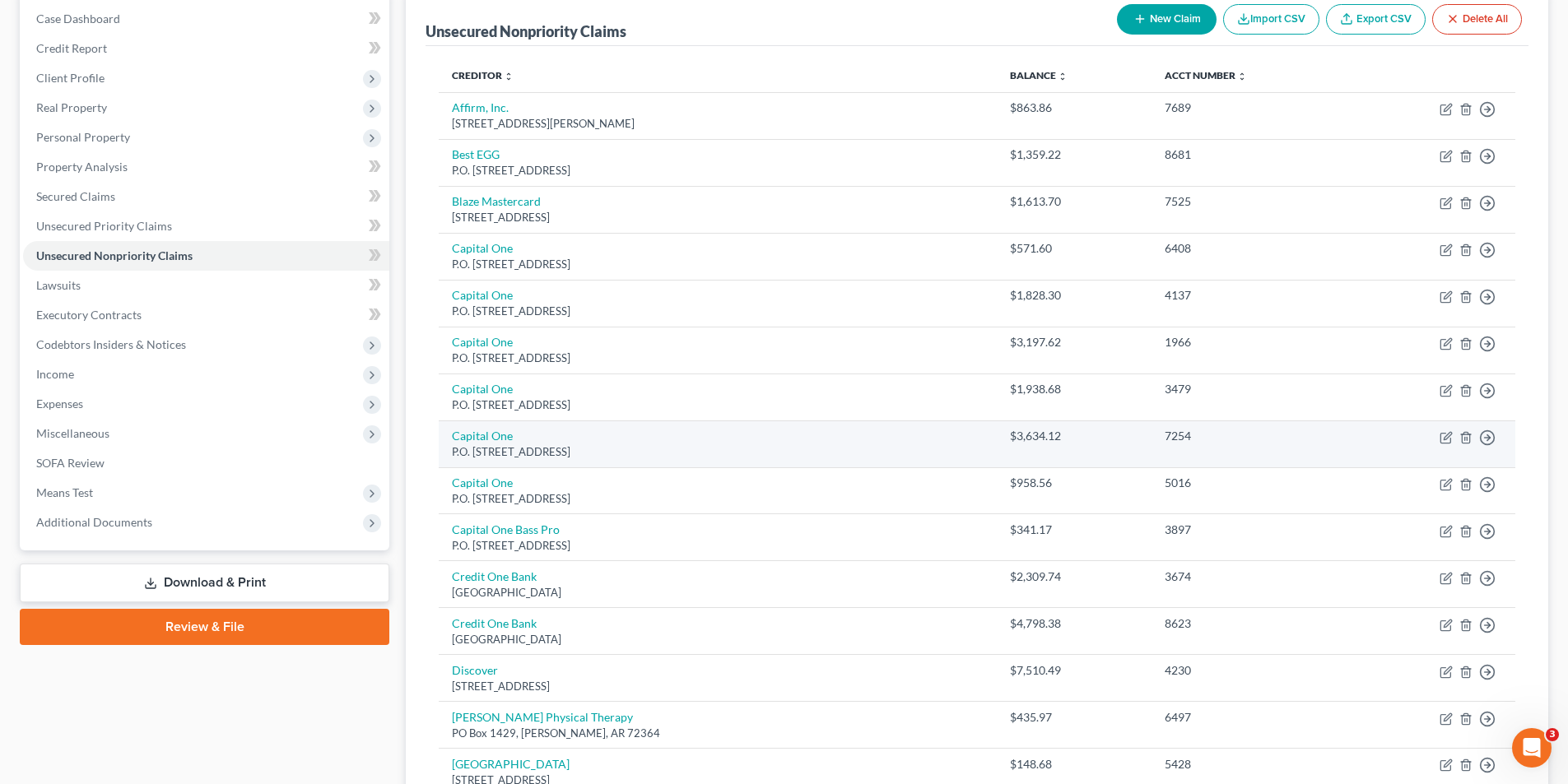
scroll to position [154, 0]
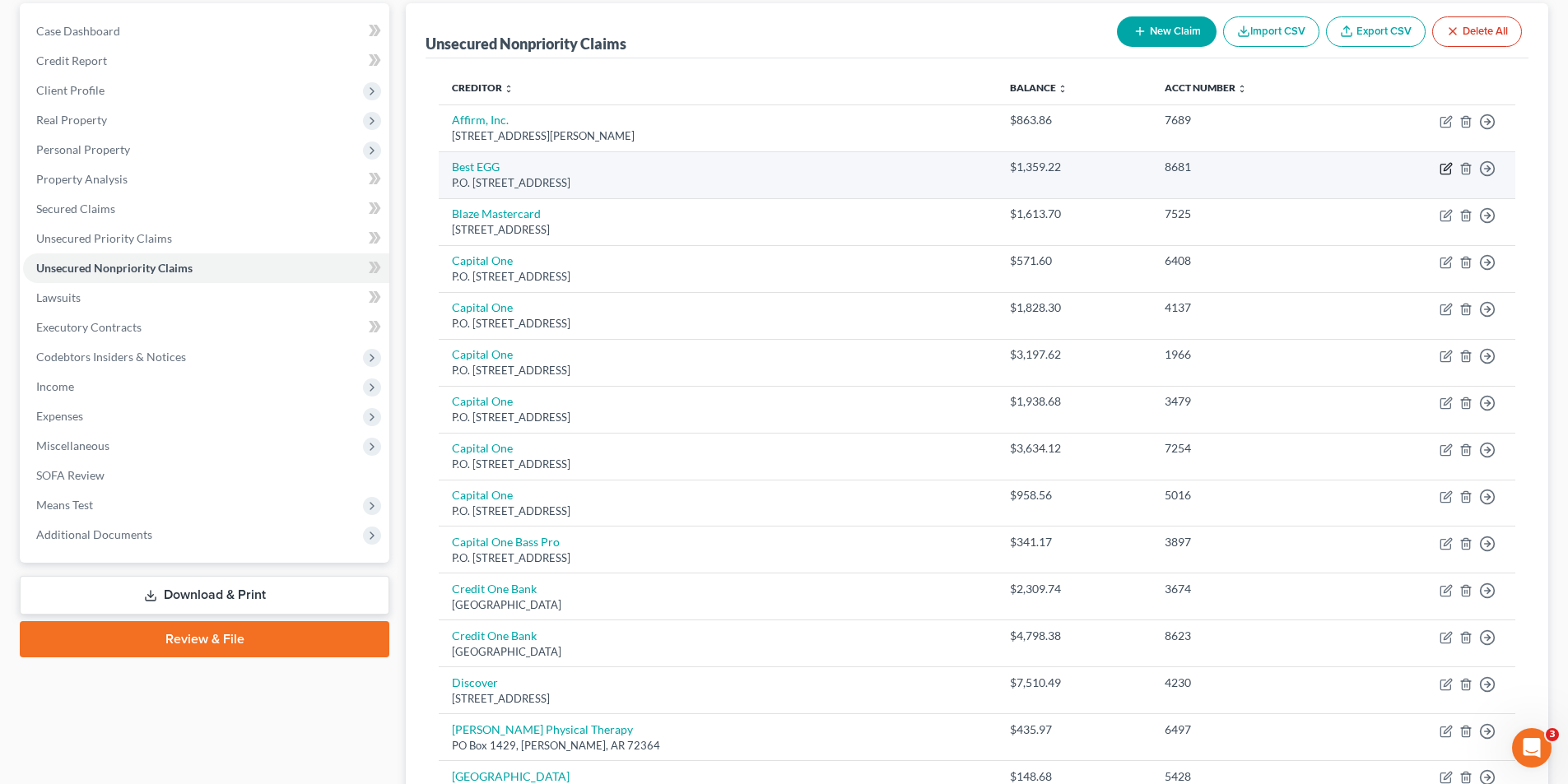
click at [1448, 170] on icon "button" at bounding box center [1445, 169] width 13 height 13
select select "39"
select select "2"
select select "0"
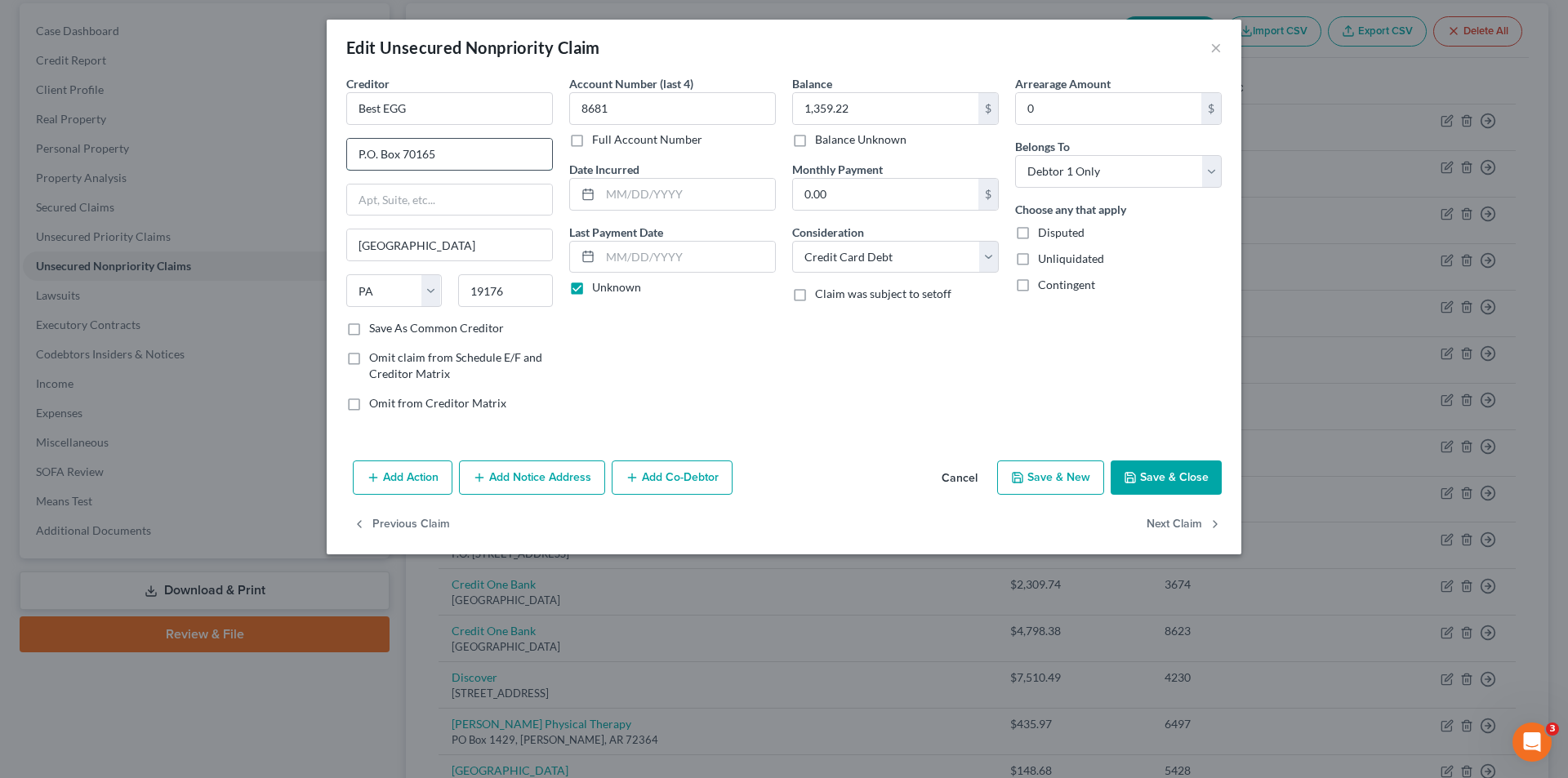
click at [443, 156] on input "P.O. Box 70165" at bounding box center [450, 154] width 205 height 31
type input "P.O. Box 7"
click at [510, 292] on input "19176" at bounding box center [506, 290] width 95 height 33
type input "19101"
click at [442, 153] on input "P.O. Box 7" at bounding box center [450, 154] width 205 height 31
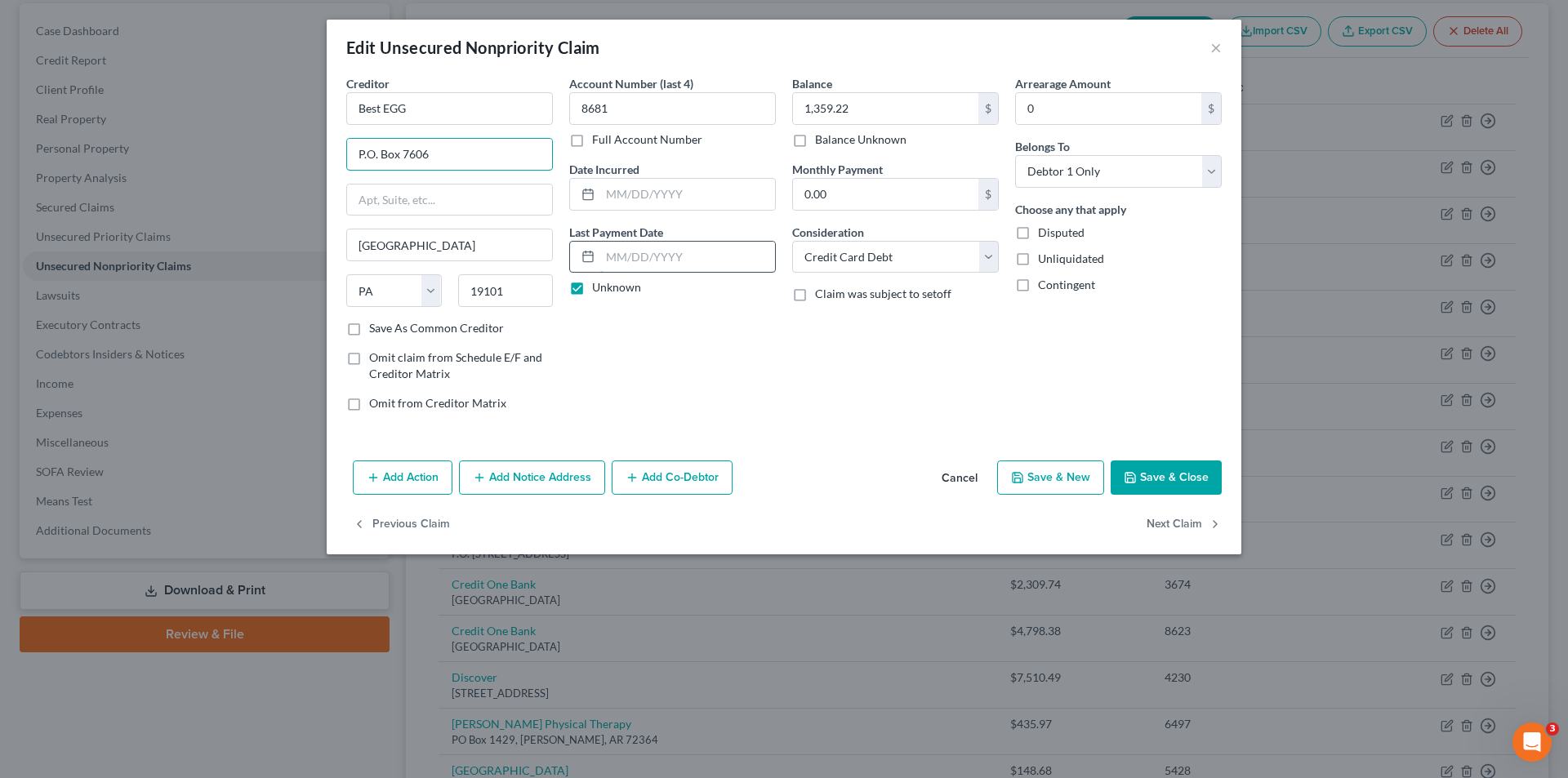
type input "P.O. Box 7606"
click at [609, 261] on input "text" at bounding box center [687, 256] width 175 height 31
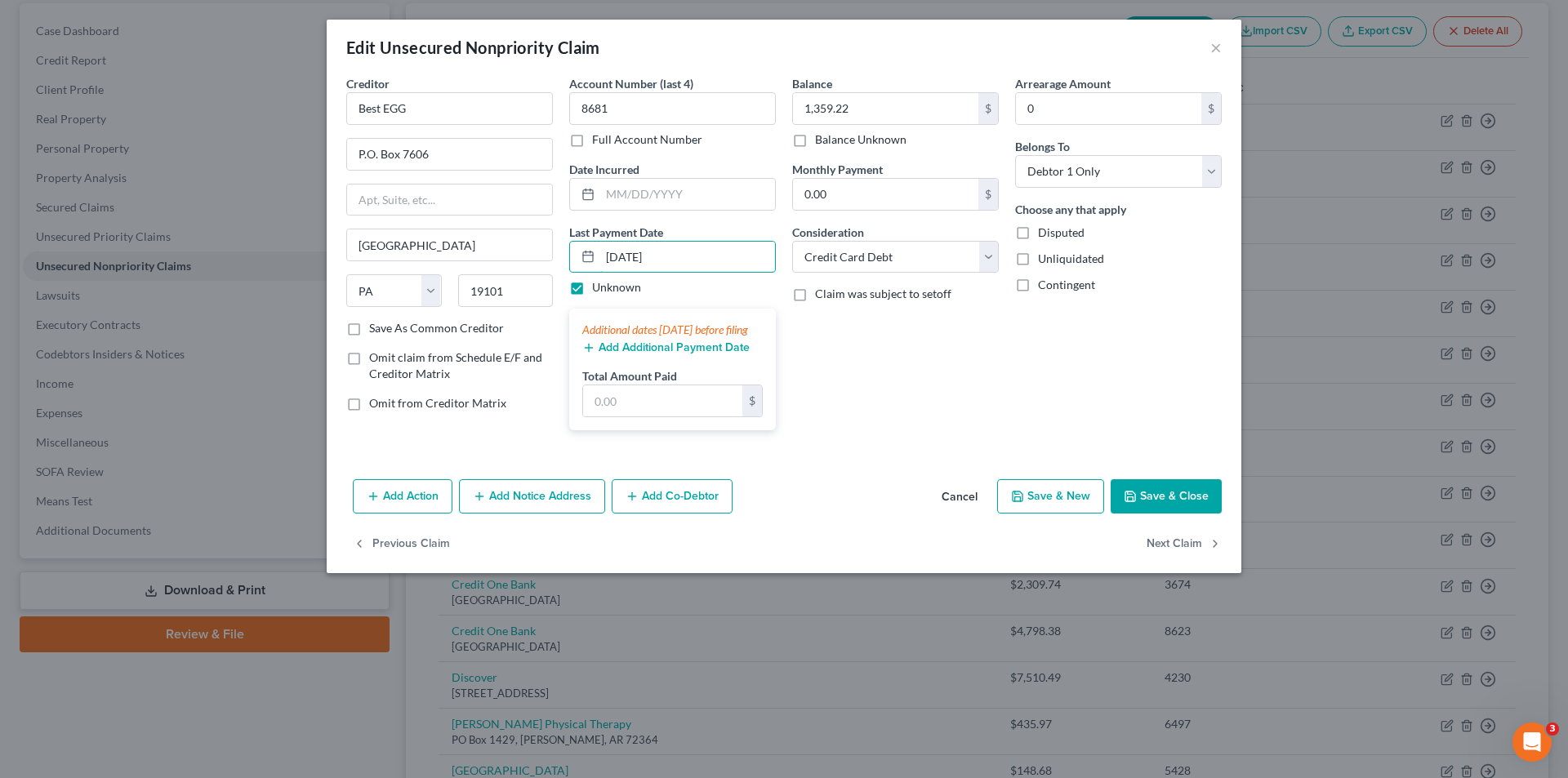
type input "[DATE]"
click at [592, 281] on label "Unknown" at bounding box center [617, 287] width 49 height 17
click at [598, 281] on input "Unknown" at bounding box center [604, 285] width 11 height 11
checkbox input "false"
click at [612, 417] on input "text" at bounding box center [663, 400] width 160 height 31
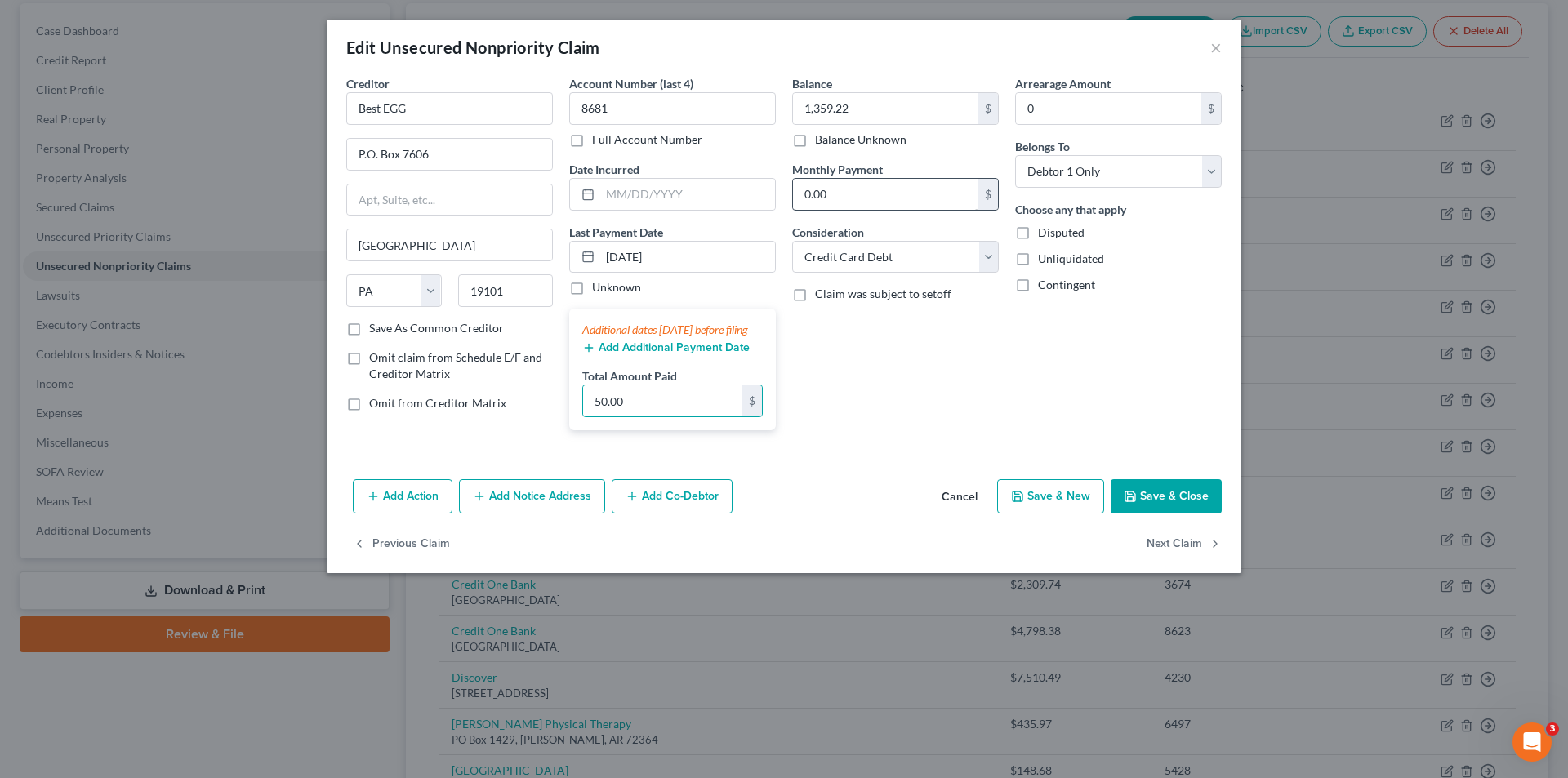
type input "50.00"
click at [878, 195] on input "0.00" at bounding box center [886, 194] width 185 height 31
type input "43.76"
click at [1183, 512] on button "Save & Close" at bounding box center [1166, 496] width 111 height 34
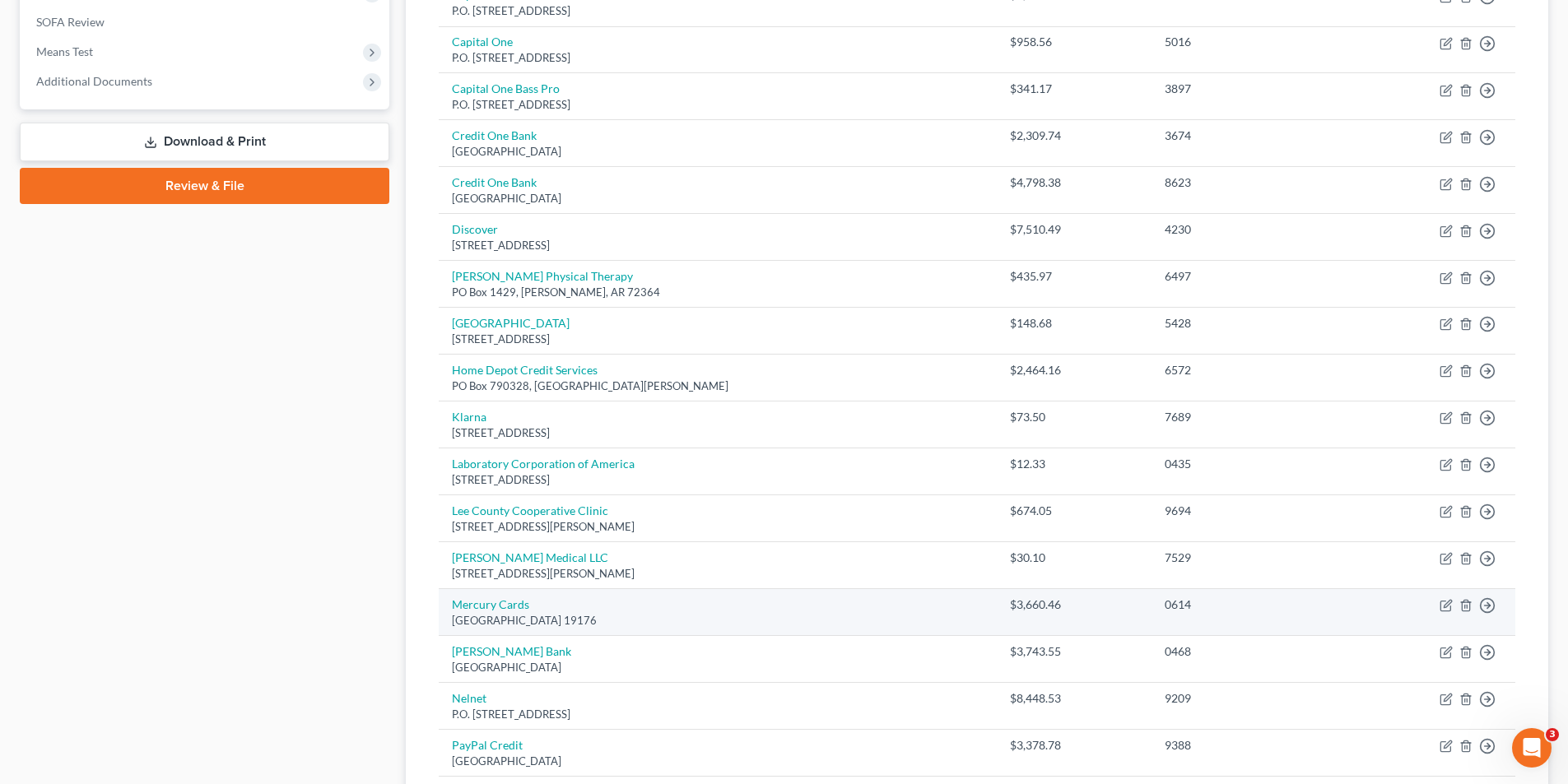
scroll to position [648, 0]
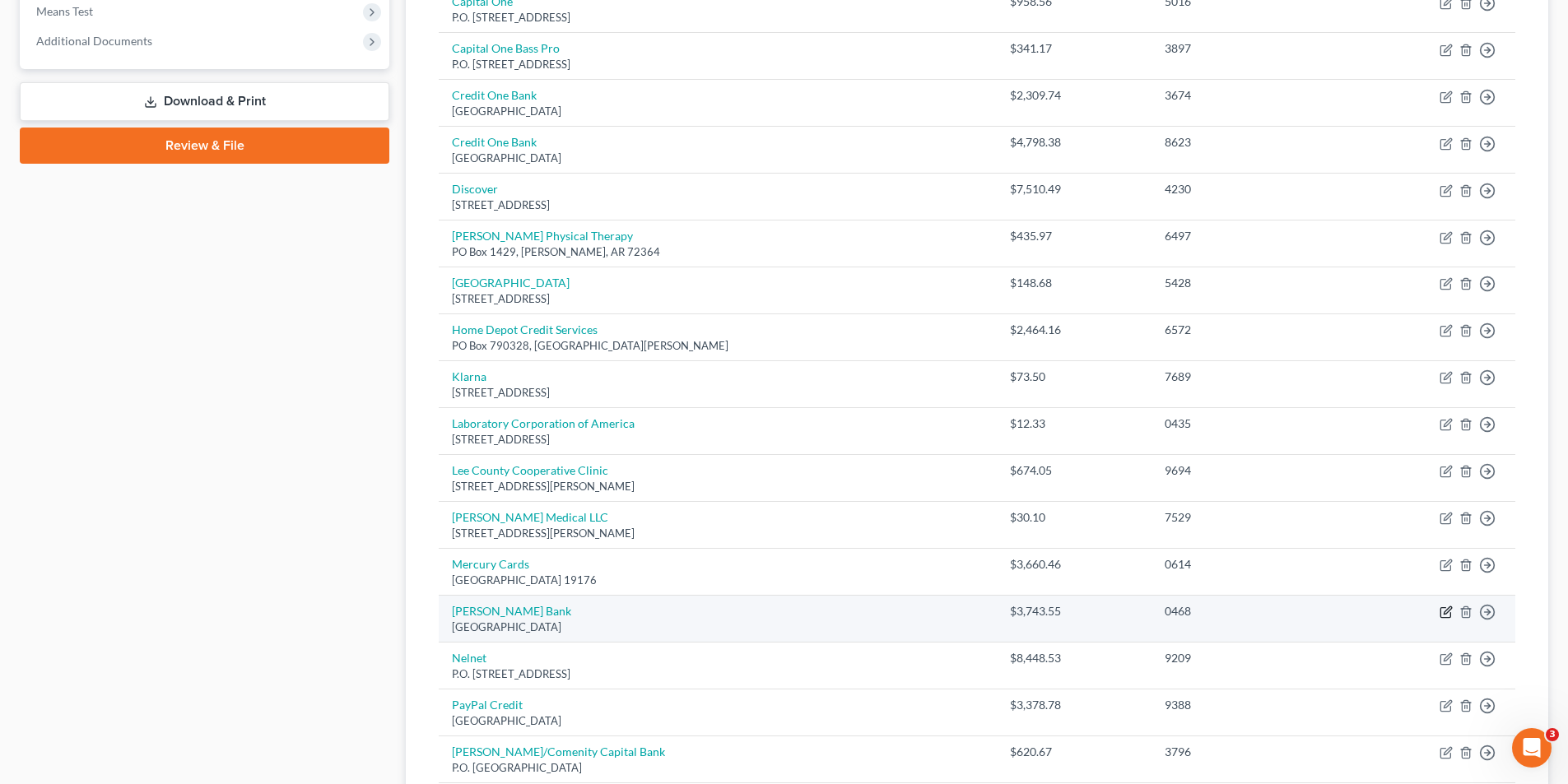
click at [1444, 613] on icon "button" at bounding box center [1447, 611] width 7 height 7
select select "45"
select select "2"
select select "0"
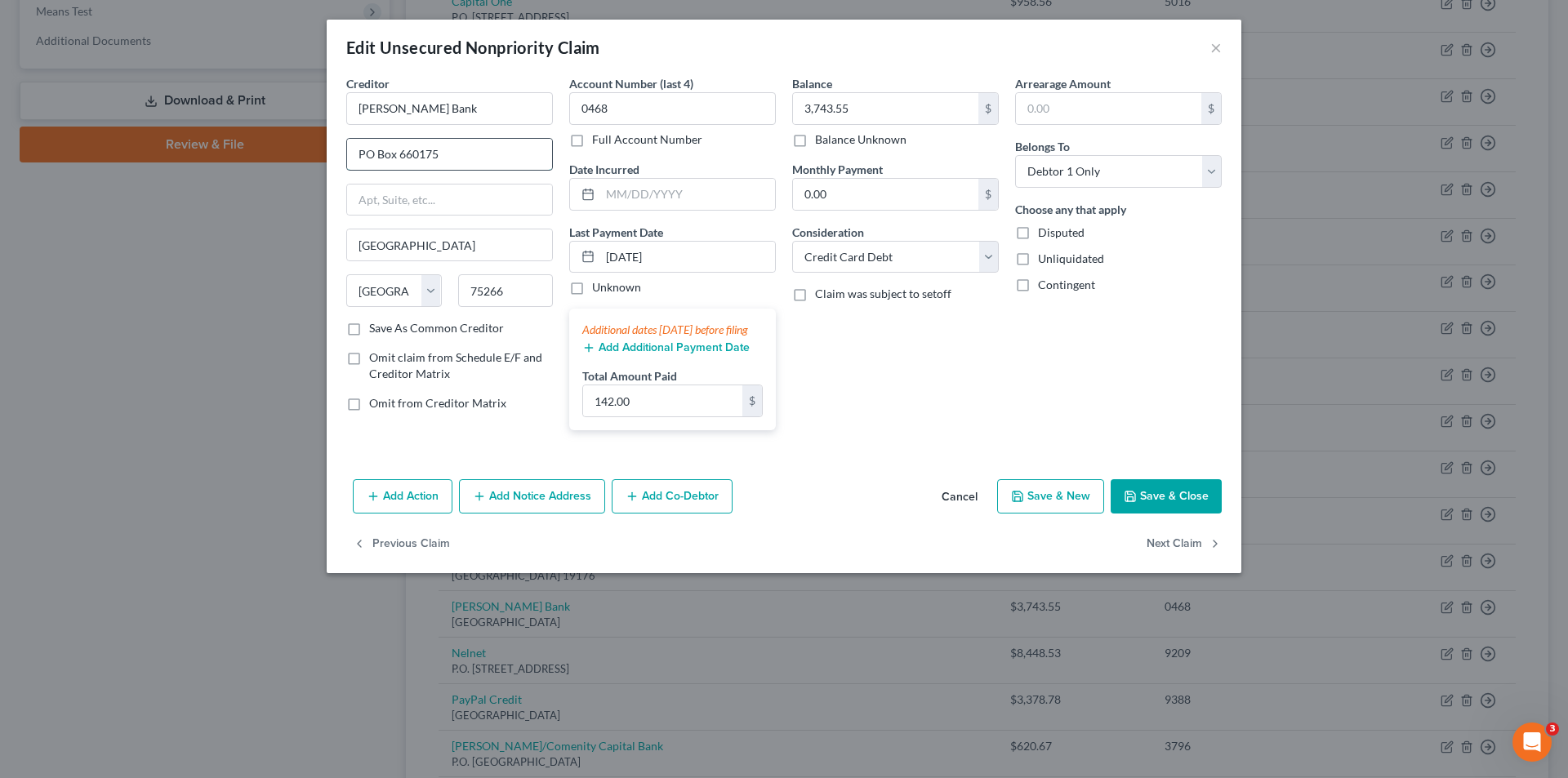
click at [442, 153] on input "PO Box 660175" at bounding box center [450, 154] width 205 height 31
type input "PO Box 9211"
drag, startPoint x: 409, startPoint y: 246, endPoint x: 350, endPoint y: 251, distance: 59.2
click at [350, 251] on input "[GEOGRAPHIC_DATA]" at bounding box center [450, 244] width 205 height 31
type input "Old Bethpage"
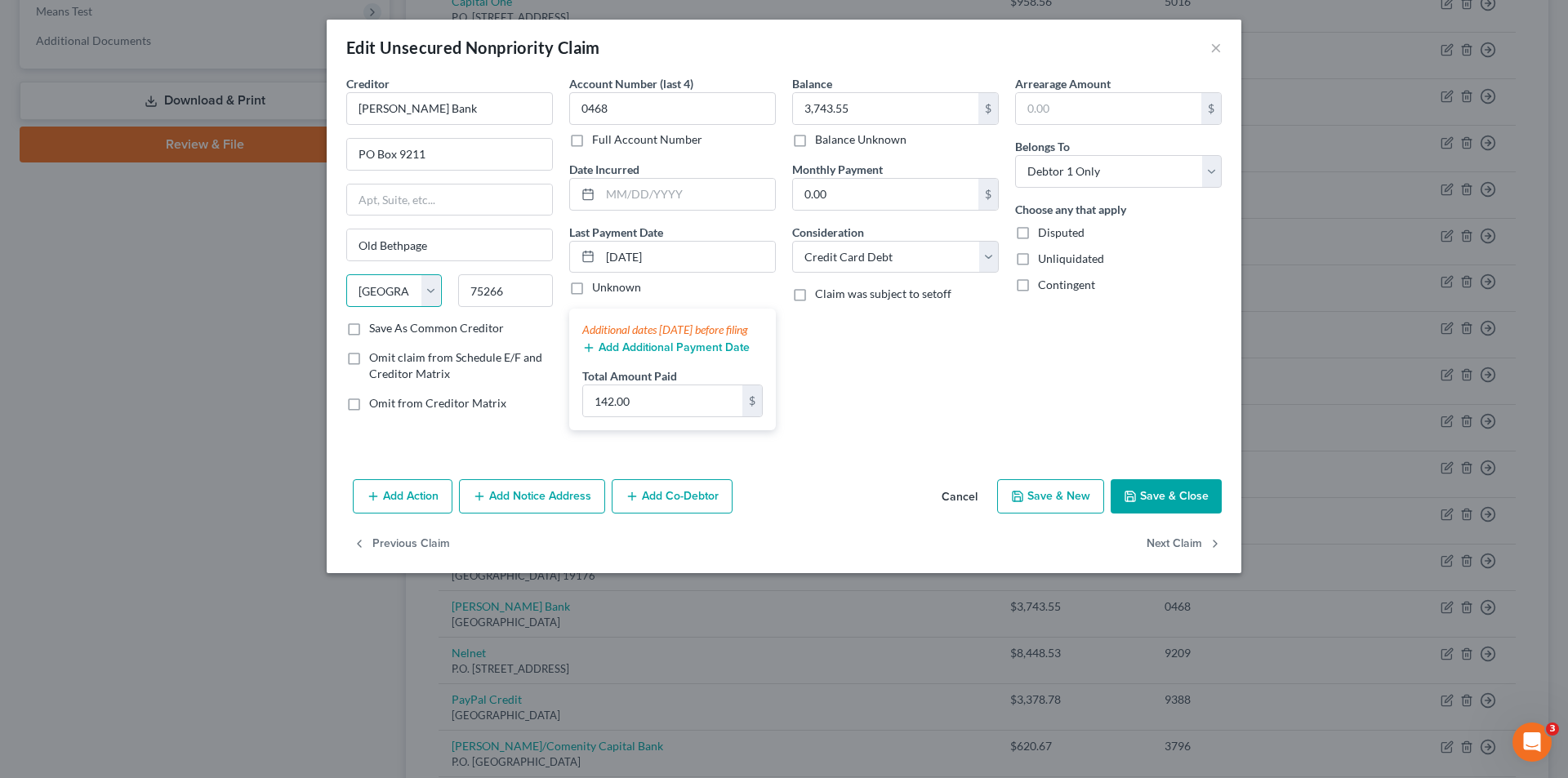
click at [377, 292] on select "State [US_STATE] AK AR AZ CA CO CT DE DC [GEOGRAPHIC_DATA] [GEOGRAPHIC_DATA] GU…" at bounding box center [394, 290] width 95 height 33
select select "35"
click at [346, 274] on select "State [US_STATE] AK AR AZ CA CO CT DE DC [GEOGRAPHIC_DATA] [GEOGRAPHIC_DATA] GU…" at bounding box center [394, 290] width 95 height 33
click at [506, 292] on input "75266" at bounding box center [506, 290] width 95 height 33
type input "7"
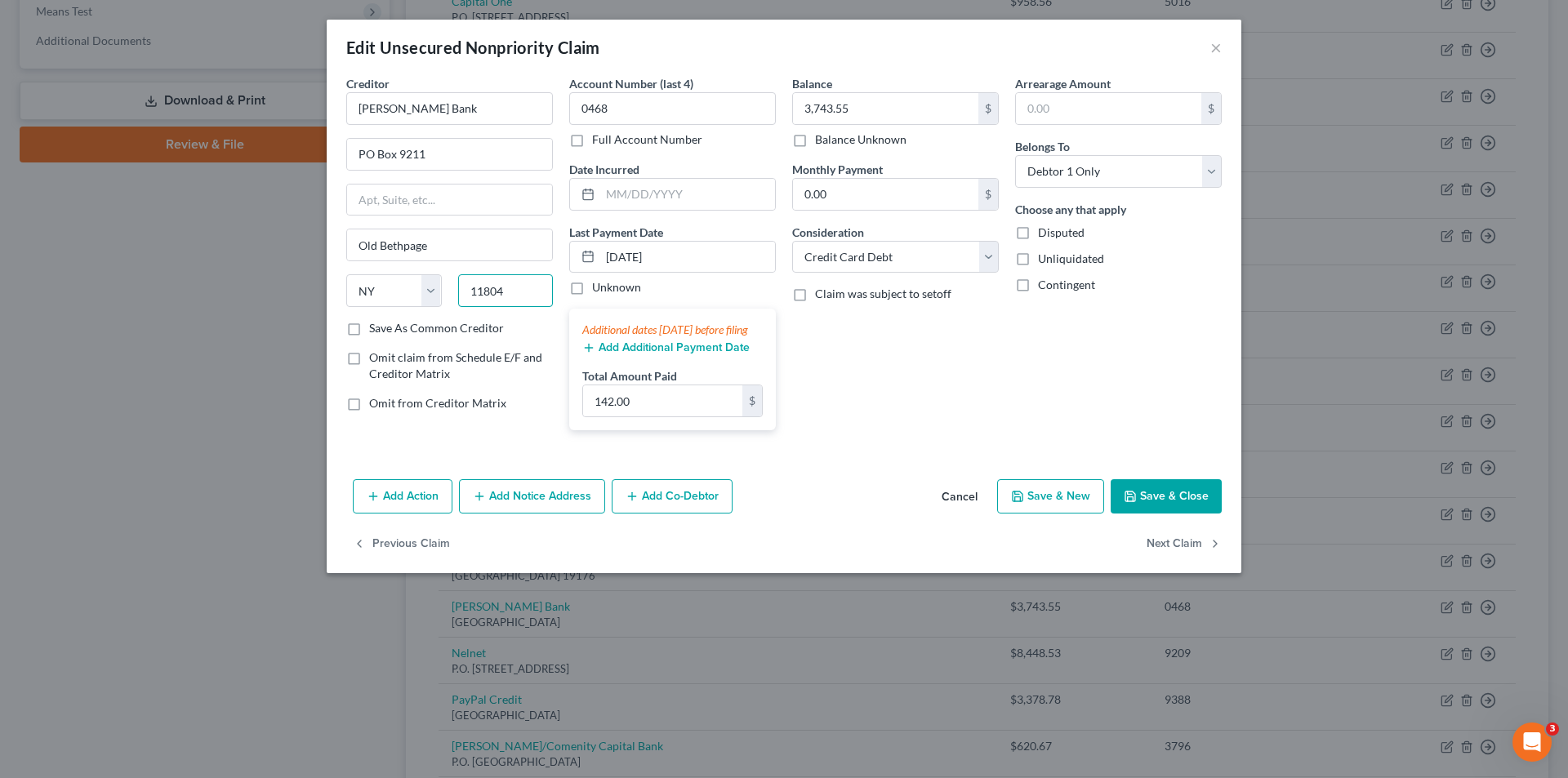
type input "11804"
click at [1177, 513] on button "Save & Close" at bounding box center [1166, 496] width 111 height 34
type input "0"
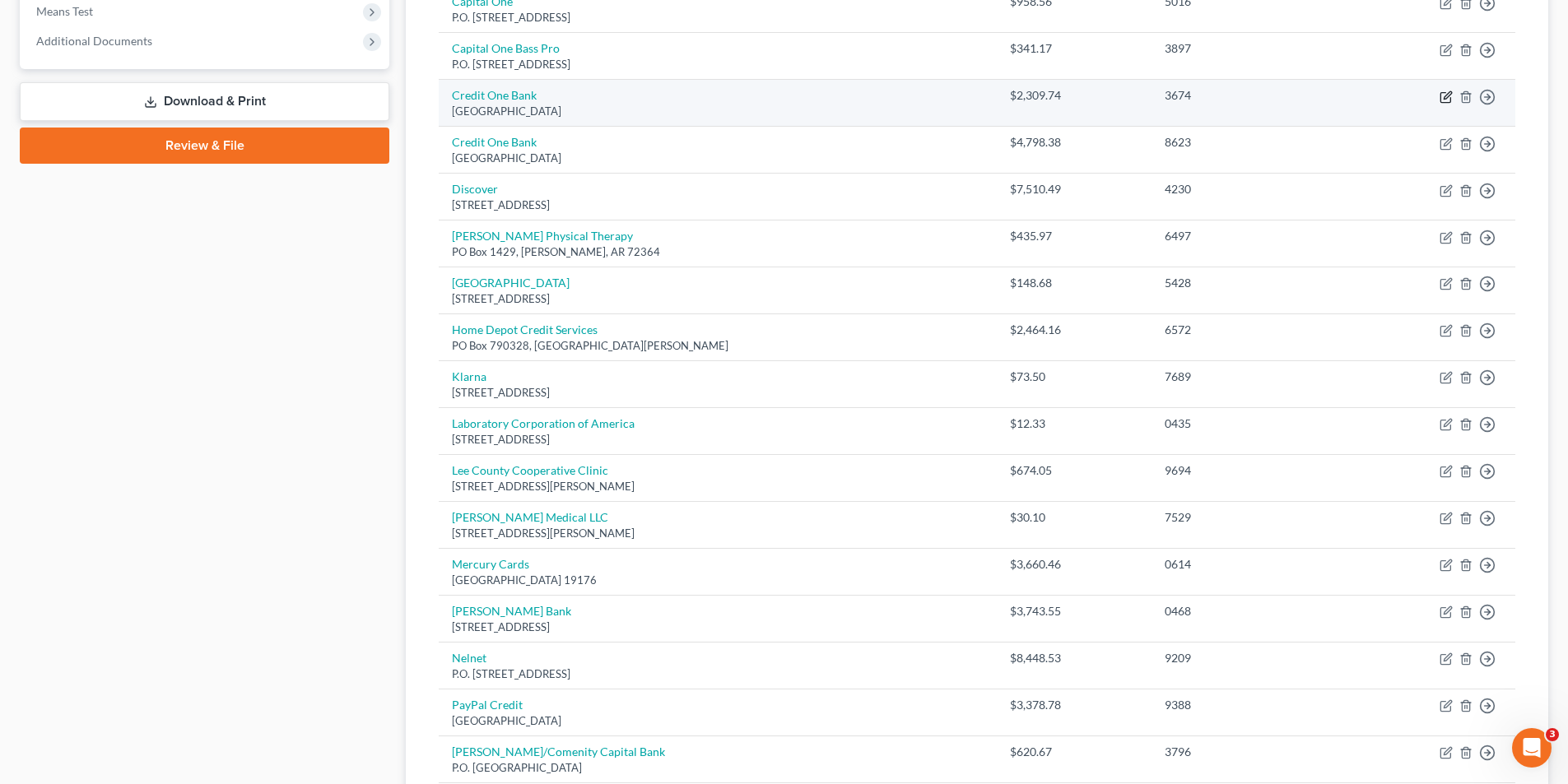
click at [1445, 101] on icon "button" at bounding box center [1445, 97] width 13 height 13
select select "4"
select select "2"
select select "0"
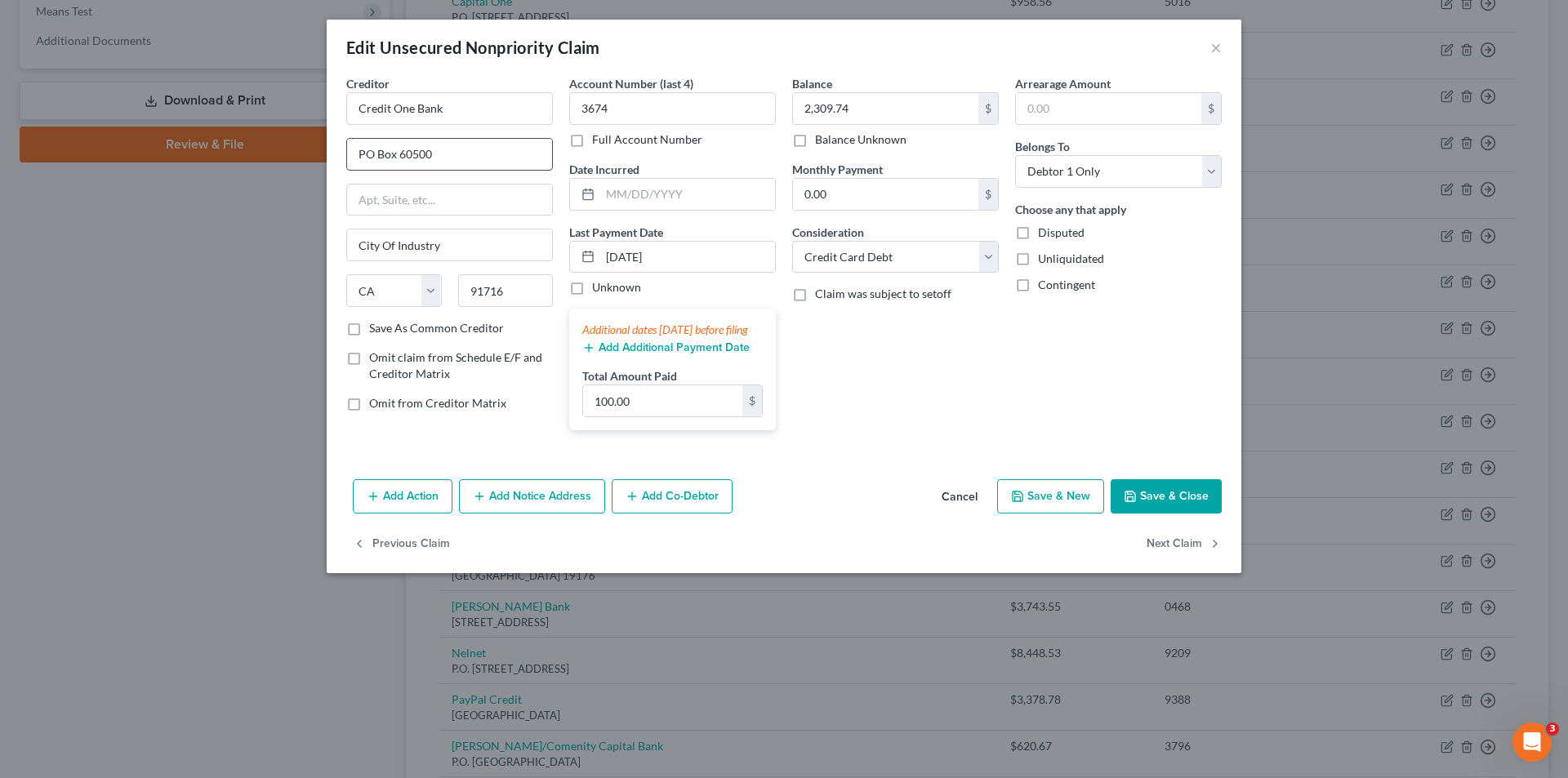
click at [449, 152] on input "PO Box 60500" at bounding box center [450, 154] width 205 height 31
type input "PO Box 98873"
drag, startPoint x: 420, startPoint y: 250, endPoint x: 320, endPoint y: 248, distance: 100.0
click at [320, 248] on div "Edit Unsecured Nonpriority Claim × Creditor * Credit One Bank PO Box 98873 City…" at bounding box center [784, 389] width 1568 height 778
type input "[GEOGRAPHIC_DATA]"
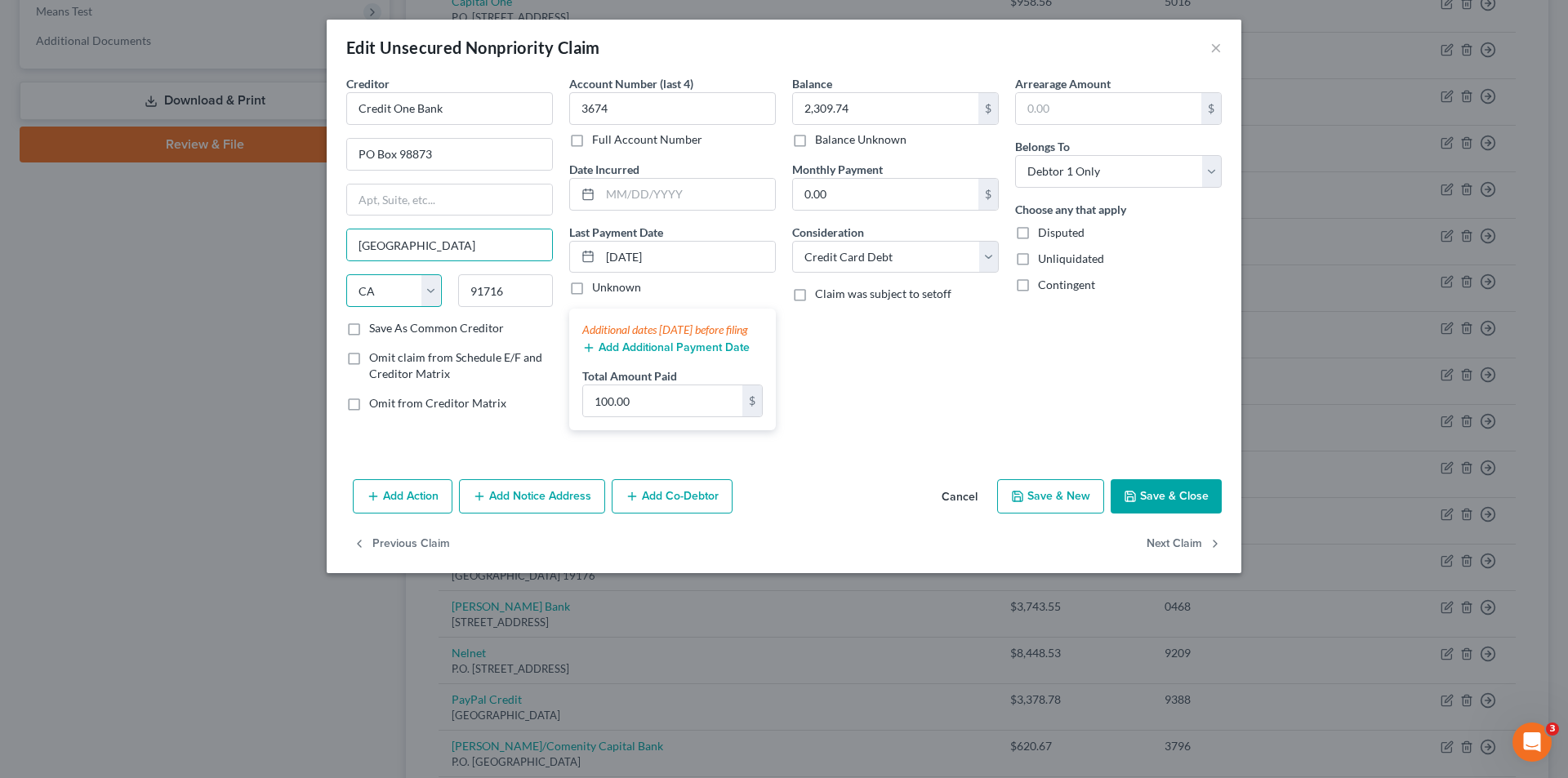
click at [427, 285] on select "State [US_STATE] AK AR AZ CA CO CT DE DC [GEOGRAPHIC_DATA] [GEOGRAPHIC_DATA] GU…" at bounding box center [394, 290] width 95 height 33
select select "31"
click at [346, 274] on select "State [US_STATE] AK AR AZ CA CO CT DE DC [GEOGRAPHIC_DATA] [GEOGRAPHIC_DATA] GU…" at bounding box center [394, 290] width 95 height 33
drag, startPoint x: 520, startPoint y: 294, endPoint x: 465, endPoint y: 295, distance: 55.0
click at [465, 295] on input "91716" at bounding box center [506, 290] width 95 height 33
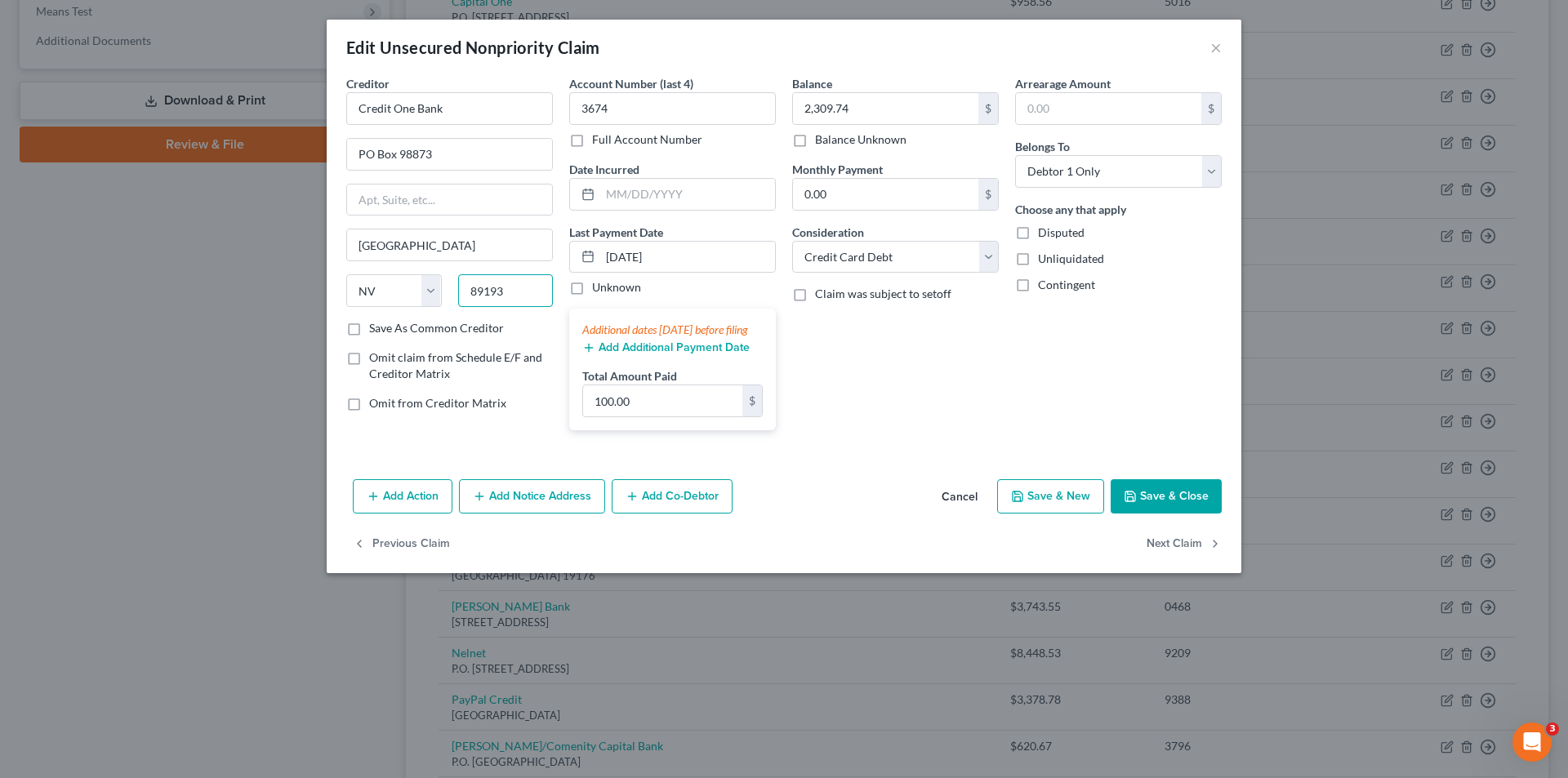
type input "89193"
click at [369, 328] on label "Save As Common Creditor" at bounding box center [436, 328] width 135 height 17
click at [375, 328] on input "Save As Common Creditor" at bounding box center [381, 325] width 11 height 11
drag, startPoint x: 449, startPoint y: 159, endPoint x: 353, endPoint y: 157, distance: 96.0
click at [353, 157] on input "PO Box 98873" at bounding box center [450, 154] width 205 height 31
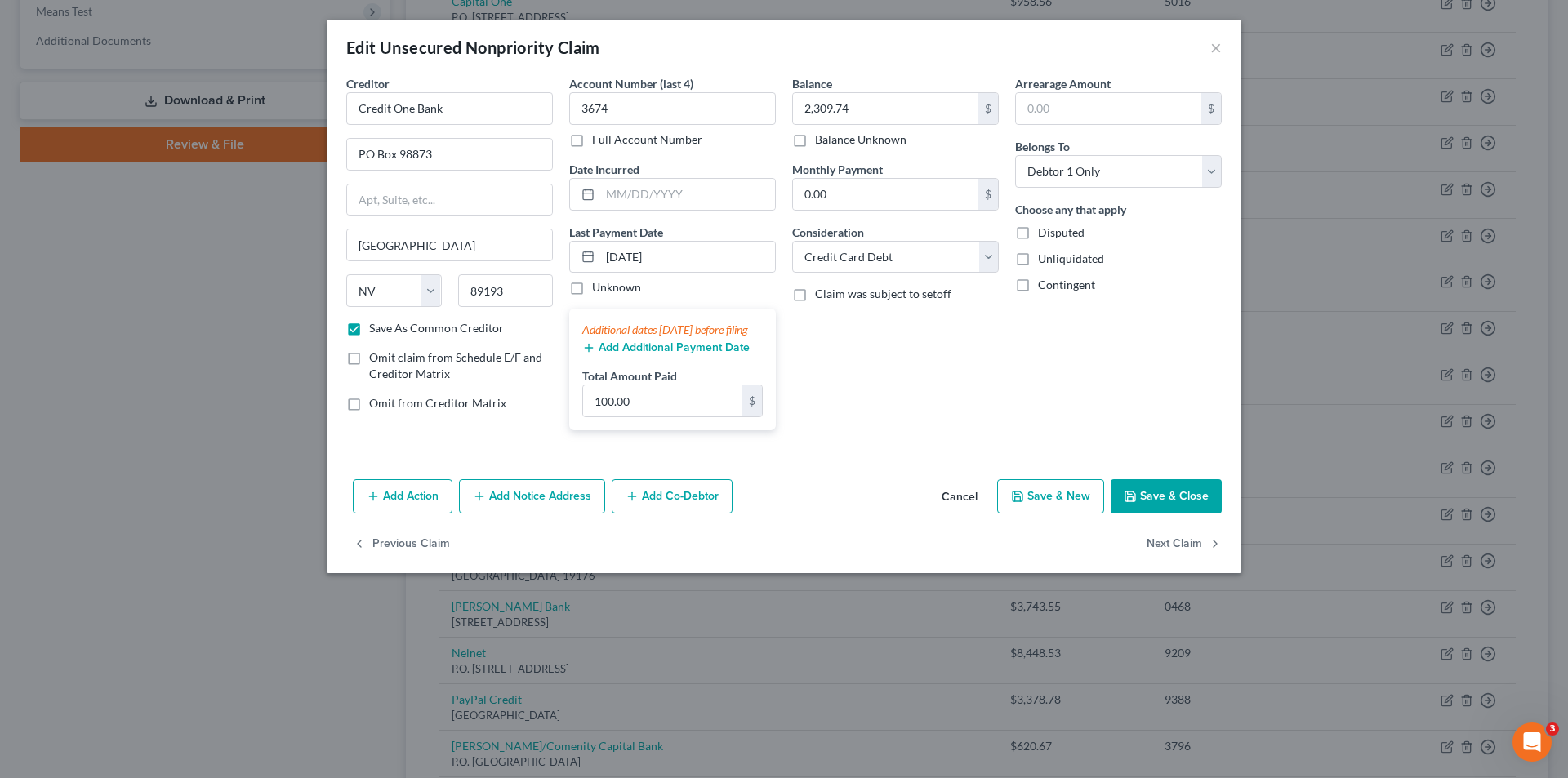
click at [1191, 509] on button "Save & Close" at bounding box center [1166, 496] width 111 height 34
checkbox input "false"
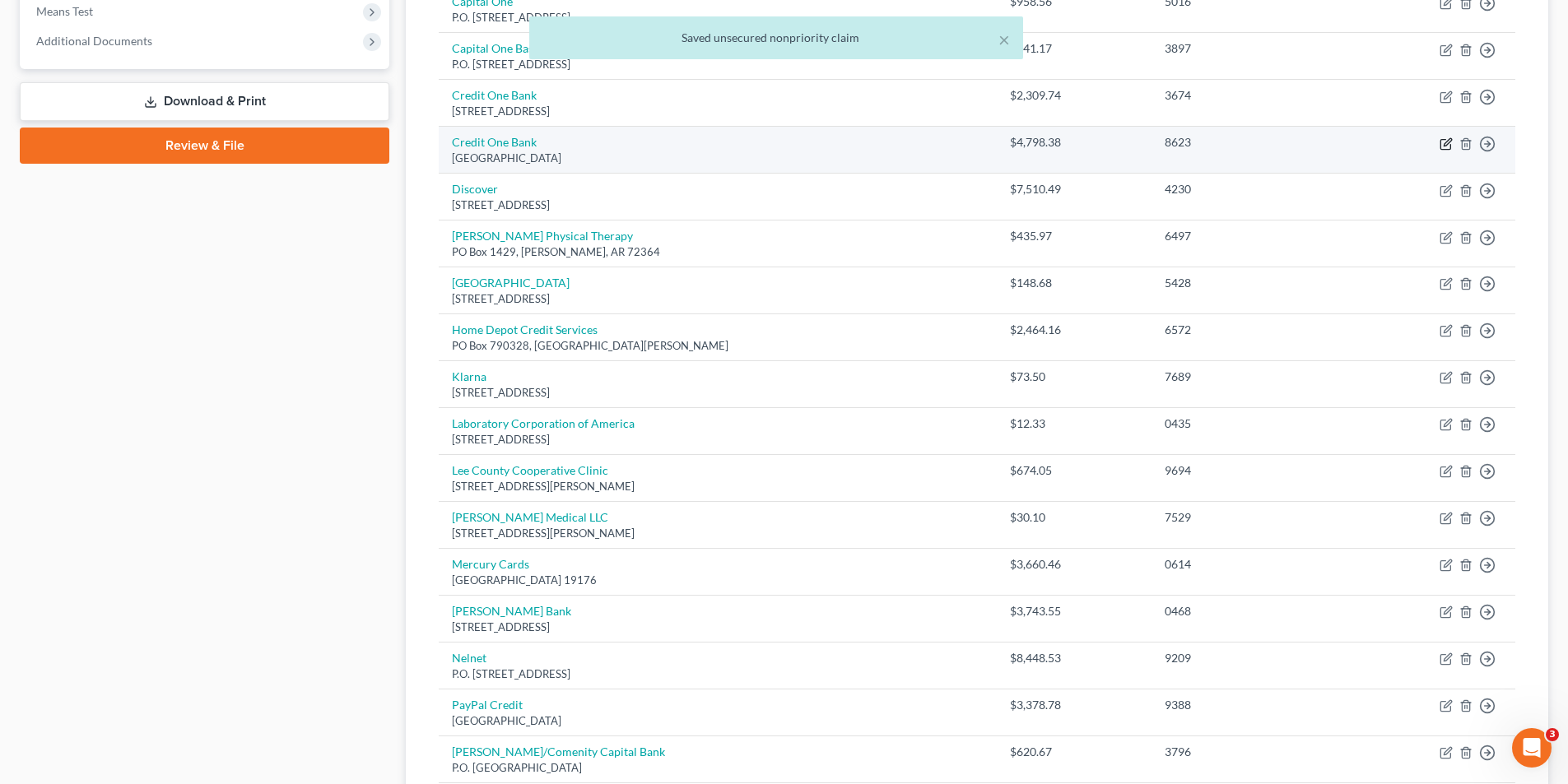
click at [1447, 143] on icon "button" at bounding box center [1447, 142] width 7 height 7
select select "4"
select select "2"
select select "0"
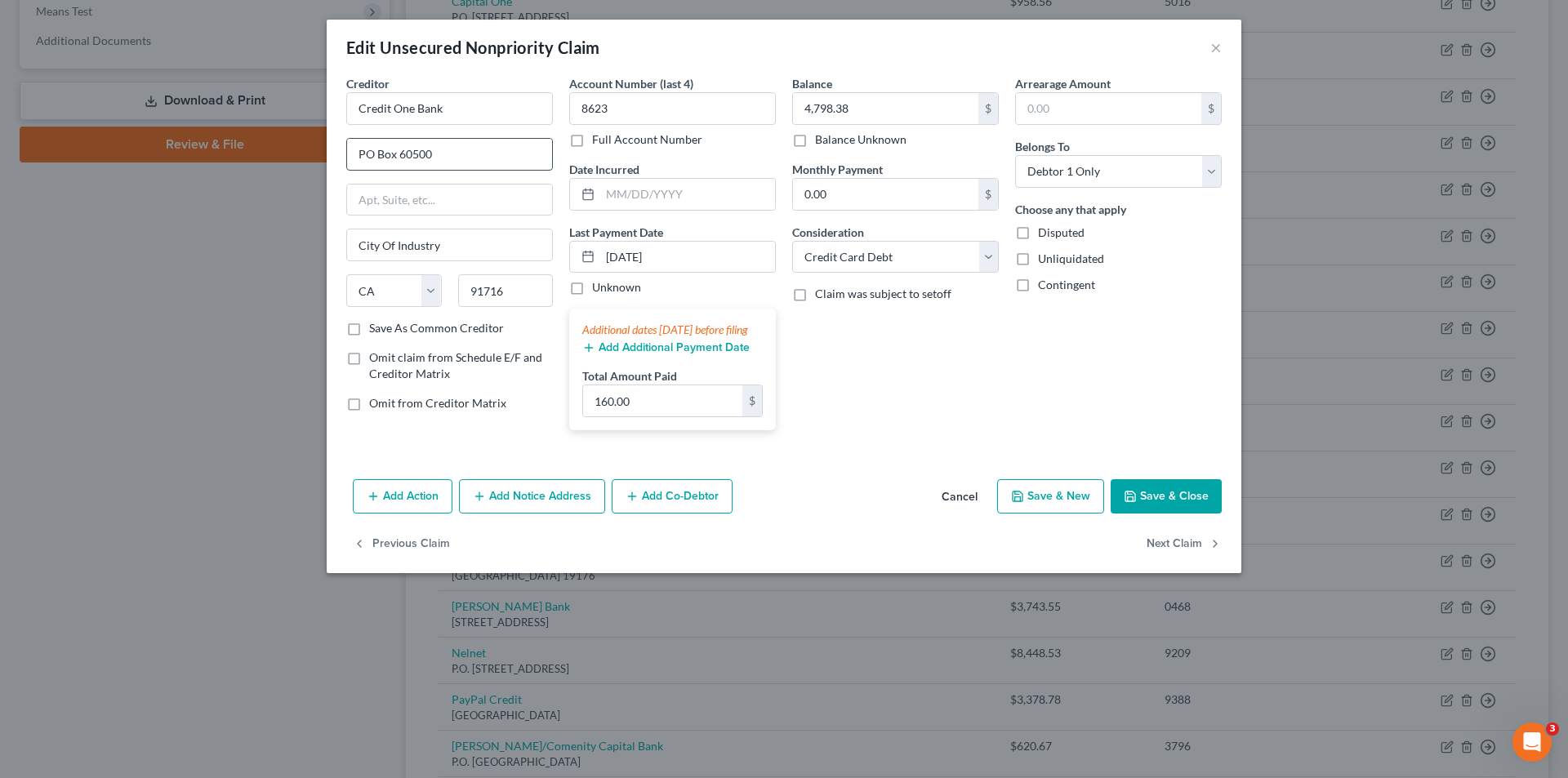
drag, startPoint x: 463, startPoint y: 161, endPoint x: 349, endPoint y: 160, distance: 114.0
click at [349, 160] on input "PO Box 60500" at bounding box center [450, 154] width 205 height 31
paste input "98873"
type input "PO Box 98873"
click at [459, 254] on input "City Of Industry" at bounding box center [450, 244] width 205 height 31
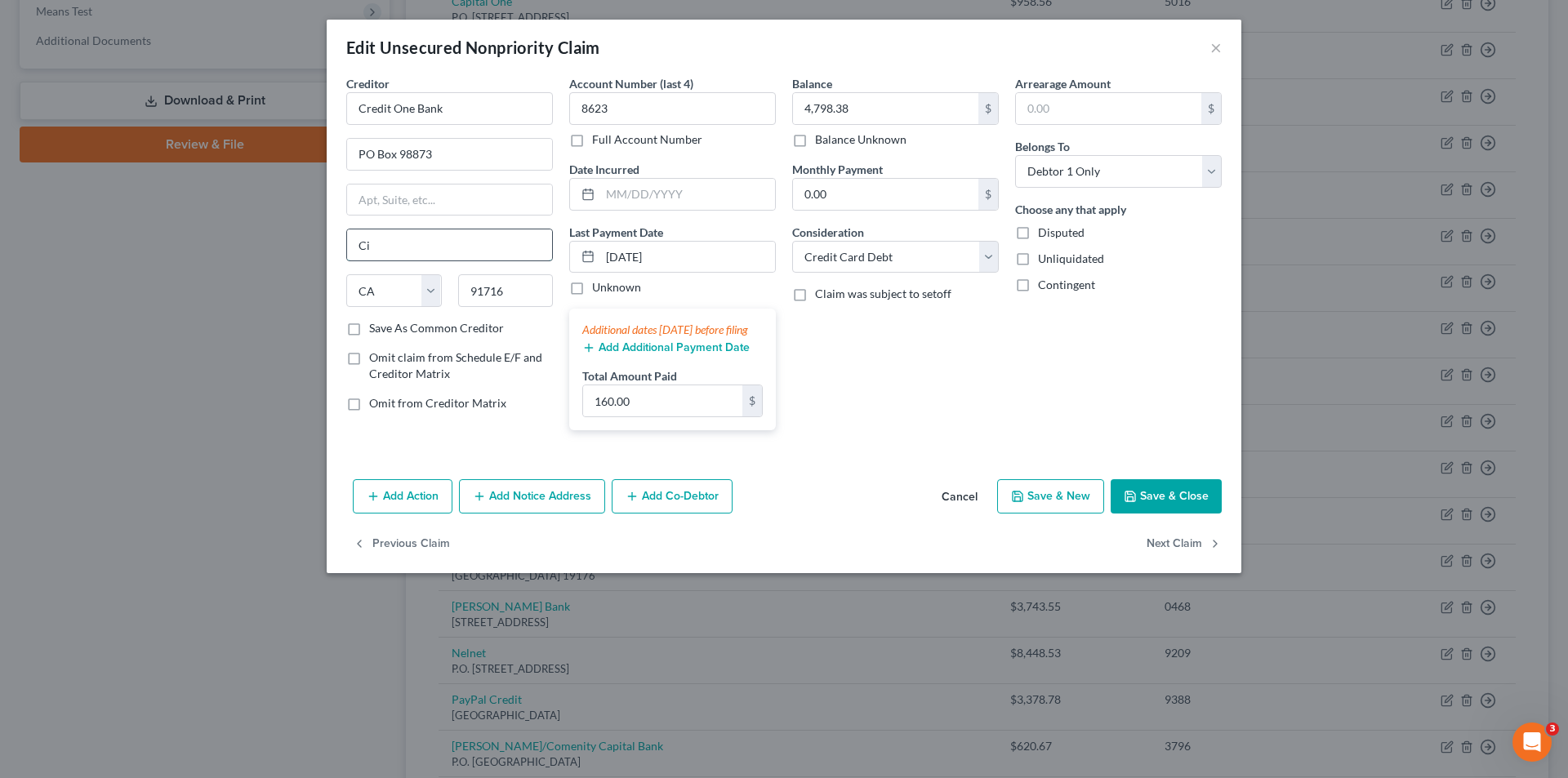
type input "C"
type input "[GEOGRAPHIC_DATA]"
click at [428, 293] on select "State [US_STATE] AK AR AZ CA CO CT DE DC [GEOGRAPHIC_DATA] [GEOGRAPHIC_DATA] GU…" at bounding box center [394, 290] width 95 height 33
select select "31"
click at [346, 274] on select "State [US_STATE] AK AR AZ CA CO CT DE DC [GEOGRAPHIC_DATA] [GEOGRAPHIC_DATA] GU…" at bounding box center [394, 290] width 95 height 33
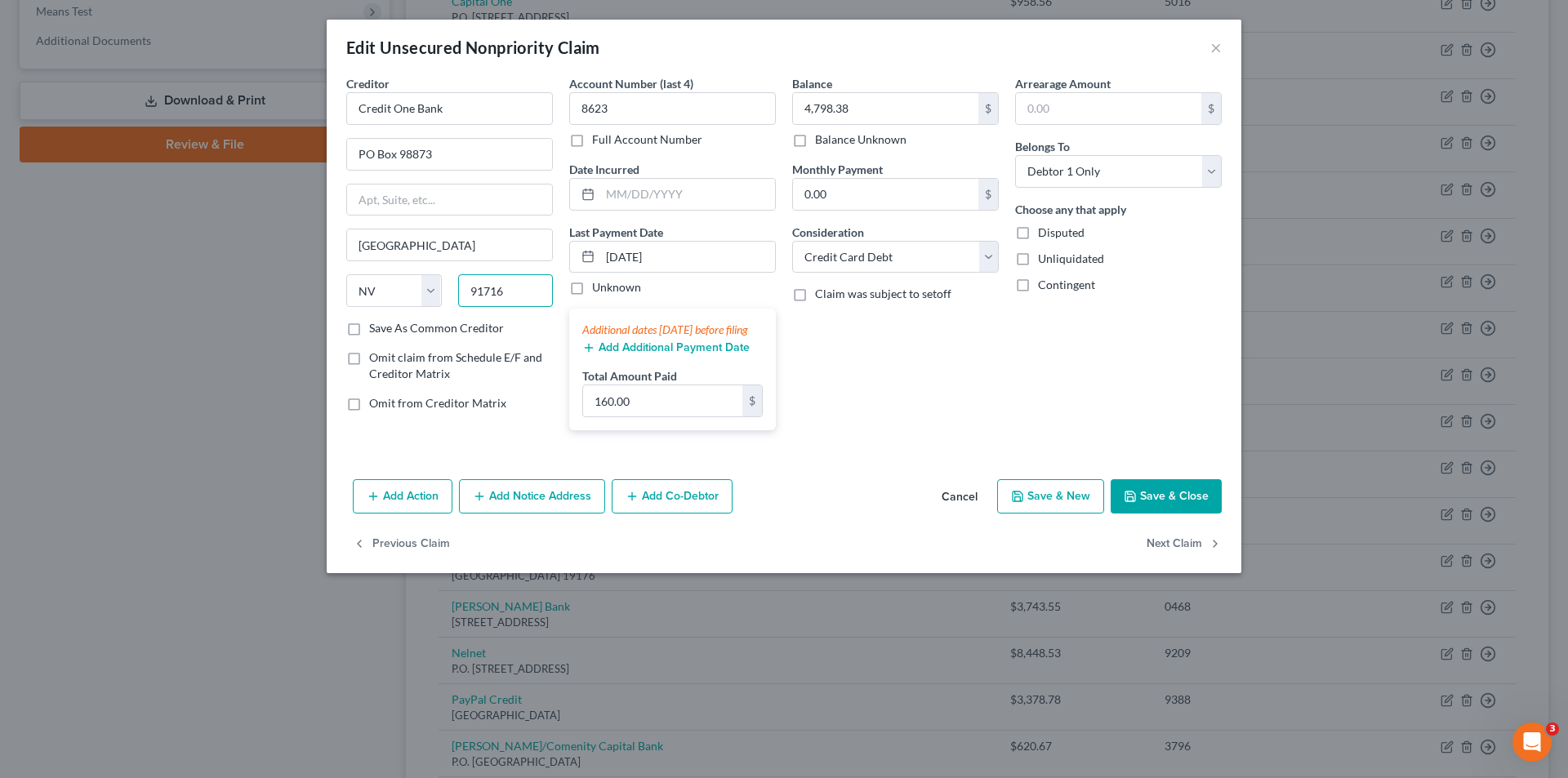
drag, startPoint x: 536, startPoint y: 290, endPoint x: 462, endPoint y: 286, distance: 74.1
click at [462, 286] on input "91716" at bounding box center [506, 290] width 95 height 33
type input "89193"
click at [369, 330] on label "Save As Common Creditor" at bounding box center [436, 328] width 135 height 17
click at [375, 330] on input "Save As Common Creditor" at bounding box center [381, 325] width 11 height 11
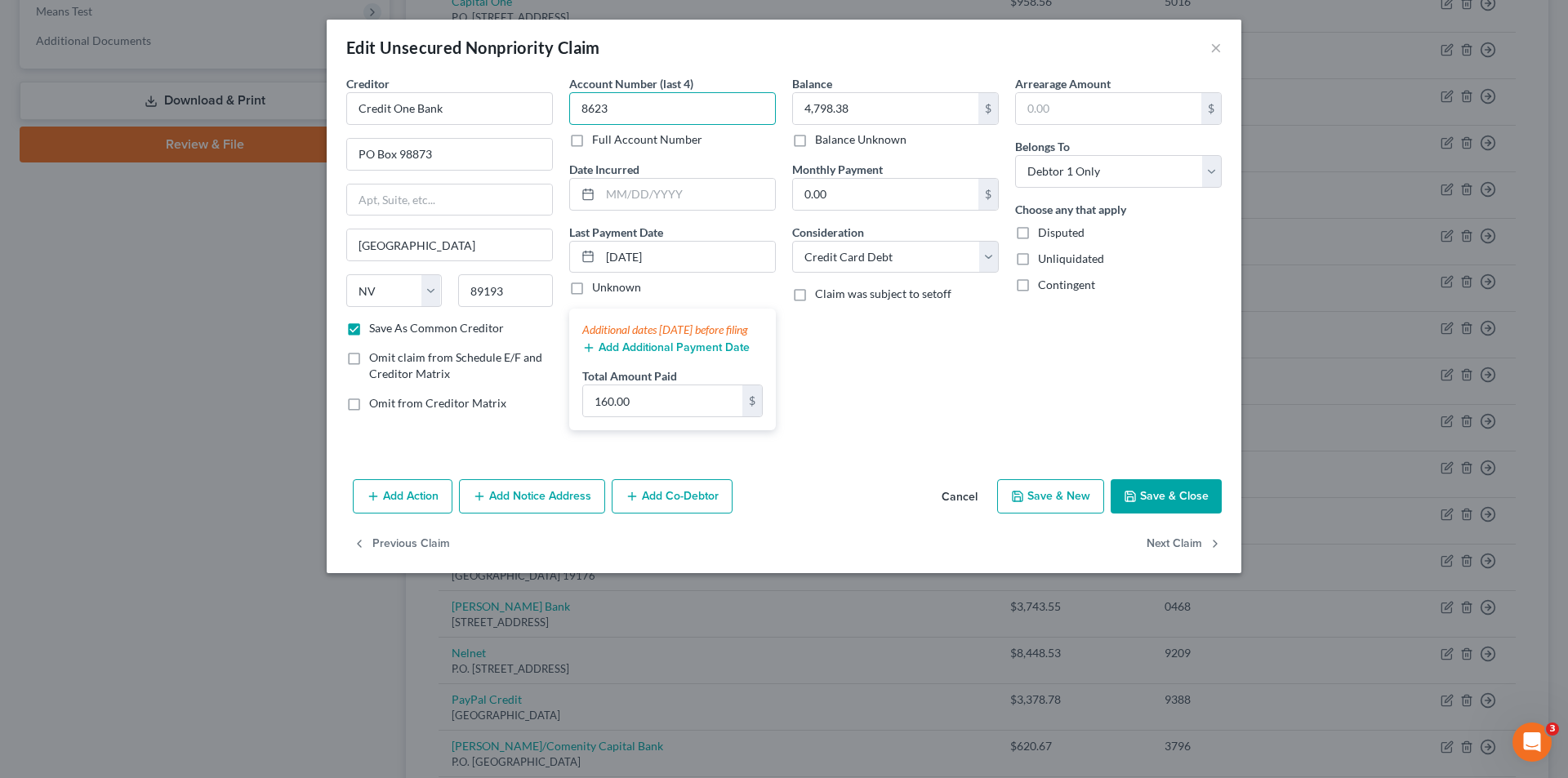
click at [663, 107] on input "8623" at bounding box center [673, 108] width 206 height 33
click at [1195, 512] on button "Save & Close" at bounding box center [1166, 496] width 111 height 34
checkbox input "false"
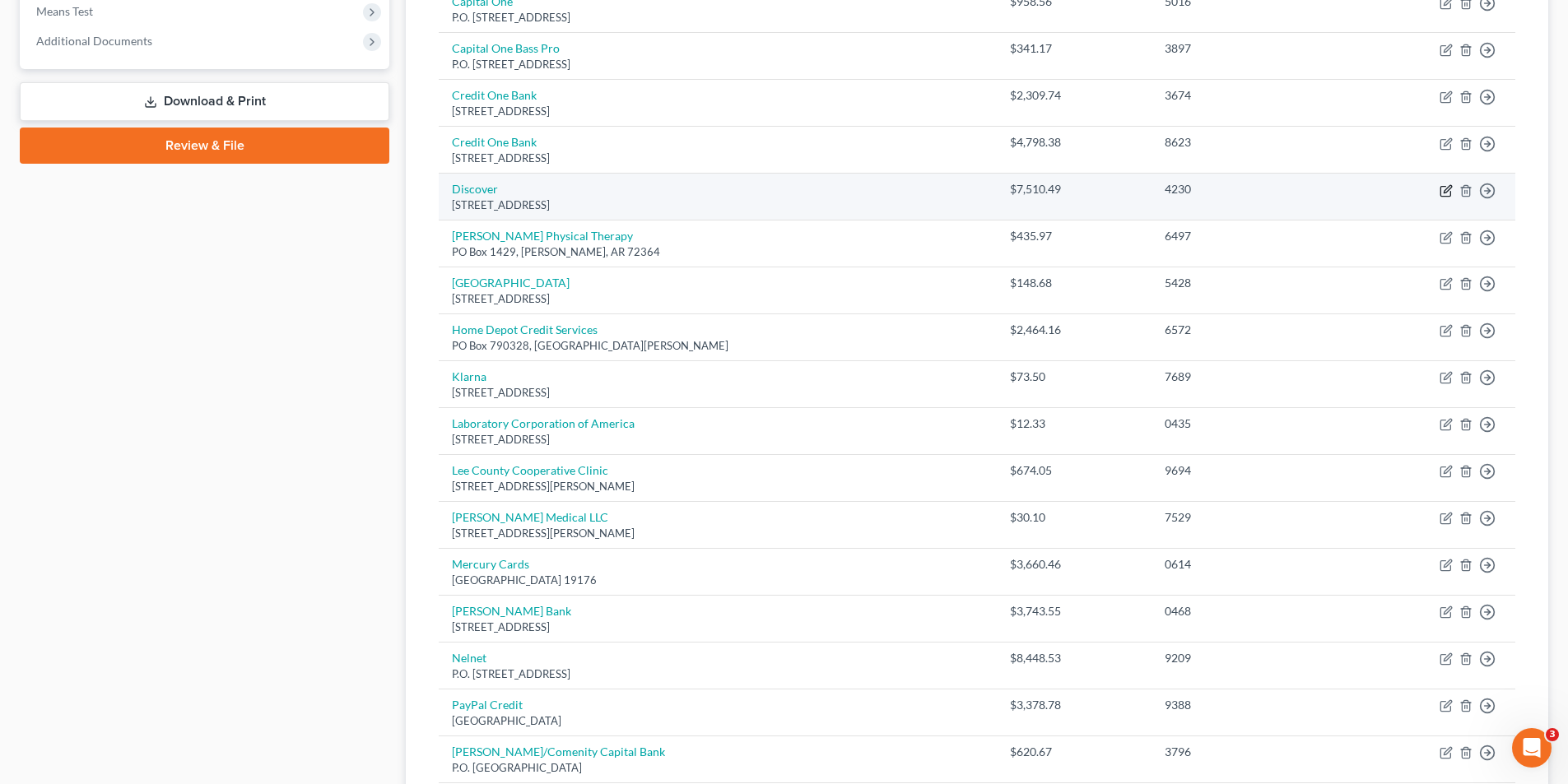
click at [1444, 190] on icon "button" at bounding box center [1447, 189] width 7 height 7
select select "14"
select select "2"
select select "0"
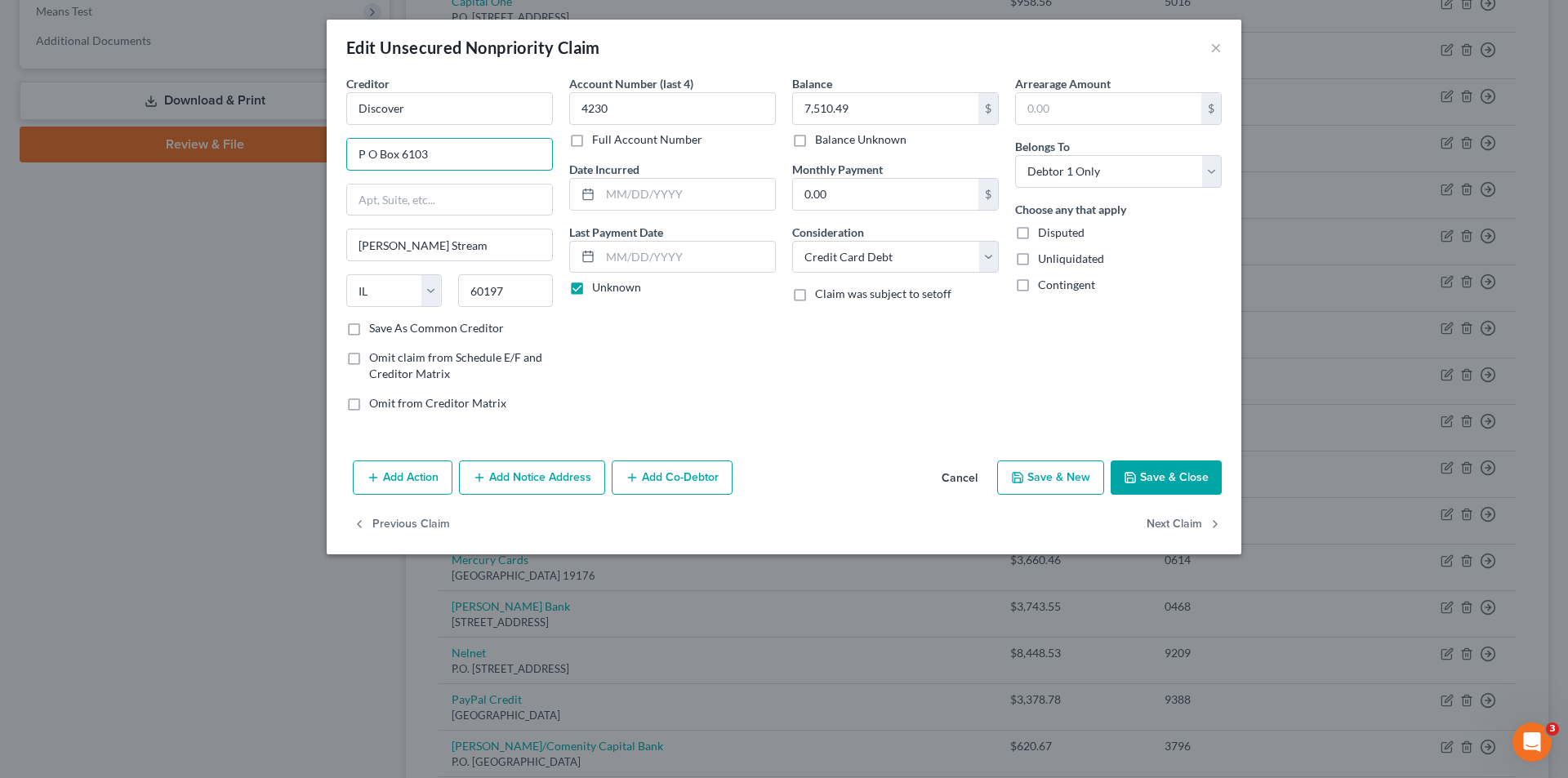
drag, startPoint x: 468, startPoint y: 158, endPoint x: 340, endPoint y: 158, distance: 128.0
click at [340, 158] on div "Creditor * Discover P O Box 6103 [PERSON_NAME] Stream State [US_STATE] AK AR AZ…" at bounding box center [450, 249] width 223 height 350
click at [436, 151] on input "P O Box 6103" at bounding box center [450, 154] width 205 height 31
type input "P O Box 30943"
drag, startPoint x: 441, startPoint y: 248, endPoint x: 349, endPoint y: 246, distance: 92.0
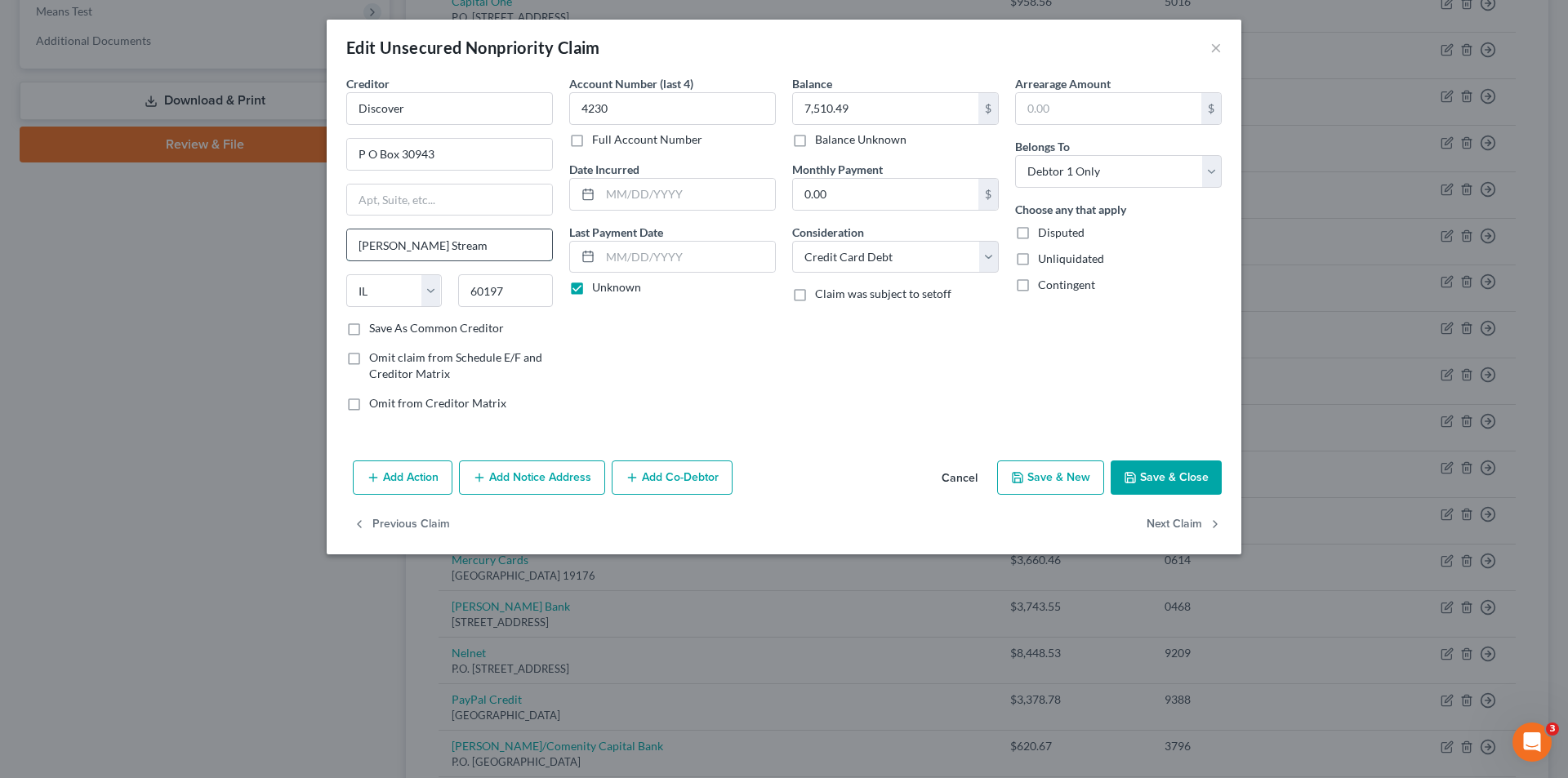
click at [350, 246] on input "[PERSON_NAME] Stream" at bounding box center [450, 244] width 205 height 31
type input "[GEOGRAPHIC_DATA]"
click at [370, 295] on select "State [US_STATE] AK AR AZ CA CO CT DE DC [GEOGRAPHIC_DATA] [GEOGRAPHIC_DATA] GU…" at bounding box center [394, 290] width 95 height 33
click at [377, 291] on select "State [US_STATE] AK AR AZ CA CO CT DE DC [GEOGRAPHIC_DATA] [GEOGRAPHIC_DATA] GU…" at bounding box center [394, 290] width 95 height 33
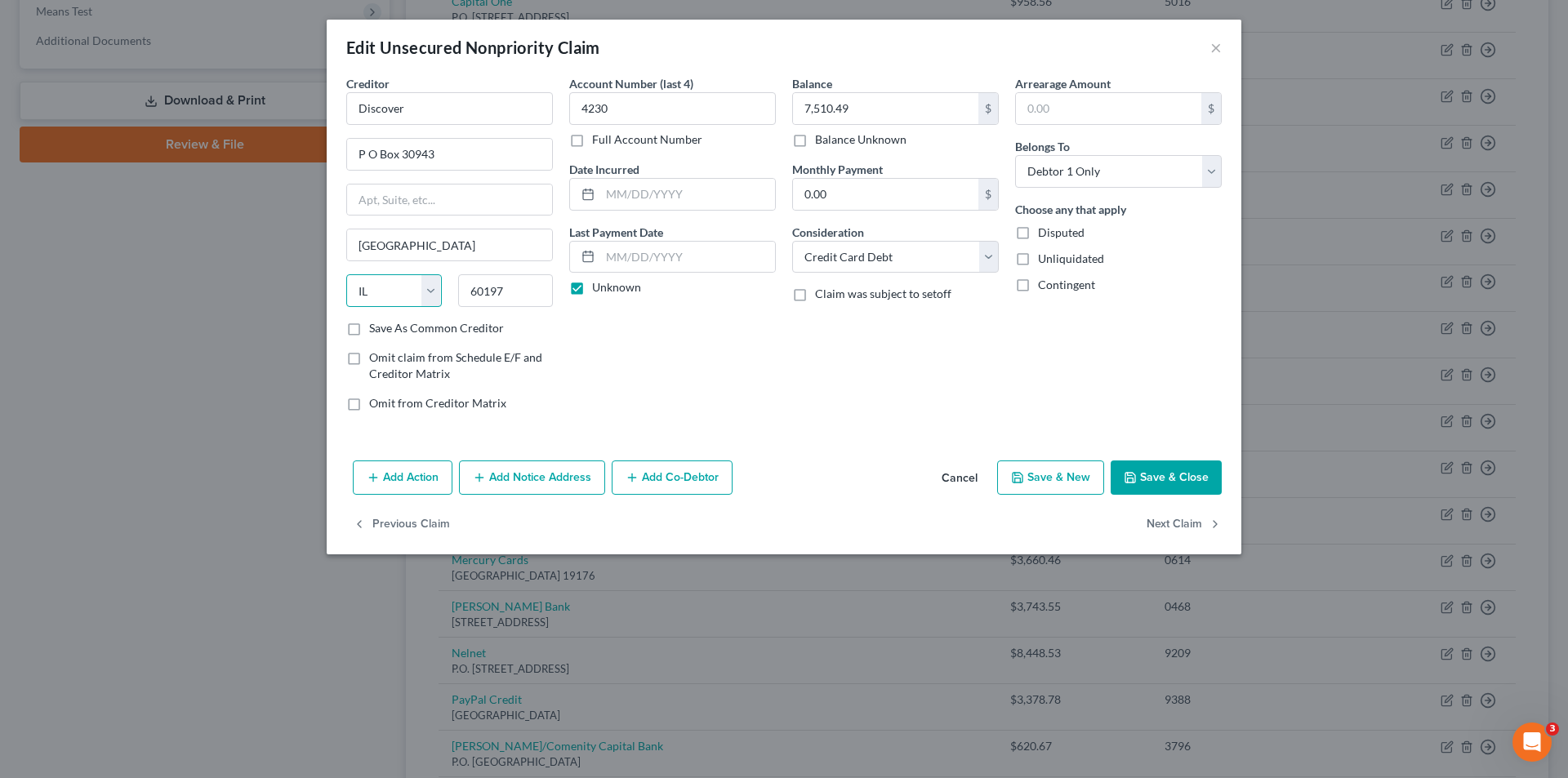
select select "46"
click at [346, 274] on select "State [US_STATE] AK AR AZ CA CO CT DE DC [GEOGRAPHIC_DATA] [GEOGRAPHIC_DATA] GU…" at bounding box center [394, 290] width 95 height 33
drag, startPoint x: 517, startPoint y: 293, endPoint x: 456, endPoint y: 290, distance: 61.1
click at [457, 291] on div "60197" at bounding box center [506, 290] width 112 height 33
click at [369, 329] on label "Save As Common Creditor" at bounding box center [436, 328] width 135 height 17
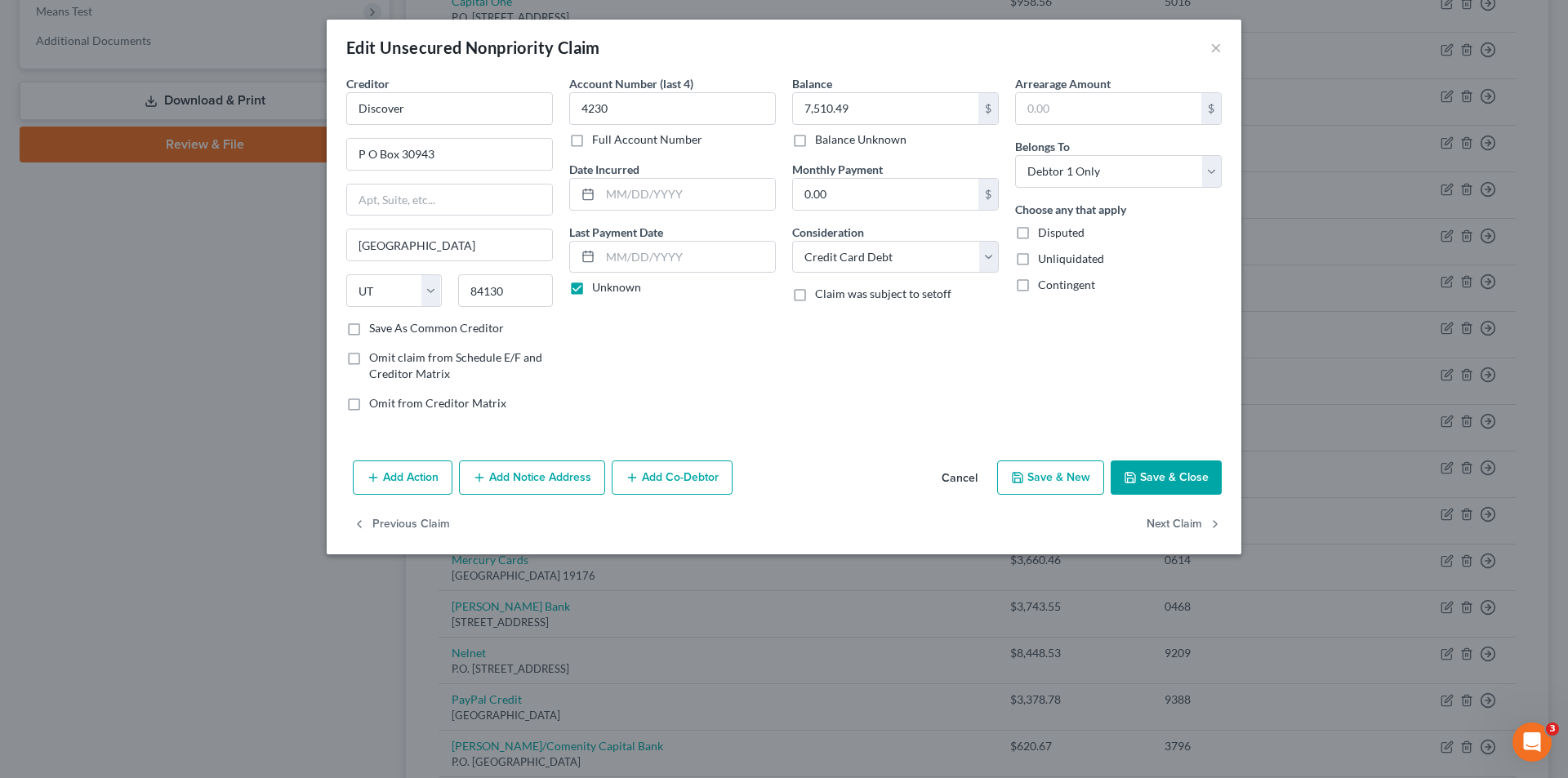
click at [375, 329] on input "Save As Common Creditor" at bounding box center [381, 325] width 11 height 11
click at [905, 200] on input "0.00" at bounding box center [886, 194] width 185 height 31
click at [1177, 478] on button "Save & Close" at bounding box center [1166, 478] width 111 height 34
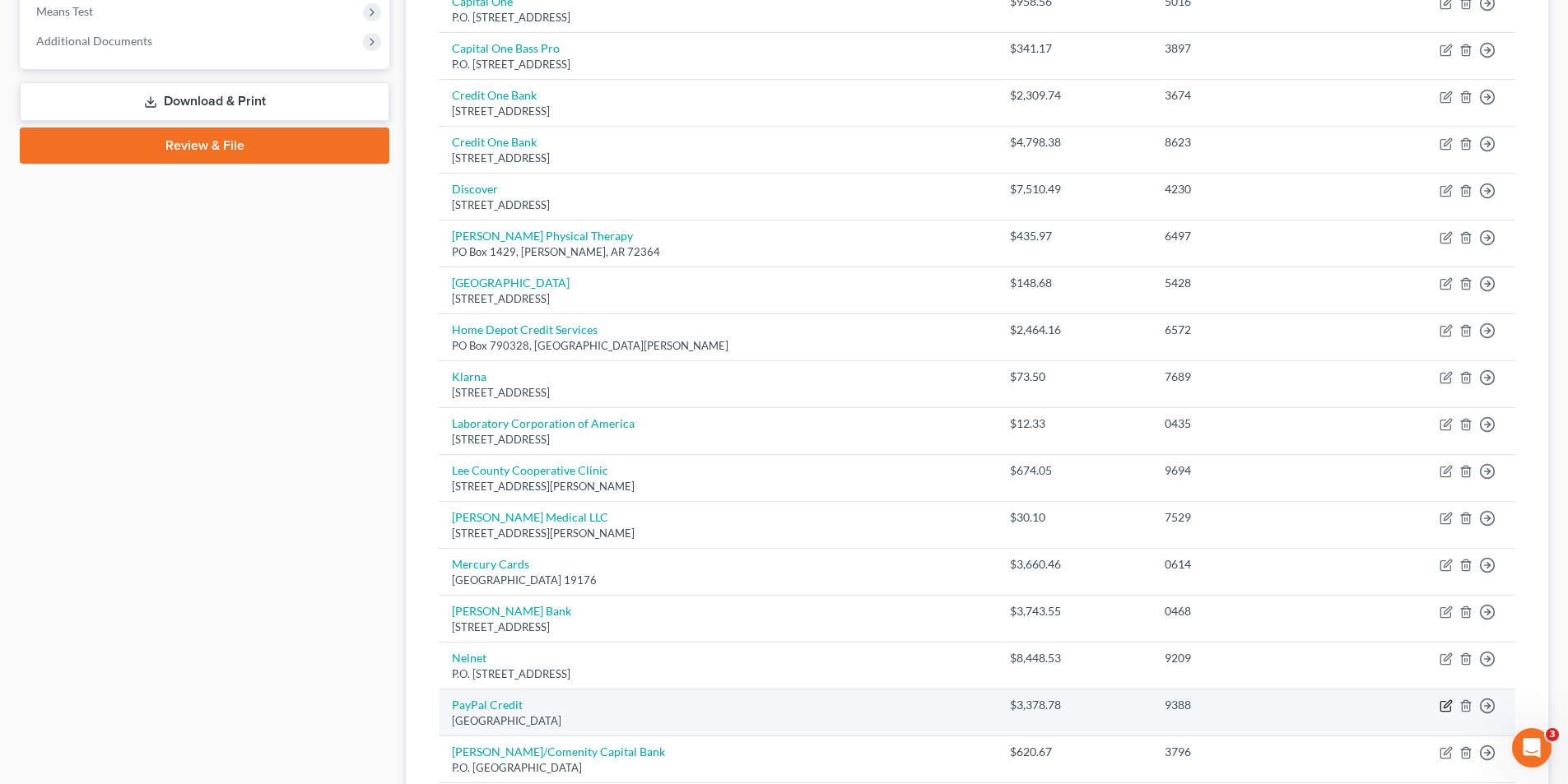
click at [1449, 706] on icon "button" at bounding box center [1445, 706] width 13 height 13
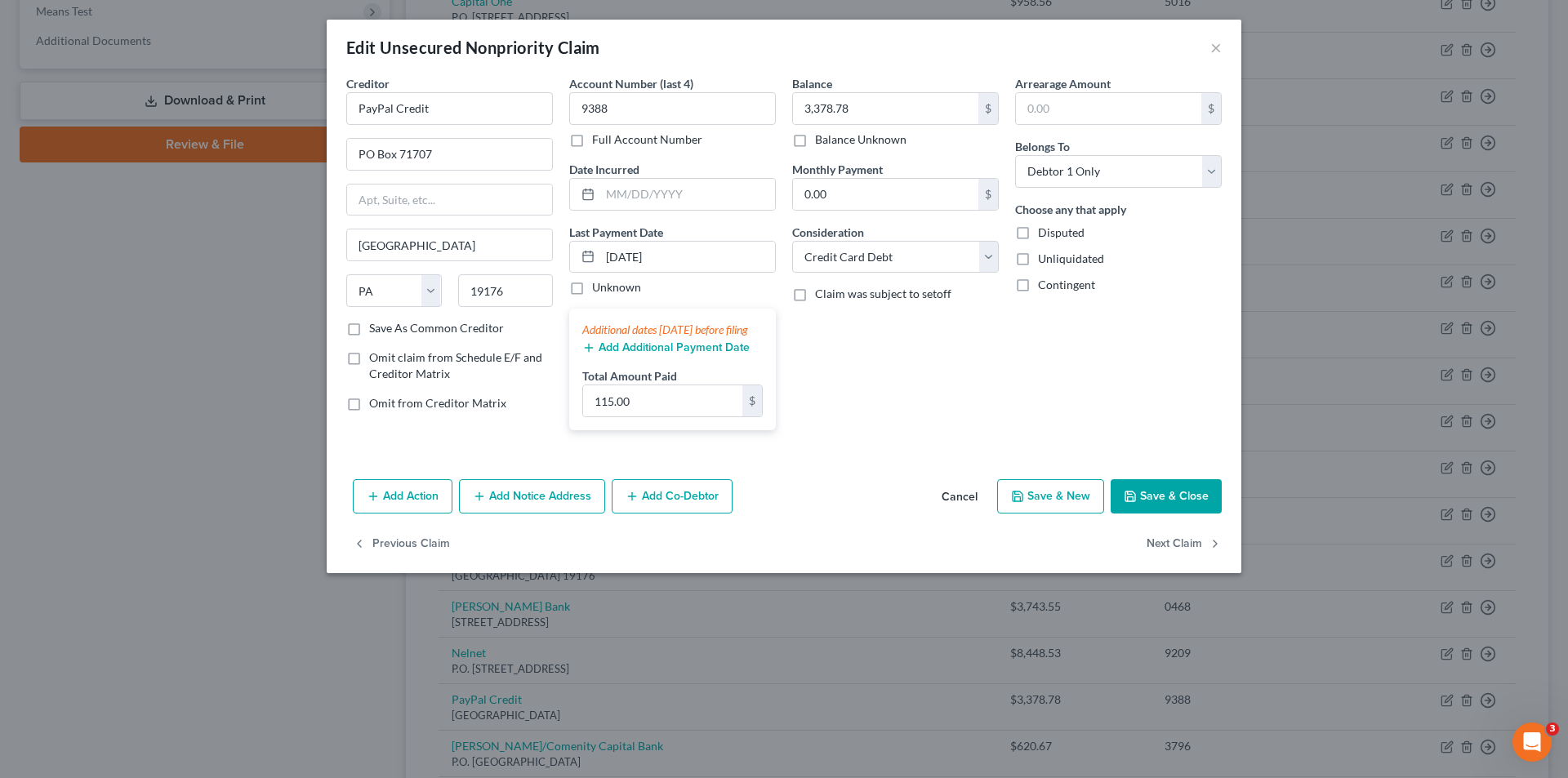
click at [369, 329] on label "Save As Common Creditor" at bounding box center [436, 328] width 135 height 17
click at [375, 329] on input "Save As Common Creditor" at bounding box center [381, 325] width 11 height 11
click at [1181, 508] on button "Save & Close" at bounding box center [1166, 496] width 111 height 34
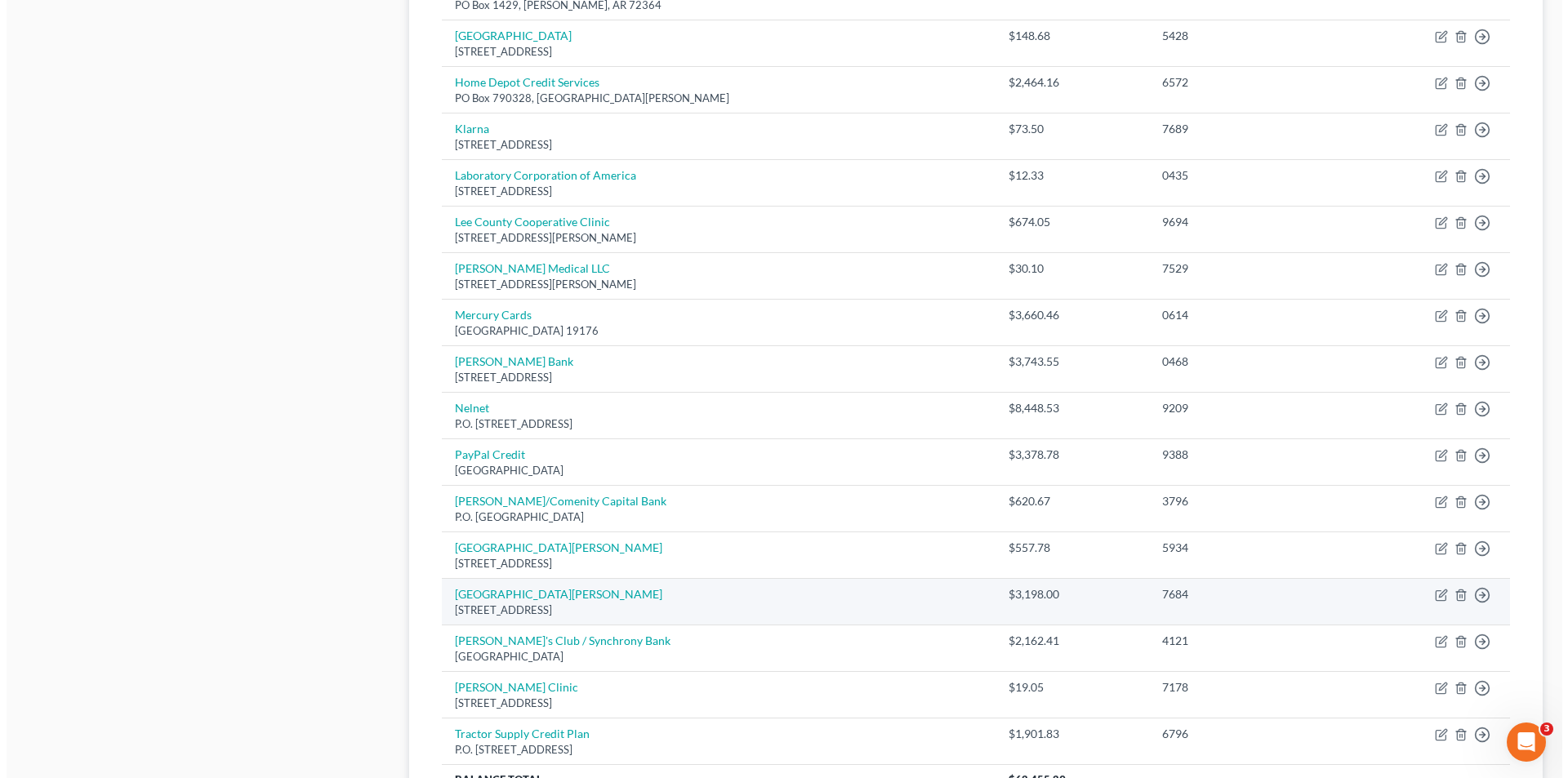
scroll to position [970, 0]
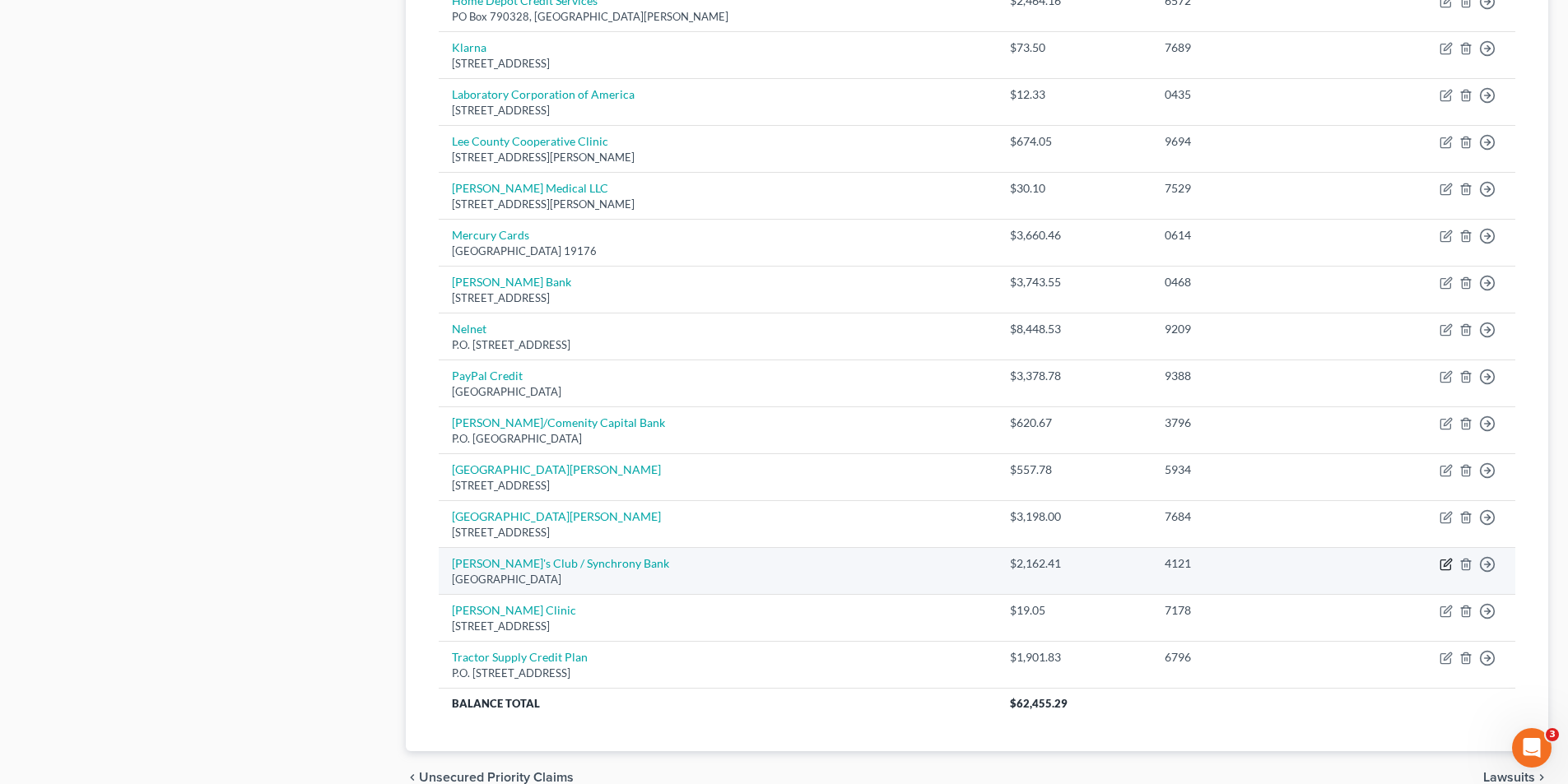
click at [1444, 566] on icon "button" at bounding box center [1447, 562] width 7 height 7
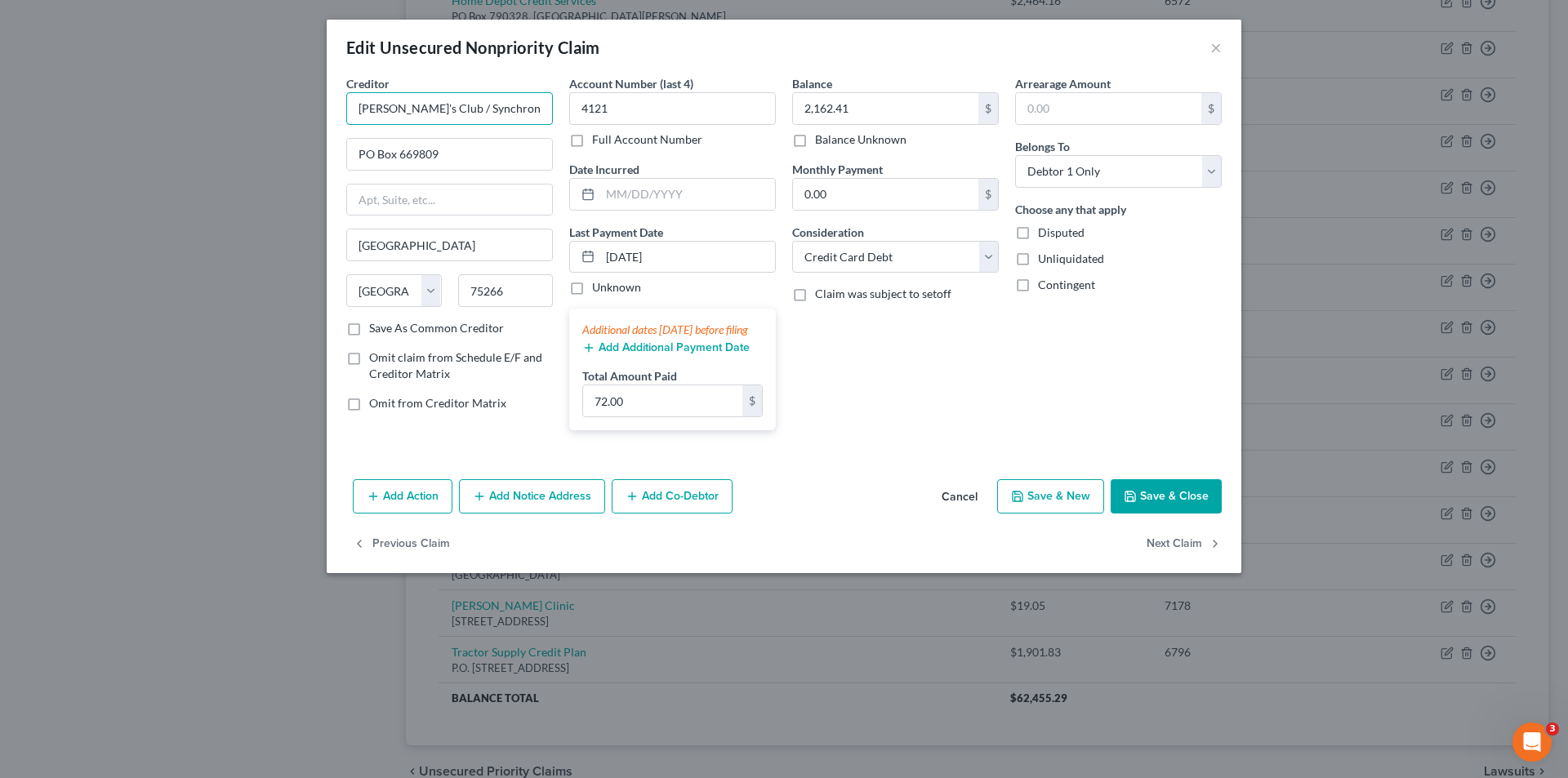
click at [421, 108] on input "[PERSON_NAME]'s Club / Synchrony Bank" at bounding box center [450, 108] width 206 height 33
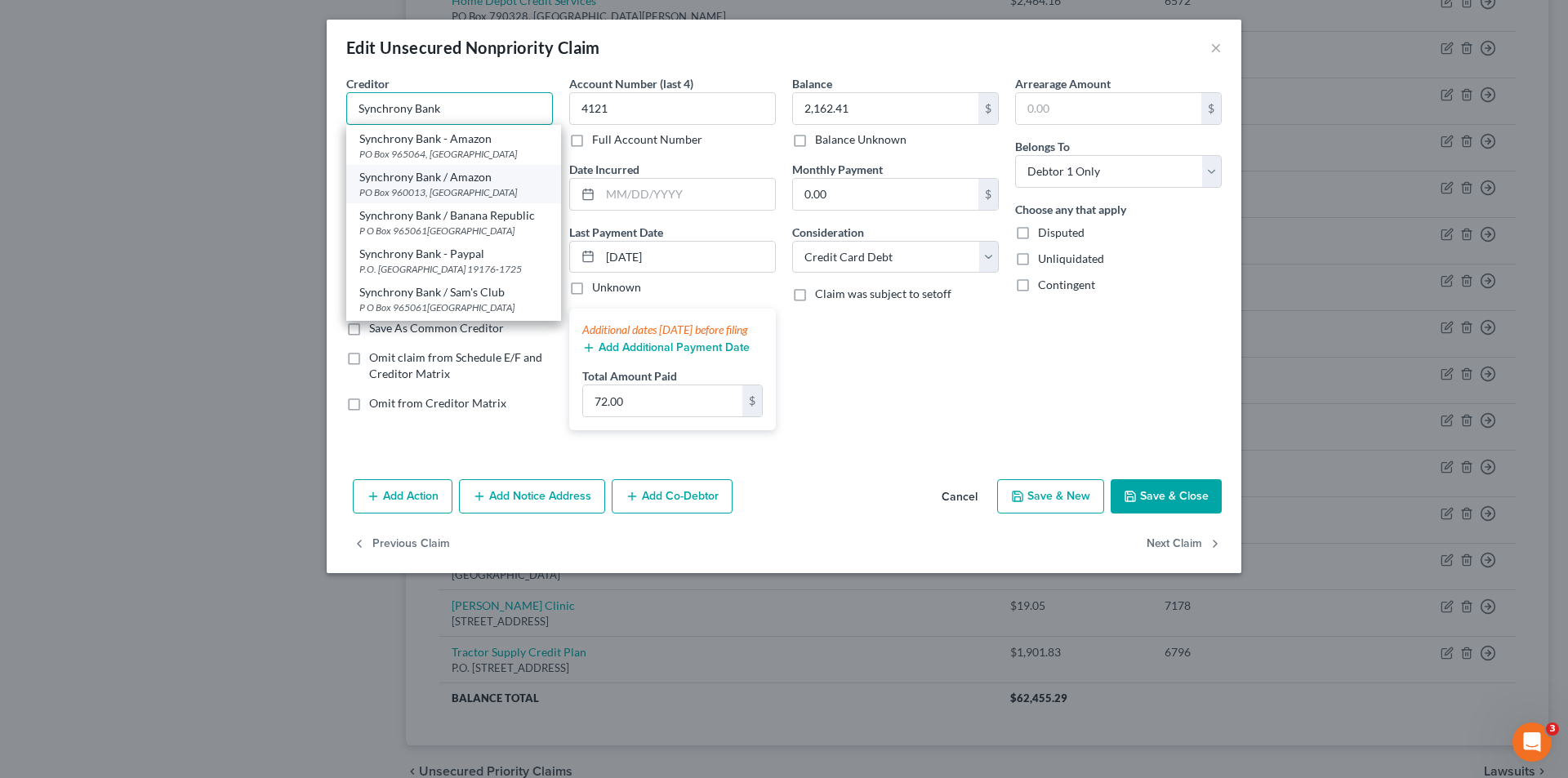
scroll to position [82, 0]
click at [490, 109] on input "Synchrony Bank" at bounding box center [450, 108] width 206 height 33
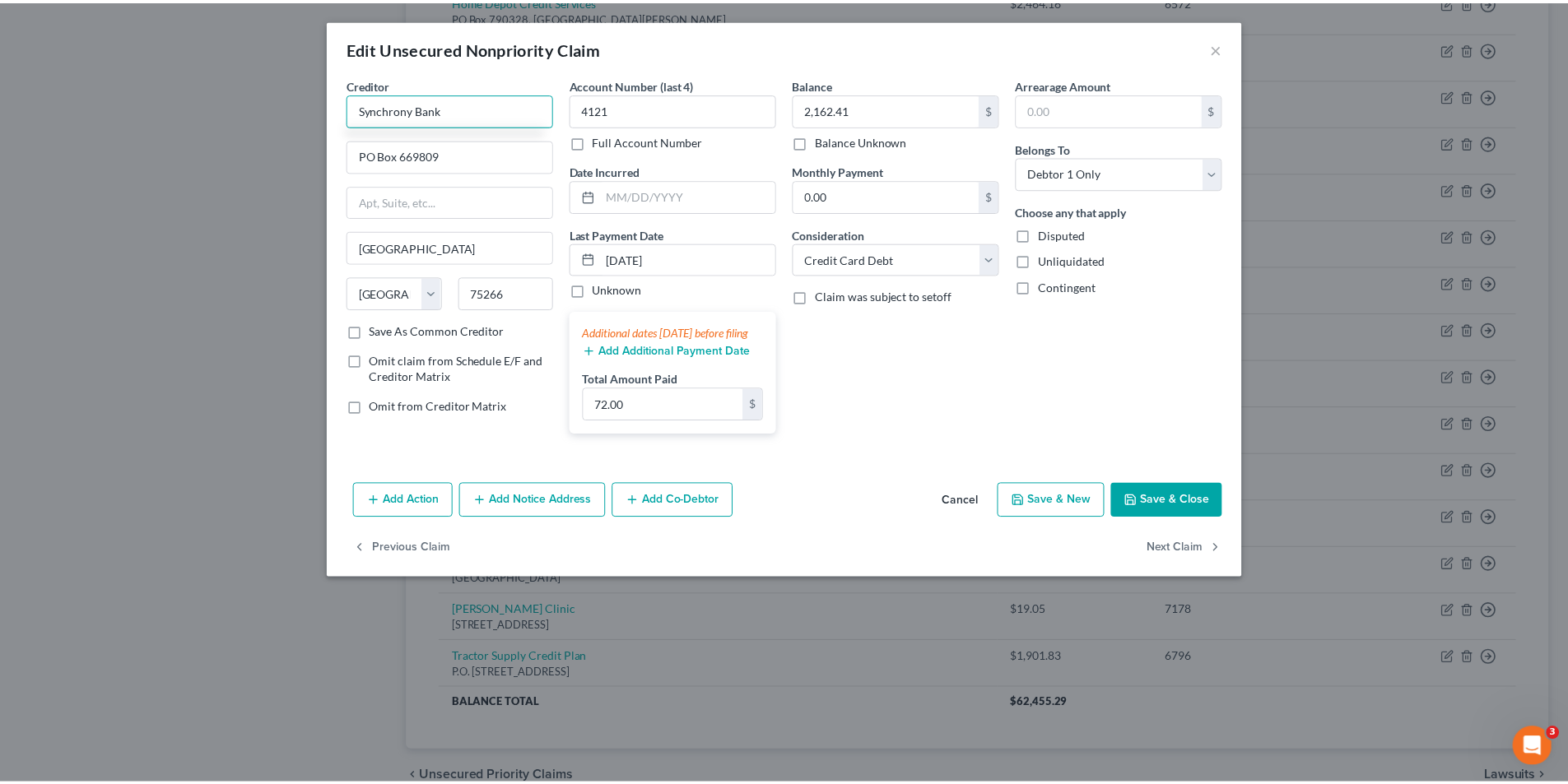
scroll to position [0, 0]
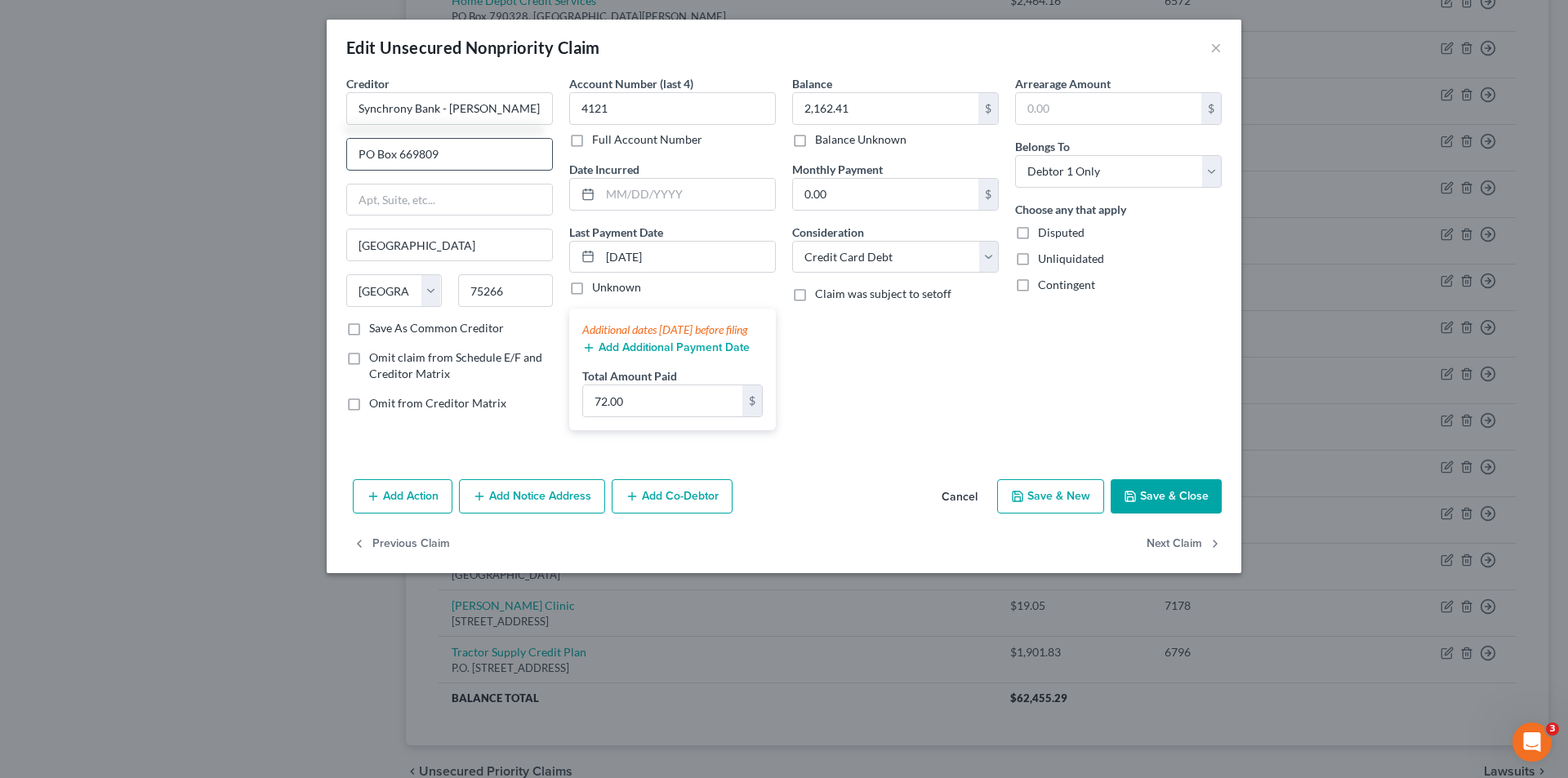
click at [447, 152] on input "PO Box 669809" at bounding box center [450, 154] width 205 height 31
drag, startPoint x: 435, startPoint y: 250, endPoint x: 382, endPoint y: 256, distance: 53.3
click at [326, 253] on div "Edit Unsecured Nonpriority Claim × Creditor * Synchrony Bank - [PERSON_NAME] Cl…" at bounding box center [784, 389] width 1568 height 778
click at [369, 327] on label "Save As Common Creditor" at bounding box center [436, 328] width 135 height 17
click at [375, 327] on input "Save As Common Creditor" at bounding box center [381, 325] width 11 height 11
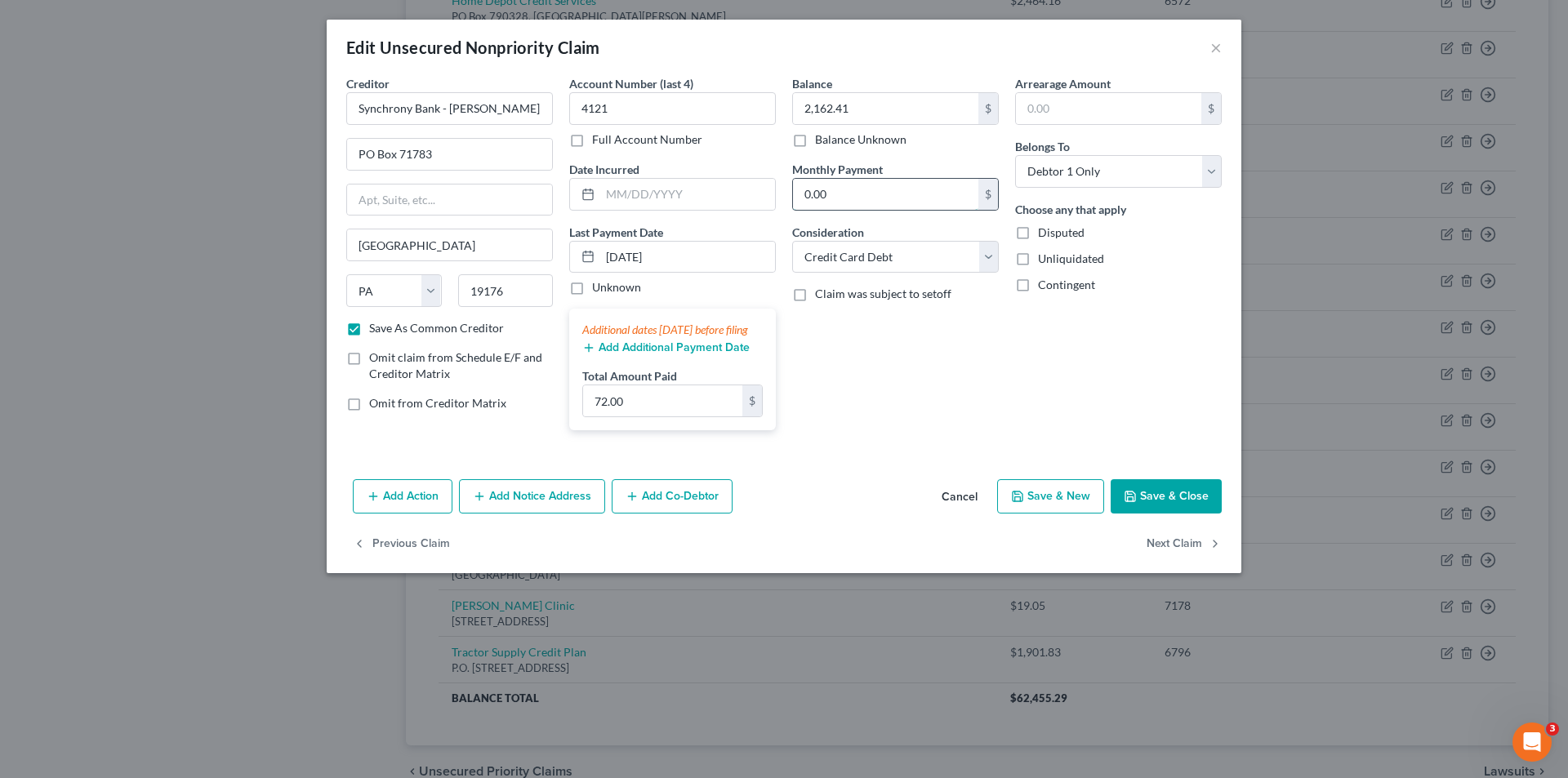
click at [877, 188] on input "0.00" at bounding box center [886, 194] width 185 height 31
click at [1197, 514] on button "Save & Close" at bounding box center [1166, 496] width 111 height 34
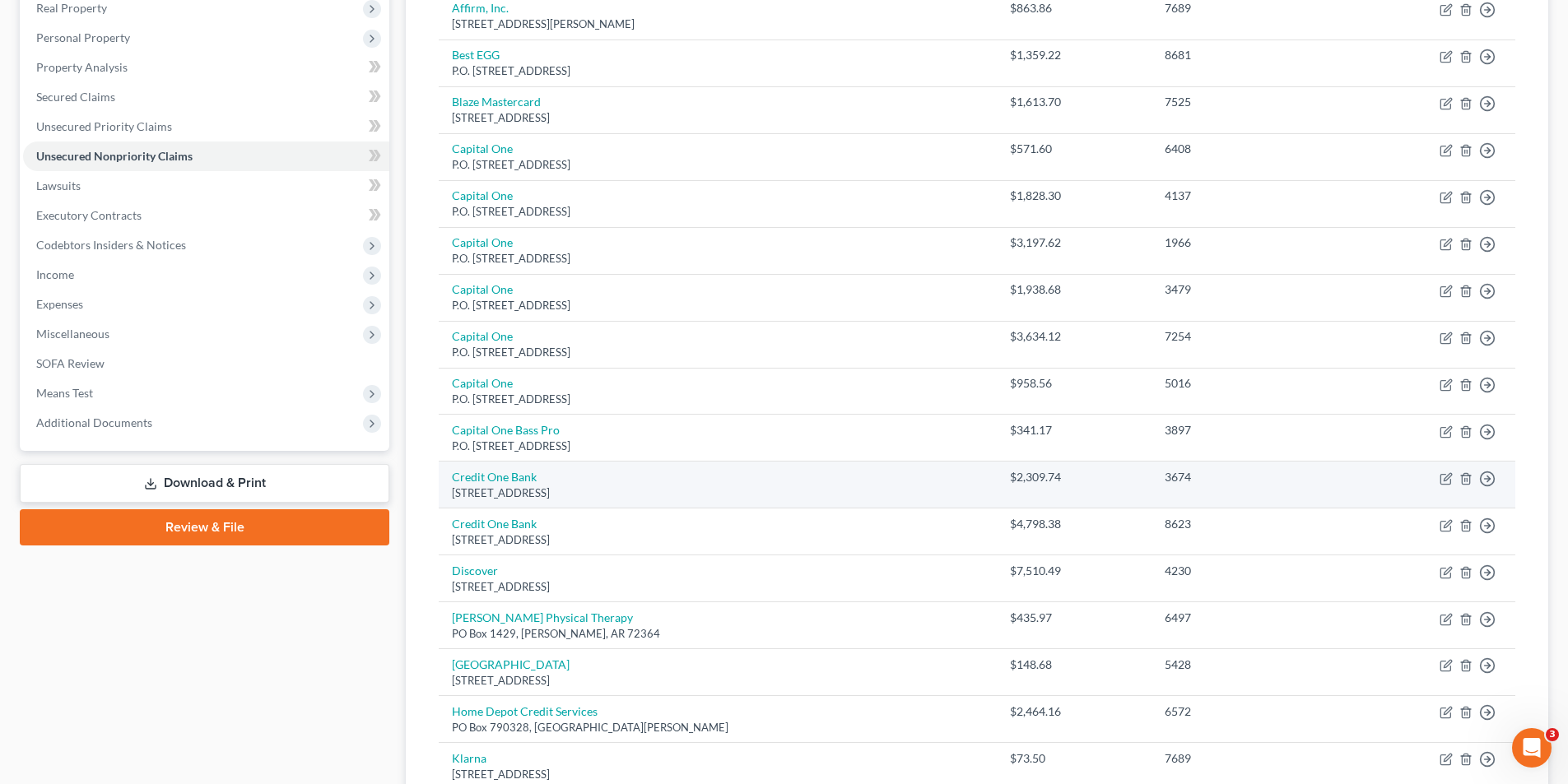
scroll to position [237, 0]
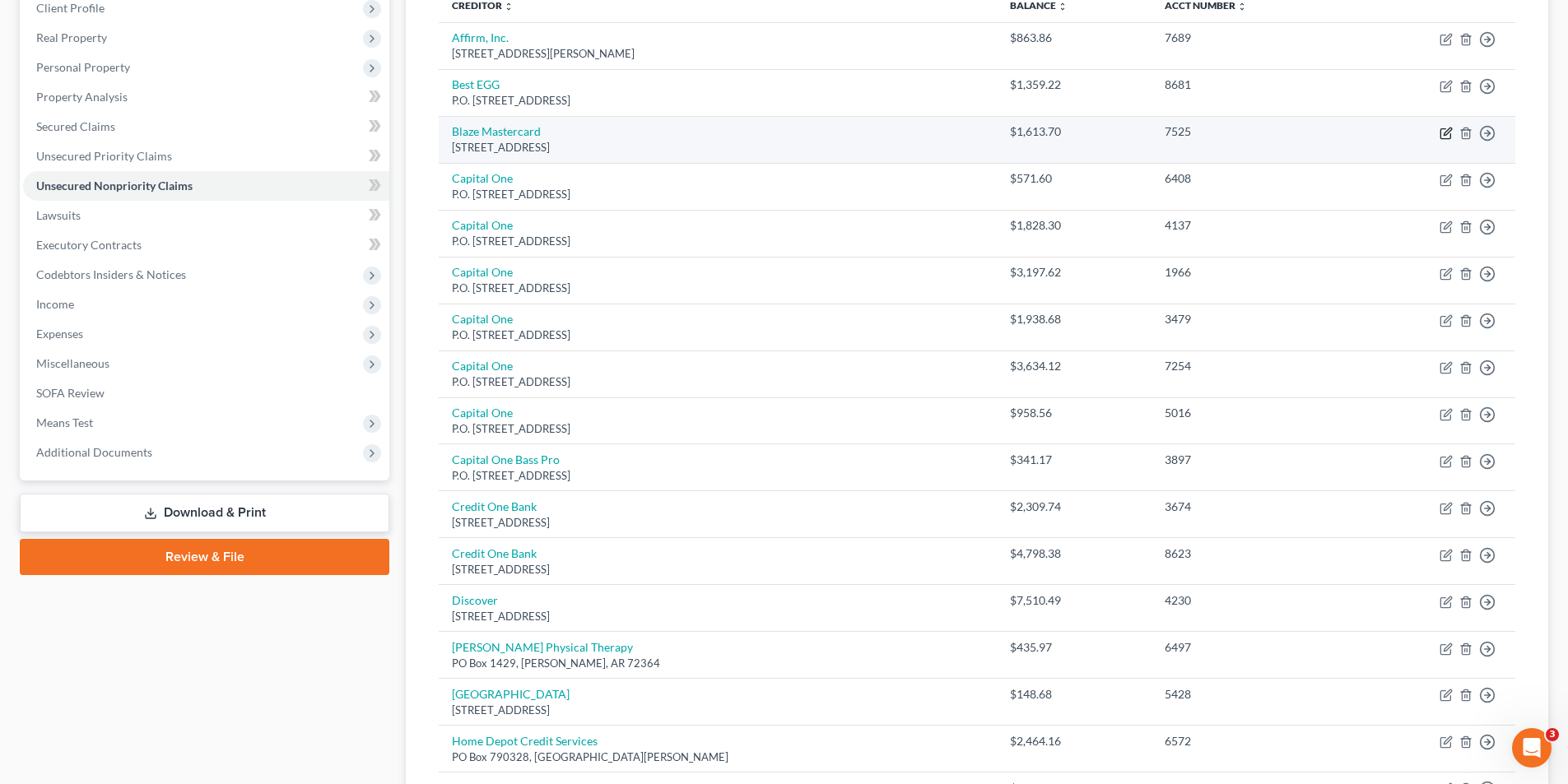
click at [1445, 138] on icon "button" at bounding box center [1445, 133] width 13 height 13
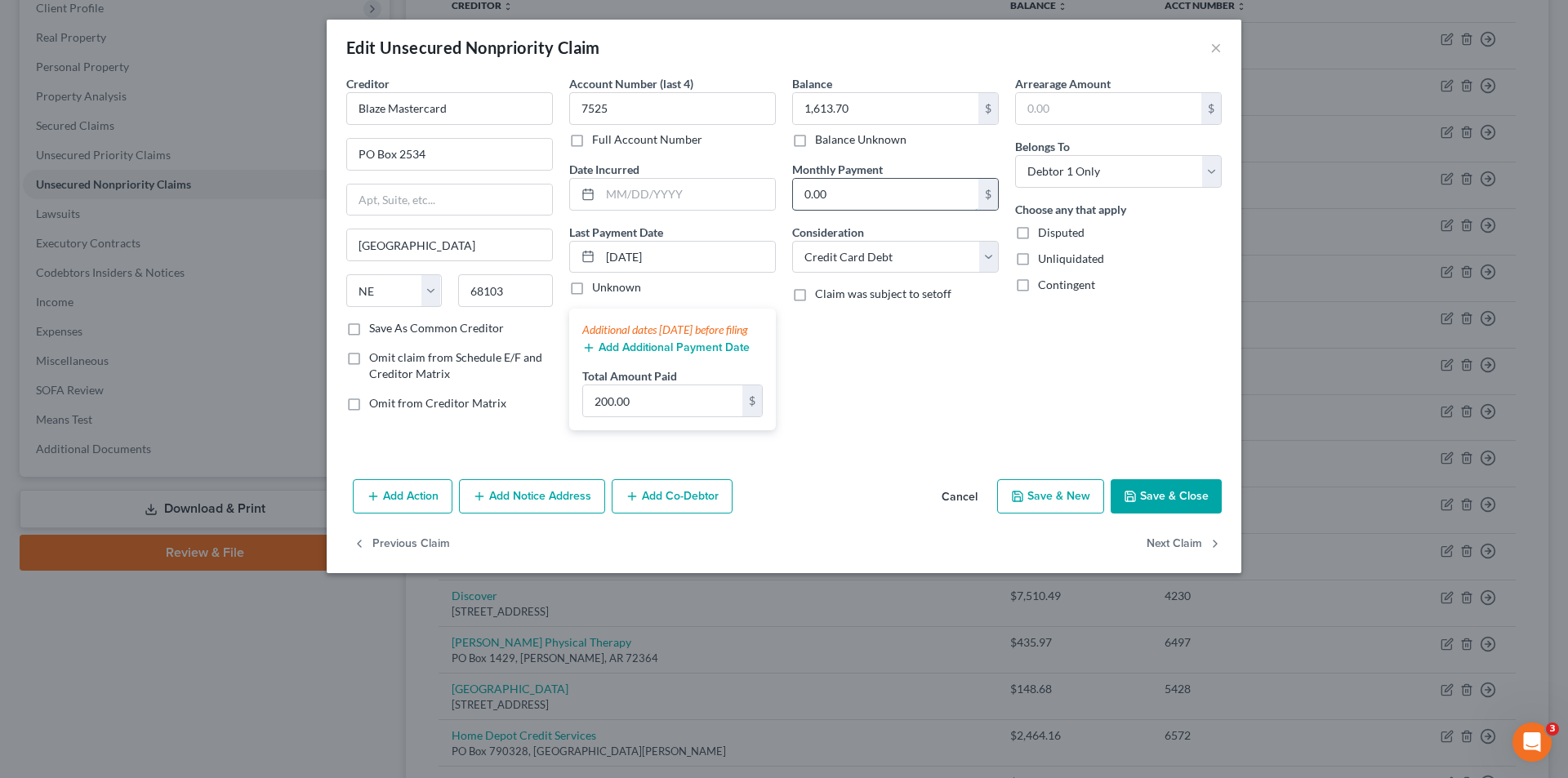
click at [928, 195] on input "0.00" at bounding box center [886, 194] width 185 height 31
click at [1184, 513] on button "Save & Close" at bounding box center [1166, 496] width 111 height 34
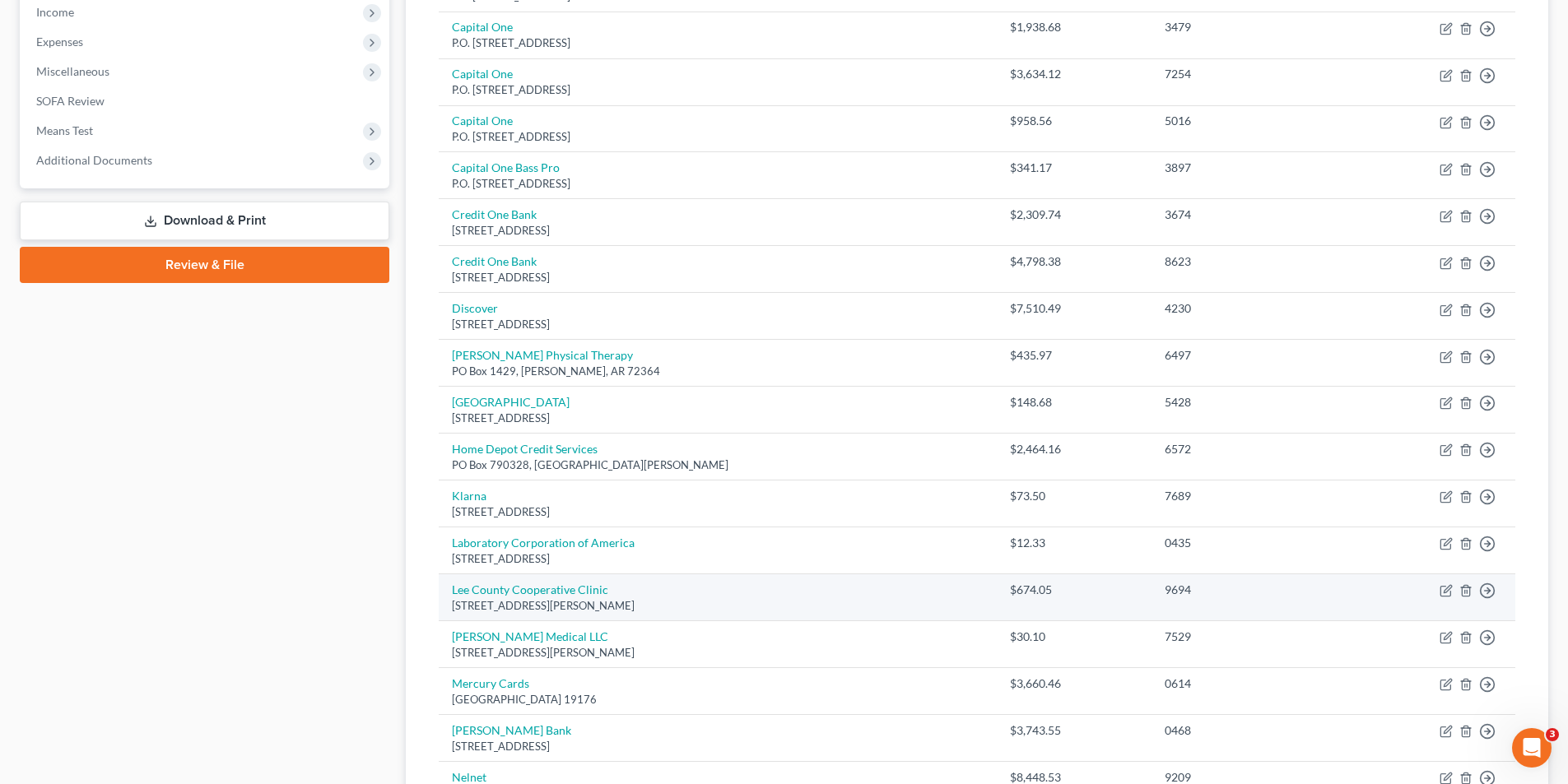
scroll to position [566, 0]
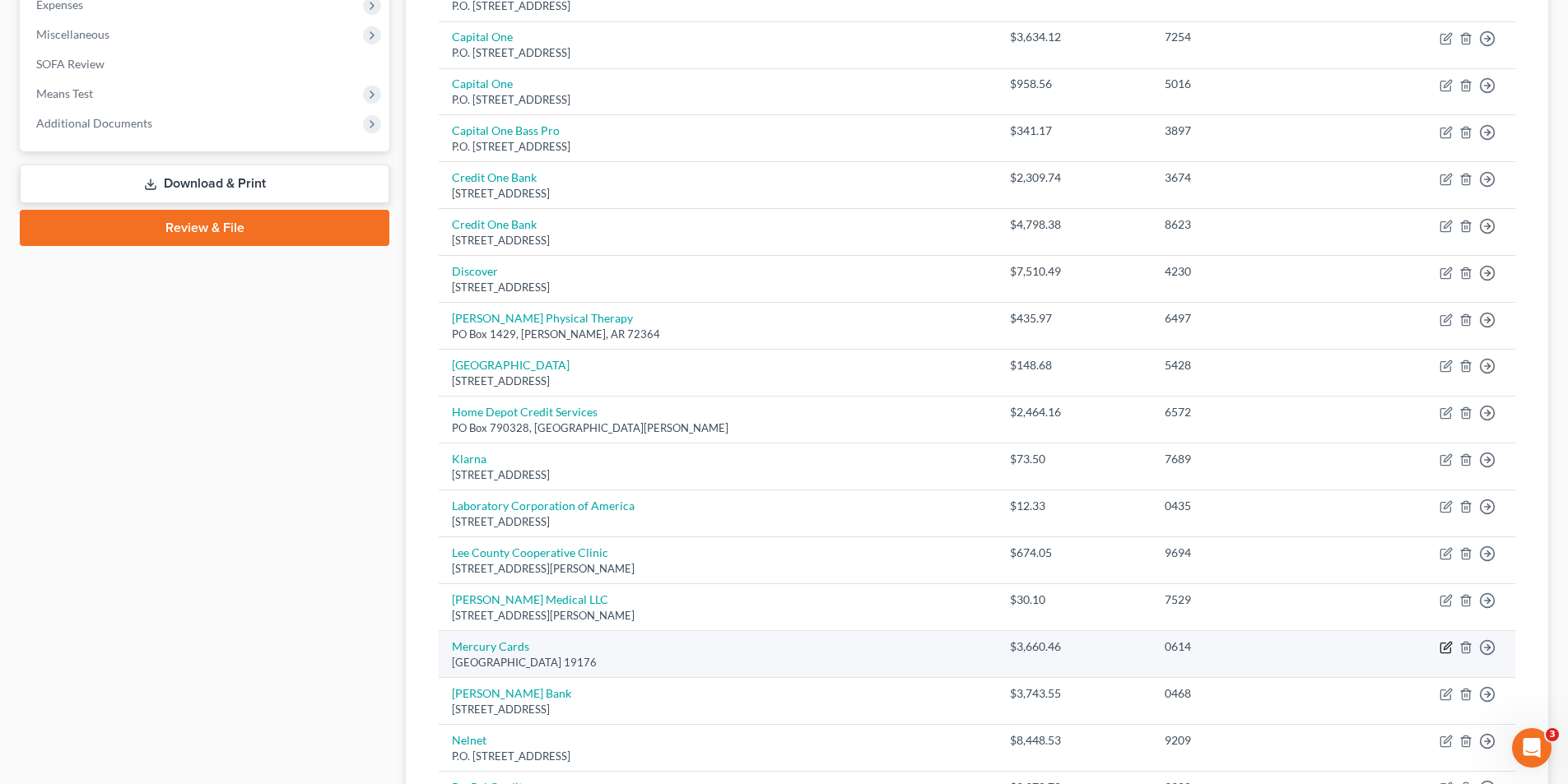
click at [1450, 650] on icon "button" at bounding box center [1445, 648] width 10 height 10
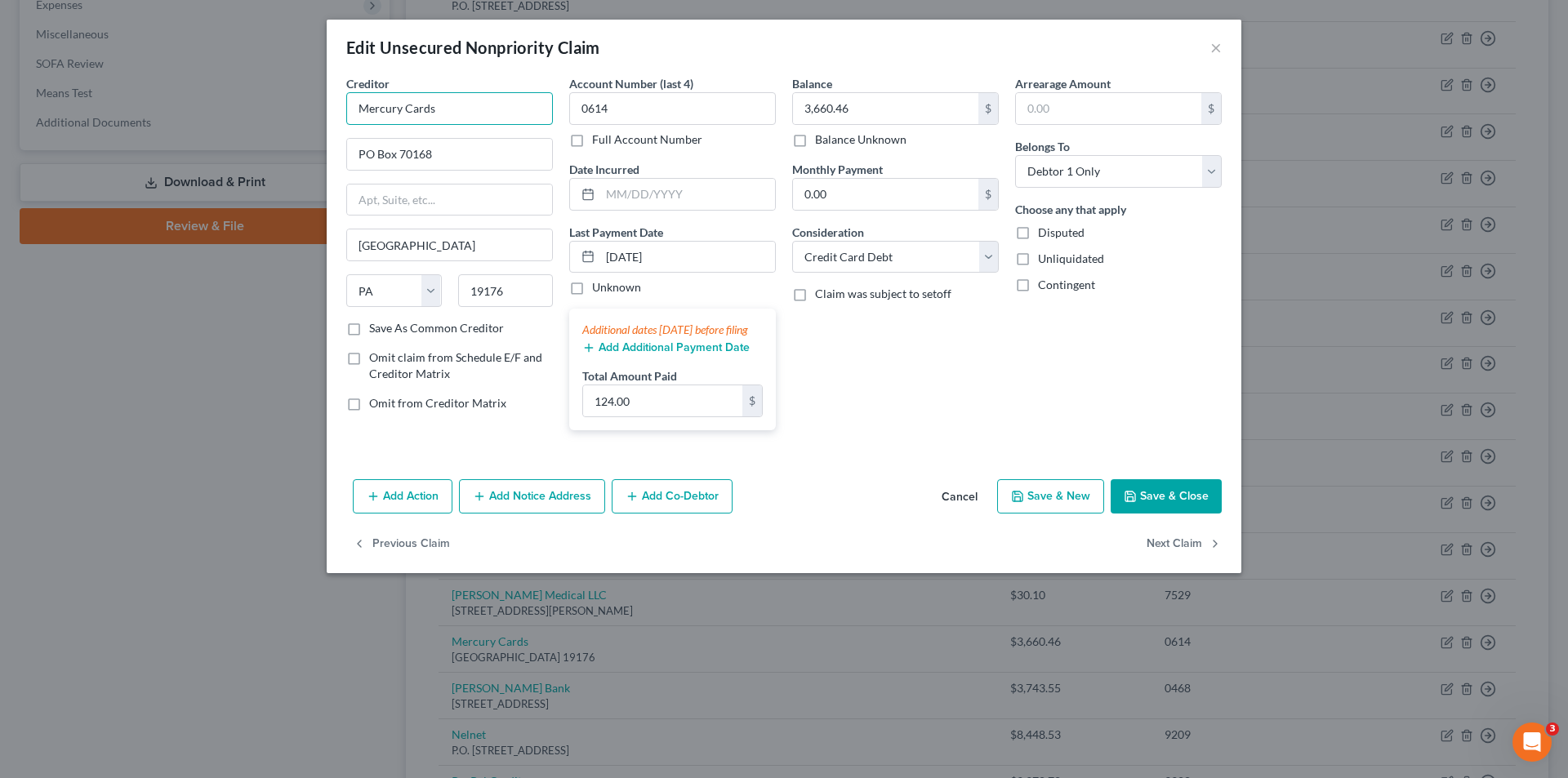
click at [453, 112] on input "Mercury Cards" at bounding box center [450, 108] width 206 height 33
click at [437, 155] on input "PO Box 70168" at bounding box center [450, 154] width 205 height 31
drag, startPoint x: 430, startPoint y: 249, endPoint x: 296, endPoint y: 251, distance: 134.0
click at [296, 251] on div "Edit Unsecured Nonpriority Claim × Creditor * M Card Services [GEOGRAPHIC_DATA]…" at bounding box center [784, 389] width 1568 height 778
click at [428, 293] on select "State [US_STATE] AK AR AZ CA CO CT DE DC [GEOGRAPHIC_DATA] [GEOGRAPHIC_DATA] GU…" at bounding box center [394, 290] width 95 height 33
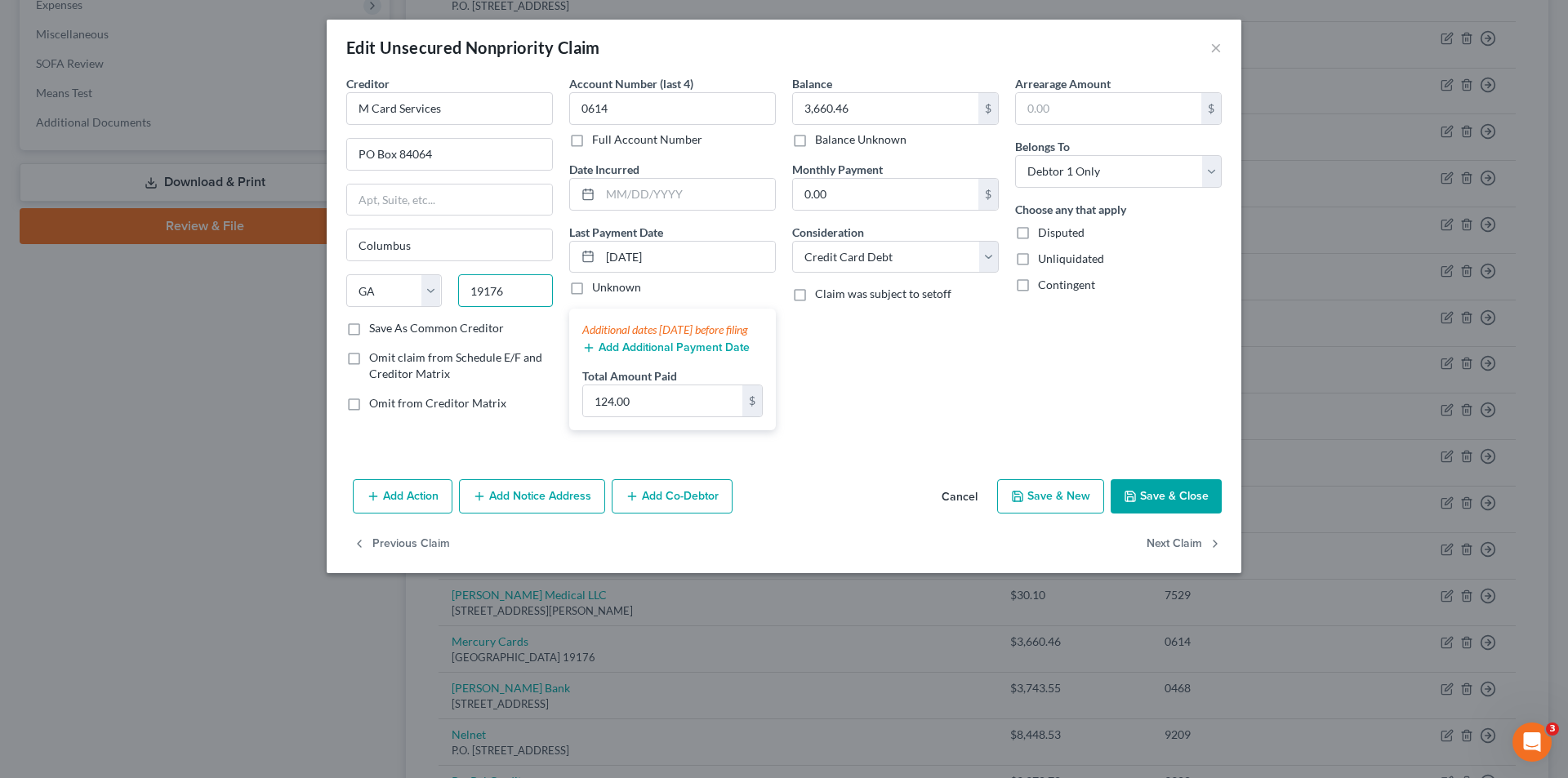
click at [523, 285] on input "19176" at bounding box center [506, 290] width 95 height 33
drag, startPoint x: 516, startPoint y: 287, endPoint x: 464, endPoint y: 293, distance: 52.3
click at [464, 293] on input "19176" at bounding box center [506, 290] width 95 height 33
click at [676, 114] on input "0614" at bounding box center [673, 108] width 206 height 33
click at [1200, 508] on button "Save & Close" at bounding box center [1166, 496] width 111 height 34
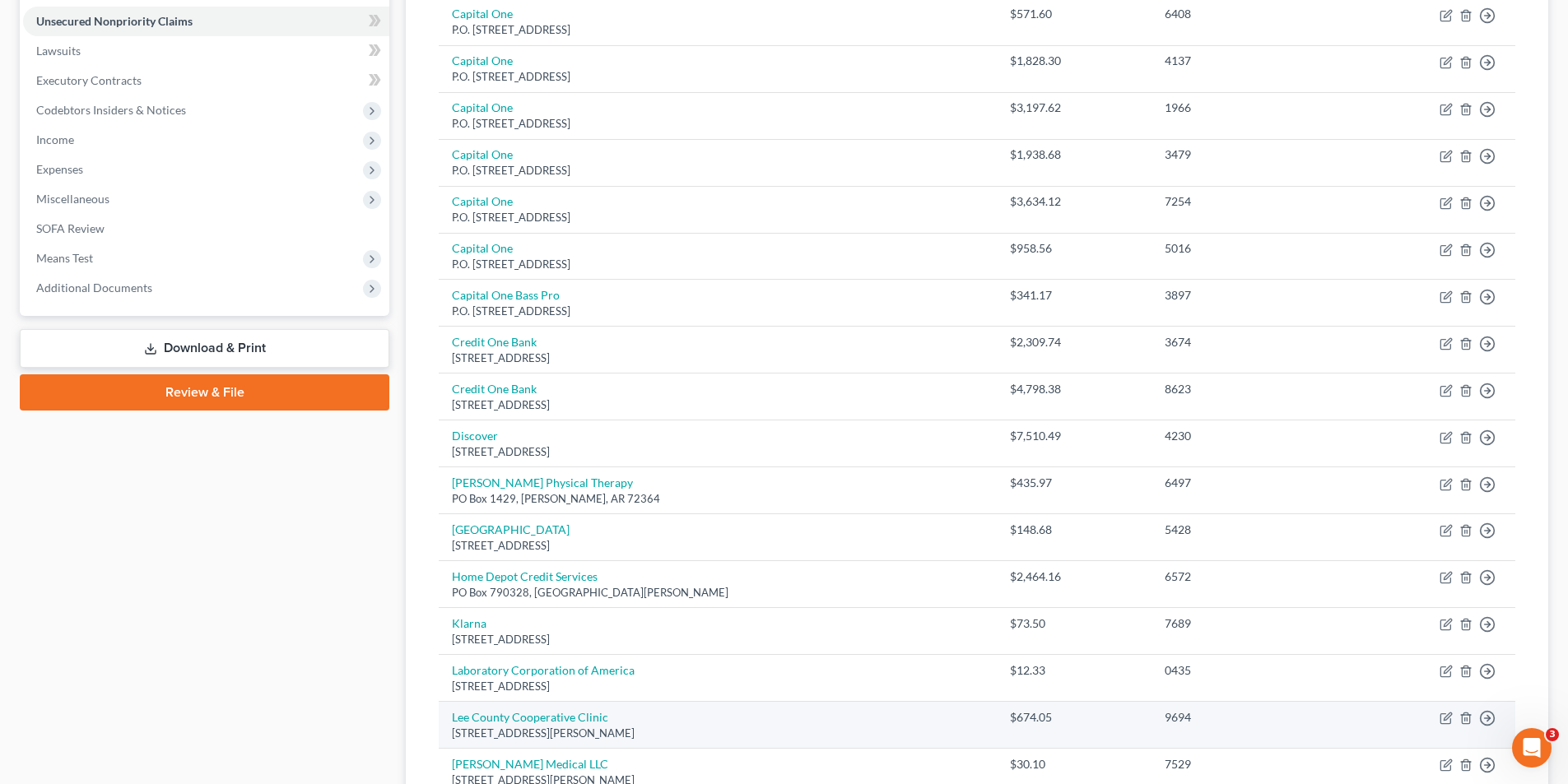
scroll to position [320, 0]
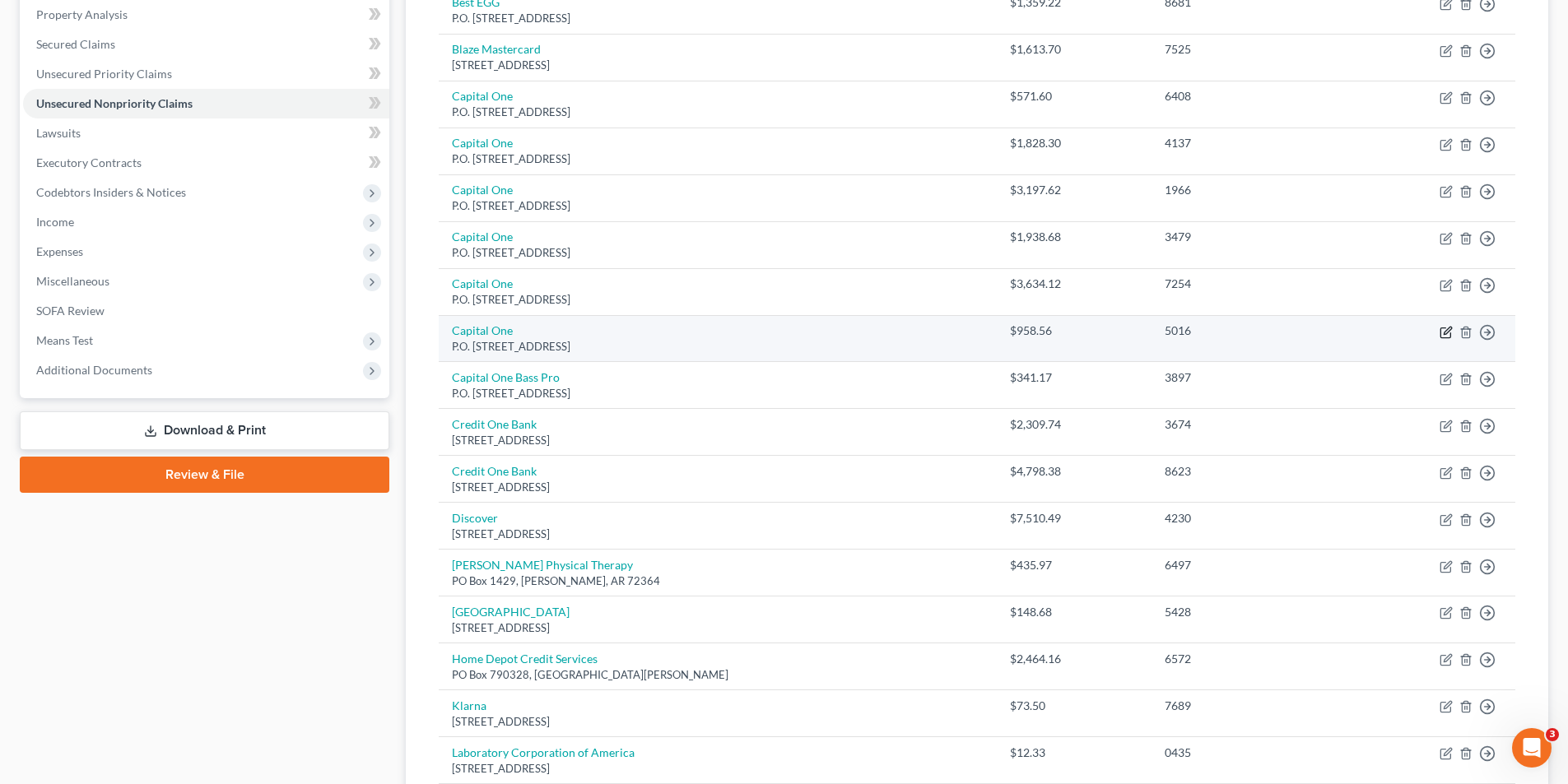
click at [1443, 334] on icon "button" at bounding box center [1445, 332] width 13 height 13
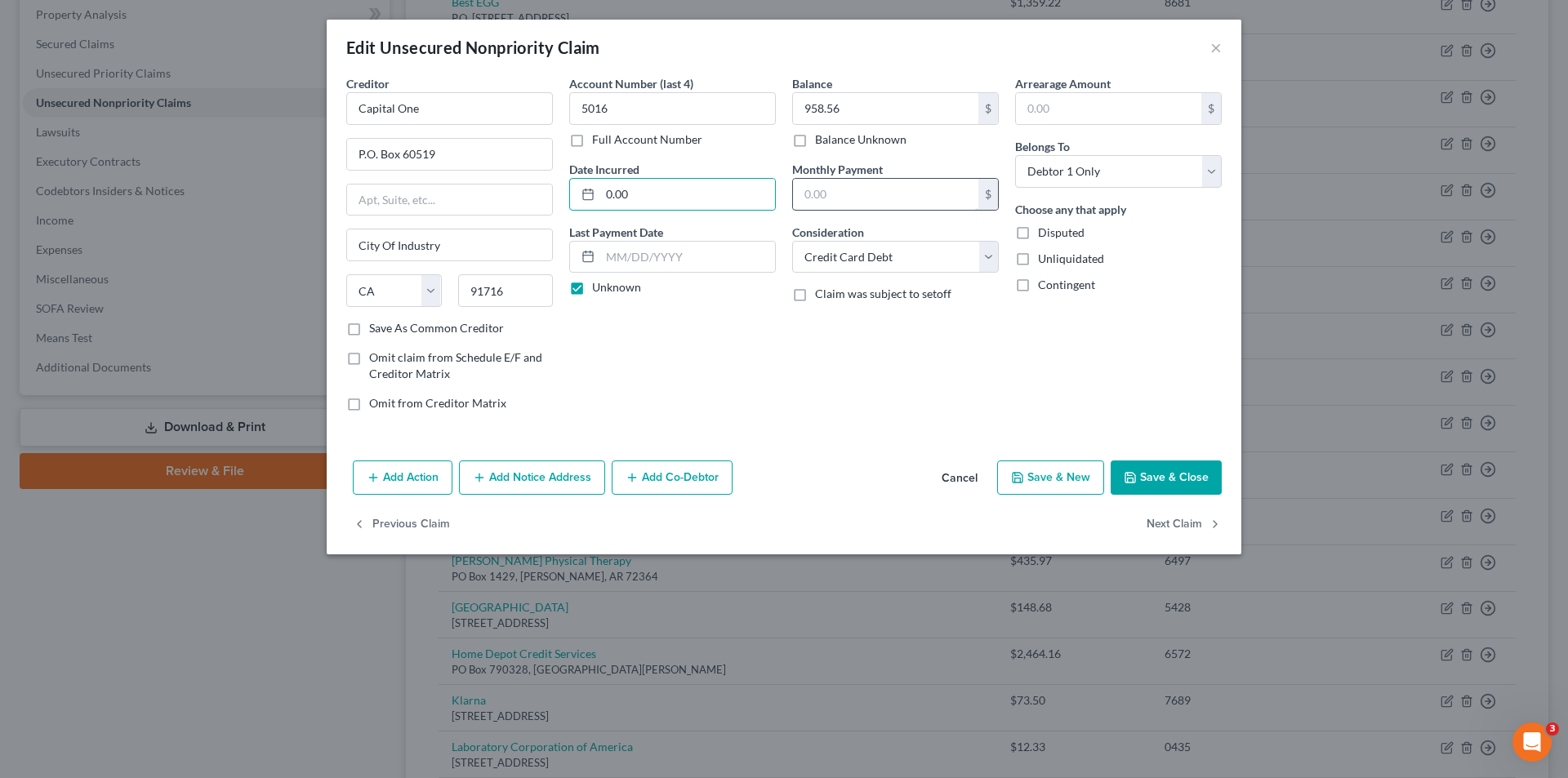
click at [868, 189] on input "text" at bounding box center [886, 194] width 185 height 31
click at [1193, 478] on button "Save & Close" at bounding box center [1166, 478] width 111 height 34
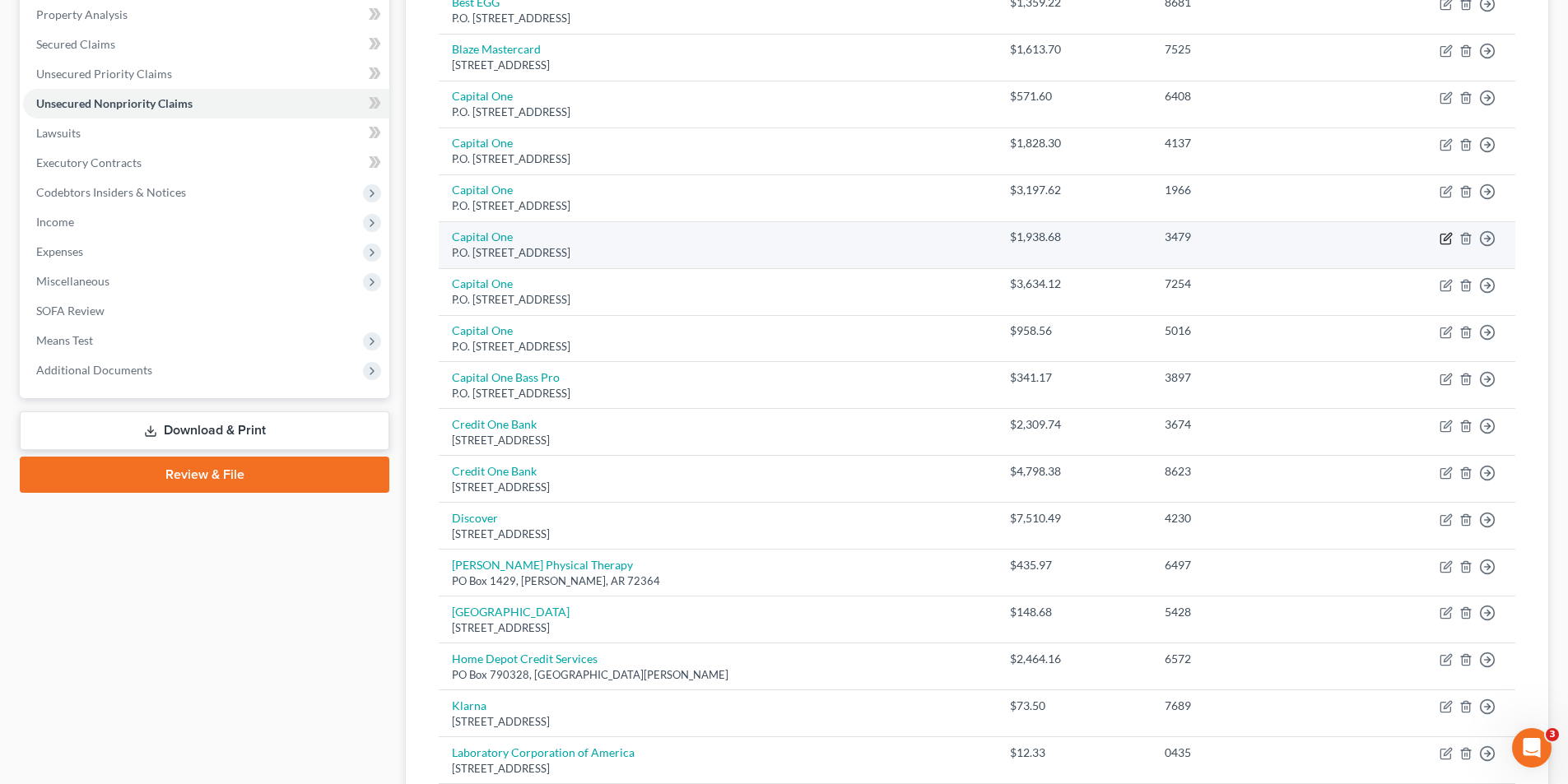
click at [1444, 240] on icon "button" at bounding box center [1447, 236] width 7 height 7
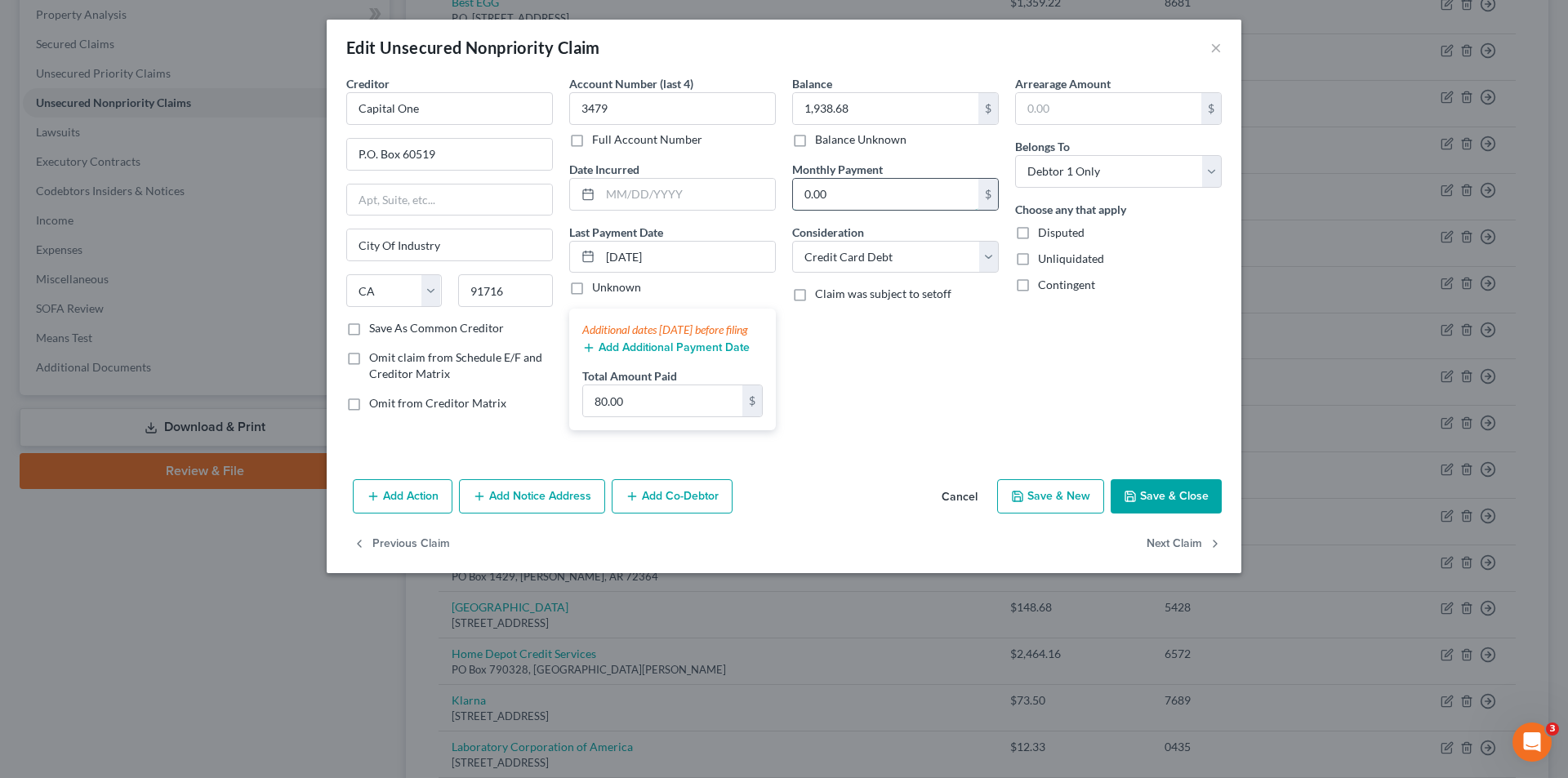
click at [837, 195] on input "0.00" at bounding box center [886, 194] width 185 height 31
click at [1185, 514] on button "Save & Close" at bounding box center [1166, 496] width 111 height 34
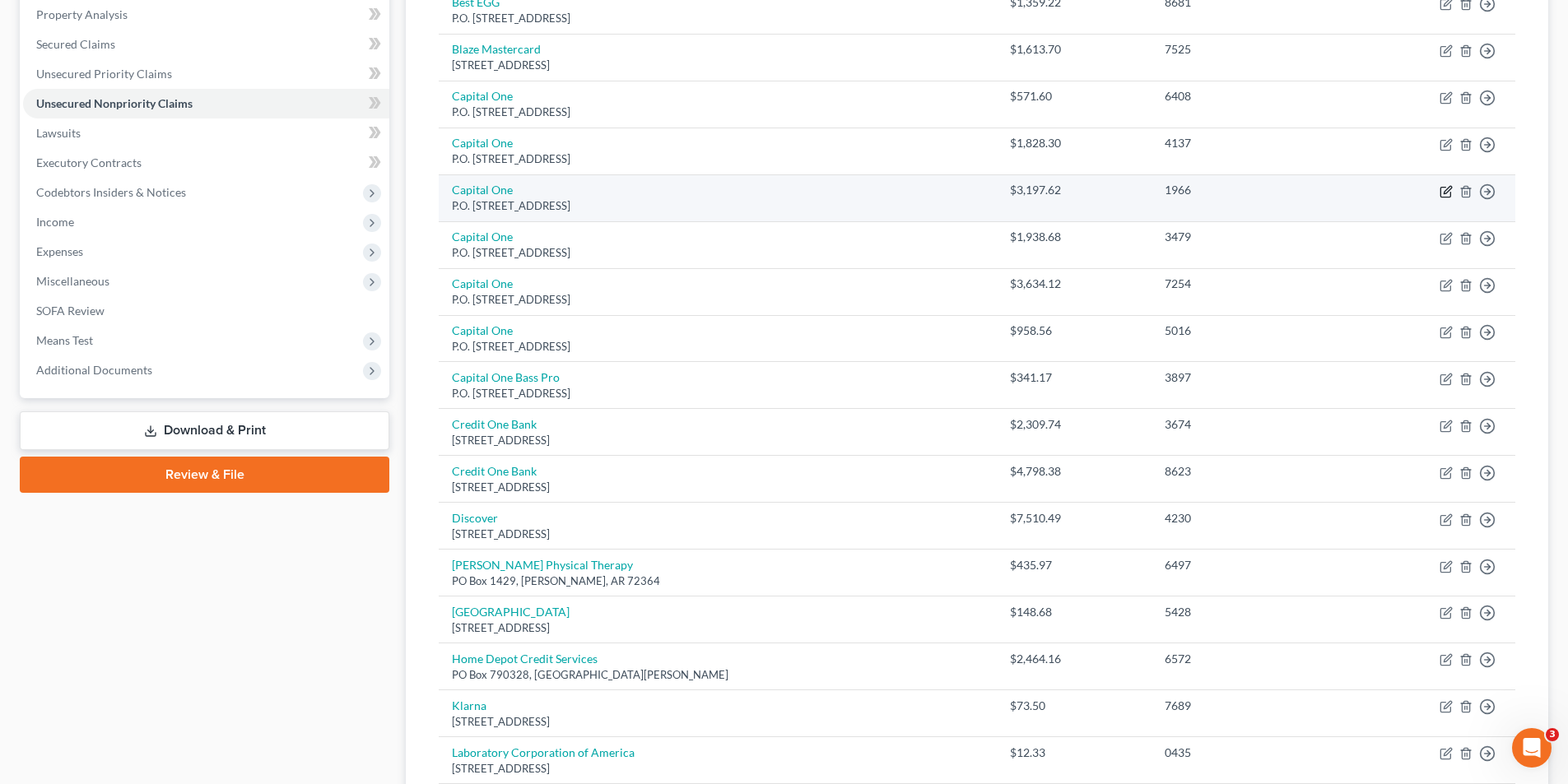
click at [1446, 195] on icon "button" at bounding box center [1445, 192] width 13 height 13
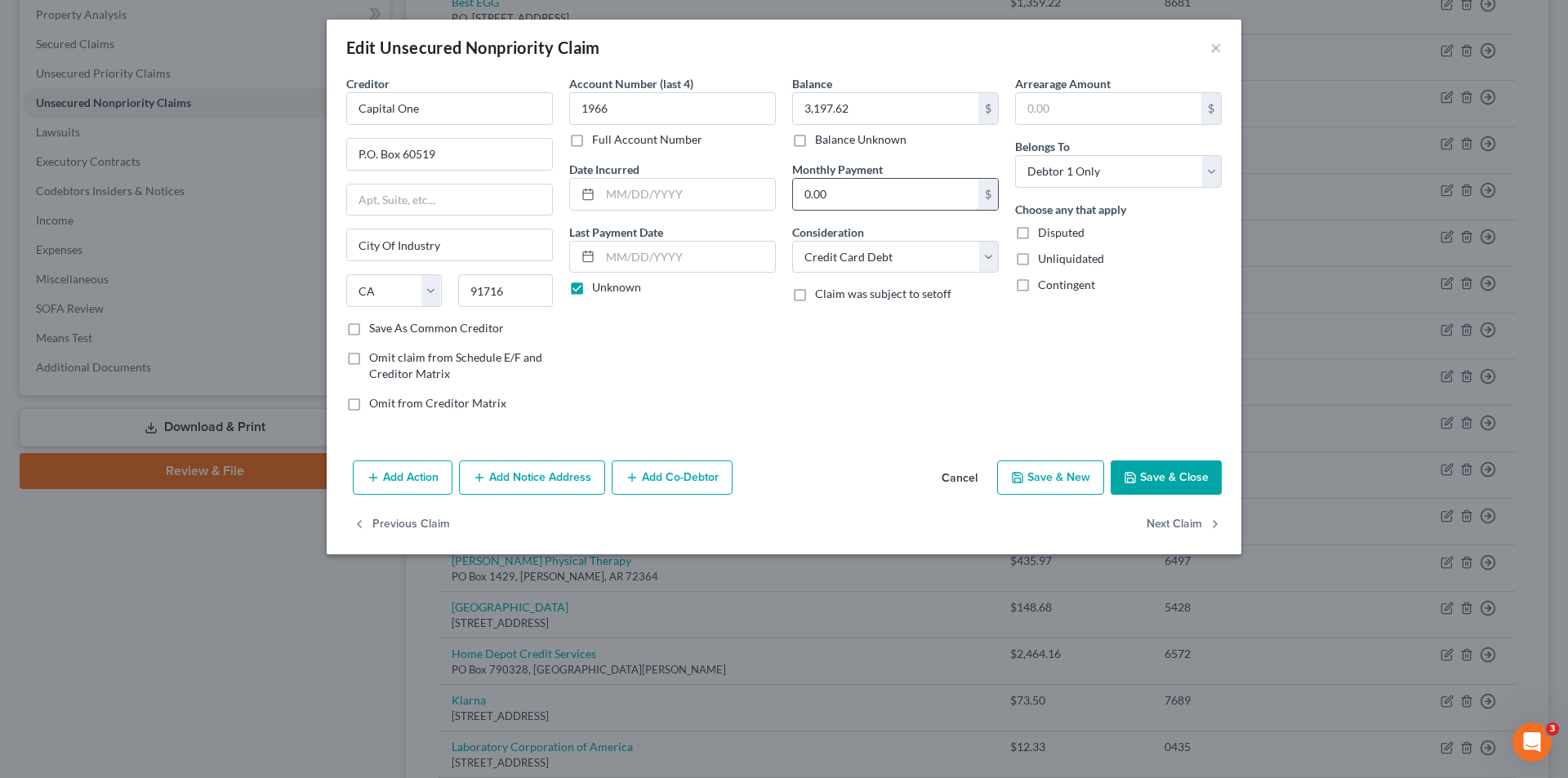
click at [843, 180] on input "0.00" at bounding box center [886, 194] width 185 height 31
click at [1182, 480] on button "Save & Close" at bounding box center [1166, 478] width 111 height 34
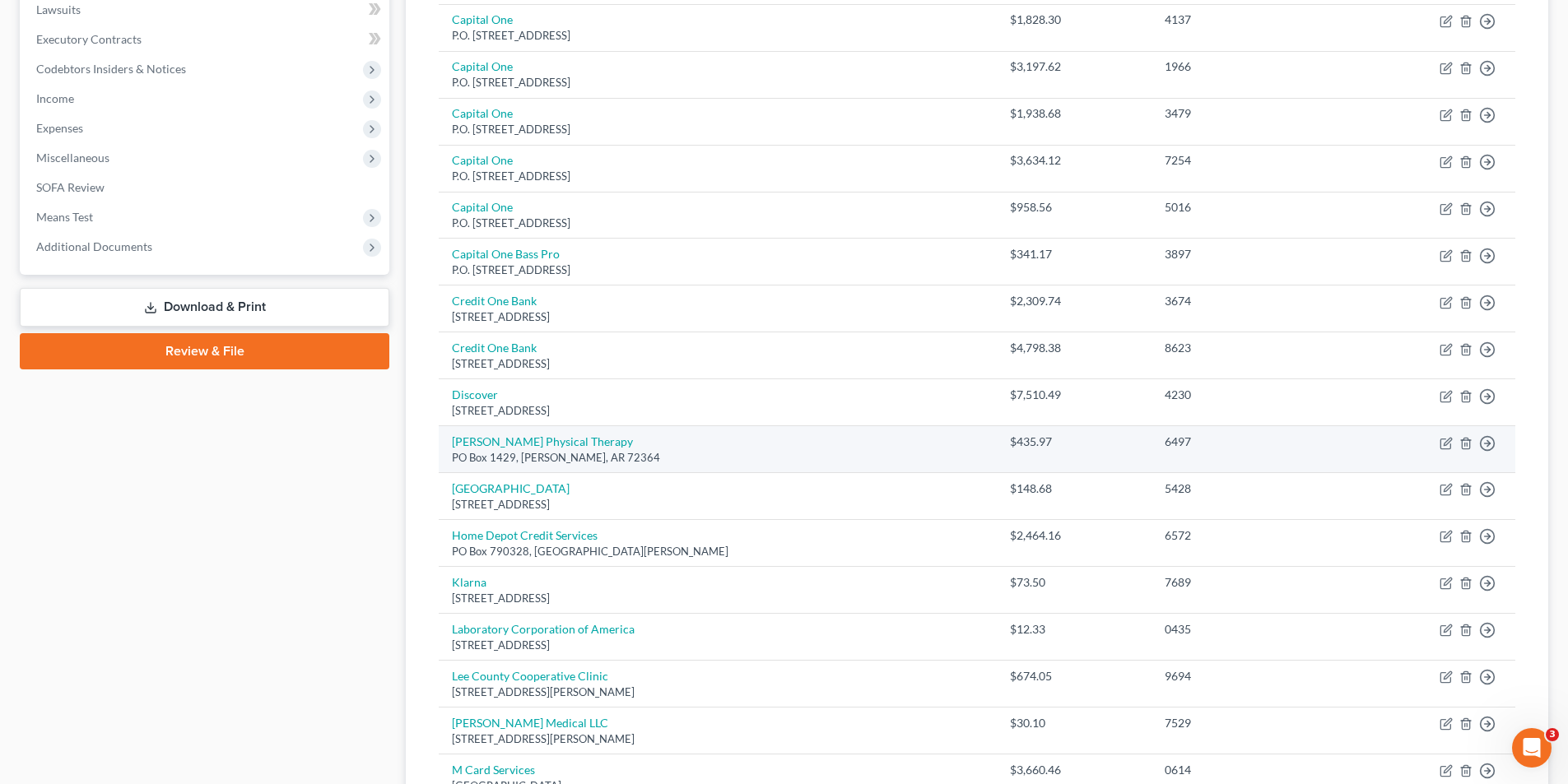
scroll to position [484, 0]
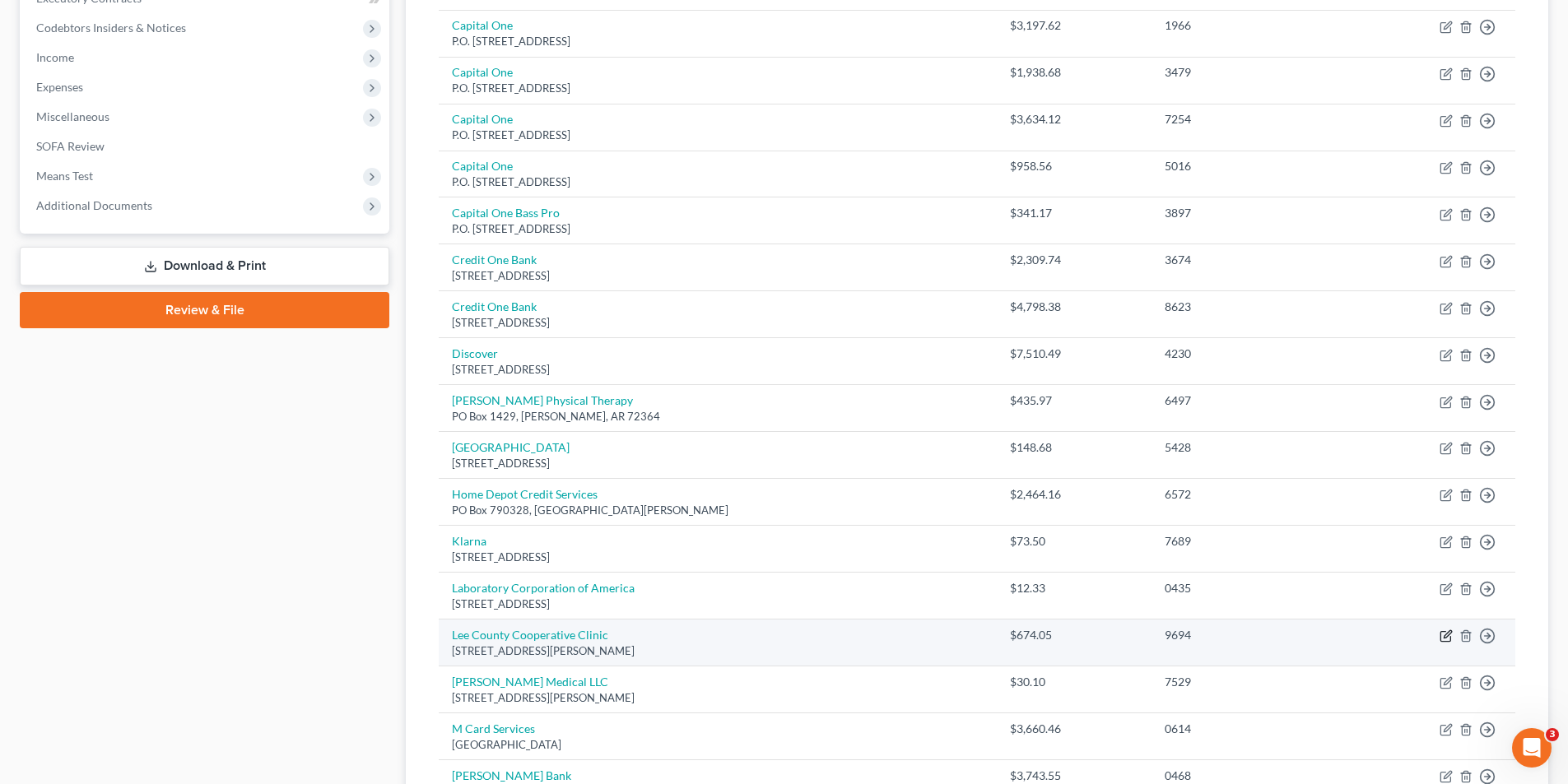
click at [1445, 643] on icon "button" at bounding box center [1445, 636] width 13 height 13
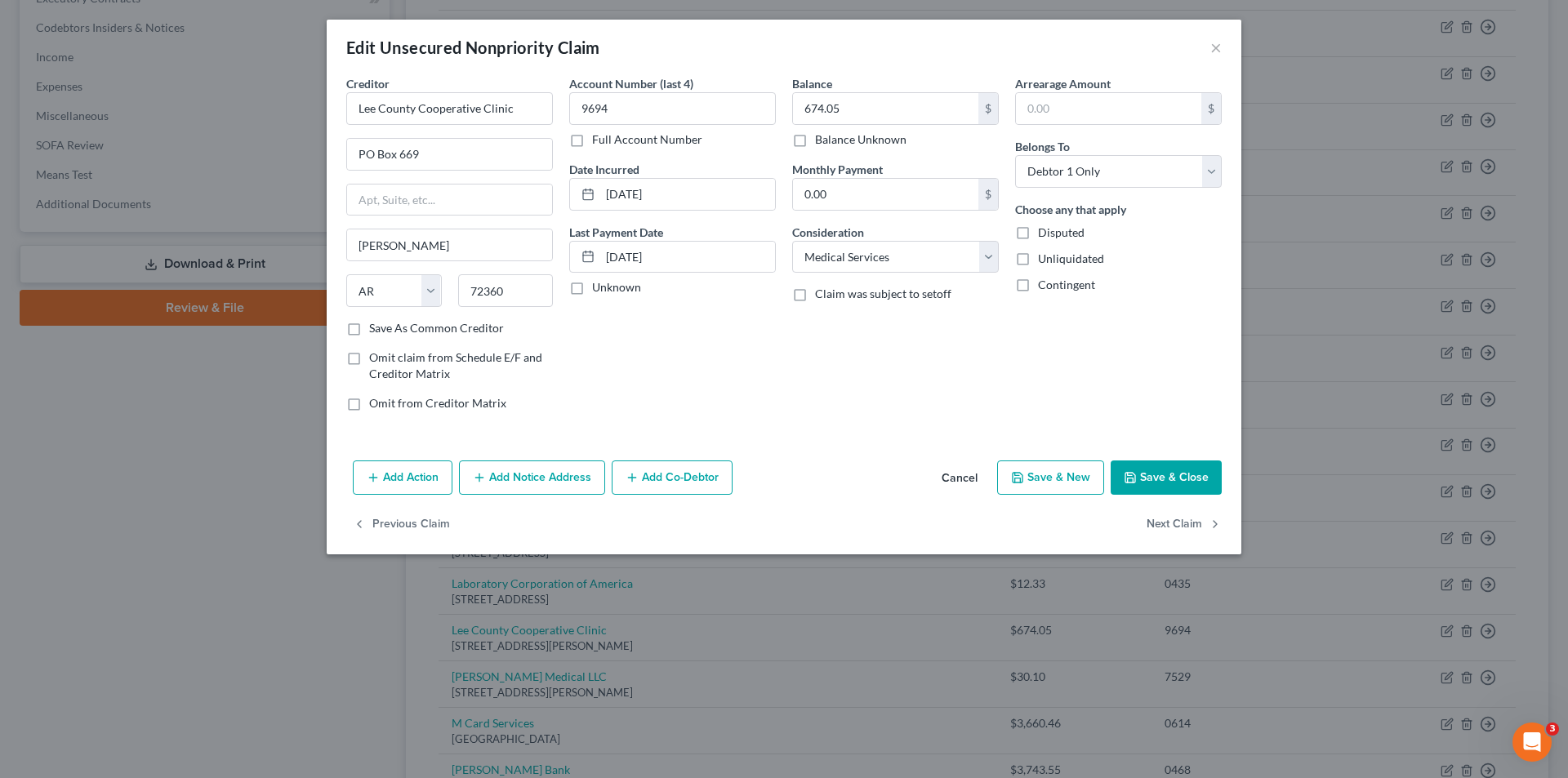
click at [1197, 474] on button "Save & Close" at bounding box center [1166, 478] width 111 height 34
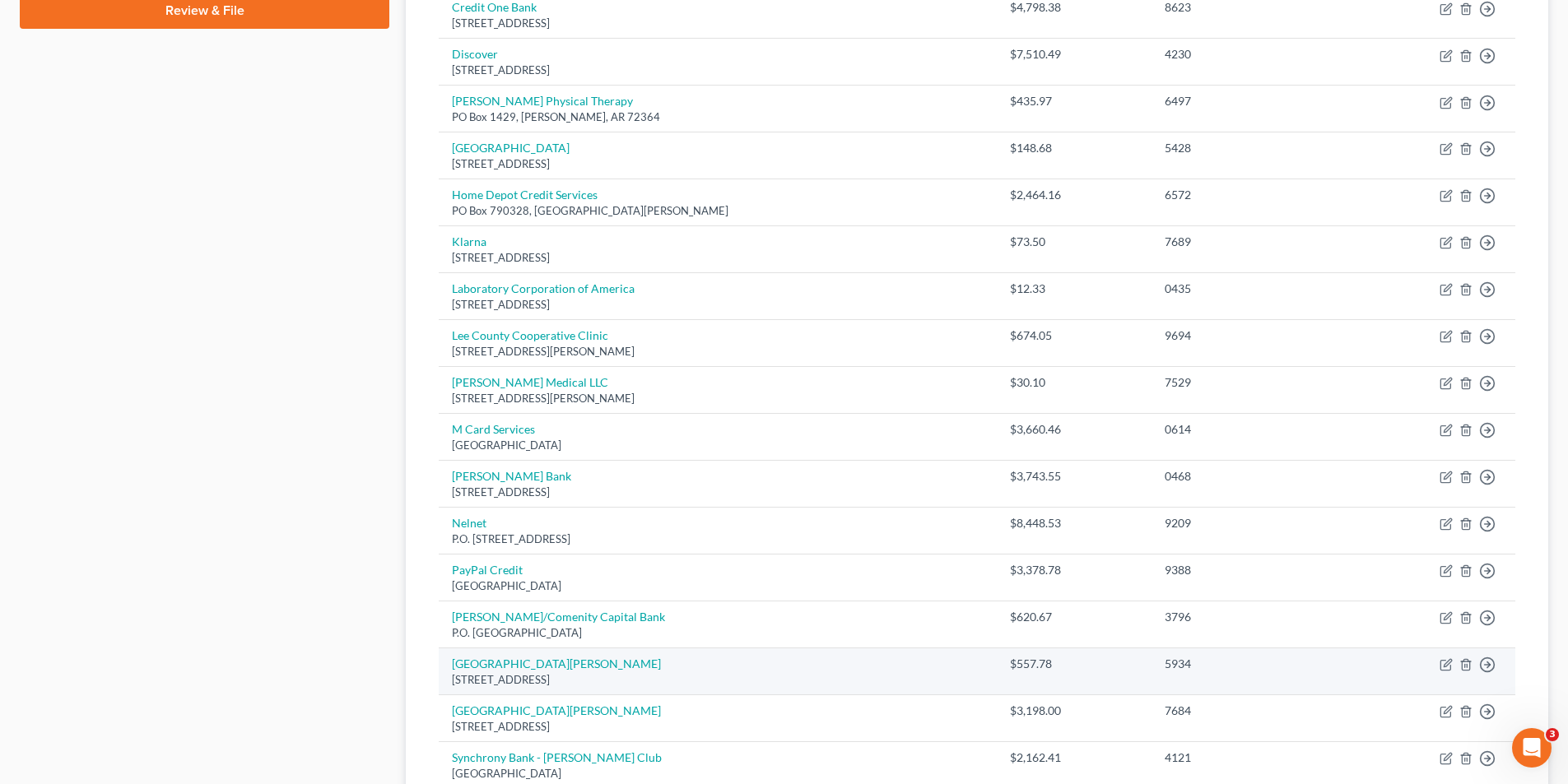
scroll to position [813, 0]
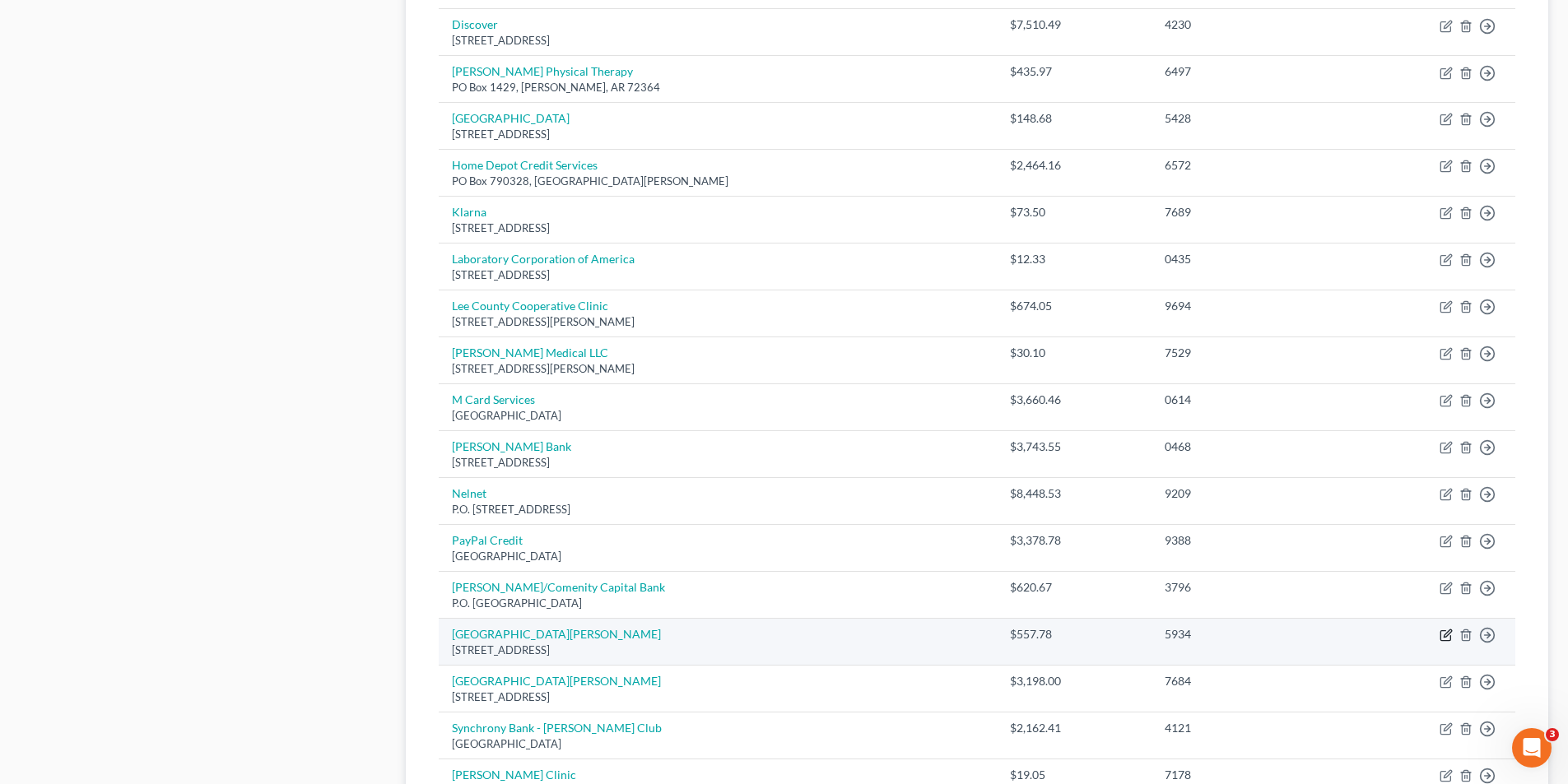
click at [1446, 635] on icon "button" at bounding box center [1445, 635] width 13 height 13
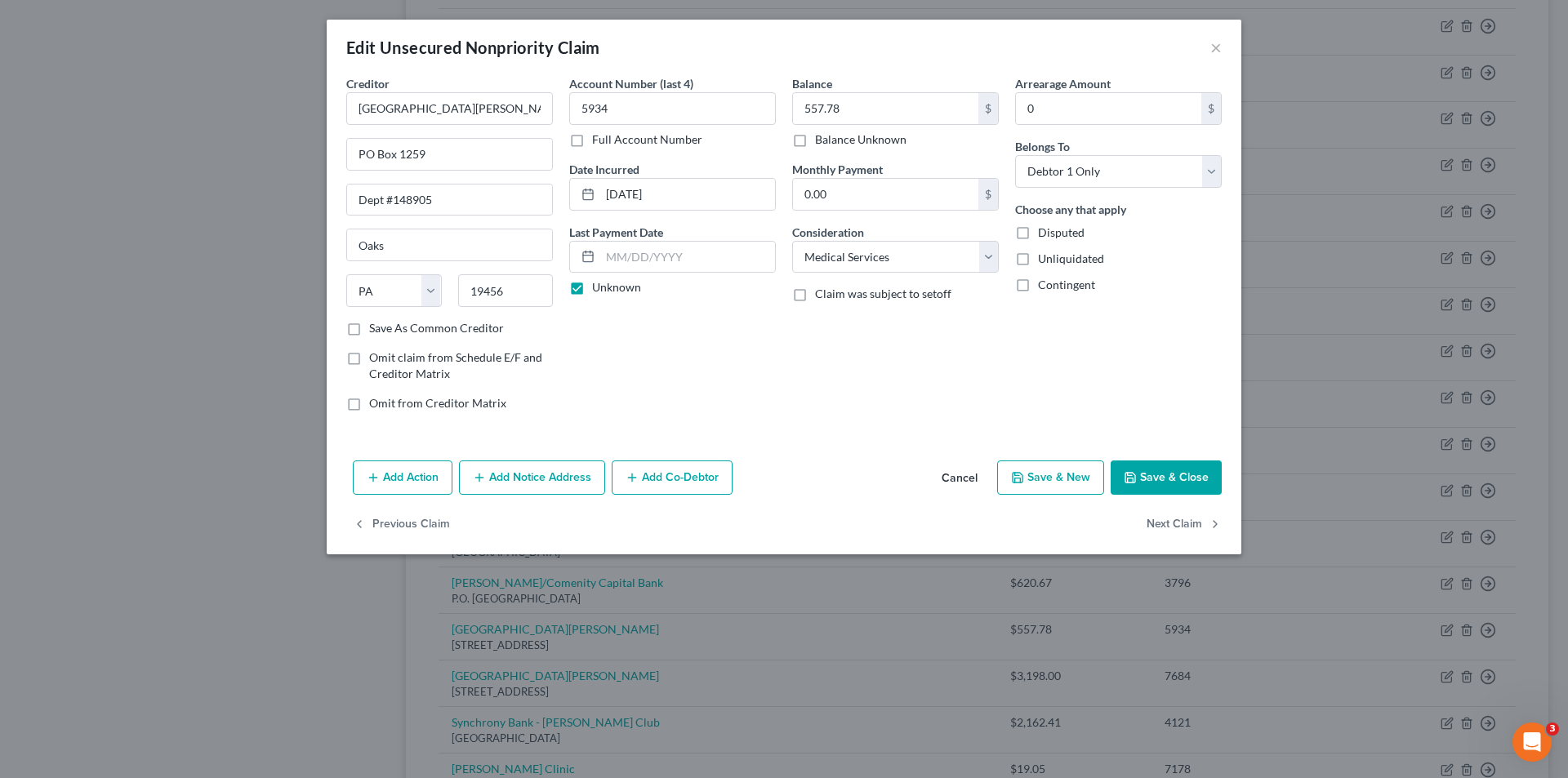
click at [1038, 233] on label "Disputed" at bounding box center [1061, 233] width 47 height 17
click at [1044, 233] on input "Disputed" at bounding box center [1050, 230] width 11 height 11
click at [1172, 480] on button "Save & Close" at bounding box center [1166, 478] width 111 height 34
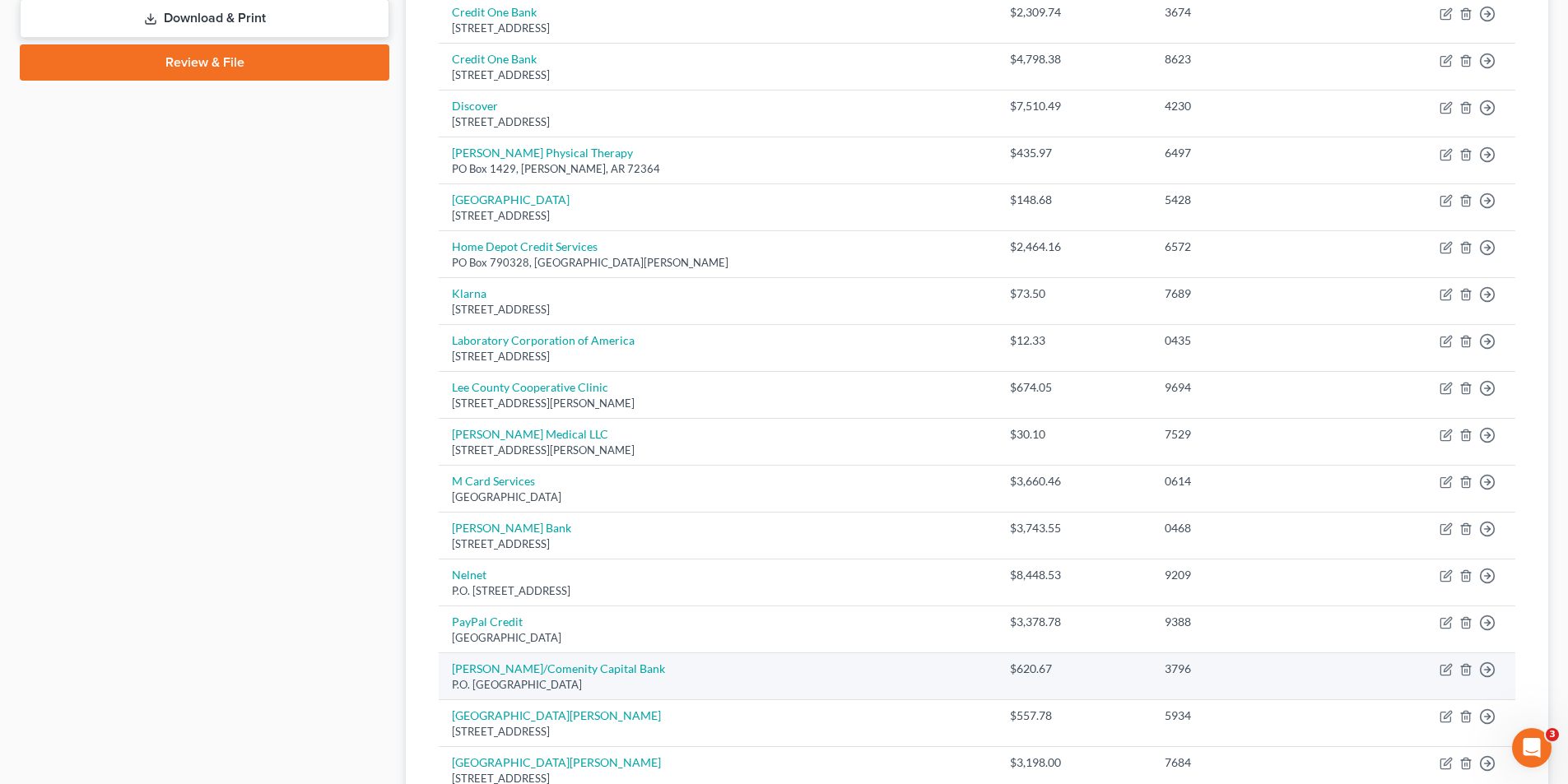
scroll to position [731, 0]
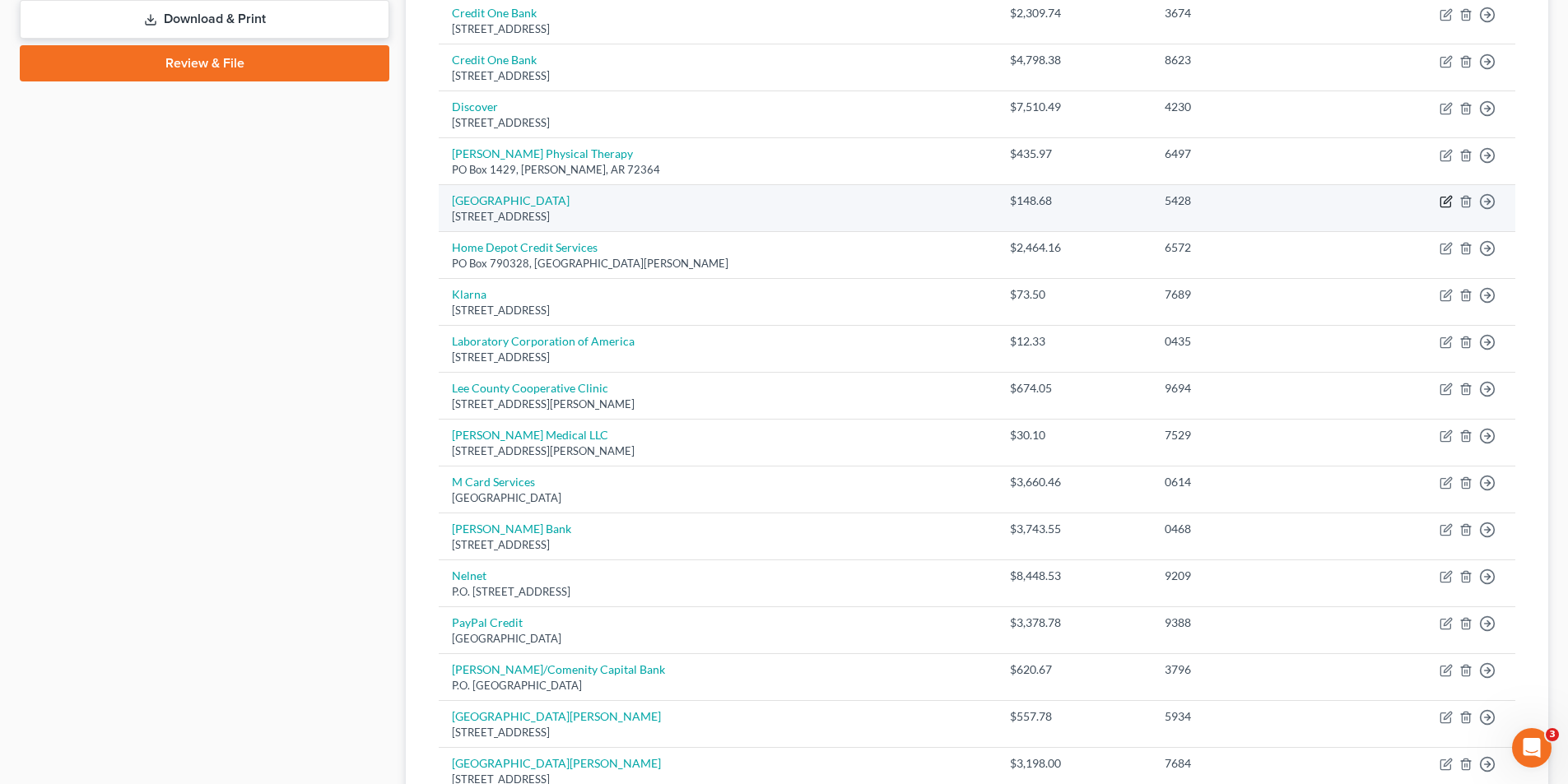
click at [1446, 200] on icon "button" at bounding box center [1447, 200] width 7 height 7
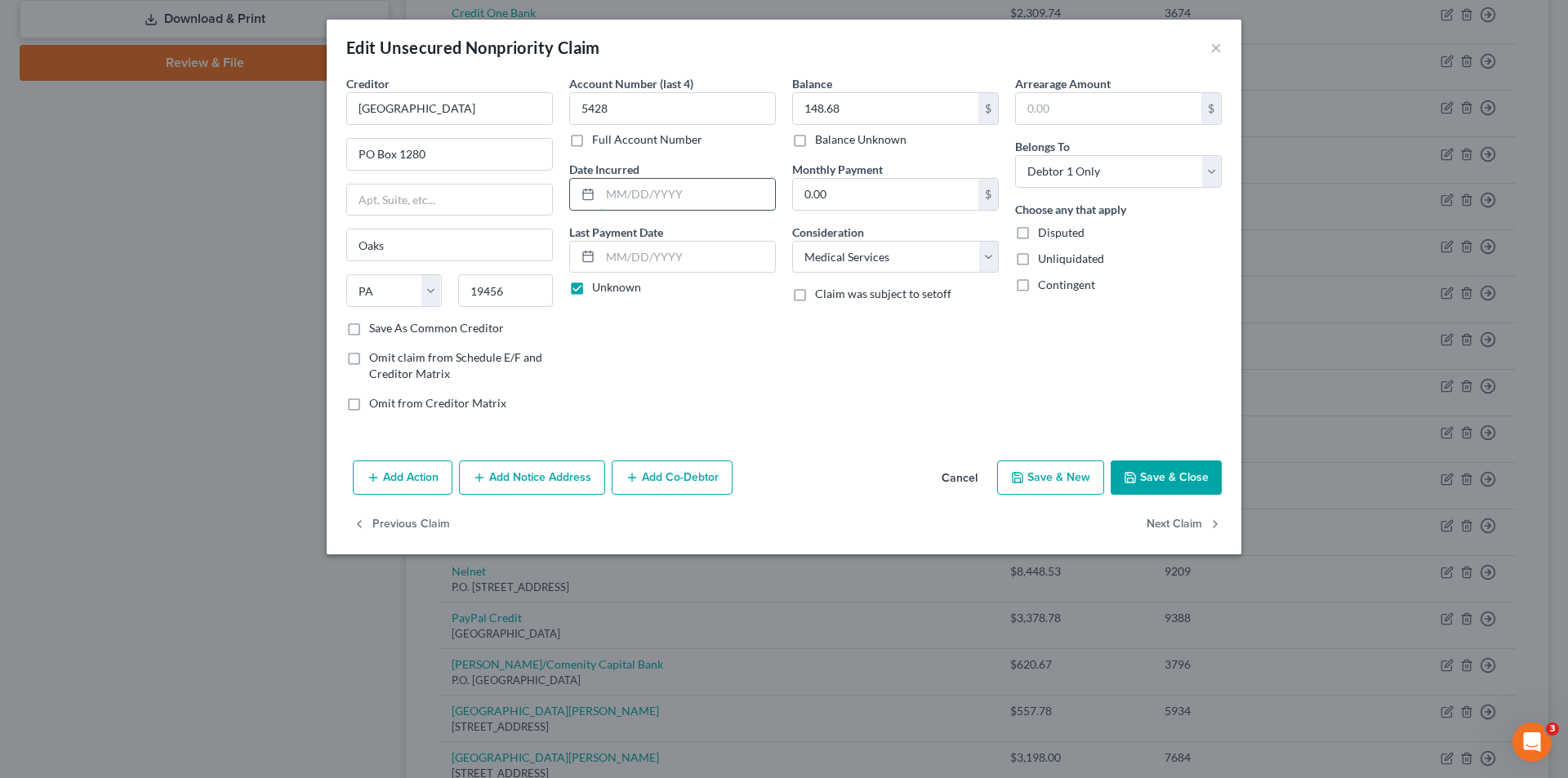
click at [659, 196] on input "text" at bounding box center [687, 194] width 175 height 31
click at [1196, 479] on button "Save & Close" at bounding box center [1166, 478] width 111 height 34
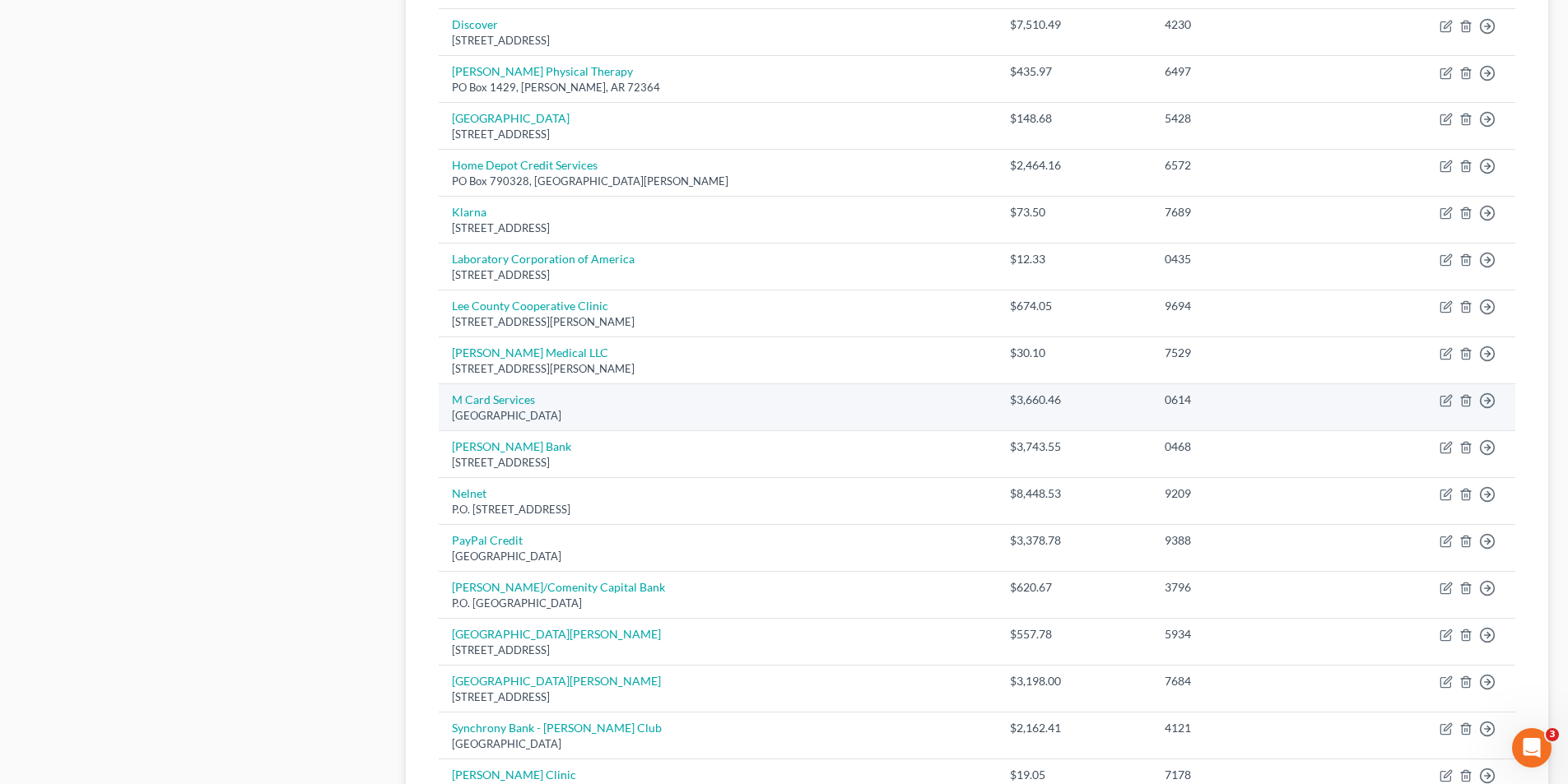
scroll to position [895, 0]
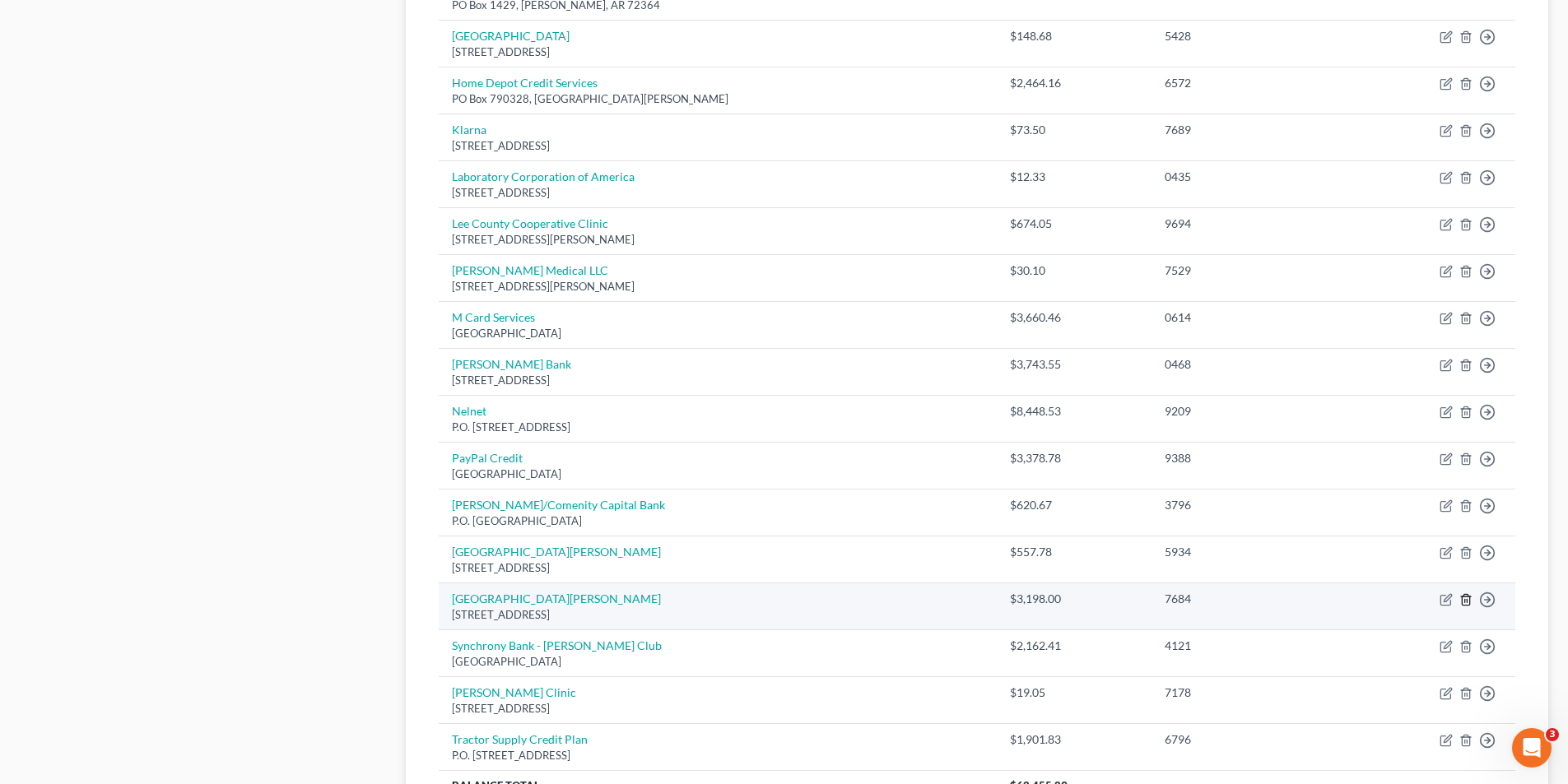
click at [1465, 601] on line "button" at bounding box center [1465, 601] width 0 height 4
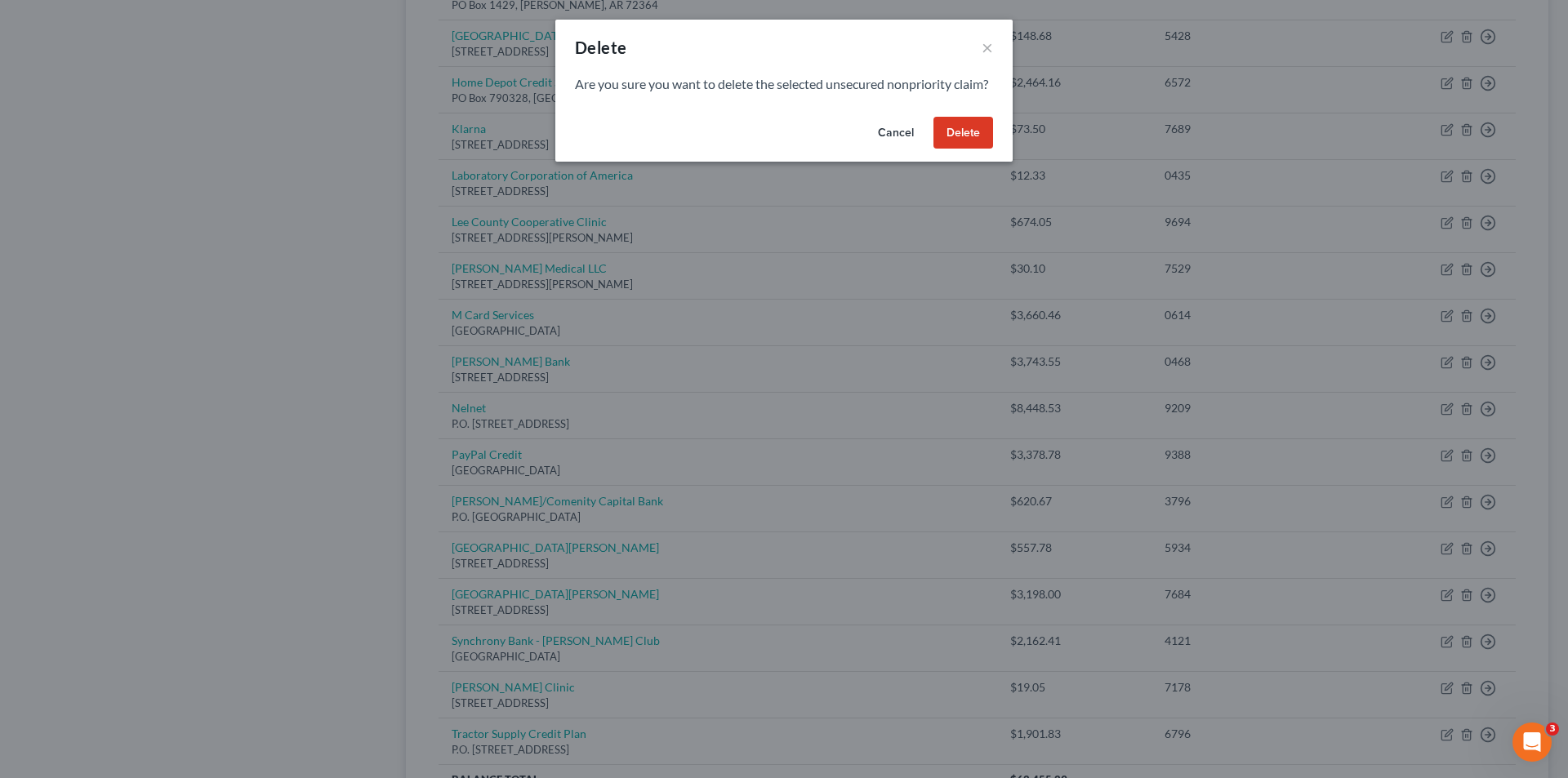
click at [962, 145] on button "Delete" at bounding box center [963, 133] width 60 height 33
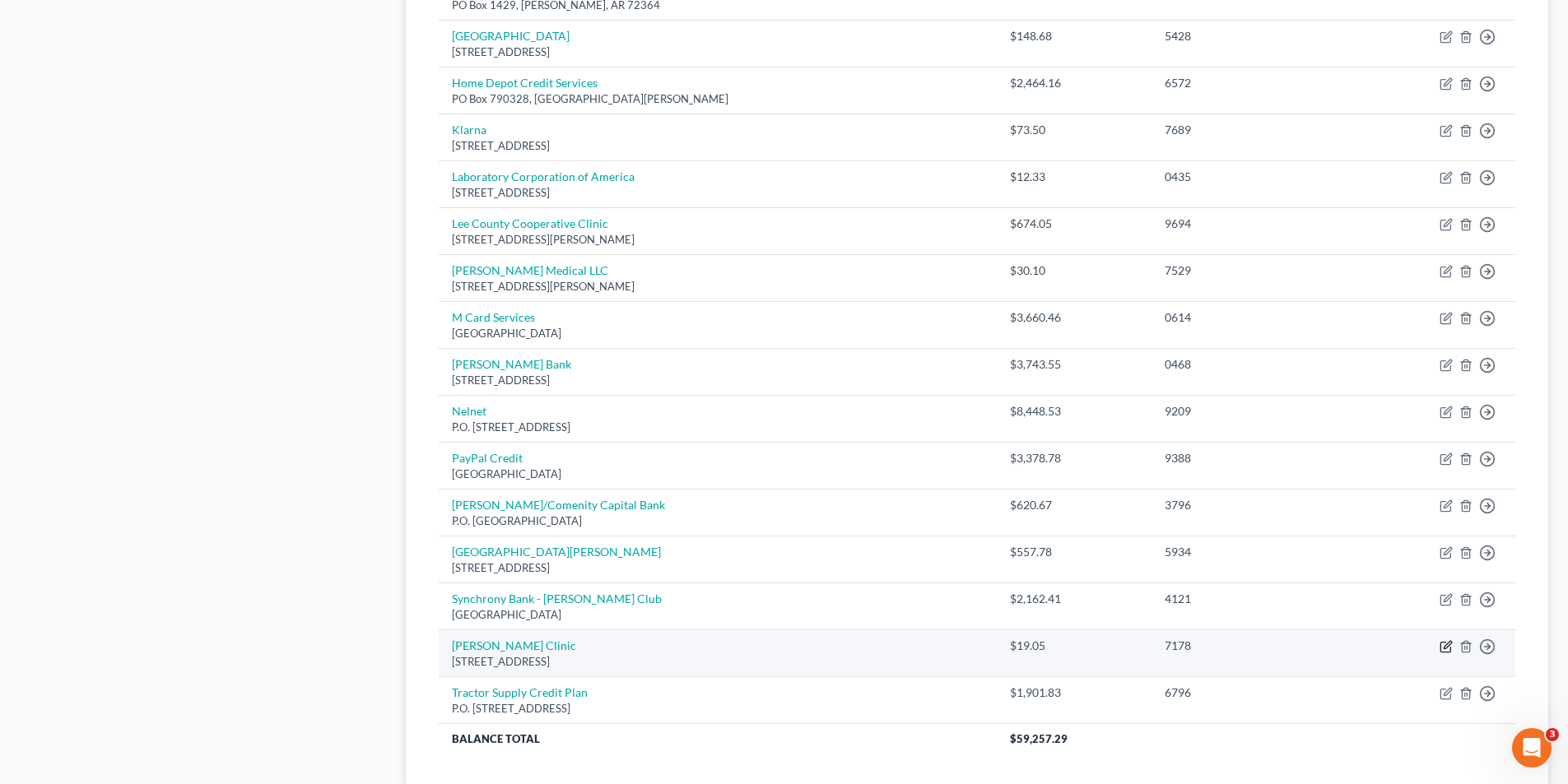
click at [1444, 648] on icon "button" at bounding box center [1447, 645] width 7 height 7
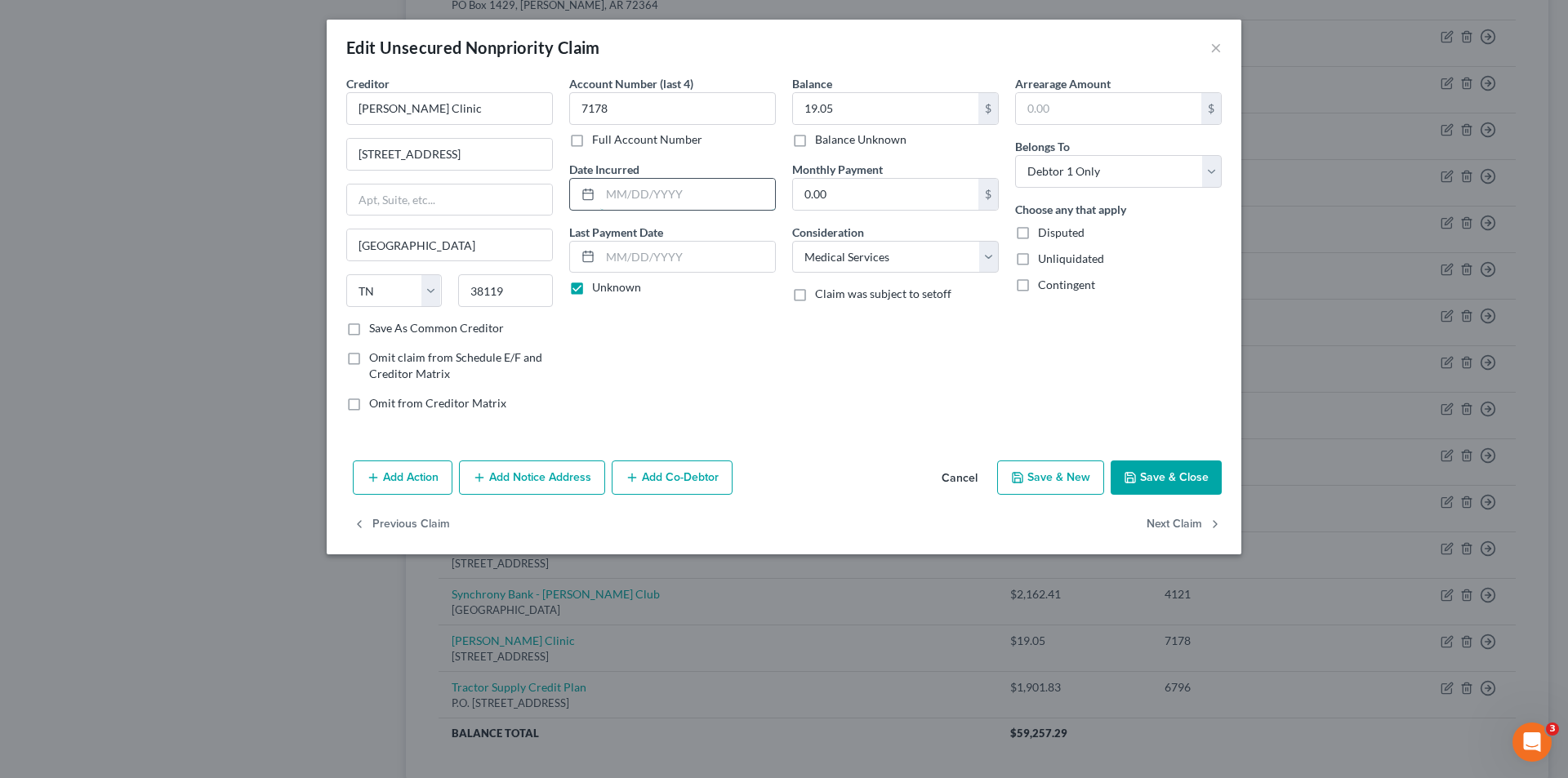
click at [719, 189] on input "text" at bounding box center [687, 194] width 175 height 31
click at [1164, 481] on button "Save & Close" at bounding box center [1166, 478] width 111 height 34
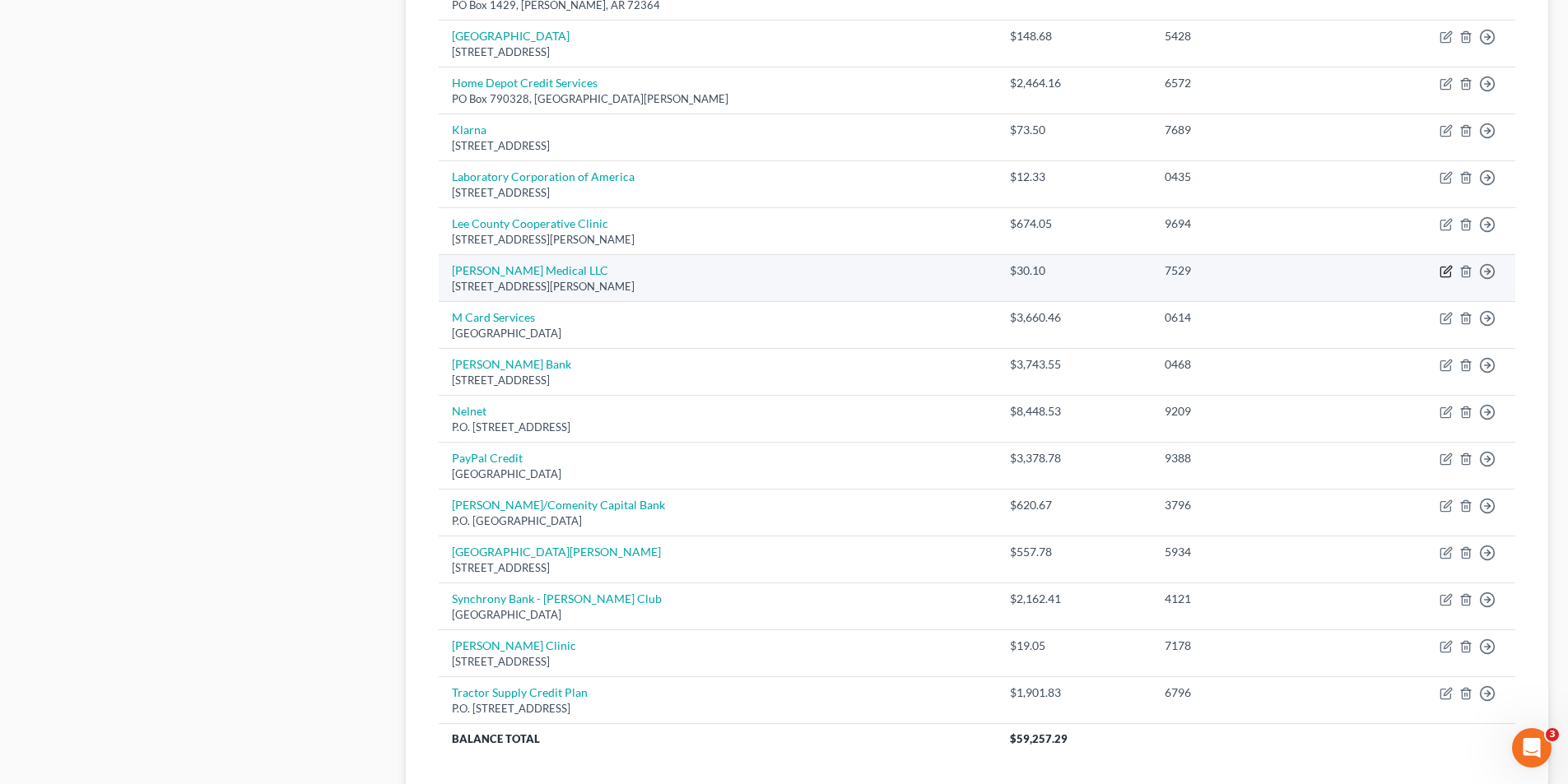
click at [1445, 273] on icon "button" at bounding box center [1447, 270] width 7 height 7
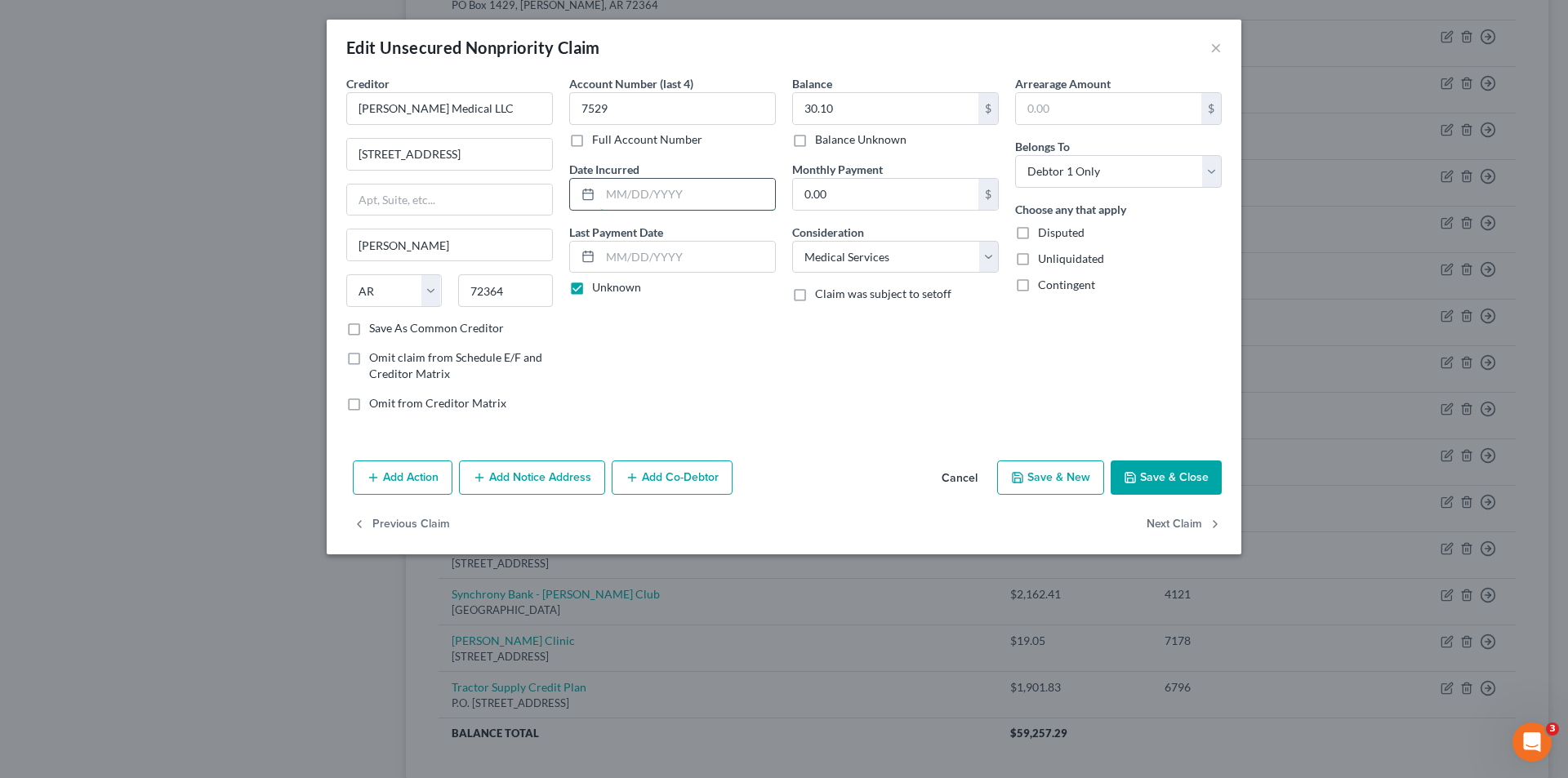
click at [609, 194] on input "text" at bounding box center [687, 194] width 175 height 31
click at [1168, 478] on button "Save & Close" at bounding box center [1166, 478] width 111 height 34
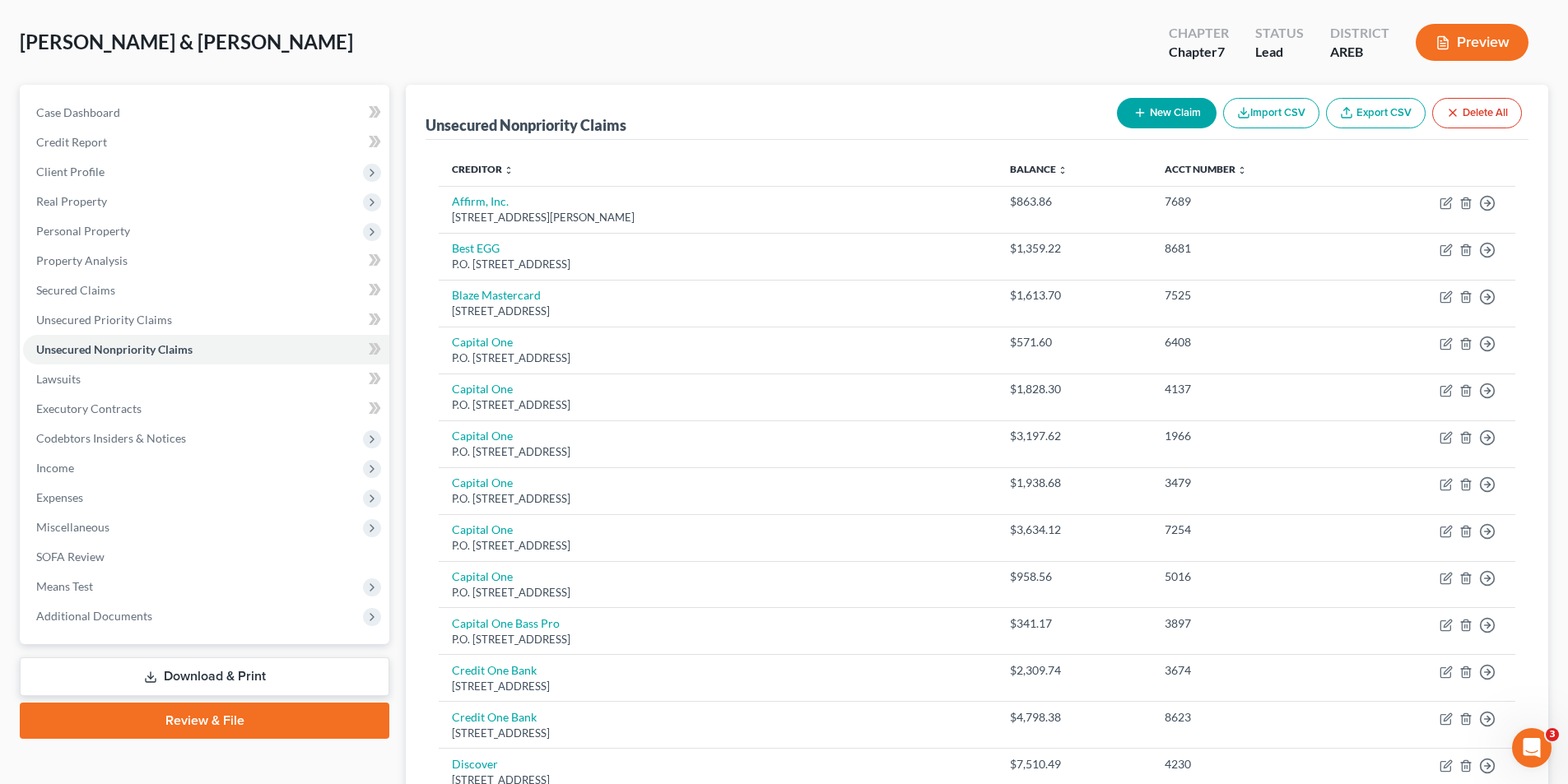
scroll to position [73, 0]
click at [83, 285] on span "Secured Claims" at bounding box center [75, 291] width 79 height 14
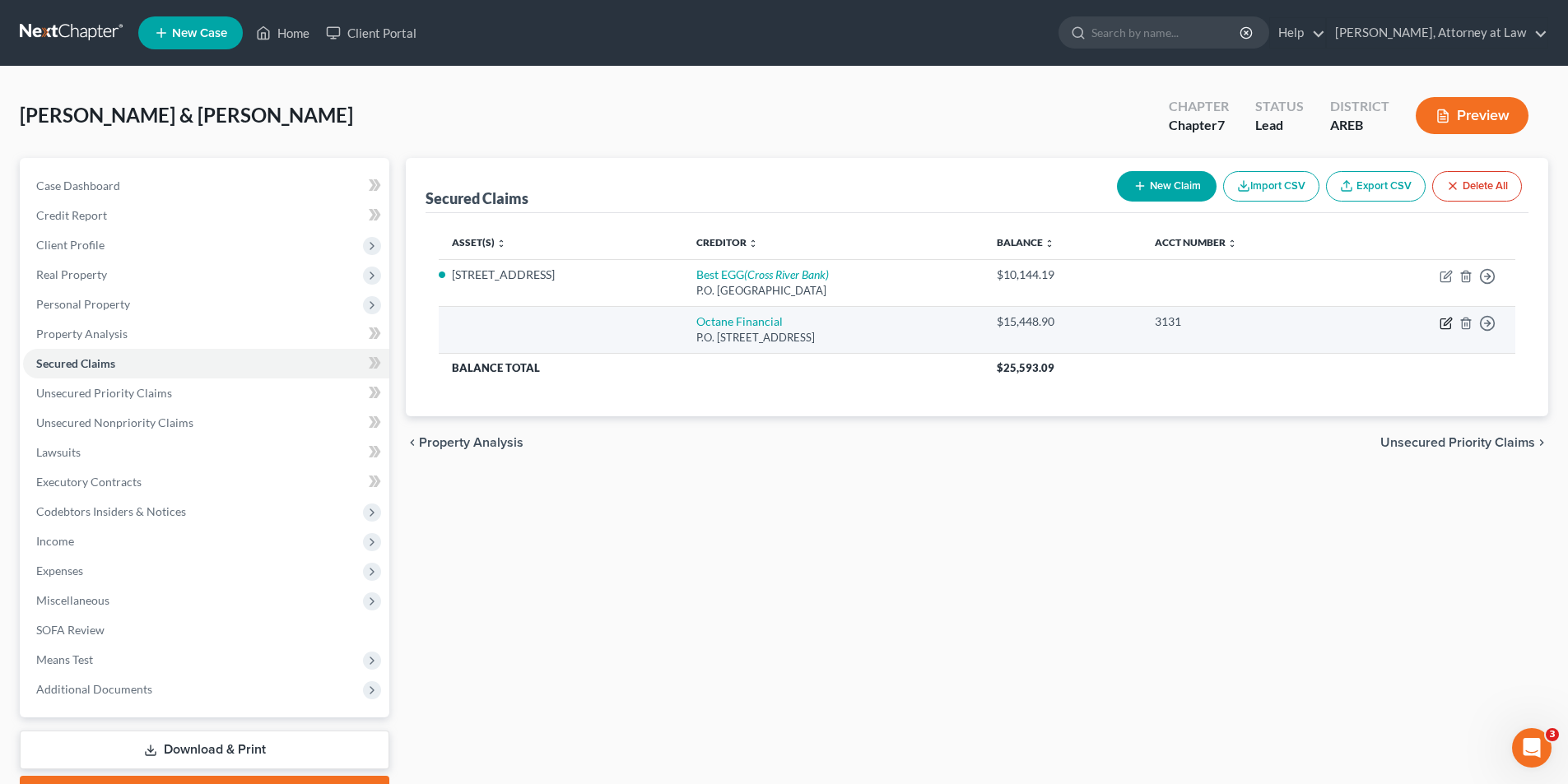
click at [1445, 328] on icon "button" at bounding box center [1445, 323] width 13 height 13
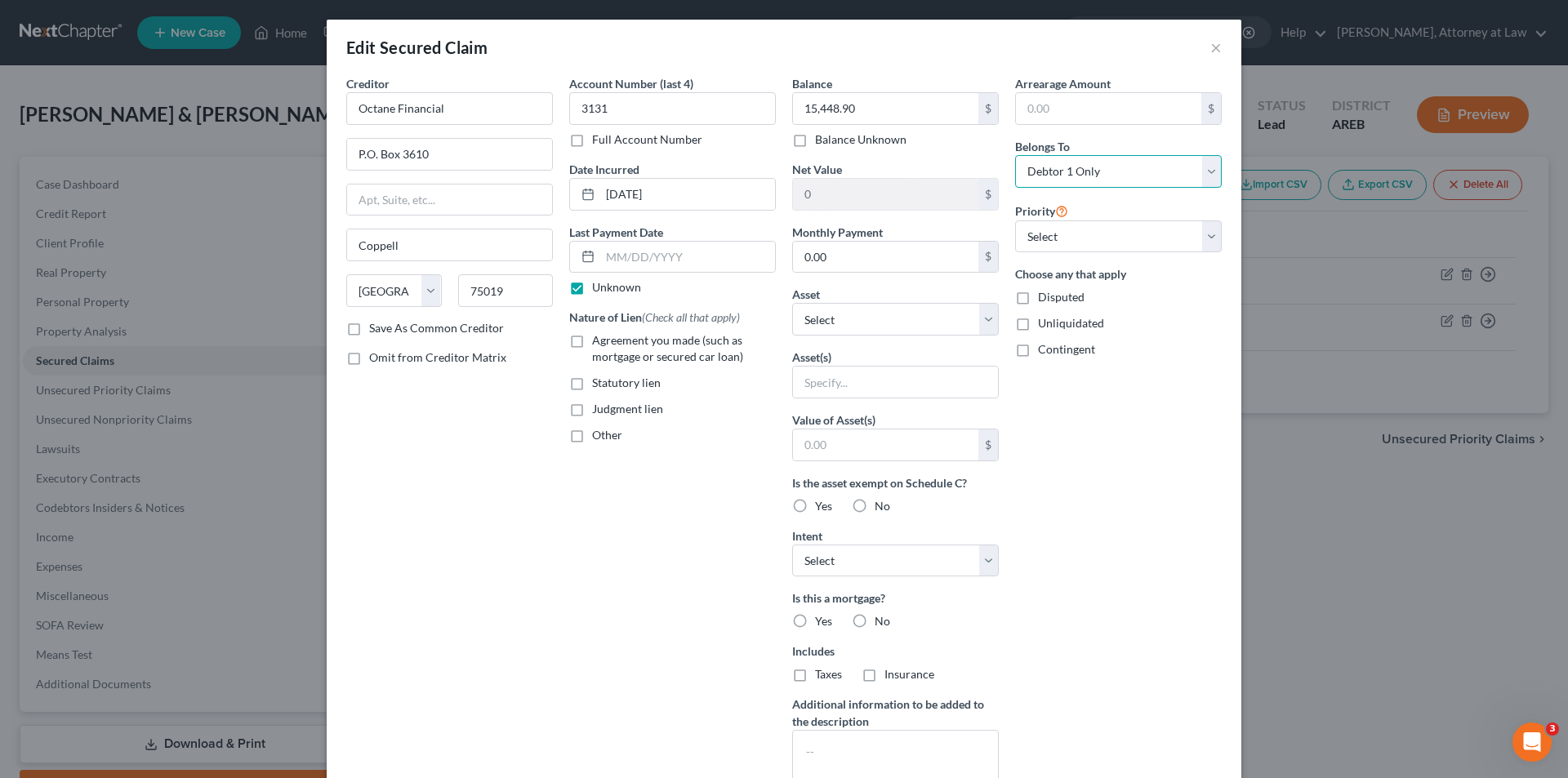
click at [1209, 169] on select "Select Debtor 1 Only Debtor 2 Only Debtor 1 And Debtor 2 Only At Least One Of T…" at bounding box center [1118, 171] width 206 height 33
click at [1015, 155] on select "Select Debtor 1 Only Debtor 2 Only Debtor 1 And Debtor 2 Only At Least One Of T…" at bounding box center [1118, 171] width 206 height 33
click at [985, 315] on select "Select Other Multiple Assets Household Goods - 3 Bedroom Suites - $0.0 Electron…" at bounding box center [895, 319] width 206 height 33
click at [792, 303] on select "Select Other Multiple Assets Household Goods - 3 Bedroom Suites - $0.0 Electron…" at bounding box center [895, 319] width 206 height 33
click at [876, 382] on input "text" at bounding box center [895, 382] width 205 height 31
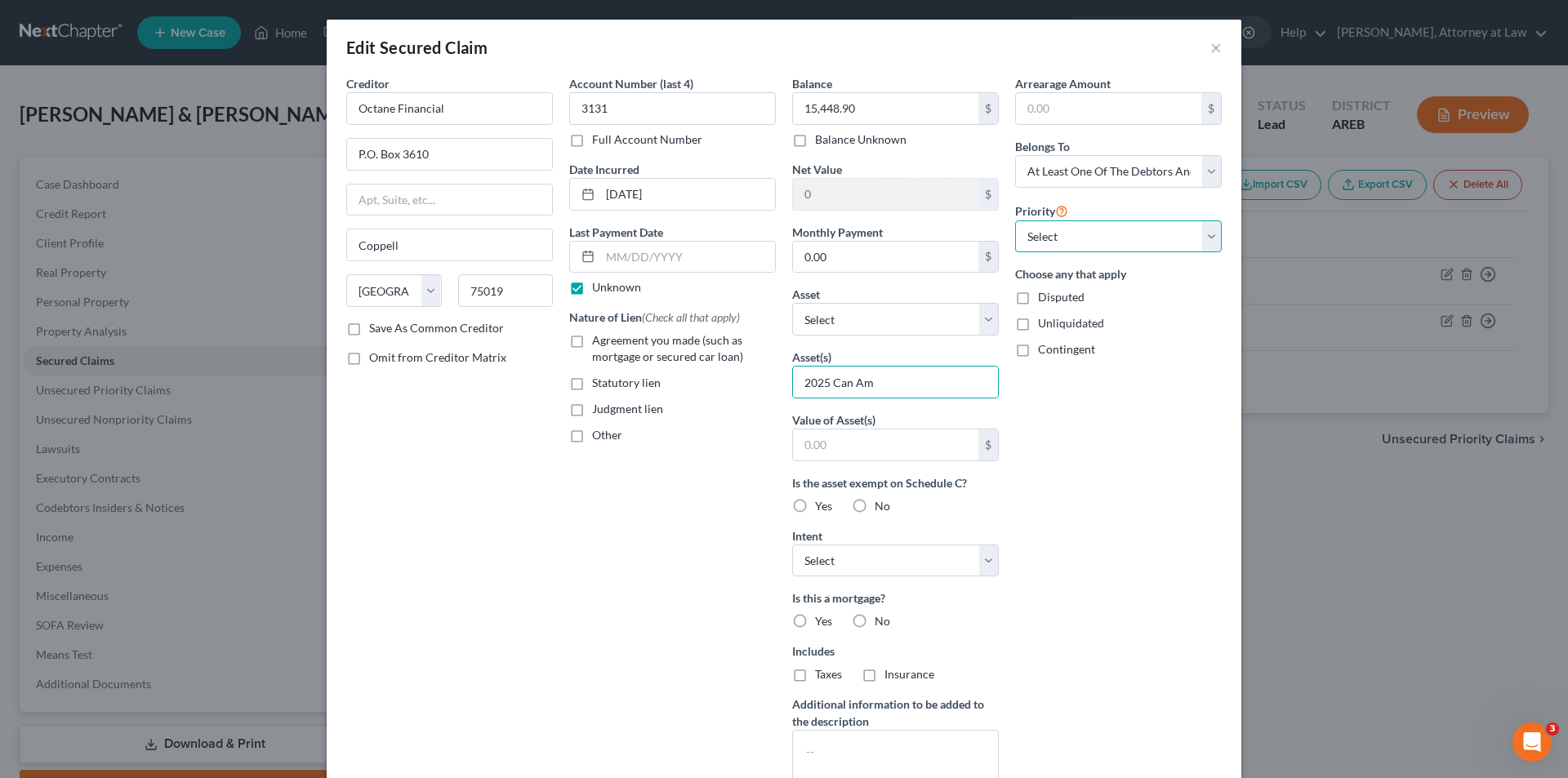
click at [1203, 233] on select "Select 1st 2nd 3rd 4th 5th 6th 7th 8th 9th 10th 11th 12th 13th 14th 15th 16th 1…" at bounding box center [1118, 236] width 206 height 33
click at [1015, 220] on select "Select 1st 2nd 3rd 4th 5th 6th 7th 8th 9th 10th 11th 12th 13th 14th 15th 16th 1…" at bounding box center [1118, 236] width 206 height 33
click at [888, 446] on input "text" at bounding box center [886, 444] width 185 height 31
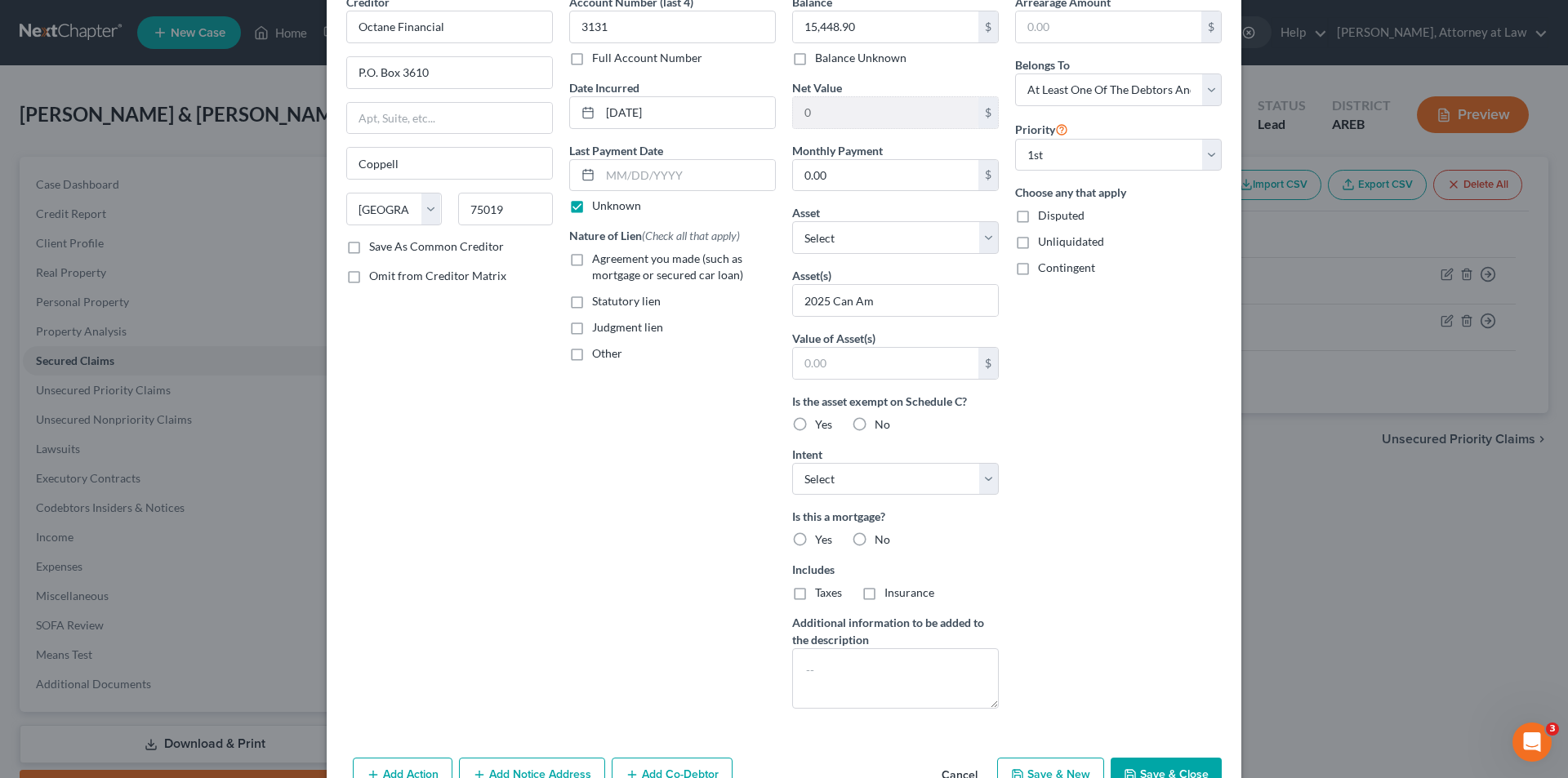
click at [875, 426] on label "No" at bounding box center [883, 425] width 16 height 17
click at [881, 426] on input "No" at bounding box center [887, 422] width 11 height 11
click at [985, 479] on select "Select Surrender Redeem Reaffirm Avoid Other" at bounding box center [895, 478] width 206 height 33
click at [792, 463] on select "Select Surrender Redeem Reaffirm Avoid Other" at bounding box center [895, 478] width 206 height 33
click at [875, 539] on label "No" at bounding box center [883, 539] width 16 height 17
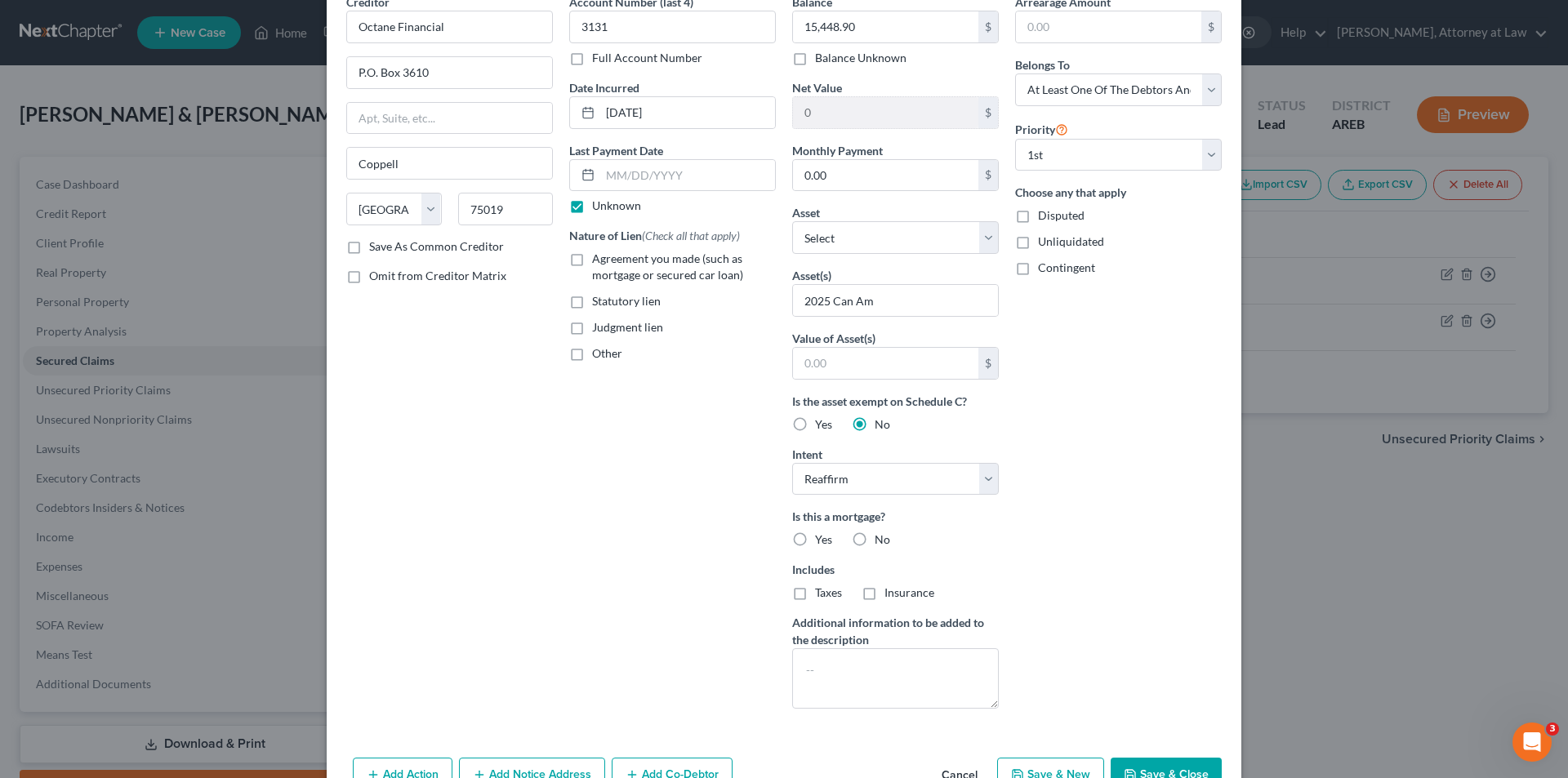
click at [881, 539] on input "No" at bounding box center [887, 537] width 11 height 11
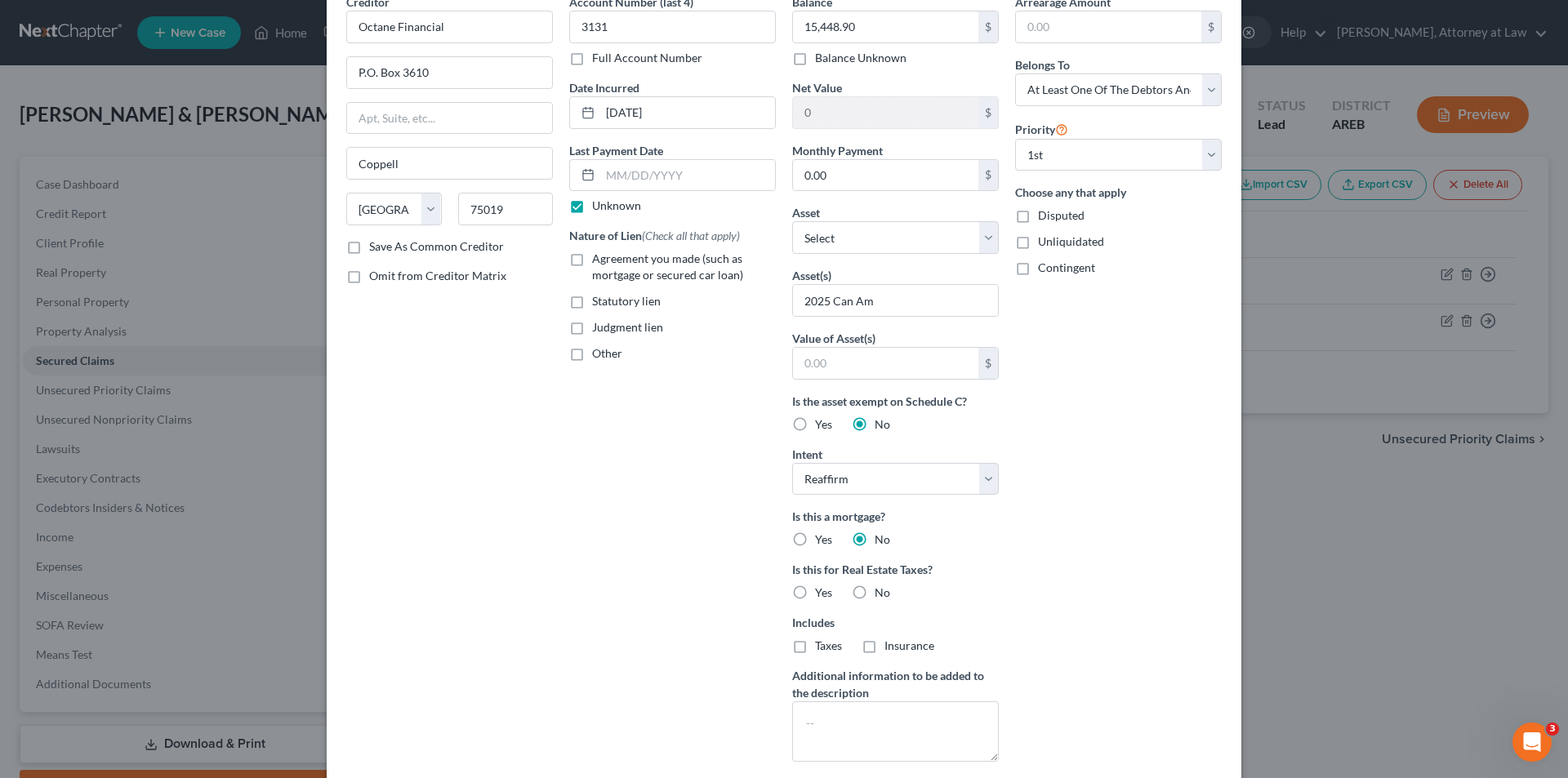
click at [875, 589] on label "No" at bounding box center [883, 593] width 16 height 17
click at [881, 589] on input "No" at bounding box center [887, 590] width 11 height 11
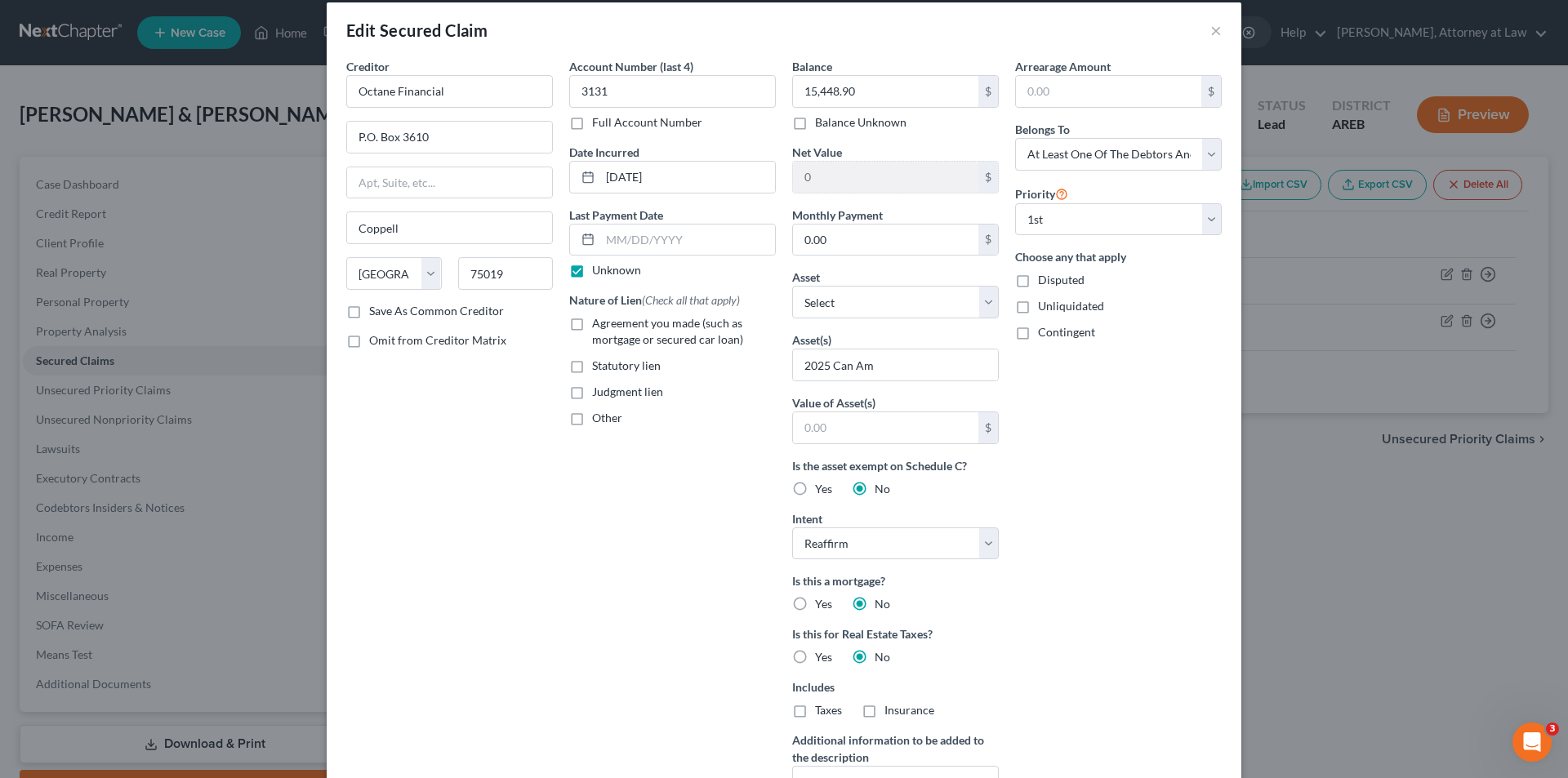
scroll to position [0, 0]
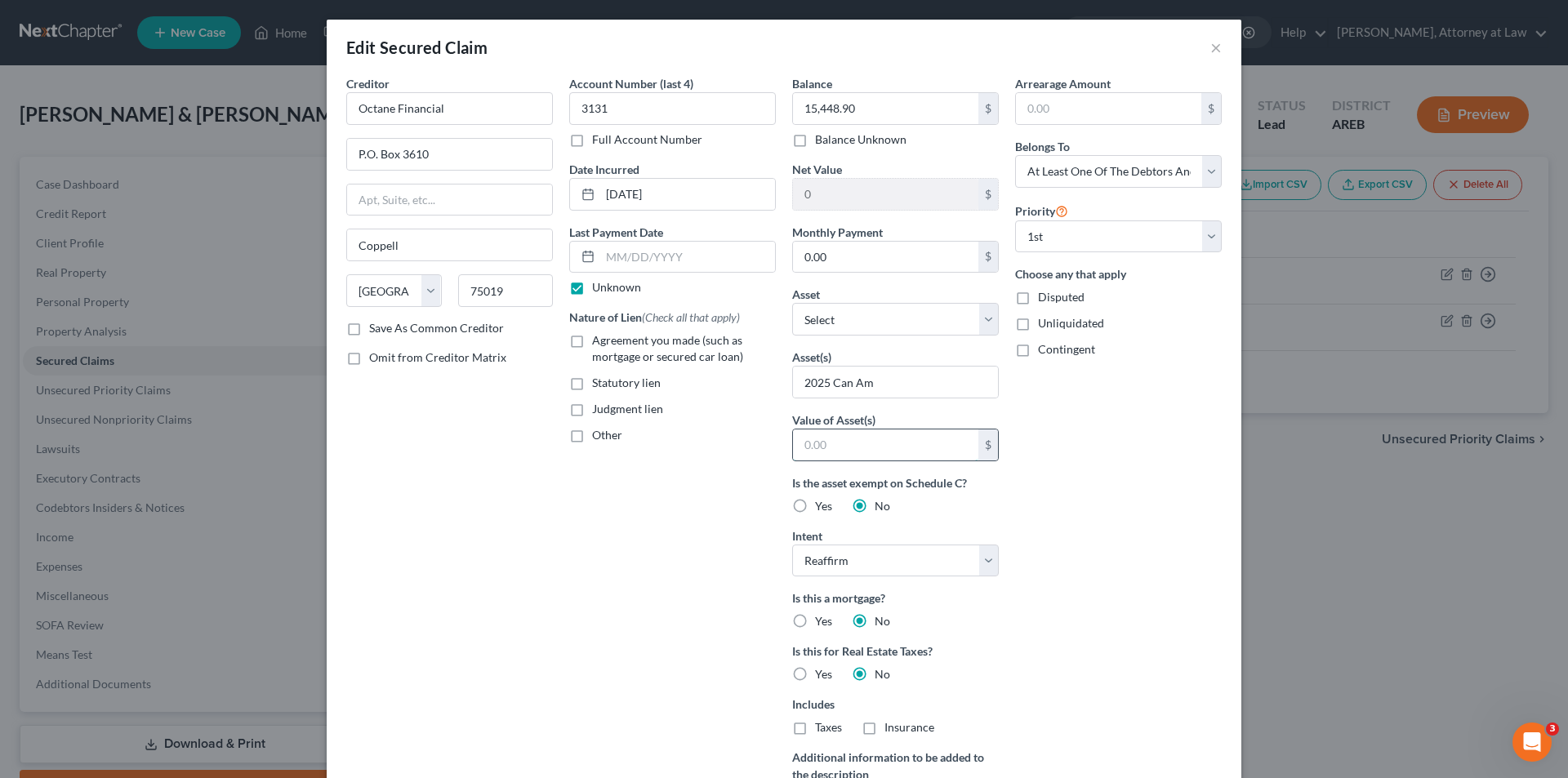
click at [800, 448] on input "text" at bounding box center [886, 444] width 185 height 31
click at [592, 342] on label "Agreement you made (such as mortgage or secured car loan)" at bounding box center [684, 348] width 184 height 33
click at [598, 342] on input "Agreement you made (such as mortgage or secured car loan)" at bounding box center [604, 337] width 11 height 11
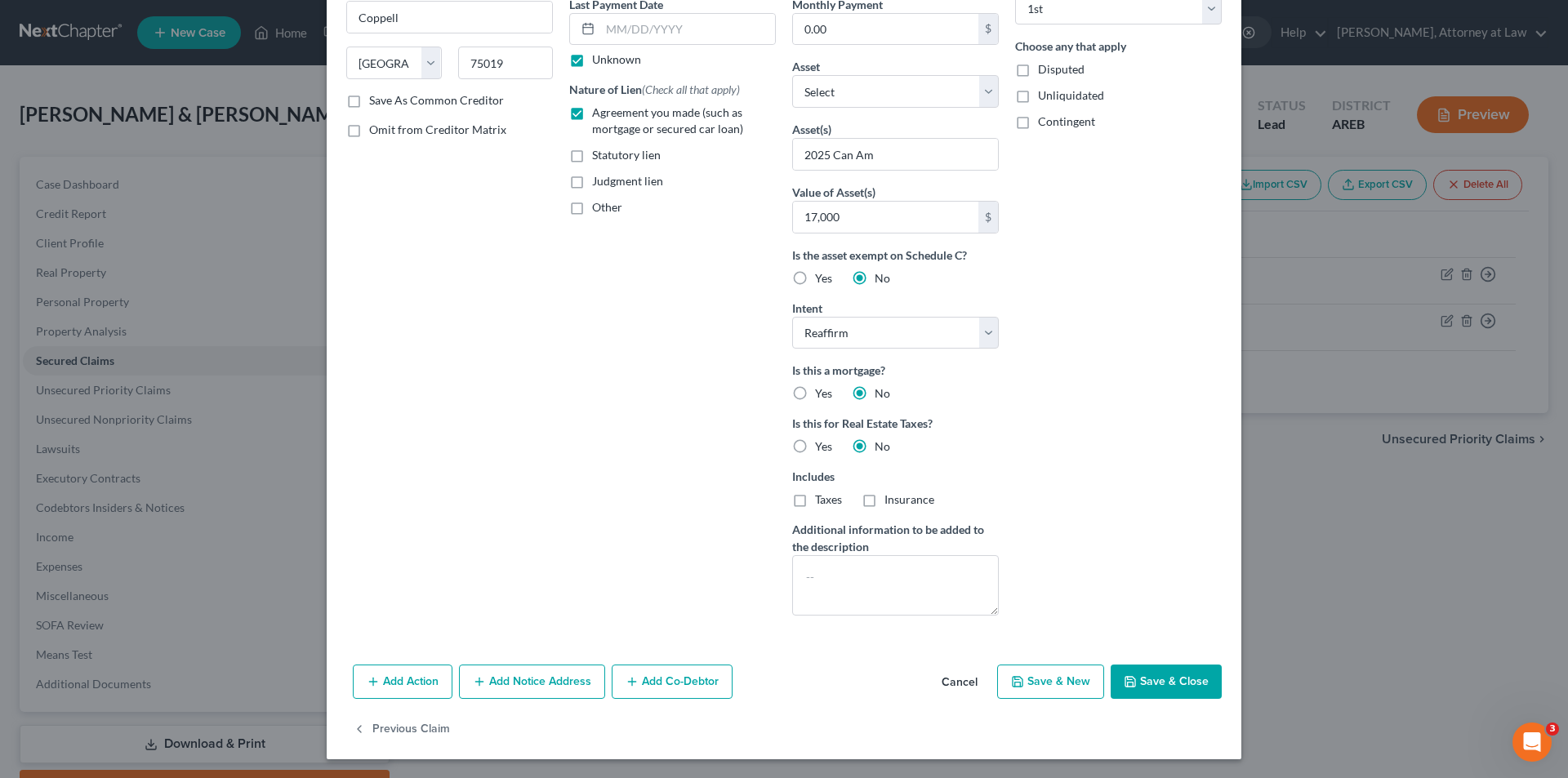
scroll to position [228, 0]
click at [670, 678] on button "Add Co-Debtor" at bounding box center [672, 680] width 121 height 34
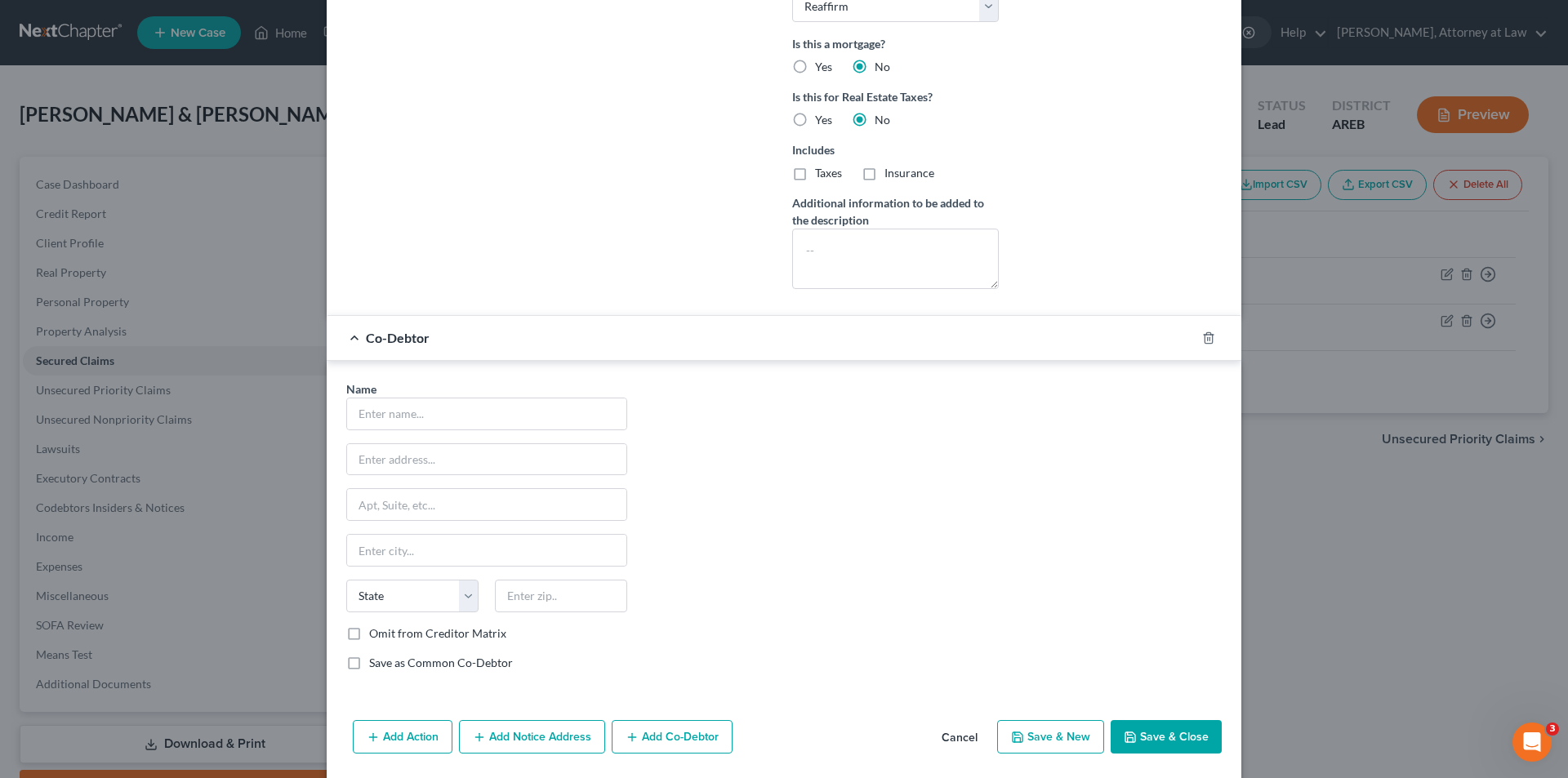
scroll to position [555, 0]
click at [545, 409] on input "text" at bounding box center [487, 412] width 279 height 31
click at [552, 462] on input "text" at bounding box center [487, 458] width 279 height 31
click at [466, 552] on input "text" at bounding box center [487, 549] width 279 height 31
click at [464, 602] on select "State [US_STATE] AK AR AZ CA CO CT DE DC [GEOGRAPHIC_DATA] [GEOGRAPHIC_DATA] GU…" at bounding box center [412, 595] width 132 height 33
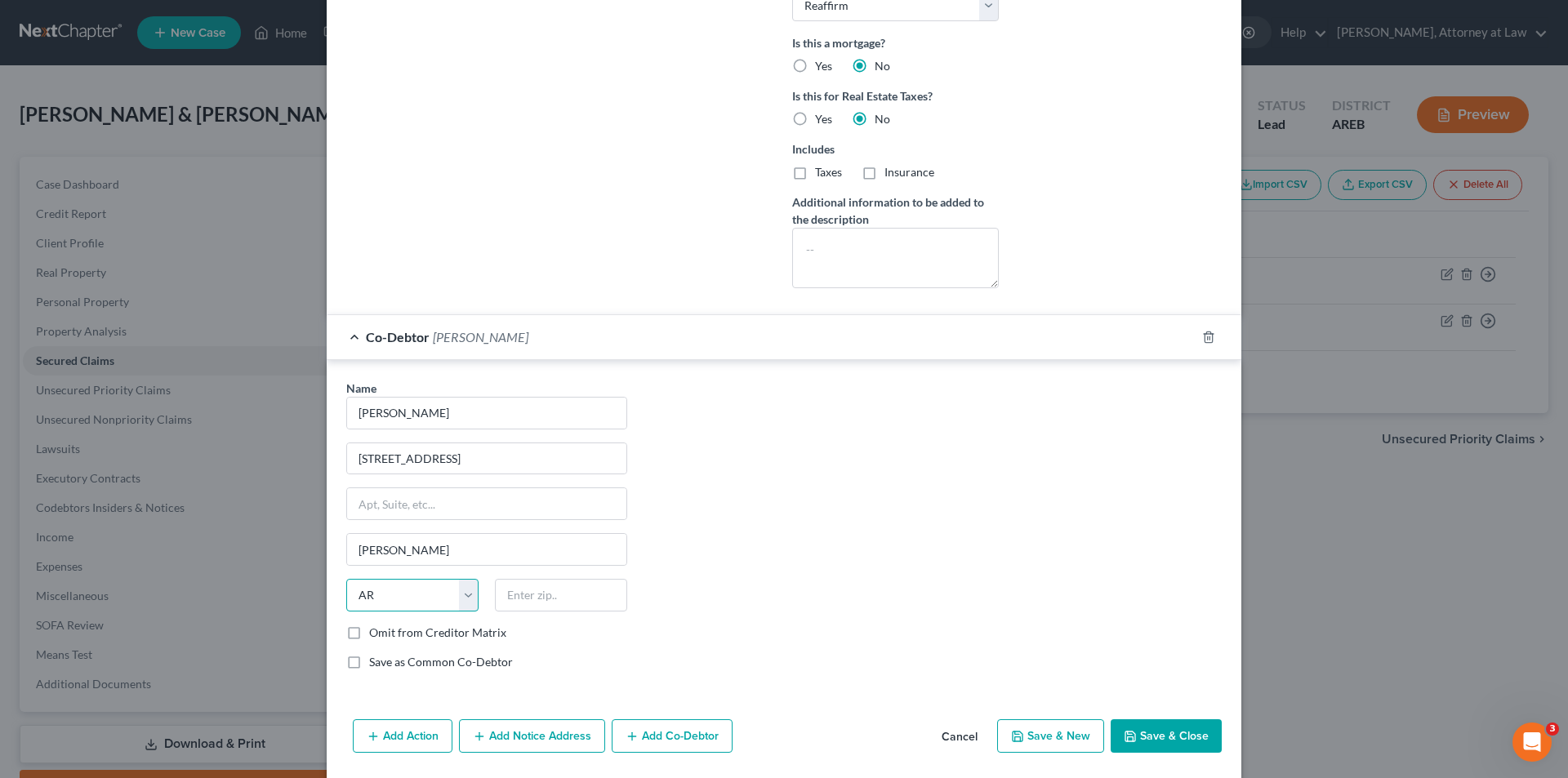
click at [346, 579] on select "State [US_STATE] AK AR AZ CA CO CT DE DC [GEOGRAPHIC_DATA] [GEOGRAPHIC_DATA] GU…" at bounding box center [412, 595] width 132 height 33
click at [589, 596] on input "text" at bounding box center [561, 595] width 132 height 33
drag, startPoint x: 462, startPoint y: 455, endPoint x: 328, endPoint y: 458, distance: 134.0
click at [328, 458] on div "Name * [PERSON_NAME] 19112 Hwy 50 E [PERSON_NAME] State [US_STATE] AK AR AZ CA …" at bounding box center [784, 529] width 915 height 337
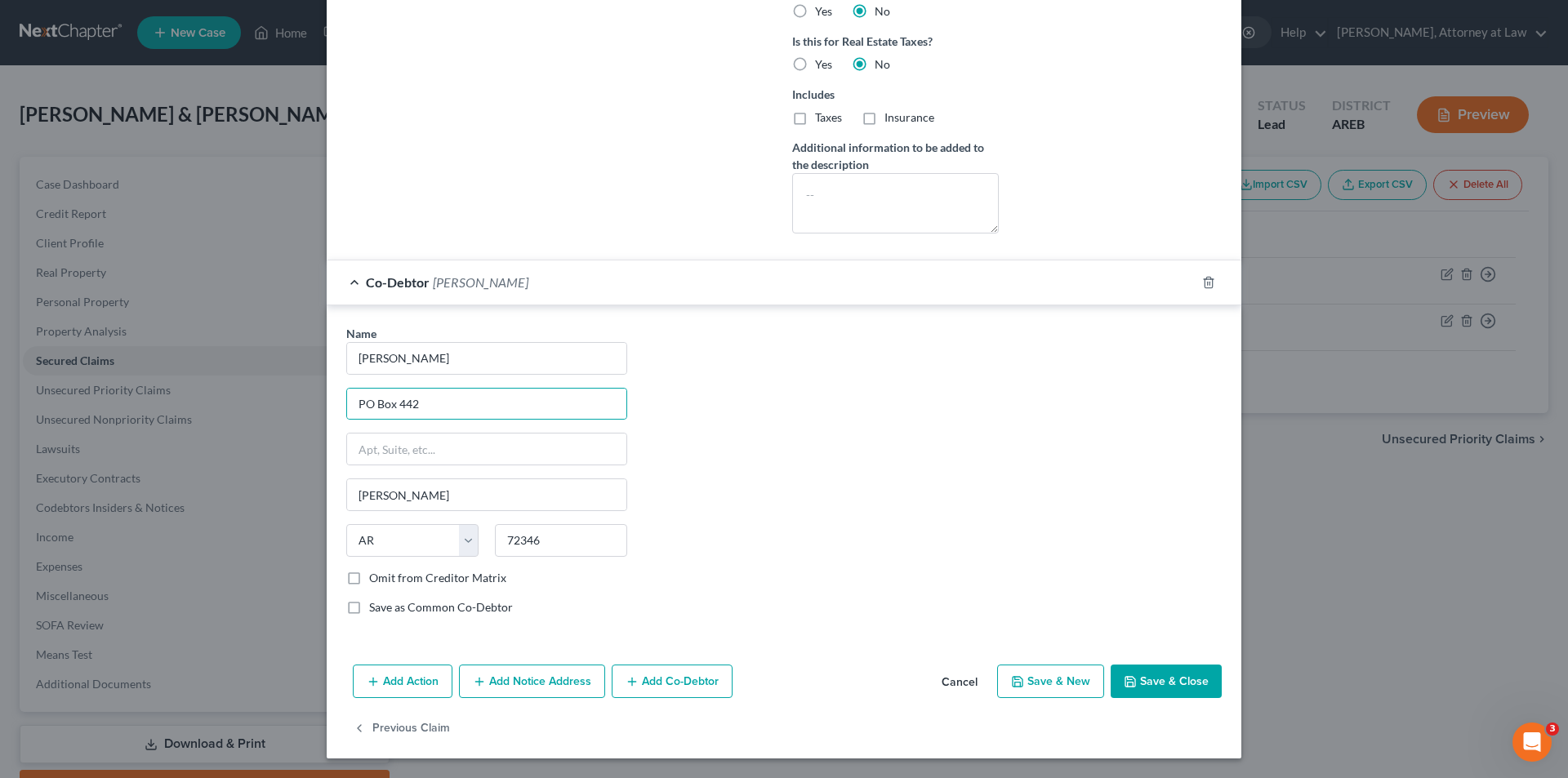
click at [369, 606] on label "Save as Common Co-Debtor" at bounding box center [441, 607] width 144 height 17
click at [375, 606] on input "Save as Common Co-Debtor" at bounding box center [381, 604] width 11 height 11
click at [1188, 682] on button "Save & Close" at bounding box center [1166, 681] width 111 height 34
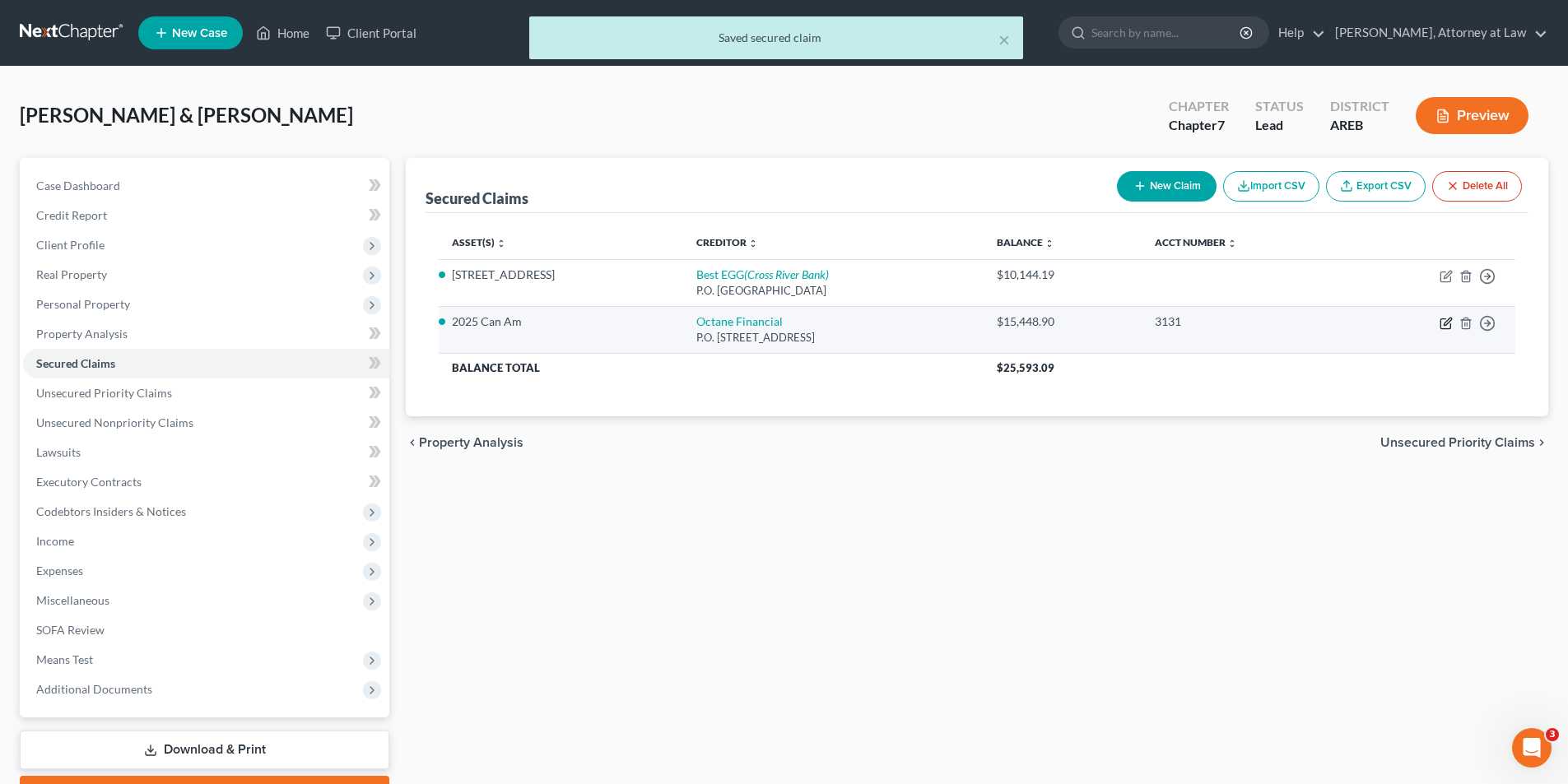
click at [1445, 321] on icon "button" at bounding box center [1447, 321] width 7 height 7
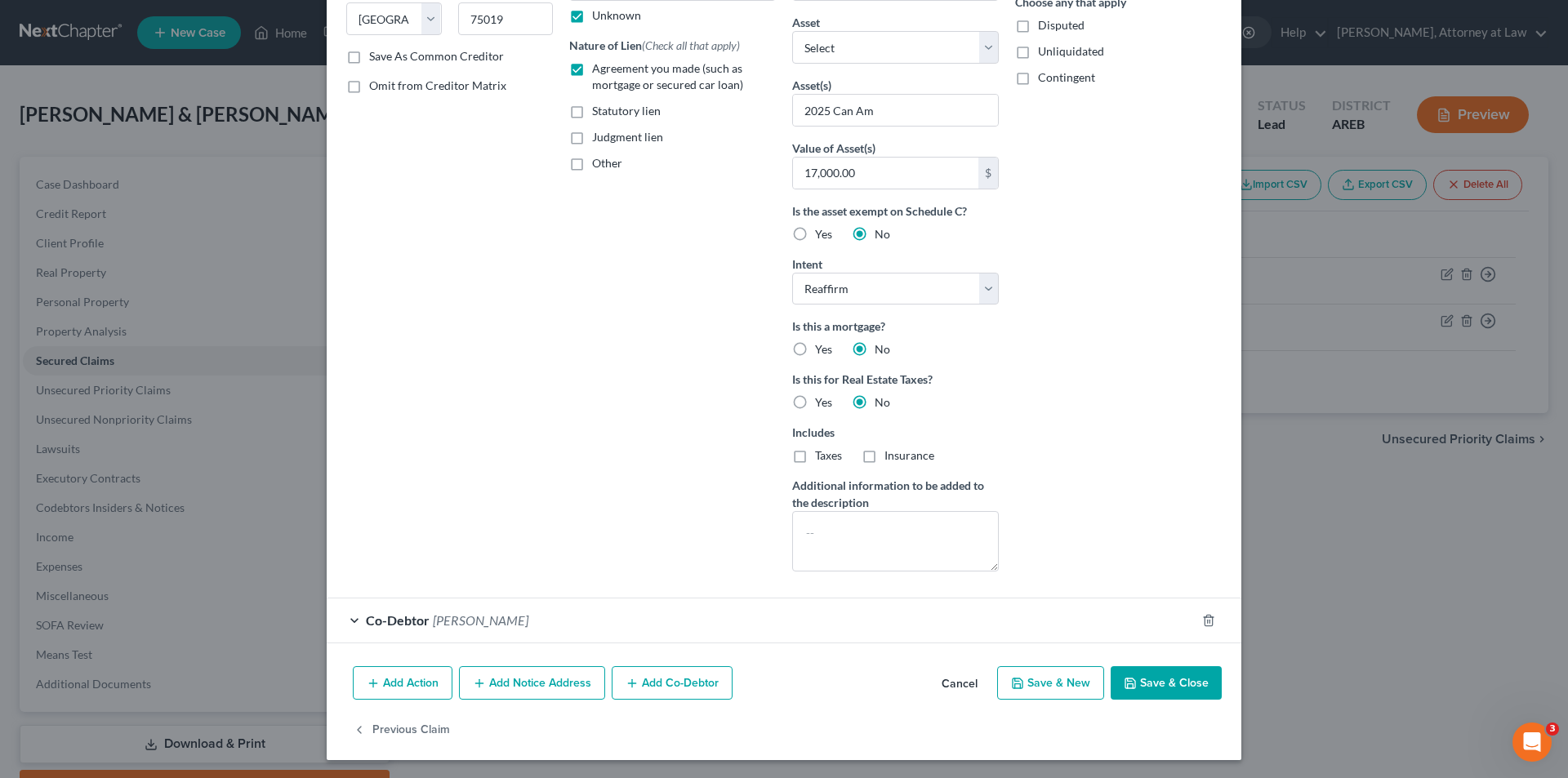
scroll to position [273, 0]
click at [1181, 685] on button "Save & Close" at bounding box center [1166, 681] width 111 height 34
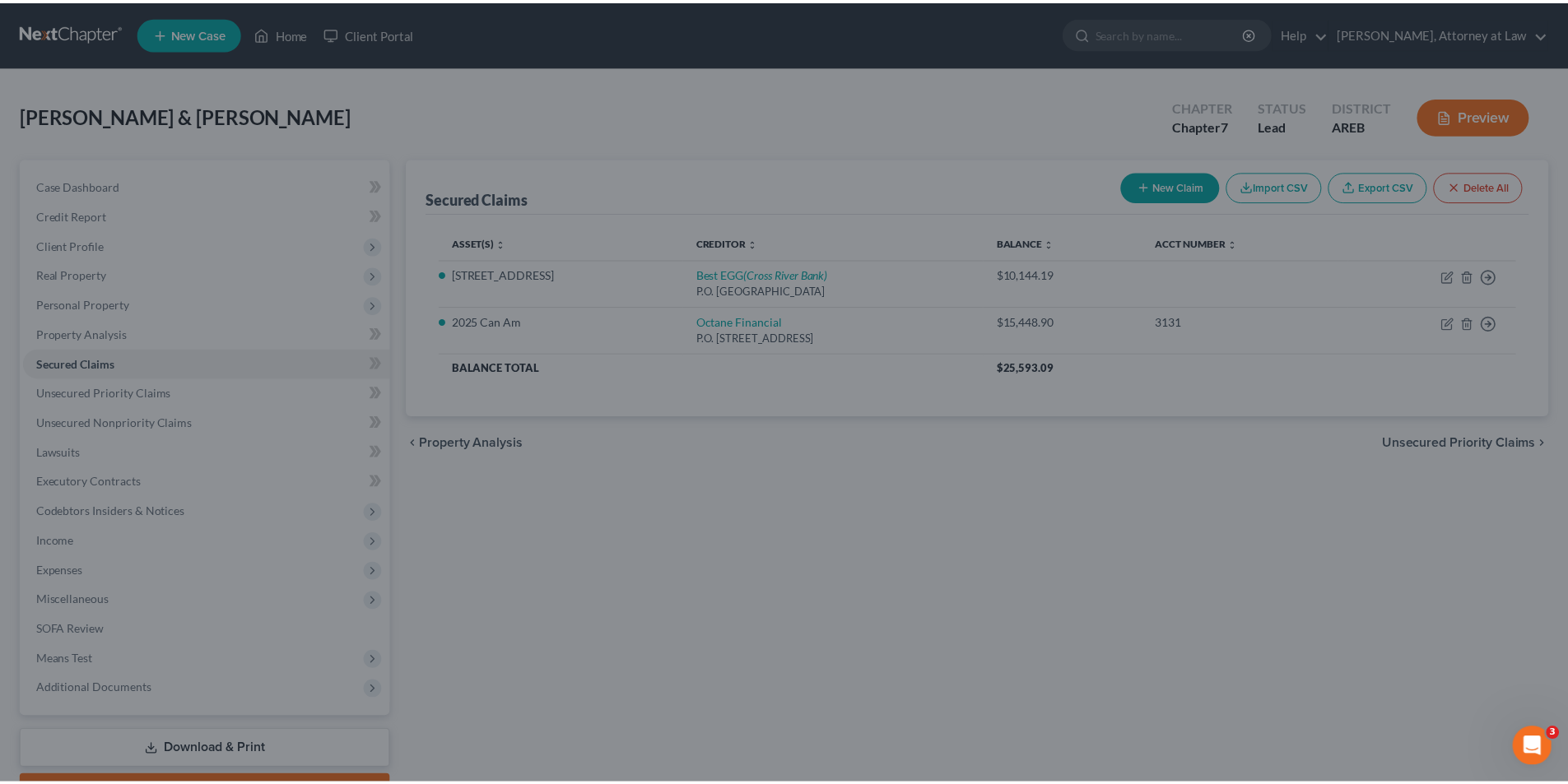
scroll to position [96, 0]
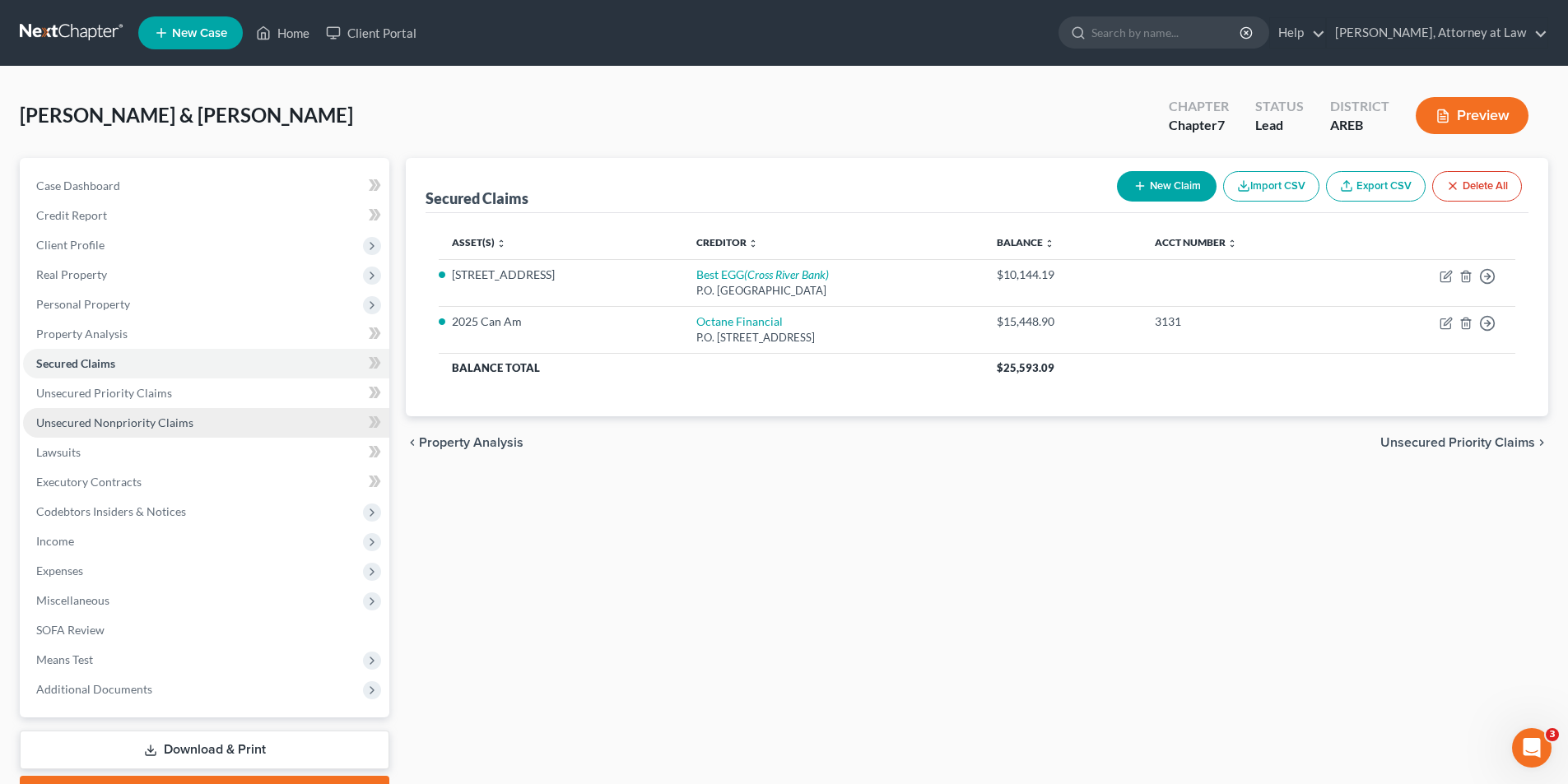
click at [170, 423] on span "Unsecured Nonpriority Claims" at bounding box center [115, 423] width 157 height 14
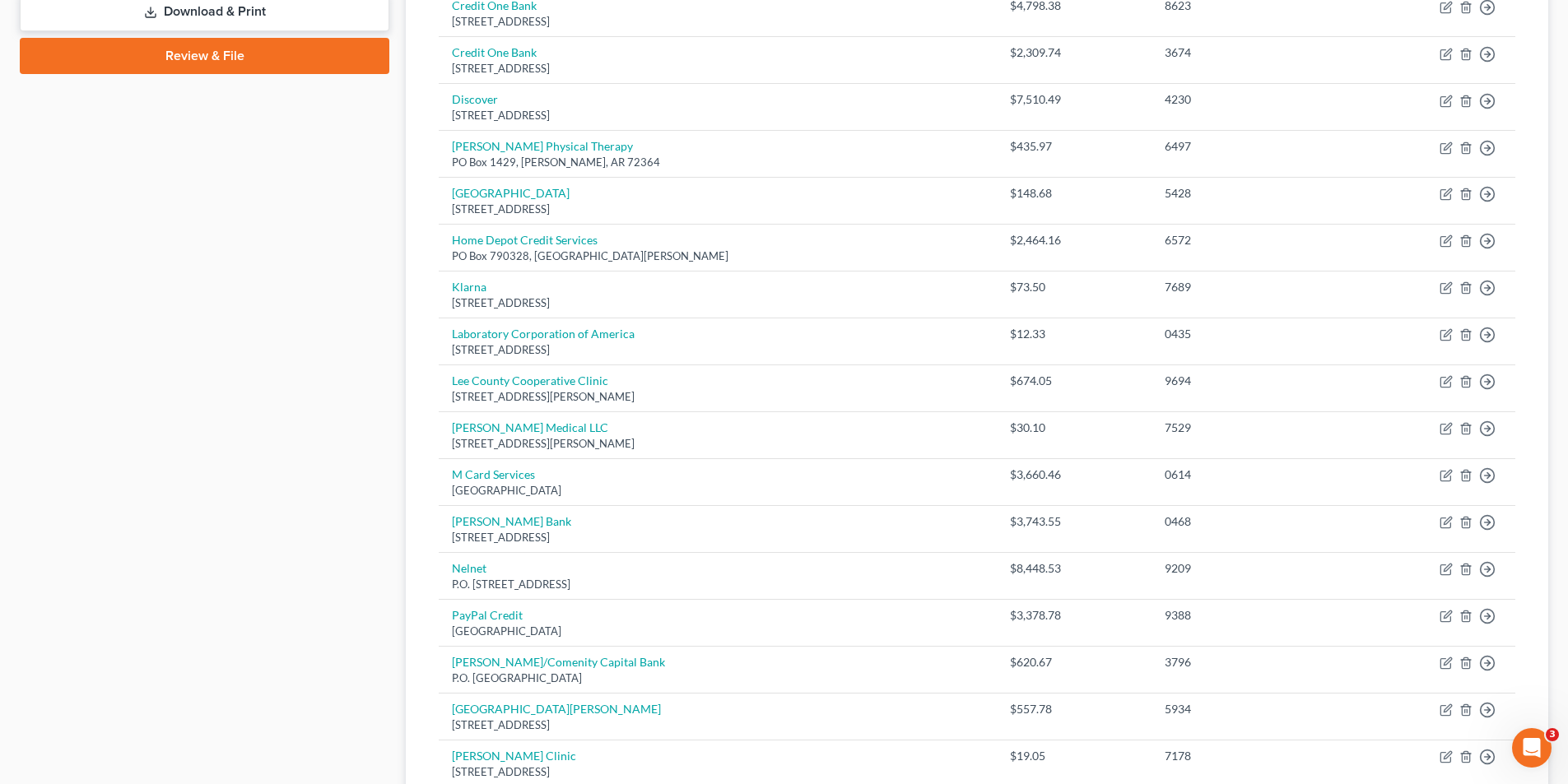
scroll to position [740, 0]
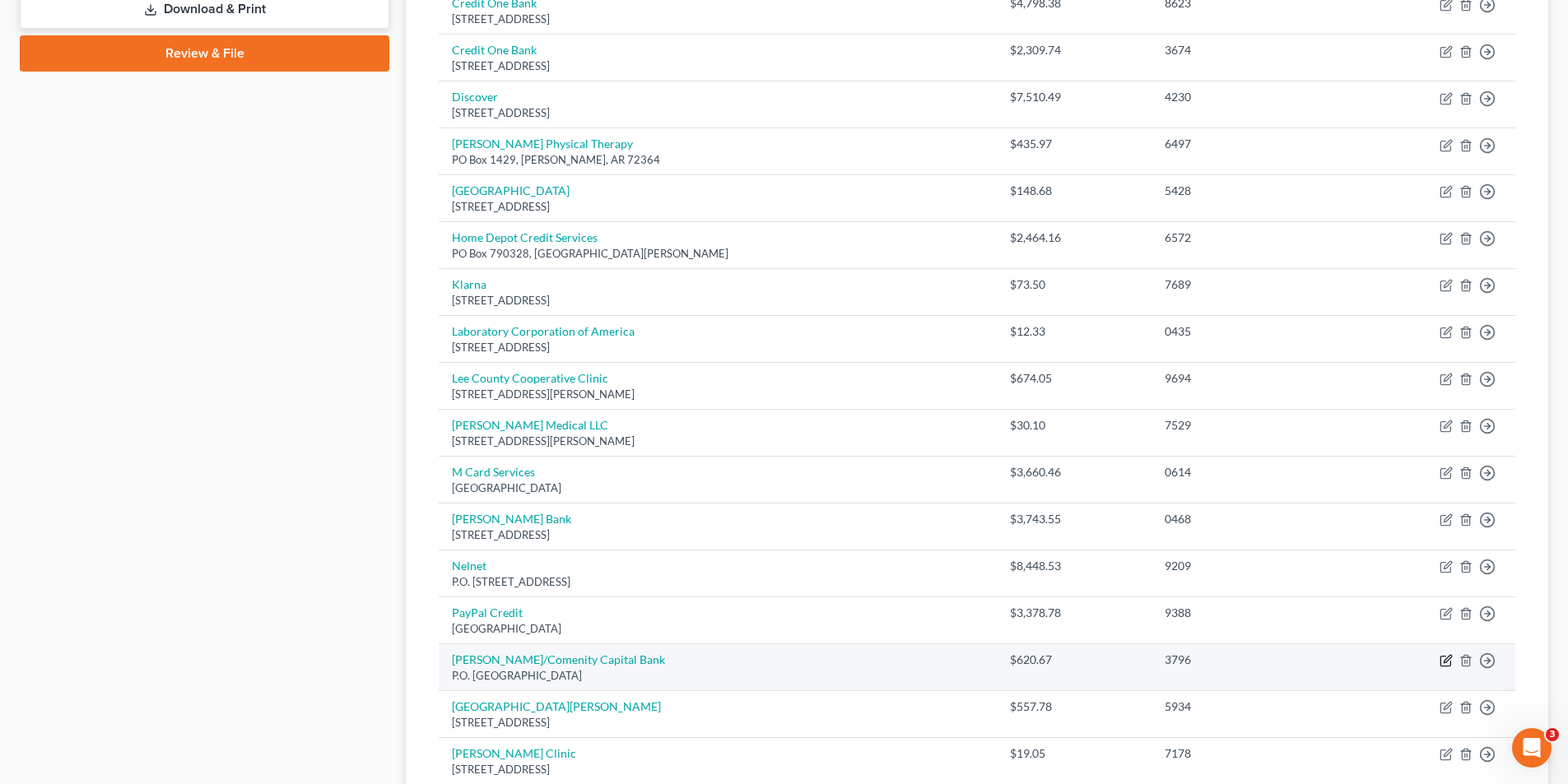
click at [1447, 662] on icon "button" at bounding box center [1445, 661] width 13 height 13
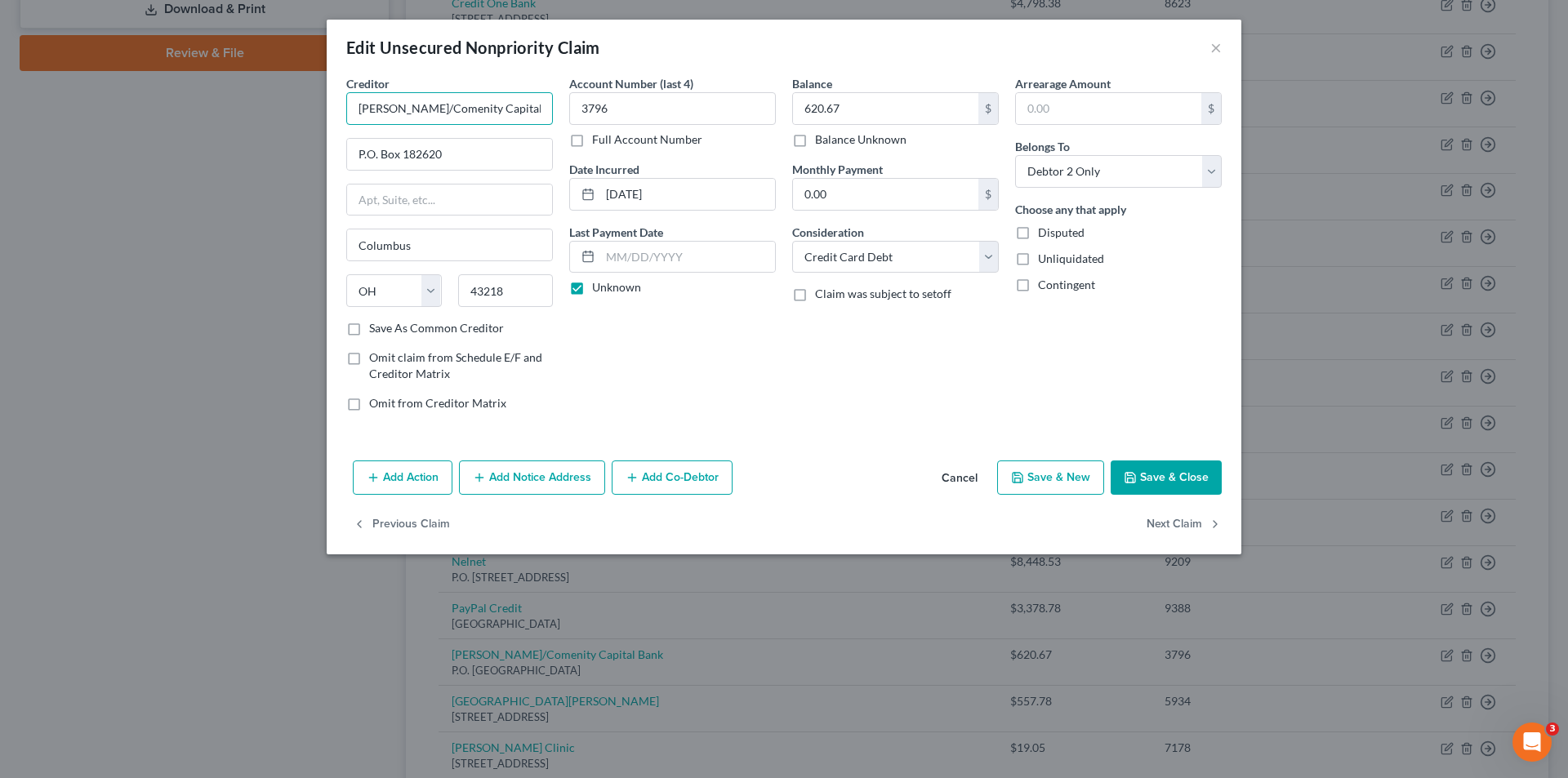
click at [386, 111] on input "[PERSON_NAME]/Comenity Capital Bank" at bounding box center [450, 108] width 206 height 33
click at [496, 115] on input "Comenity Capital Bank" at bounding box center [450, 108] width 206 height 33
click at [1195, 480] on button "Save & Close" at bounding box center [1166, 478] width 111 height 34
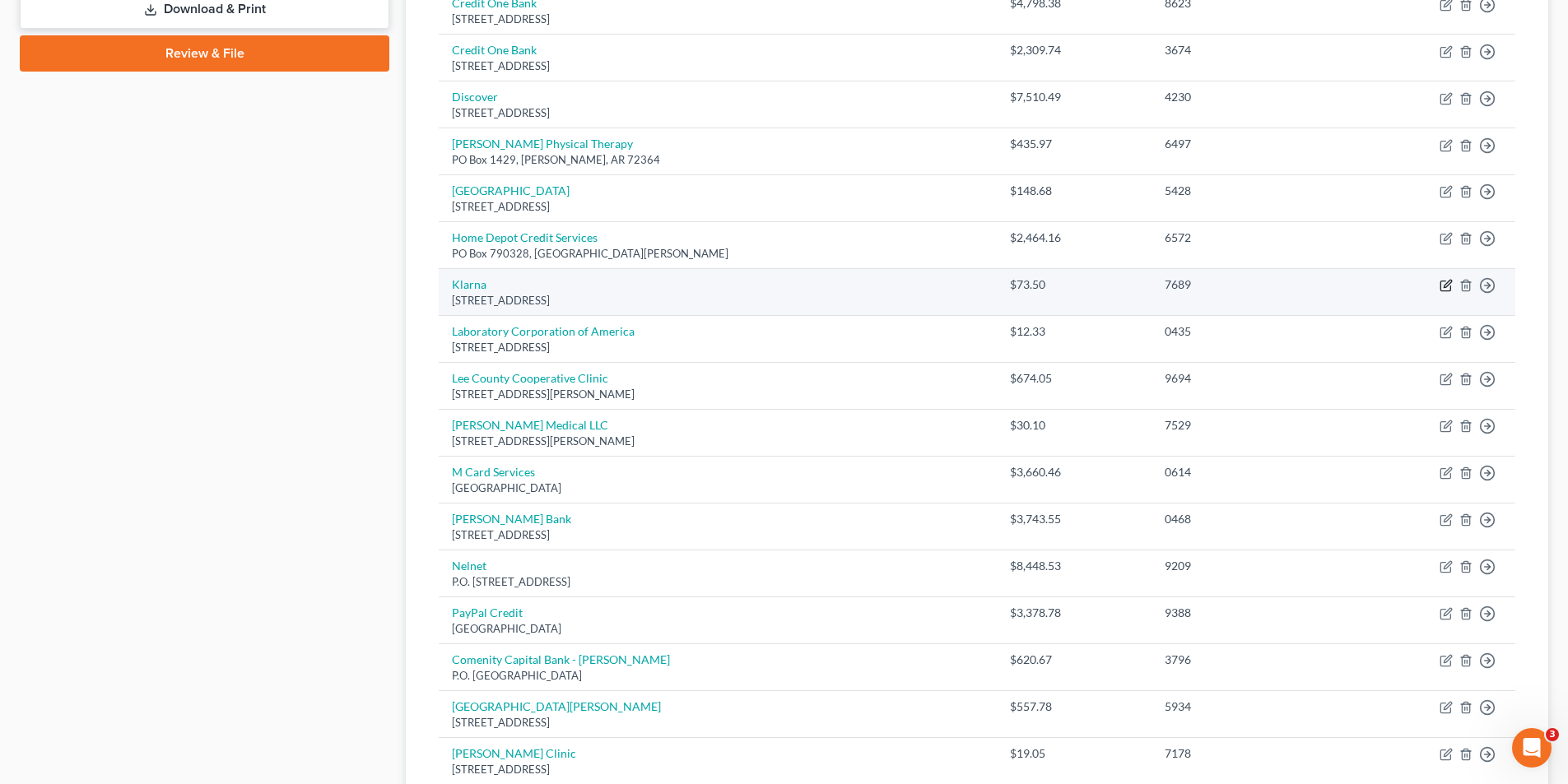
click at [1445, 287] on icon "button" at bounding box center [1445, 285] width 13 height 13
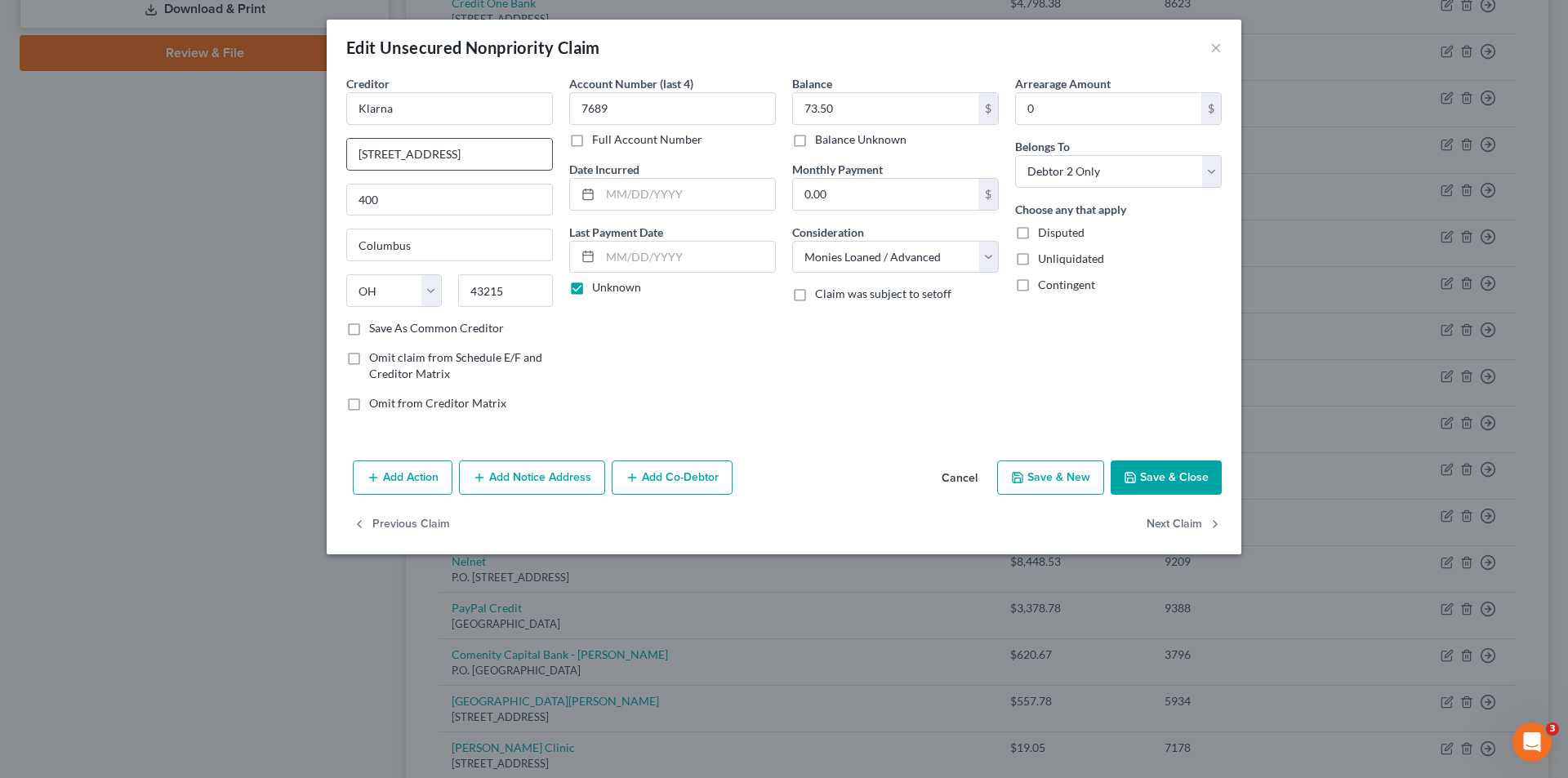
click at [452, 162] on input "[STREET_ADDRESS]" at bounding box center [450, 154] width 205 height 31
click at [359, 201] on input "400" at bounding box center [450, 199] width 205 height 31
click at [989, 255] on select "Select Cable / Satellite Services Collection Agency Credit Card Debt Debt Couns…" at bounding box center [895, 256] width 206 height 33
click at [1148, 478] on button "Save & Close" at bounding box center [1166, 478] width 111 height 34
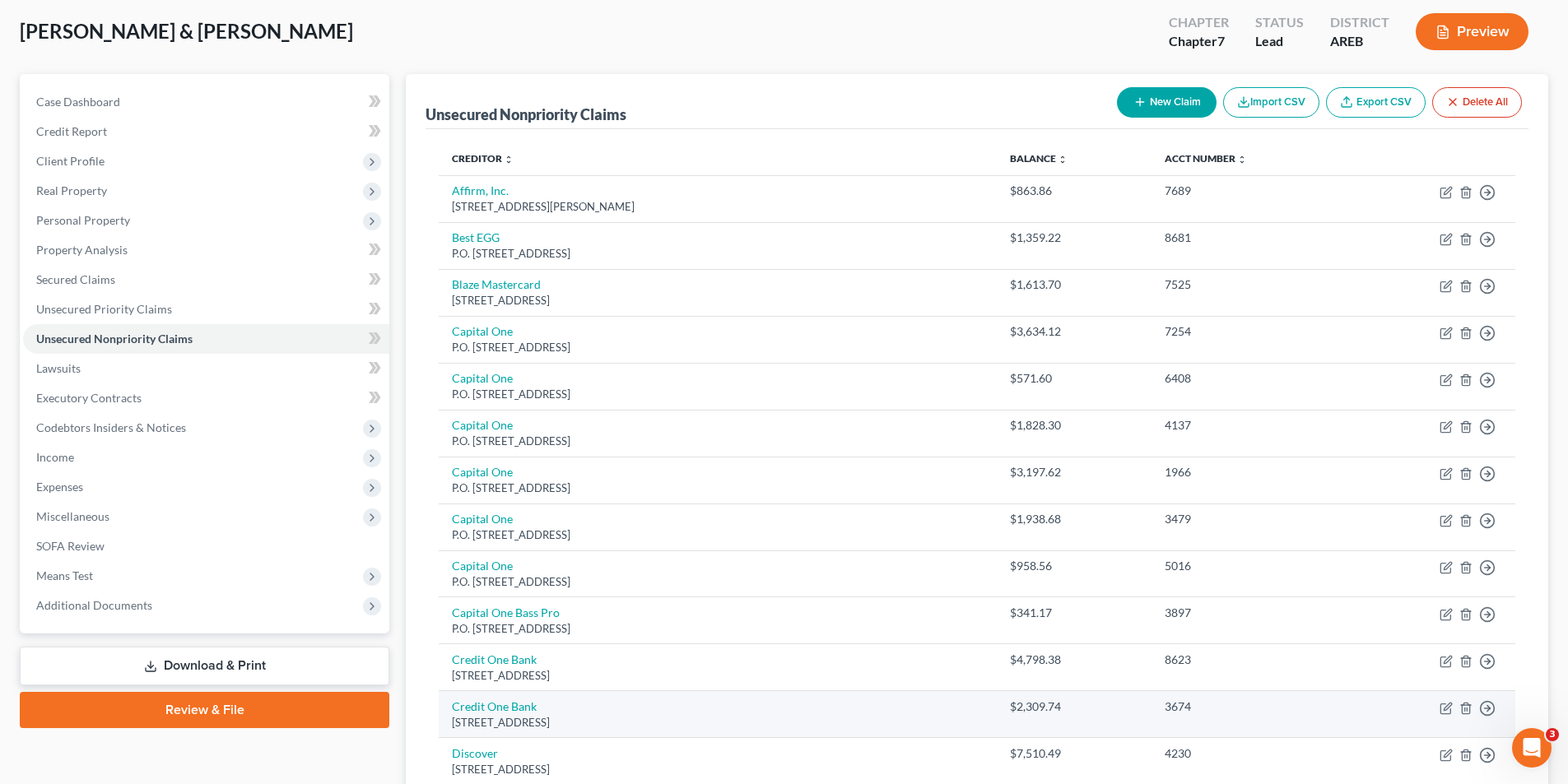
scroll to position [0, 0]
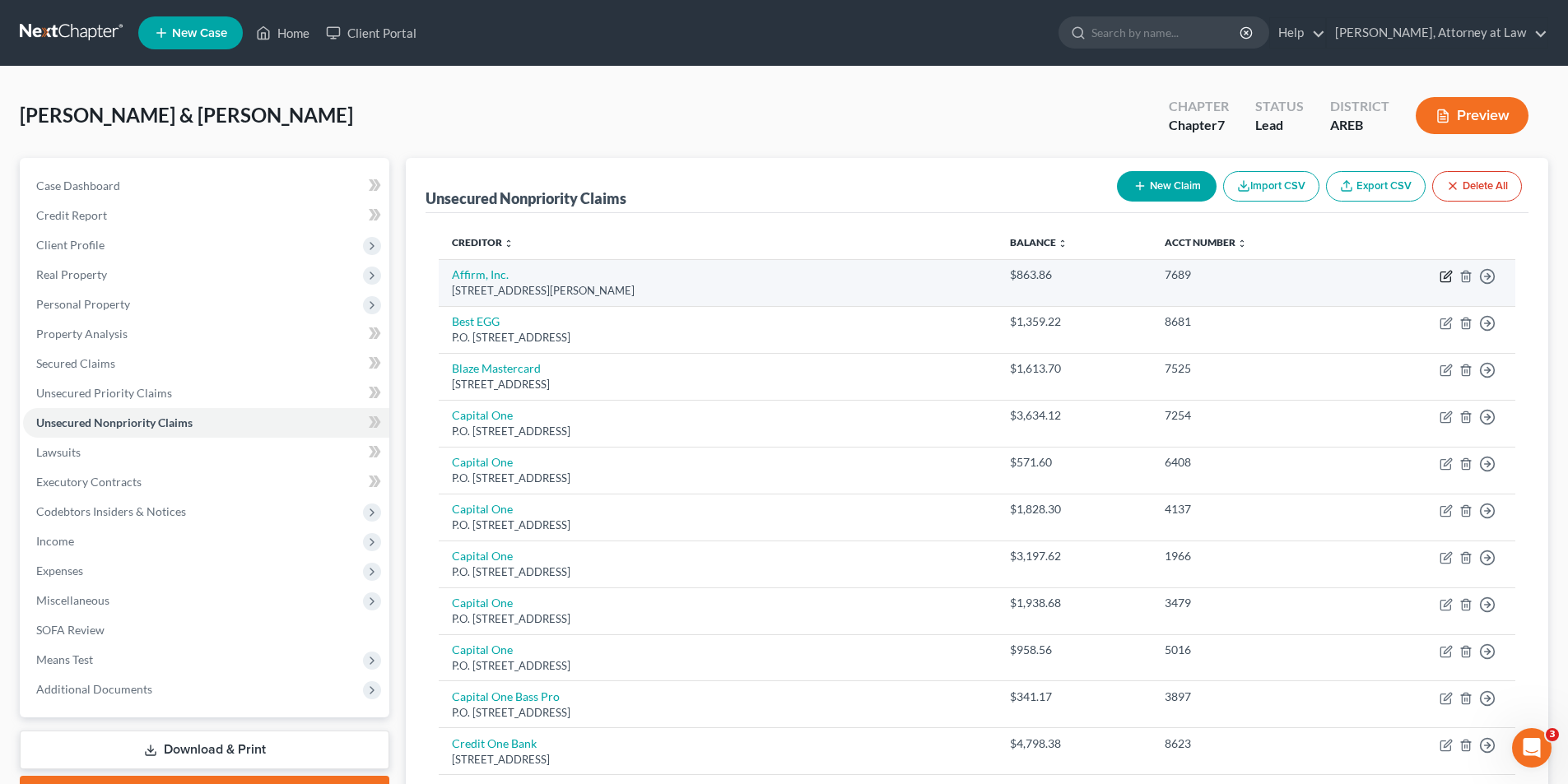
click at [1445, 278] on icon "button" at bounding box center [1447, 274] width 7 height 7
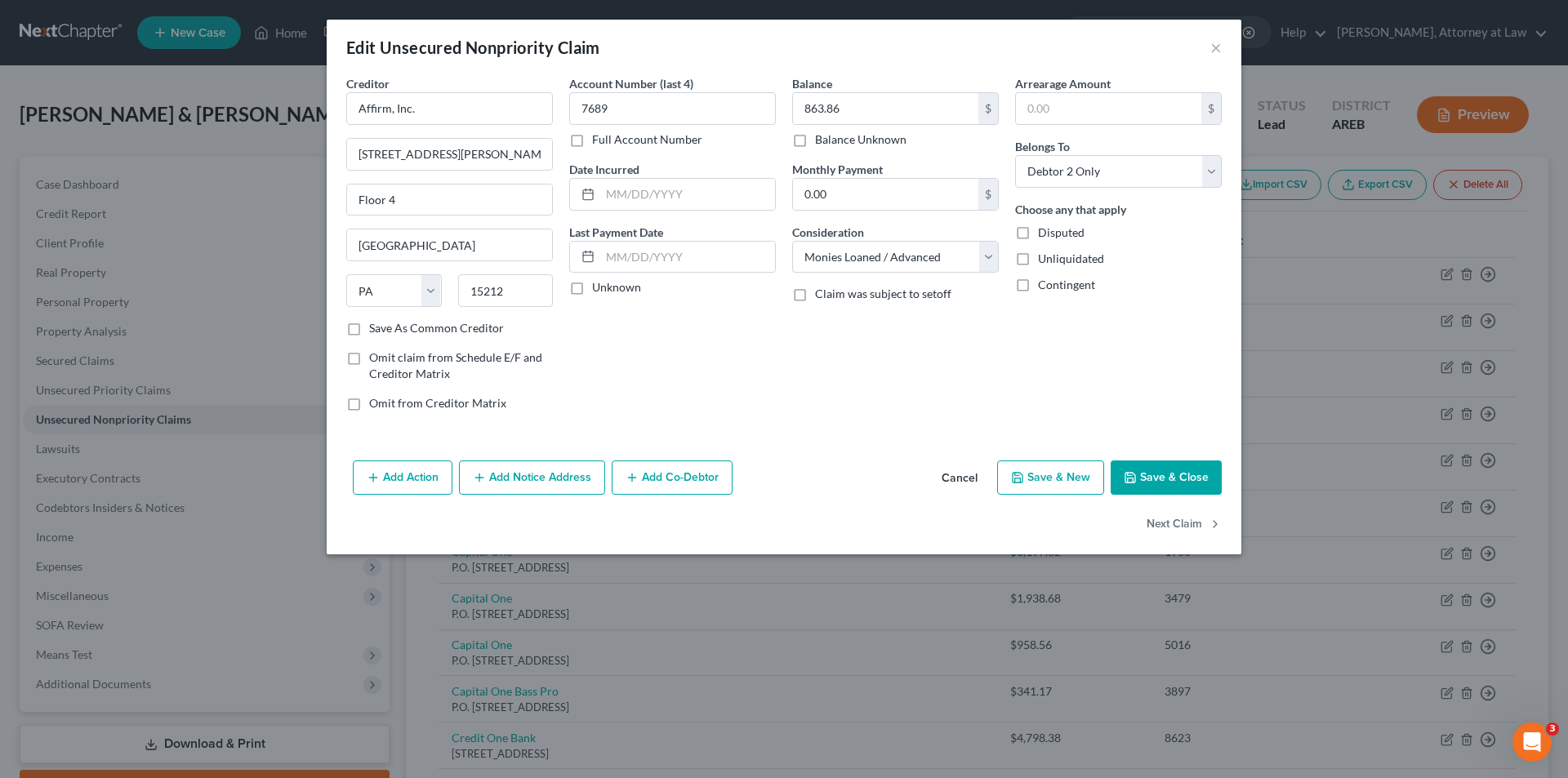
click at [592, 289] on label "Unknown" at bounding box center [617, 287] width 49 height 17
click at [598, 289] on input "Unknown" at bounding box center [604, 285] width 11 height 11
click at [1210, 486] on button "Save & Close" at bounding box center [1166, 478] width 111 height 34
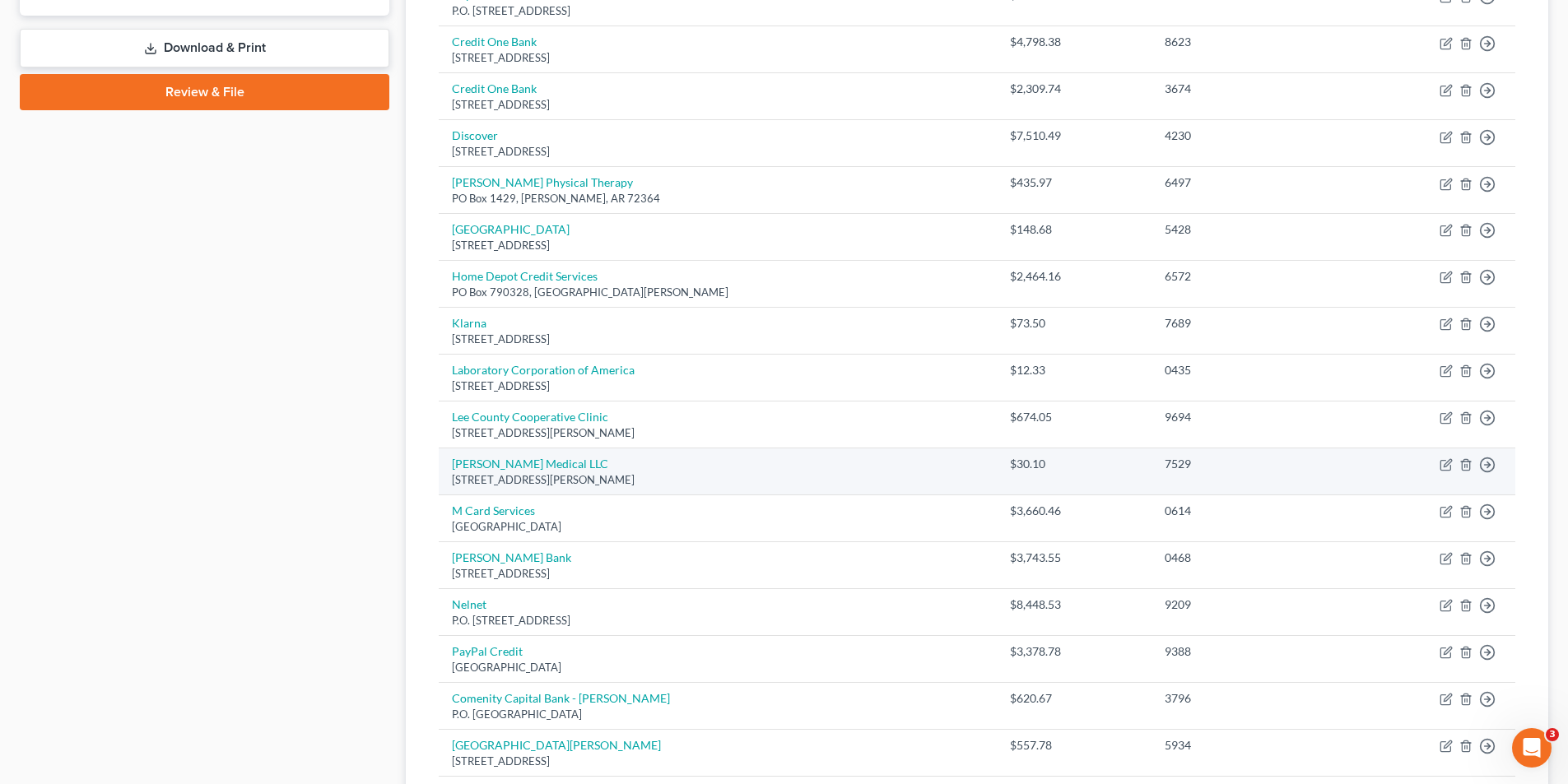
scroll to position [740, 0]
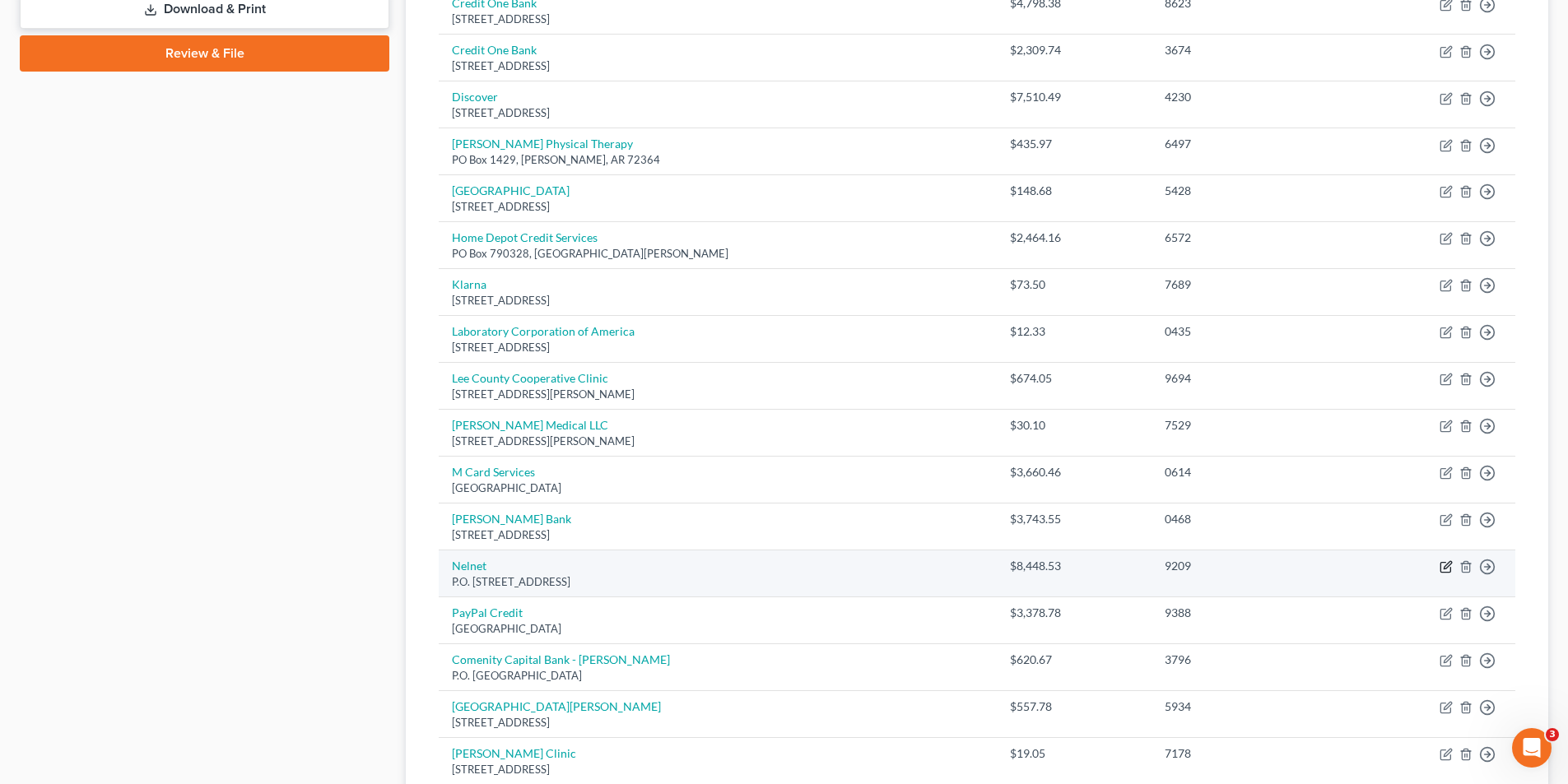
click at [1445, 567] on icon "button" at bounding box center [1445, 566] width 13 height 13
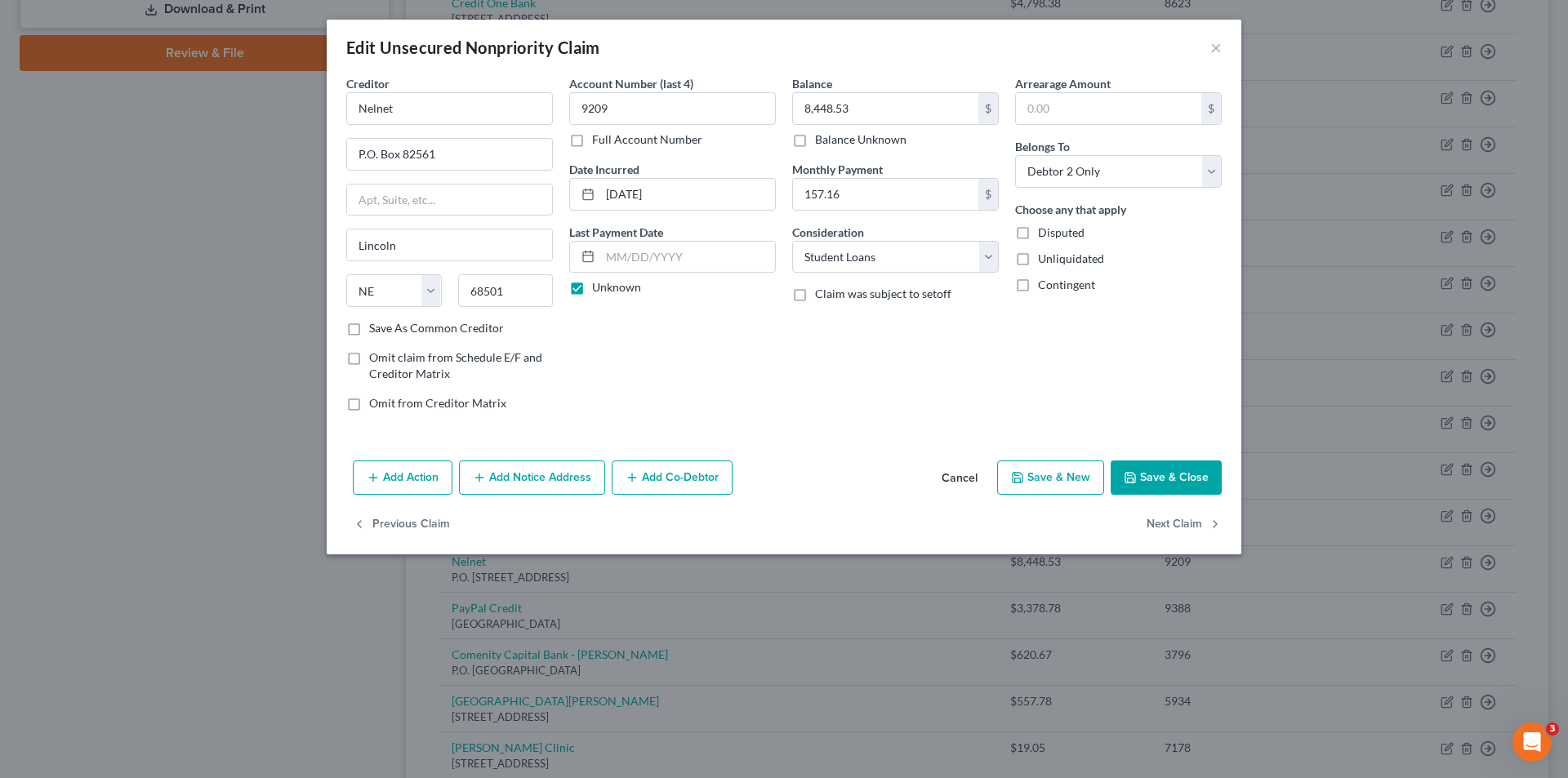
click at [1193, 477] on button "Save & Close" at bounding box center [1166, 478] width 111 height 34
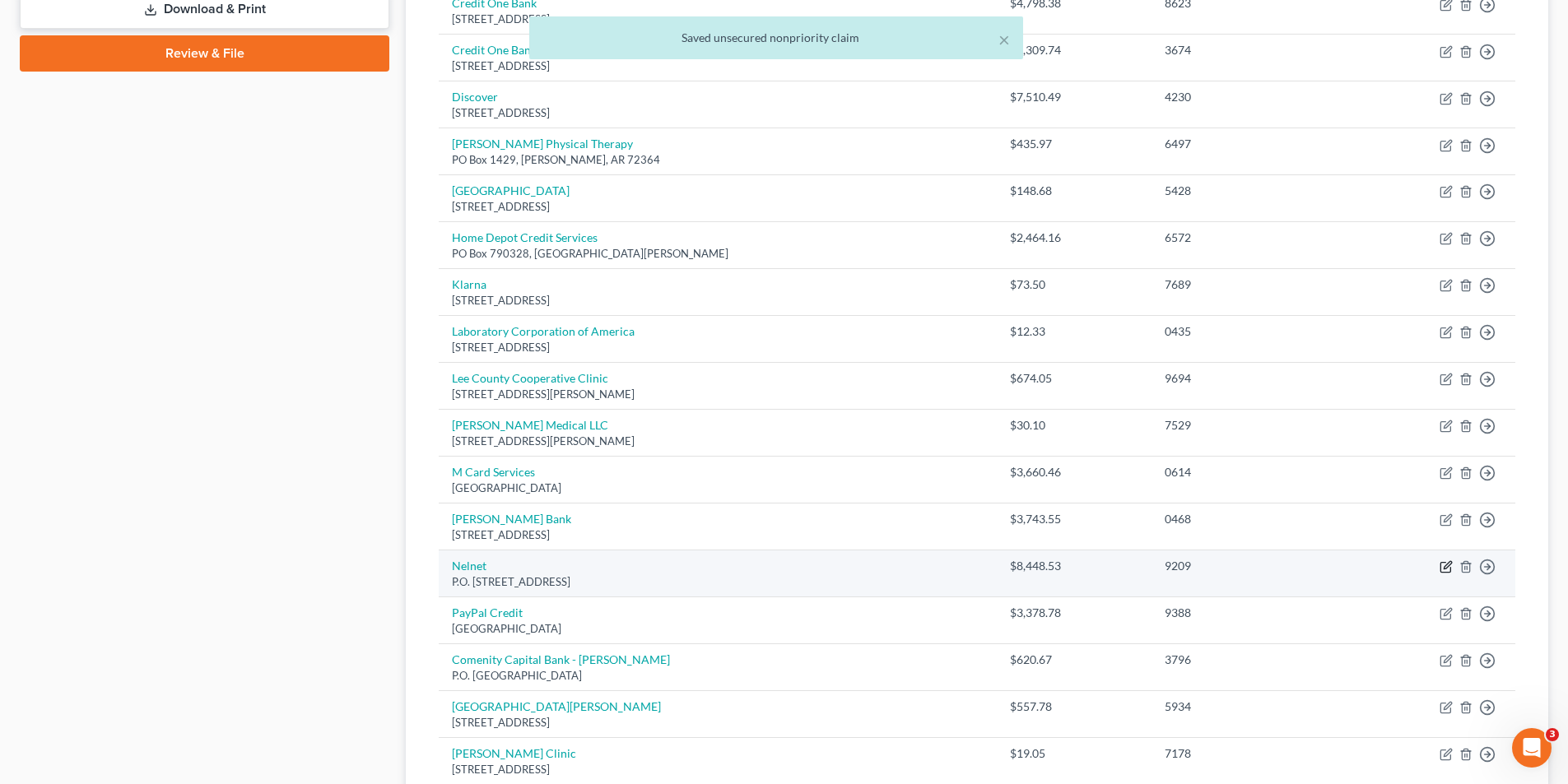
click at [1444, 573] on icon "button" at bounding box center [1445, 567] width 10 height 10
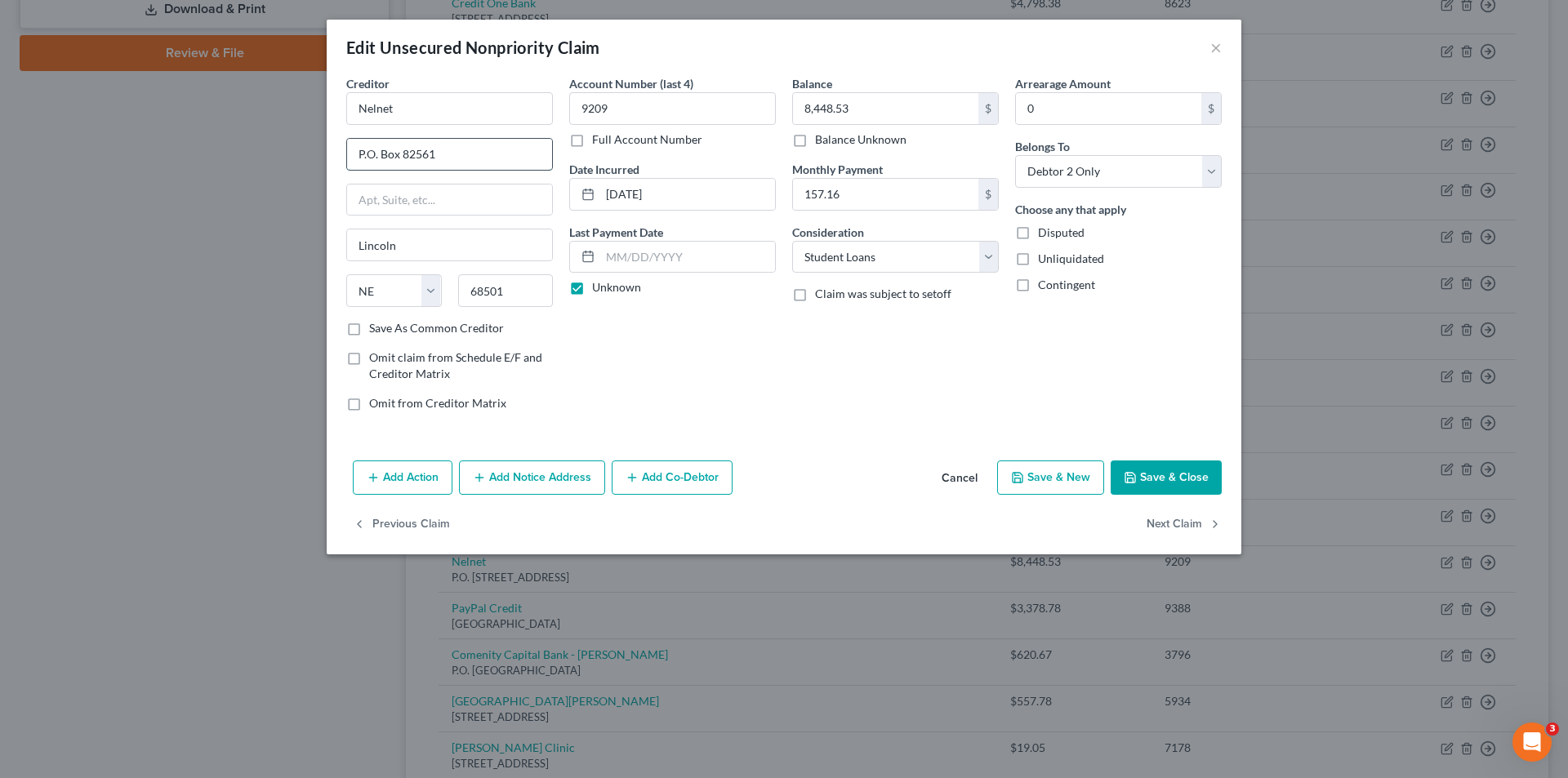
click at [365, 159] on input "P.O. Box 82561" at bounding box center [450, 154] width 205 height 31
click at [1172, 483] on button "Save & Close" at bounding box center [1166, 478] width 111 height 34
